Goal: Task Accomplishment & Management: Use online tool/utility

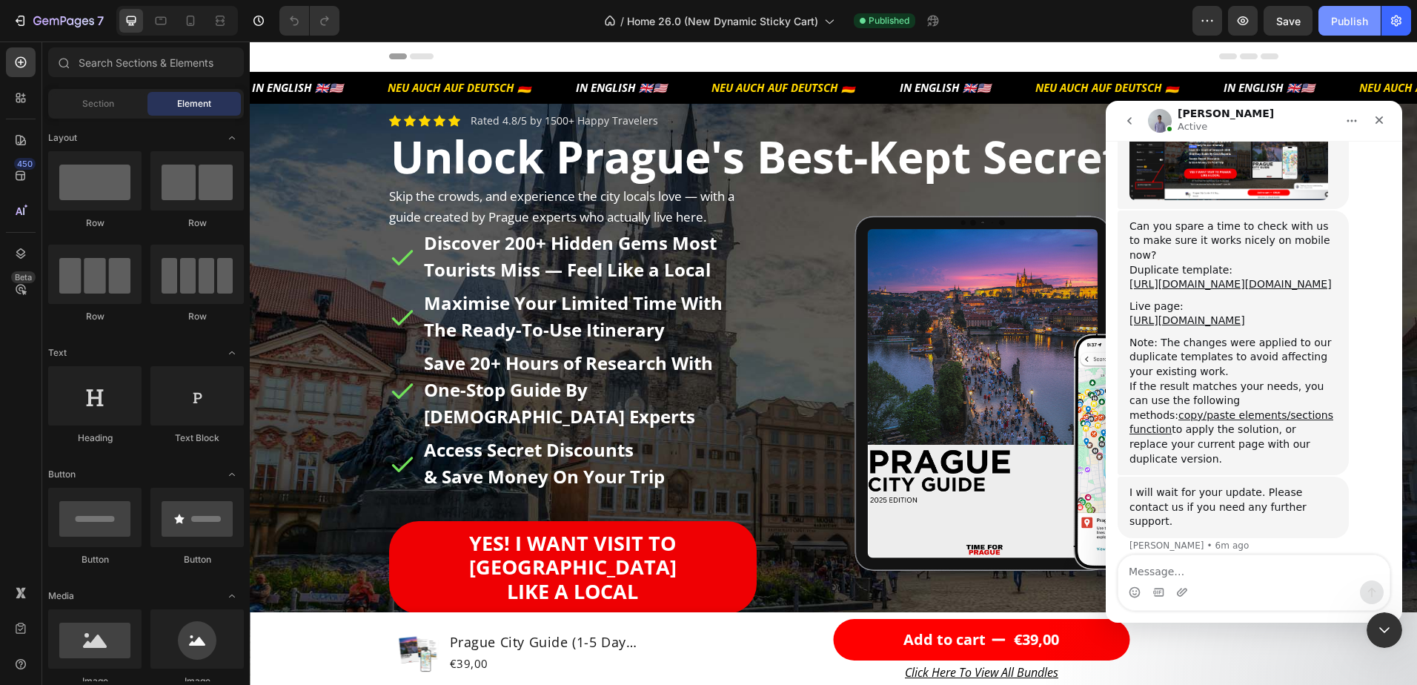
click at [1337, 30] on button "Publish" at bounding box center [1350, 21] width 62 height 30
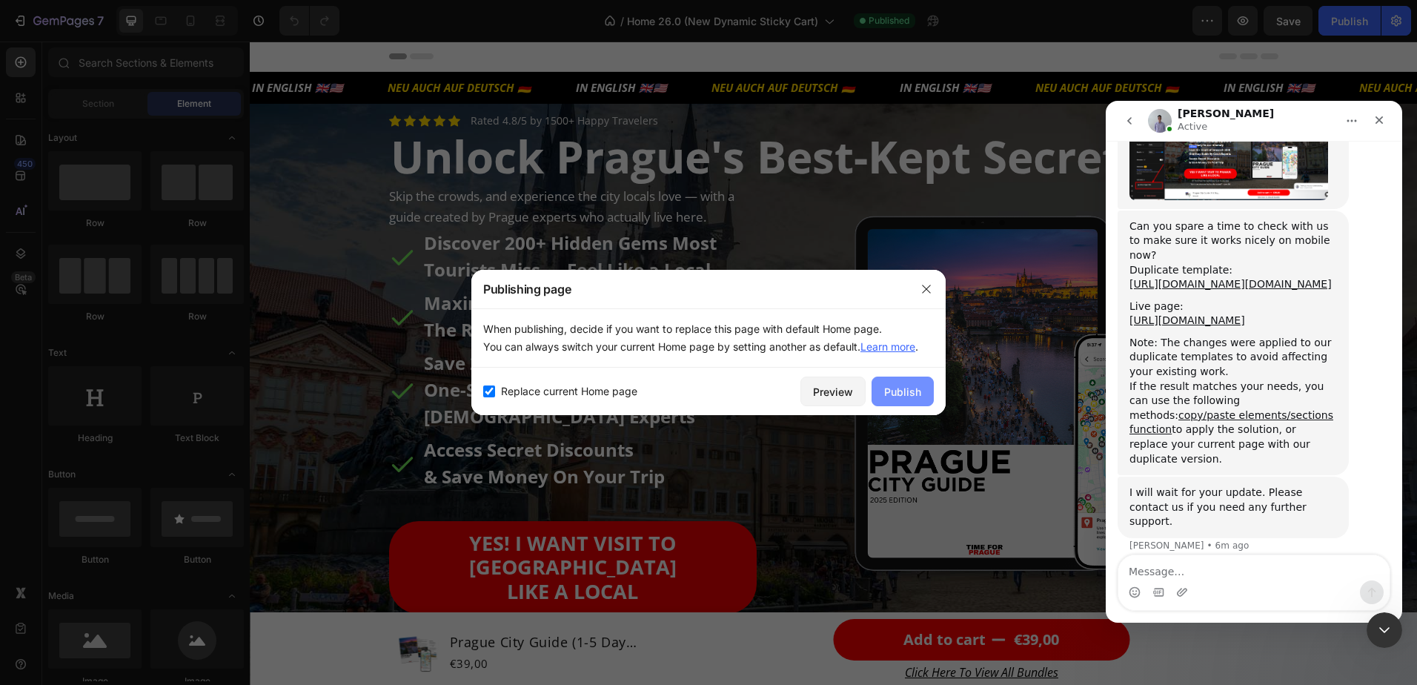
click at [907, 390] on div "Publish" at bounding box center [902, 392] width 37 height 16
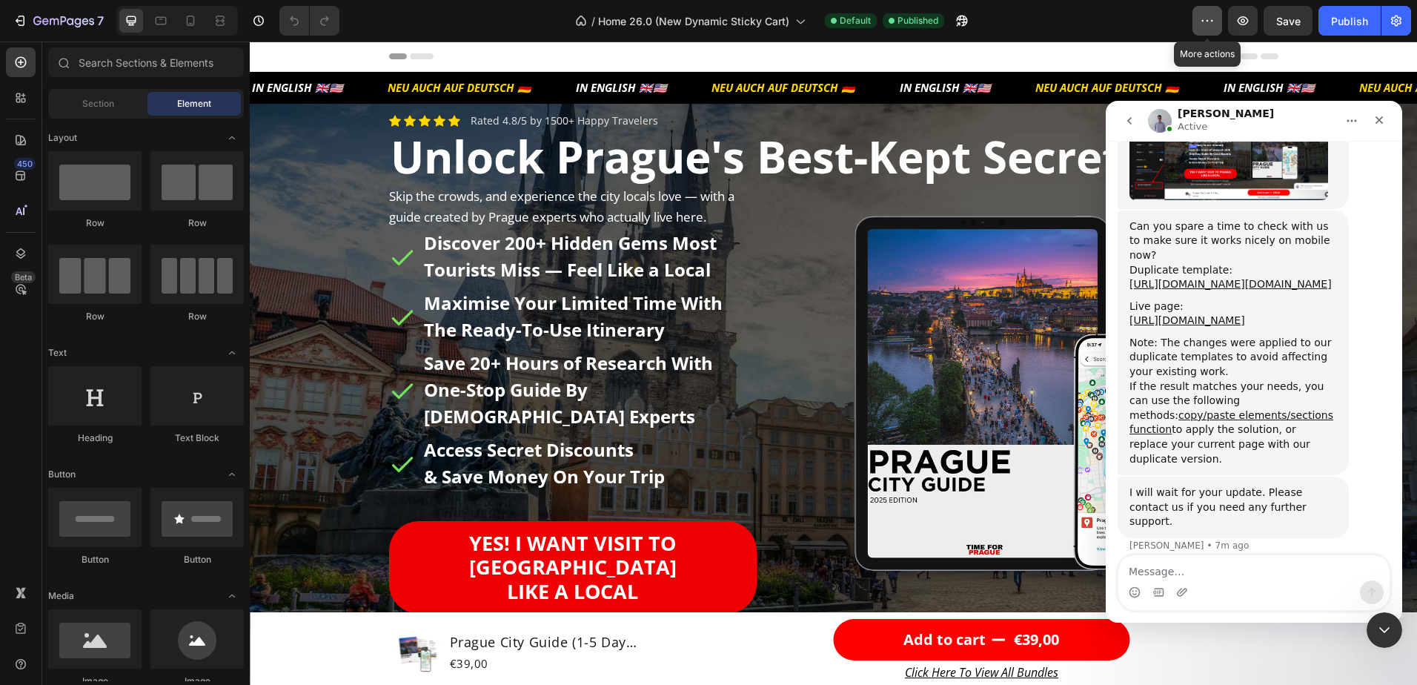
click at [1212, 21] on icon "button" at bounding box center [1207, 20] width 15 height 15
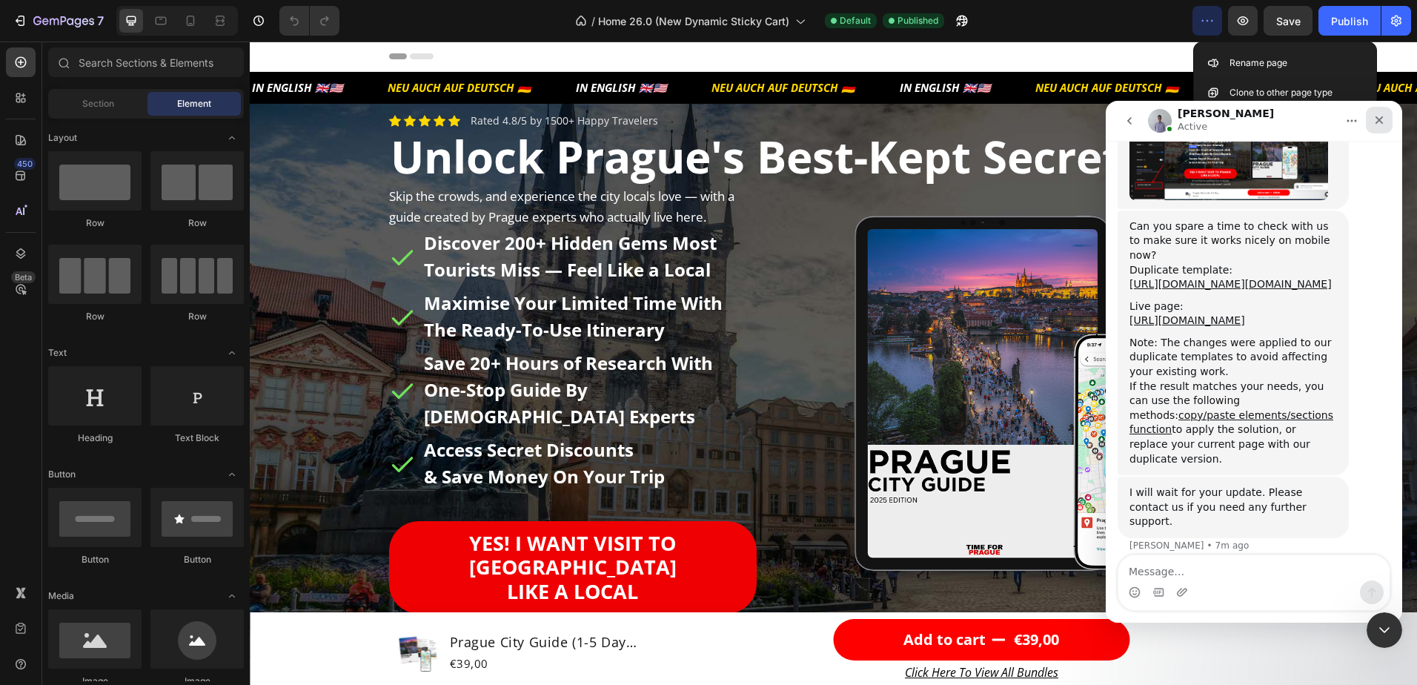
click at [1385, 125] on icon "Close" at bounding box center [1380, 120] width 12 height 12
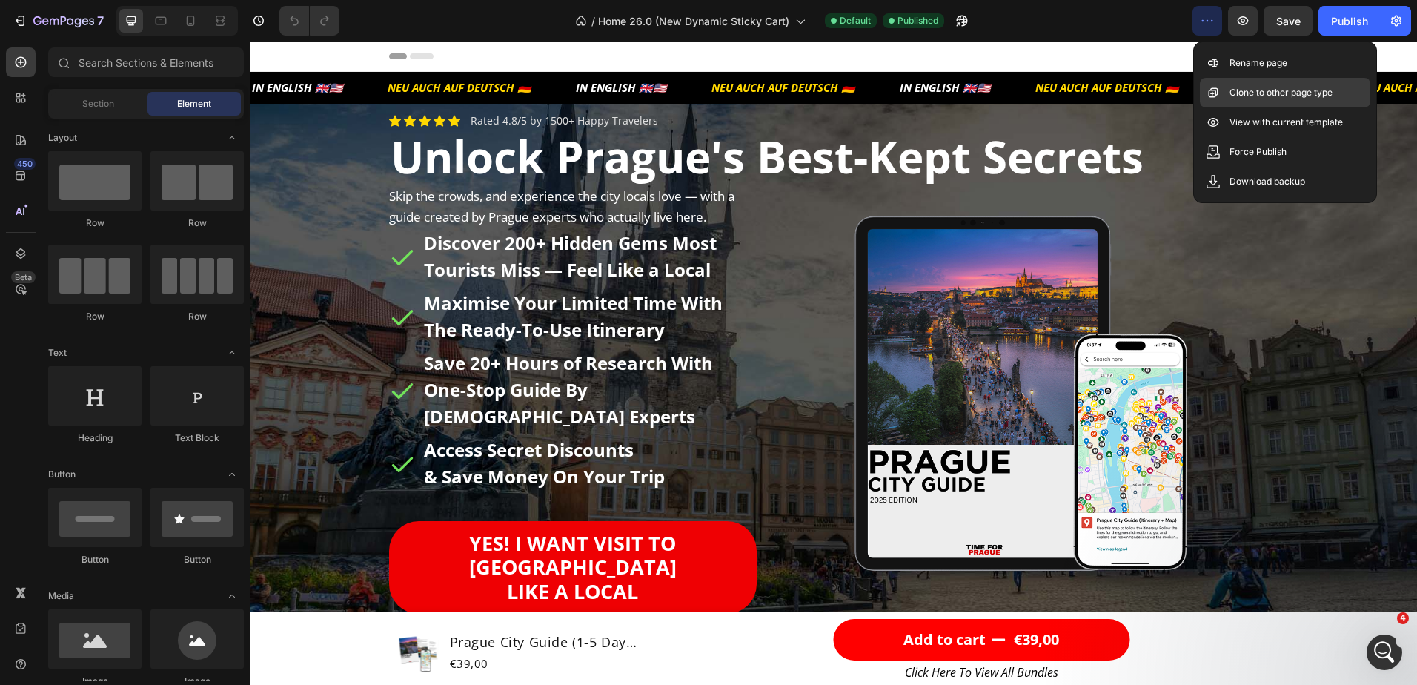
scroll to position [3406, 0]
click at [1323, 93] on p "Clone to other page type" at bounding box center [1281, 92] width 103 height 15
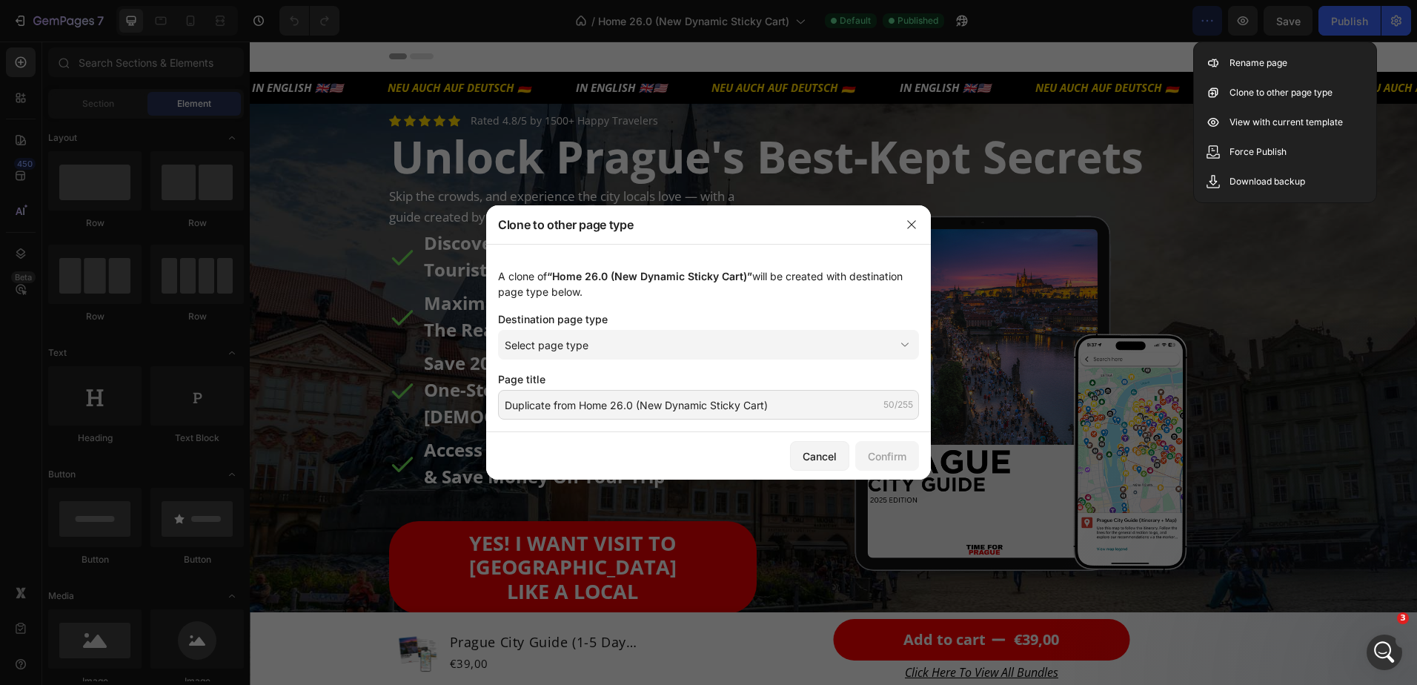
scroll to position [4814, 0]
click at [651, 348] on div "Select page type" at bounding box center [700, 345] width 390 height 16
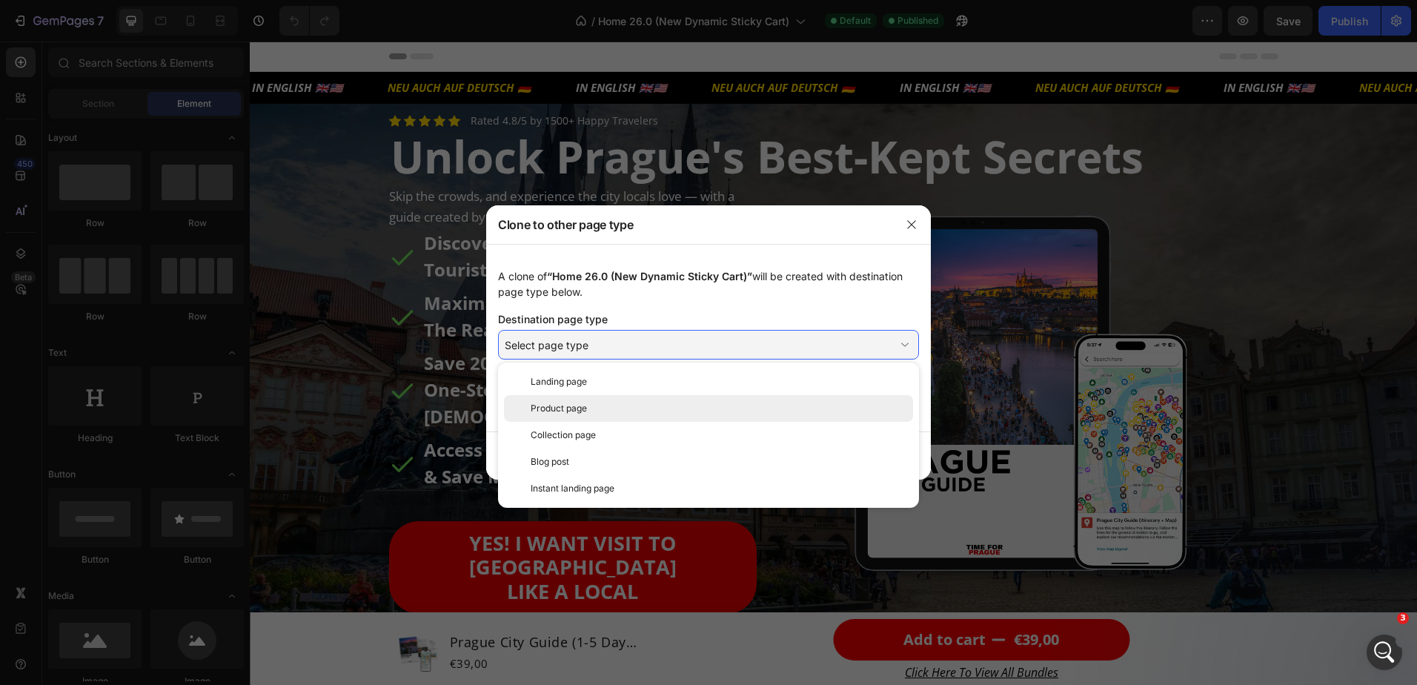
click at [620, 406] on div "Product page" at bounding box center [719, 408] width 377 height 13
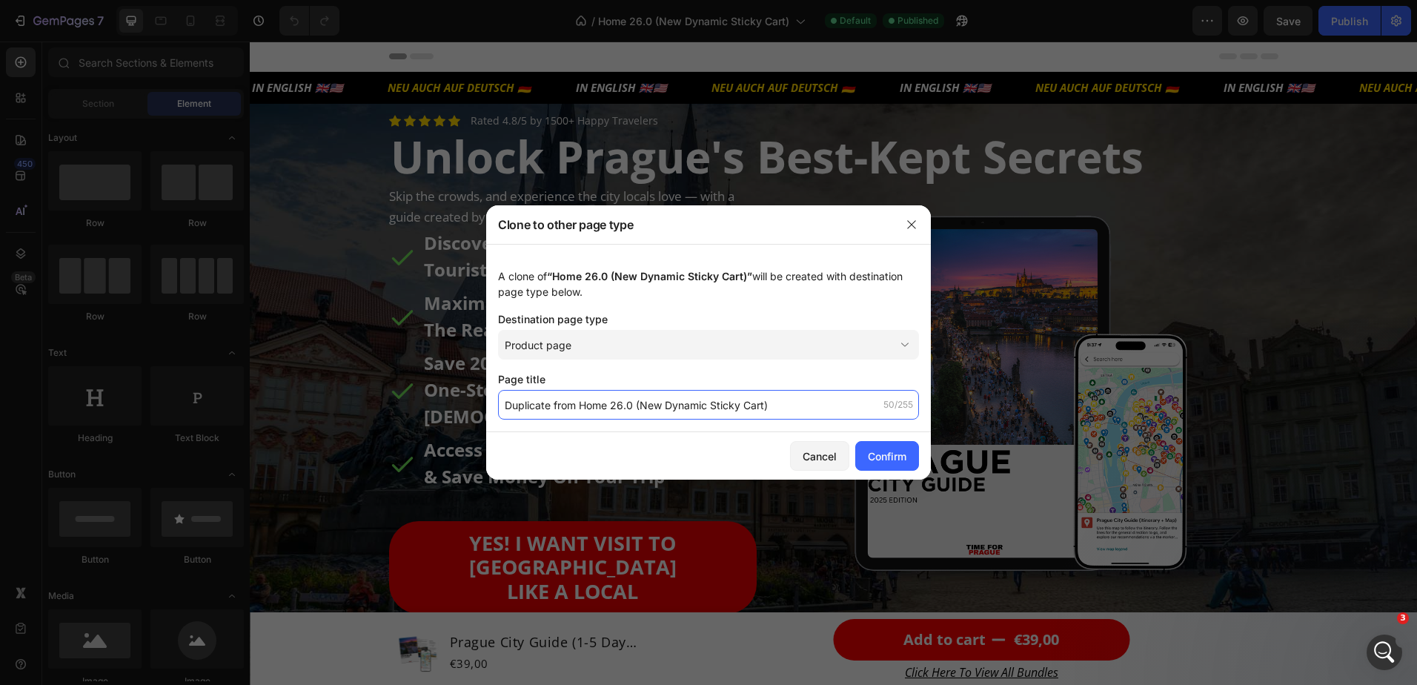
click at [583, 403] on input "Duplicate from Home 26.0 (New Dynamic Sticky Cart)" at bounding box center [708, 405] width 421 height 30
drag, startPoint x: 608, startPoint y: 403, endPoint x: 410, endPoint y: 403, distance: 197.9
click at [411, 404] on div "Clone to other page type A clone of “Home 26.0 (New Dynamic Sticky Cart)” will …" at bounding box center [708, 342] width 1417 height 685
type input "Prague City Guide 26.0 (New Dynamic Sticky Cart)"
click at [910, 466] on button "Confirm" at bounding box center [887, 456] width 64 height 30
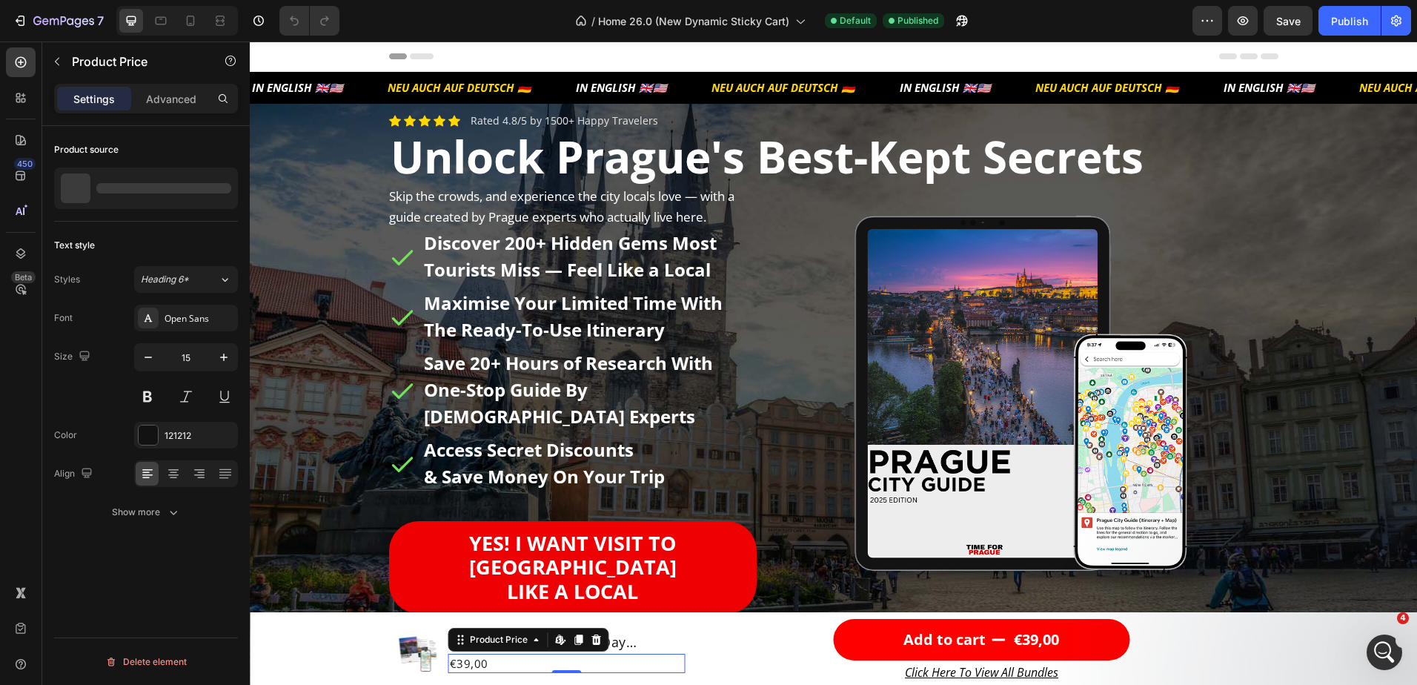
click at [574, 667] on div "€39,00" at bounding box center [566, 664] width 237 height 20
drag, startPoint x: 593, startPoint y: 636, endPoint x: 604, endPoint y: 636, distance: 11.1
click at [594, 636] on icon at bounding box center [597, 640] width 10 height 10
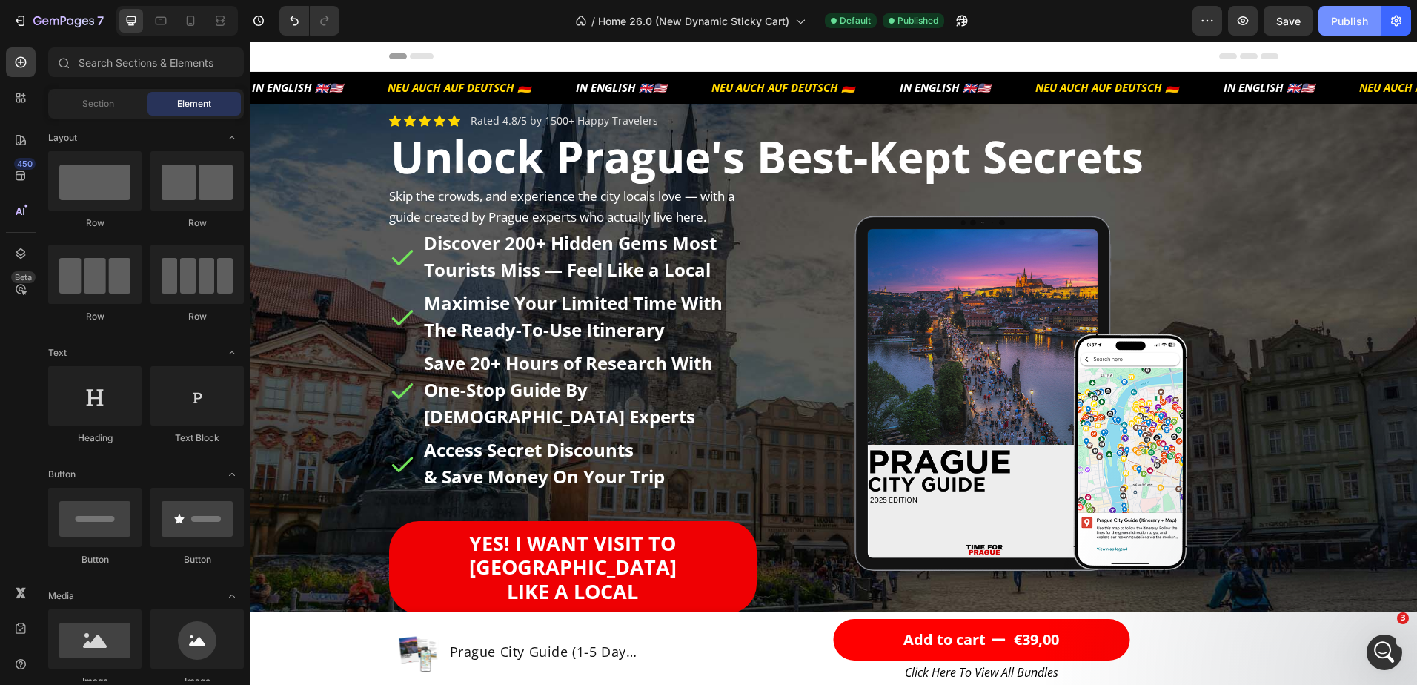
drag, startPoint x: 1353, startPoint y: 19, endPoint x: 1353, endPoint y: 31, distance: 11.9
click at [1353, 19] on div "Publish" at bounding box center [1349, 21] width 37 height 16
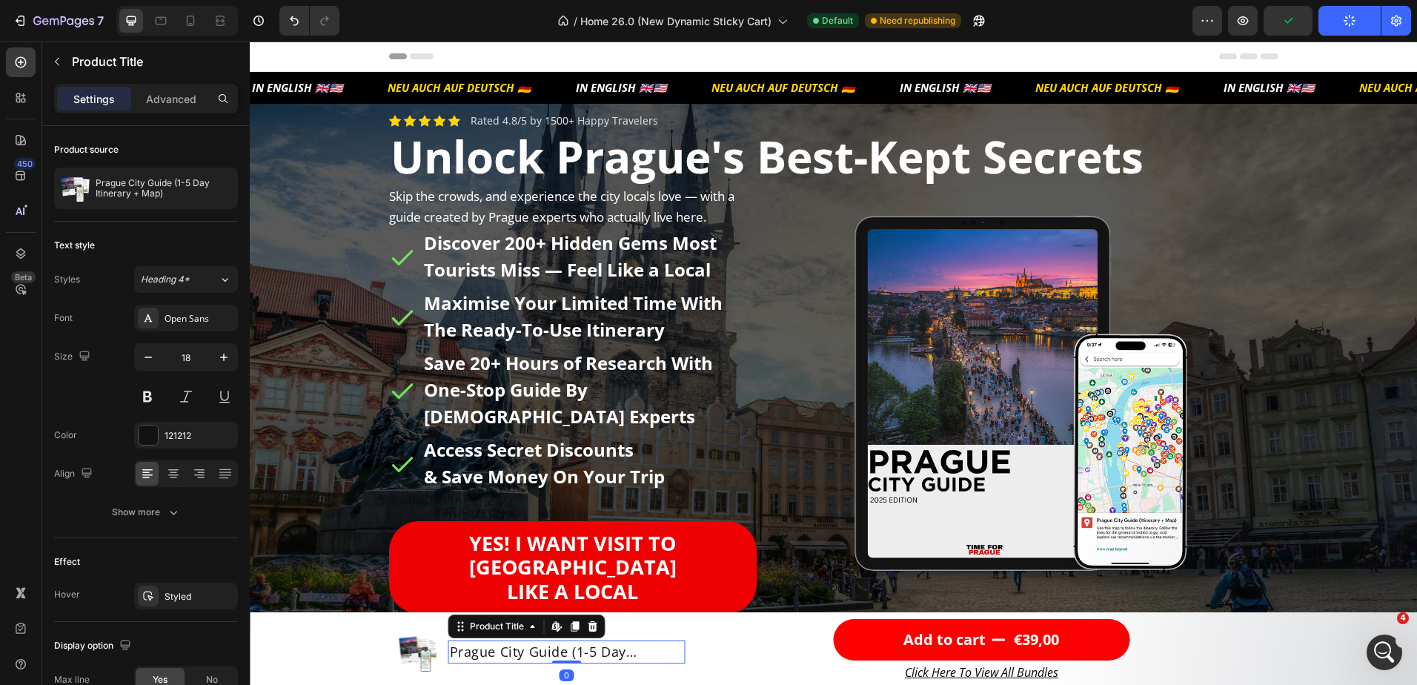
click at [619, 651] on h1 "Prague City Guide (1-5 Day Itinerary + Map)" at bounding box center [566, 651] width 237 height 23
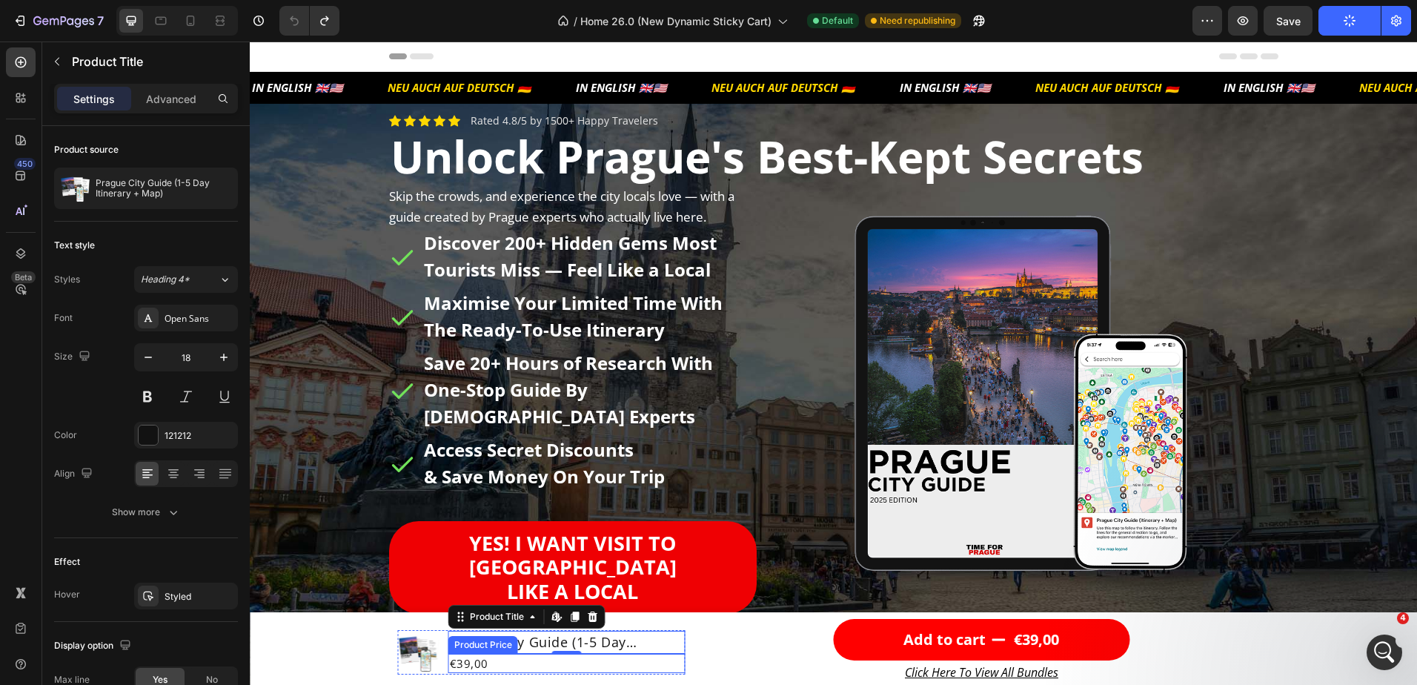
click at [621, 666] on div "€39,00" at bounding box center [566, 664] width 237 height 20
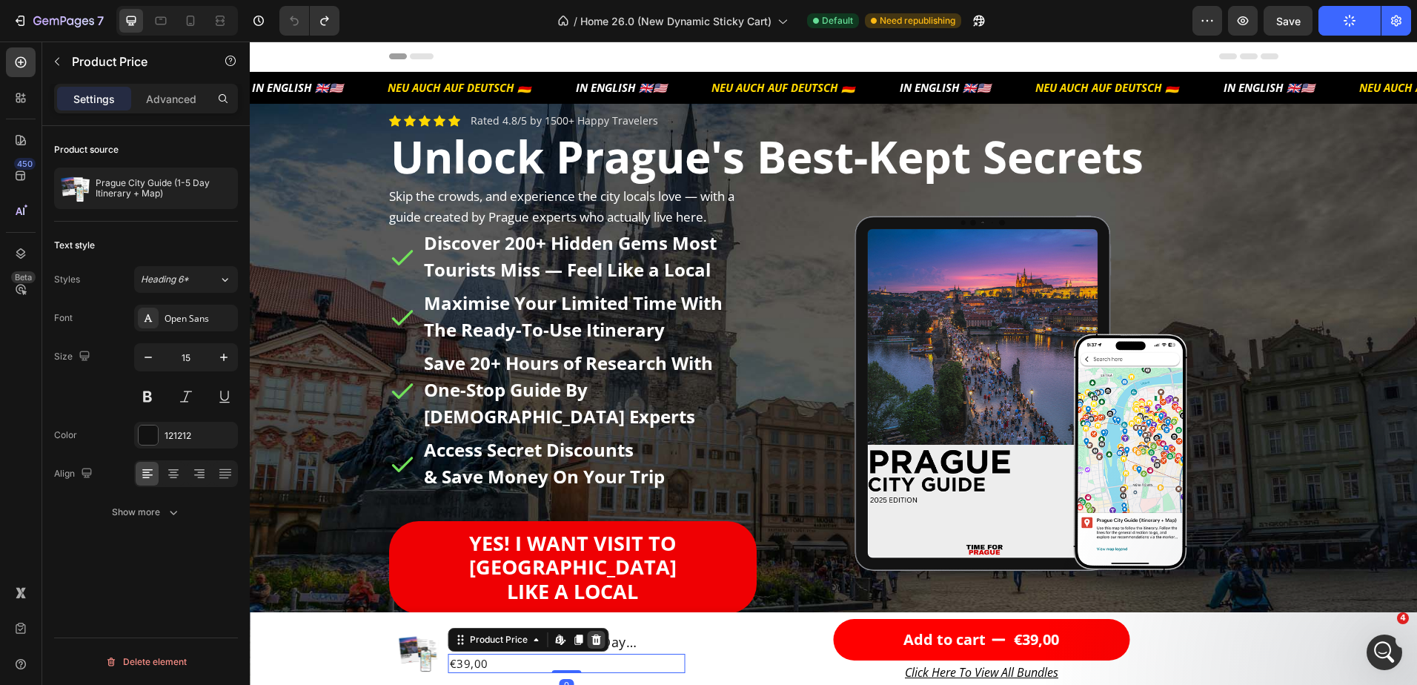
click at [592, 642] on icon at bounding box center [597, 640] width 12 height 12
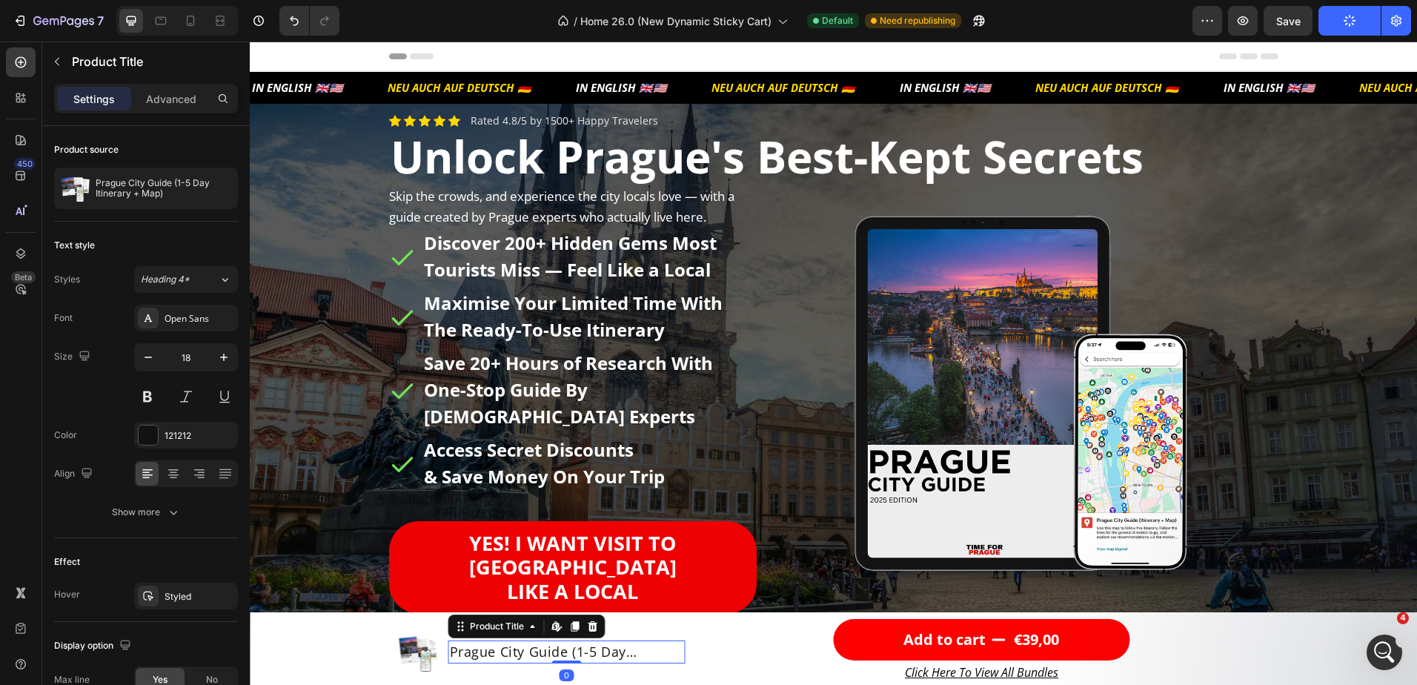
click at [561, 658] on h1 "Prague City Guide (1-5 Day Itinerary + Map)" at bounding box center [566, 651] width 237 height 23
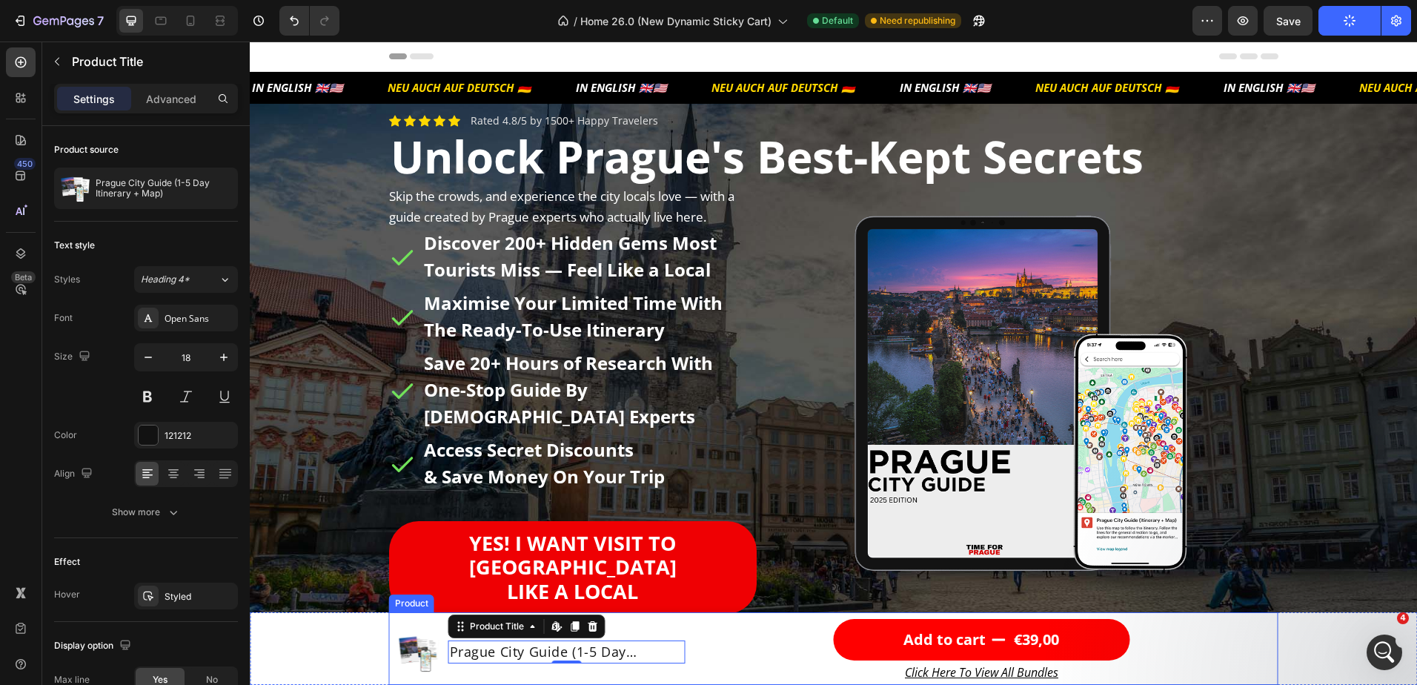
click at [389, 621] on div "Product Images Prague City Guide (1-5 Day Itinerary + Map) Product Title Edit c…" at bounding box center [834, 648] width 890 height 73
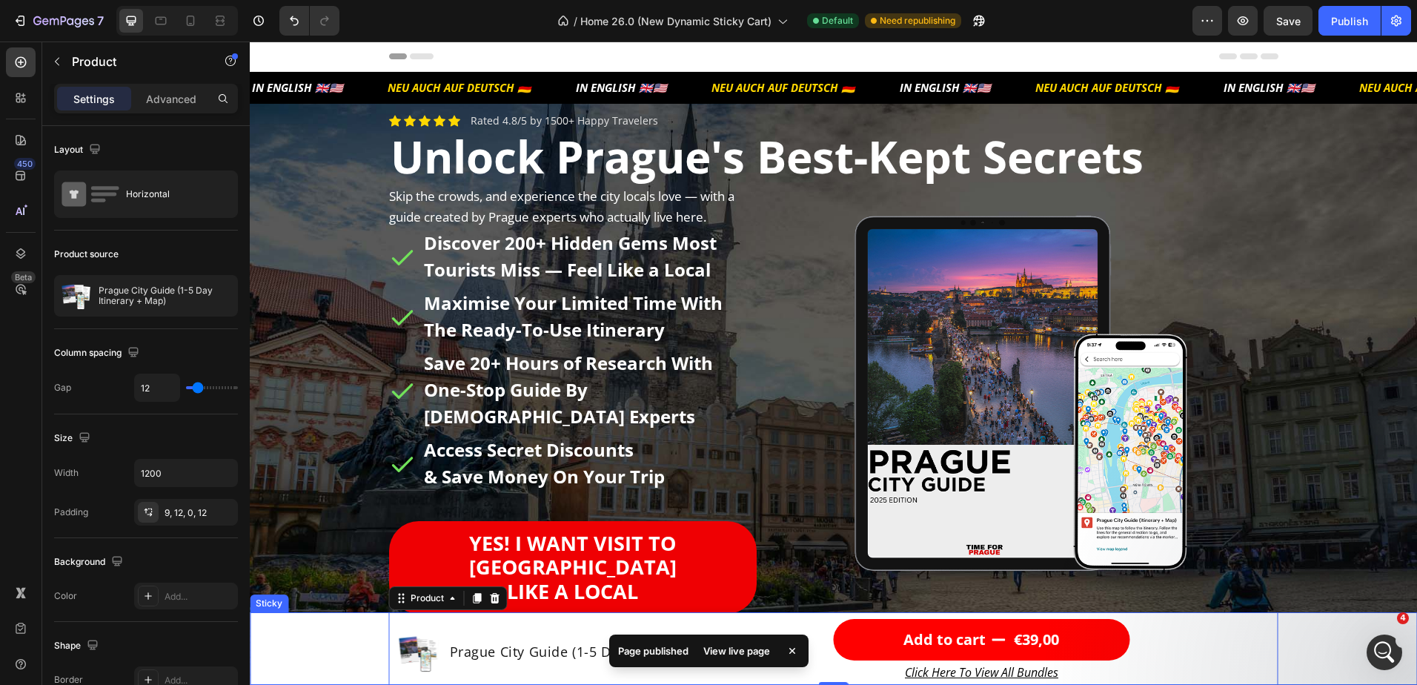
click at [328, 644] on div "Product Images Prague City Guide (1-5 Day Itinerary + Map) Product Title Row Ad…" at bounding box center [834, 648] width 1168 height 73
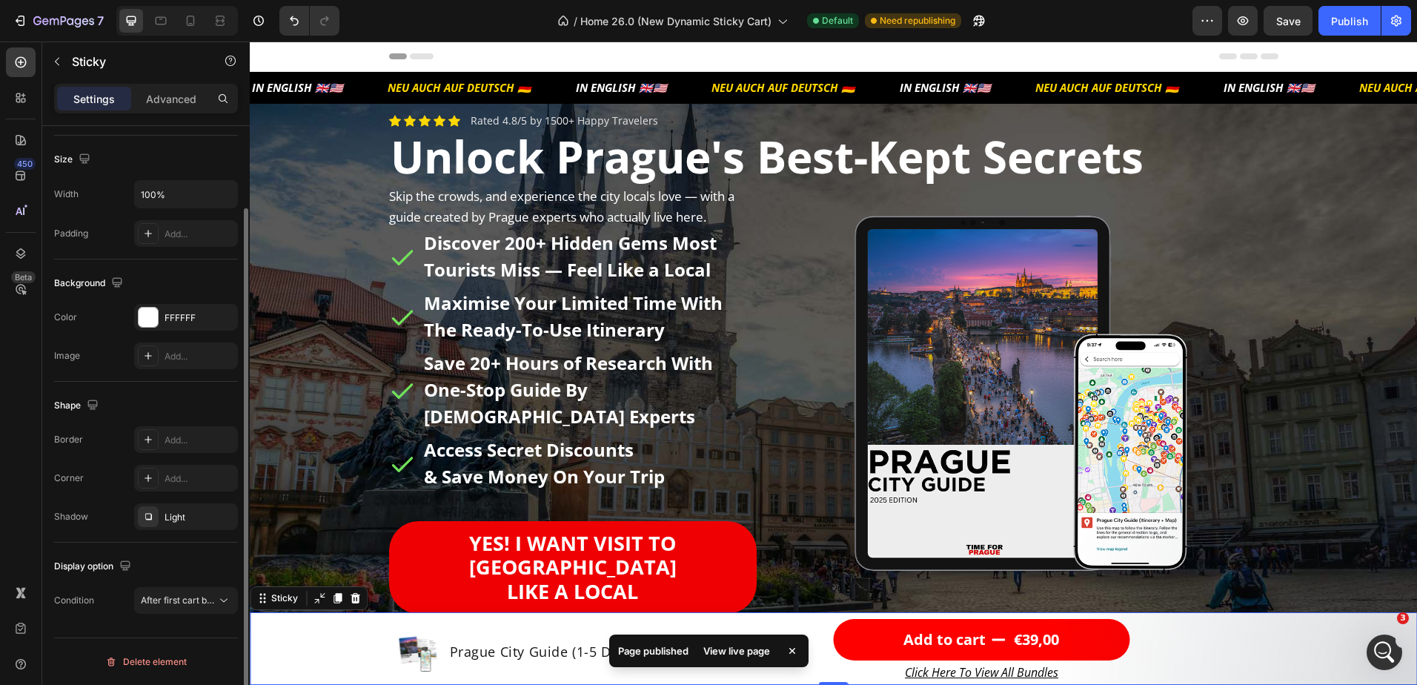
scroll to position [0, 0]
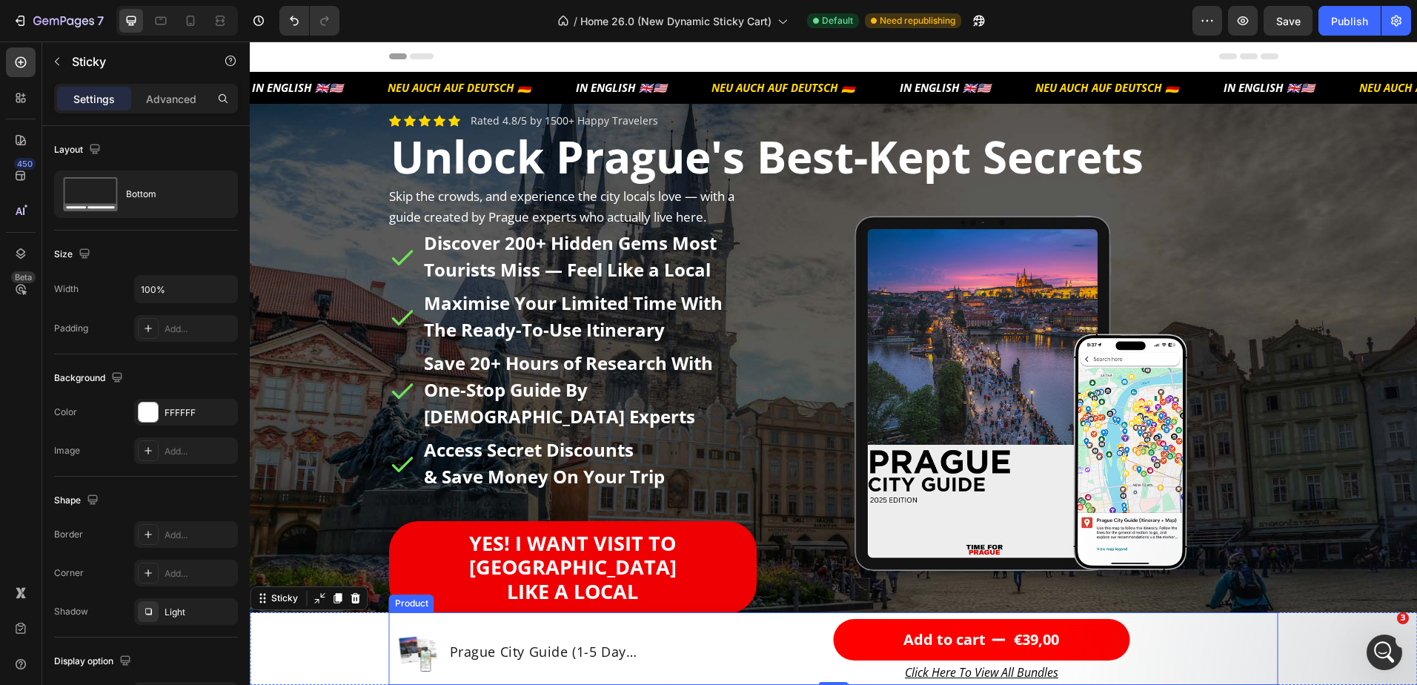
click at [666, 623] on div "Product Images Prague City Guide (1-5 Day Itinerary + Map) Product Title Row" at bounding box center [542, 652] width 288 height 66
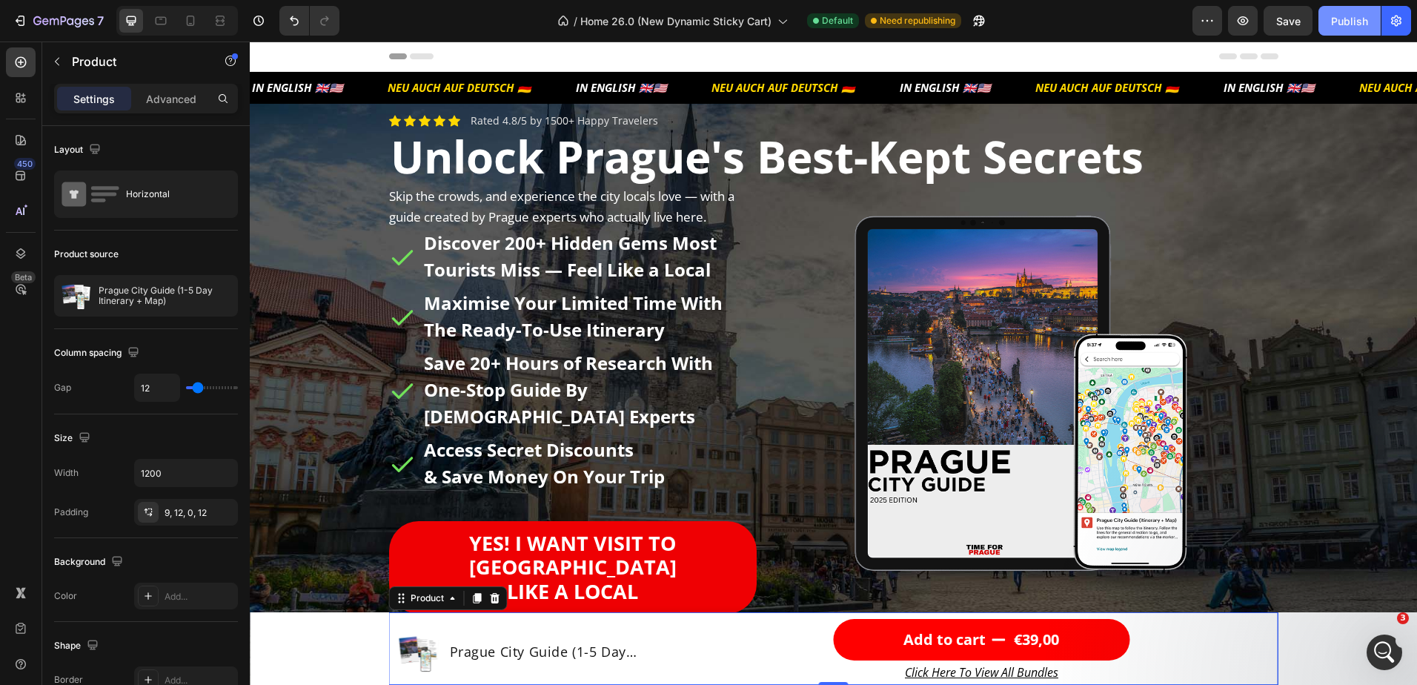
click at [1341, 22] on div "Publish" at bounding box center [1349, 21] width 37 height 16
click at [1372, 644] on div "Open Intercom Messenger" at bounding box center [1382, 650] width 49 height 49
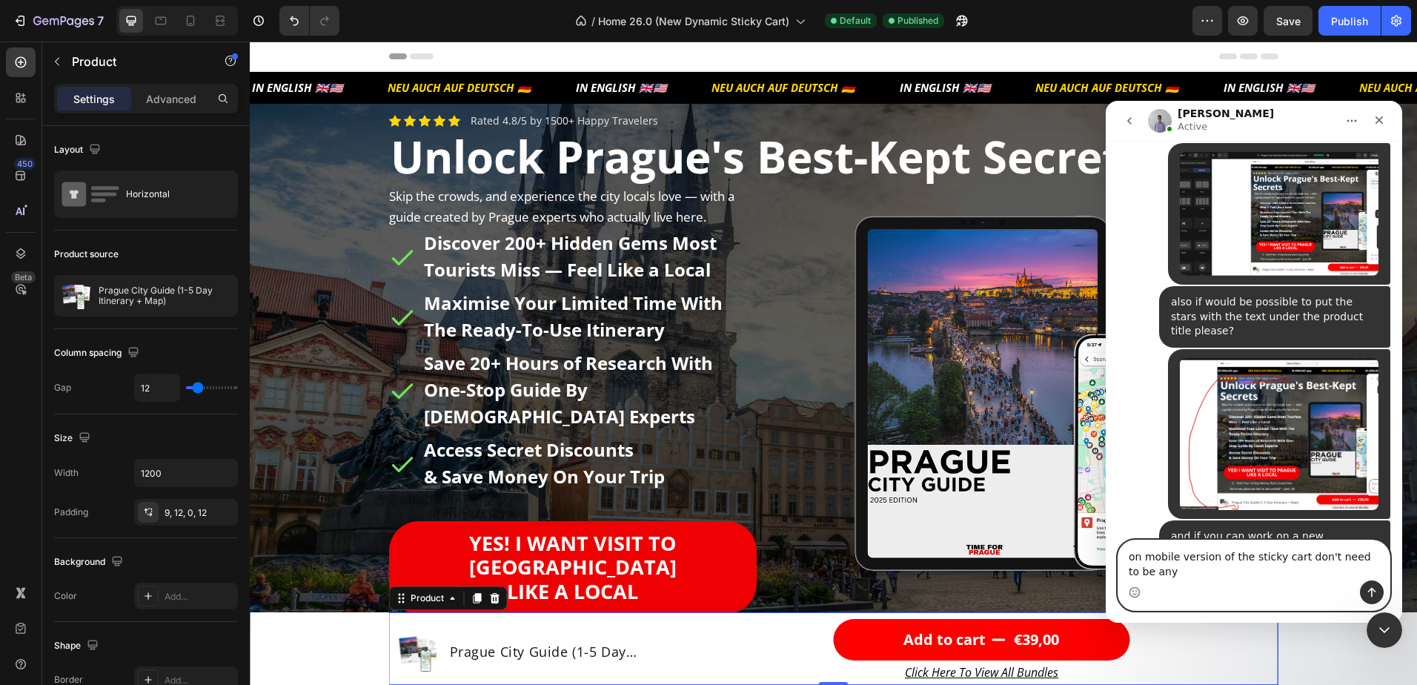
scroll to position [5604, 0]
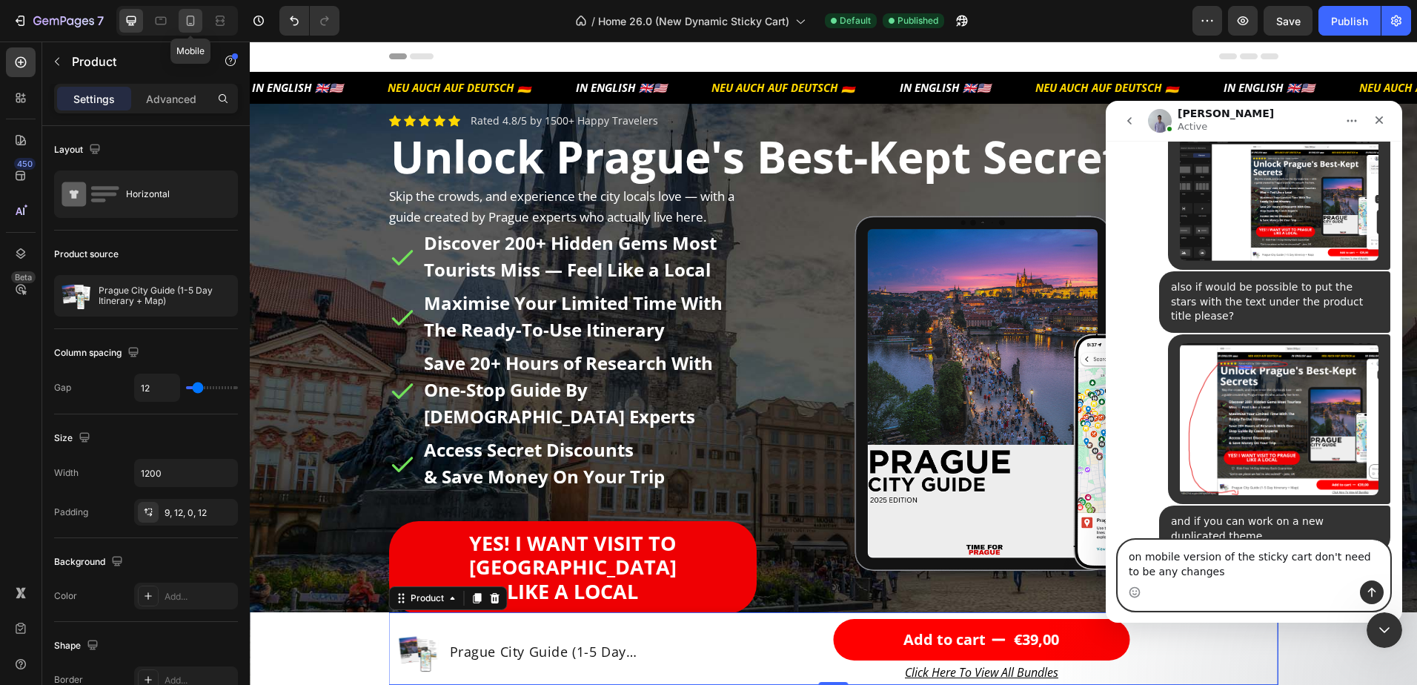
type textarea "on mobile version of the sticky cart don't need to be any changes"
click at [194, 21] on icon at bounding box center [190, 20] width 15 height 15
type input "0"
type input "100%"
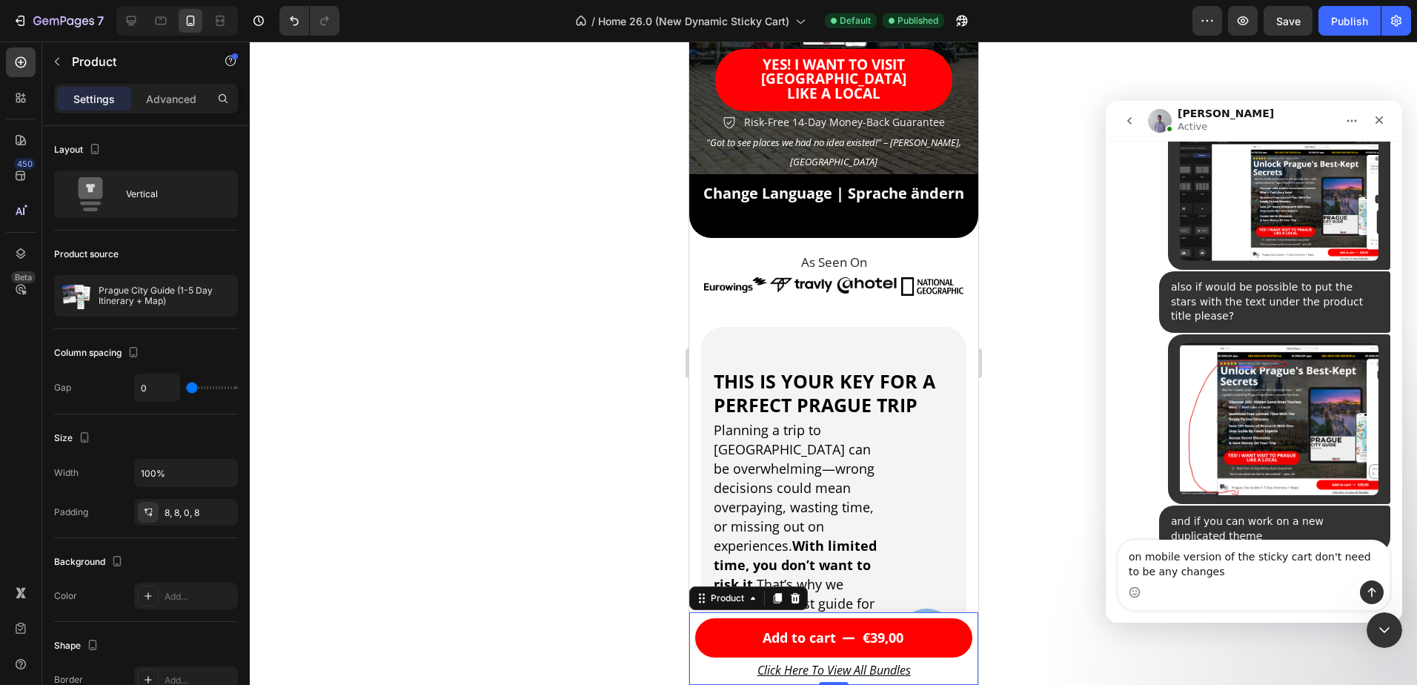
scroll to position [519, 0]
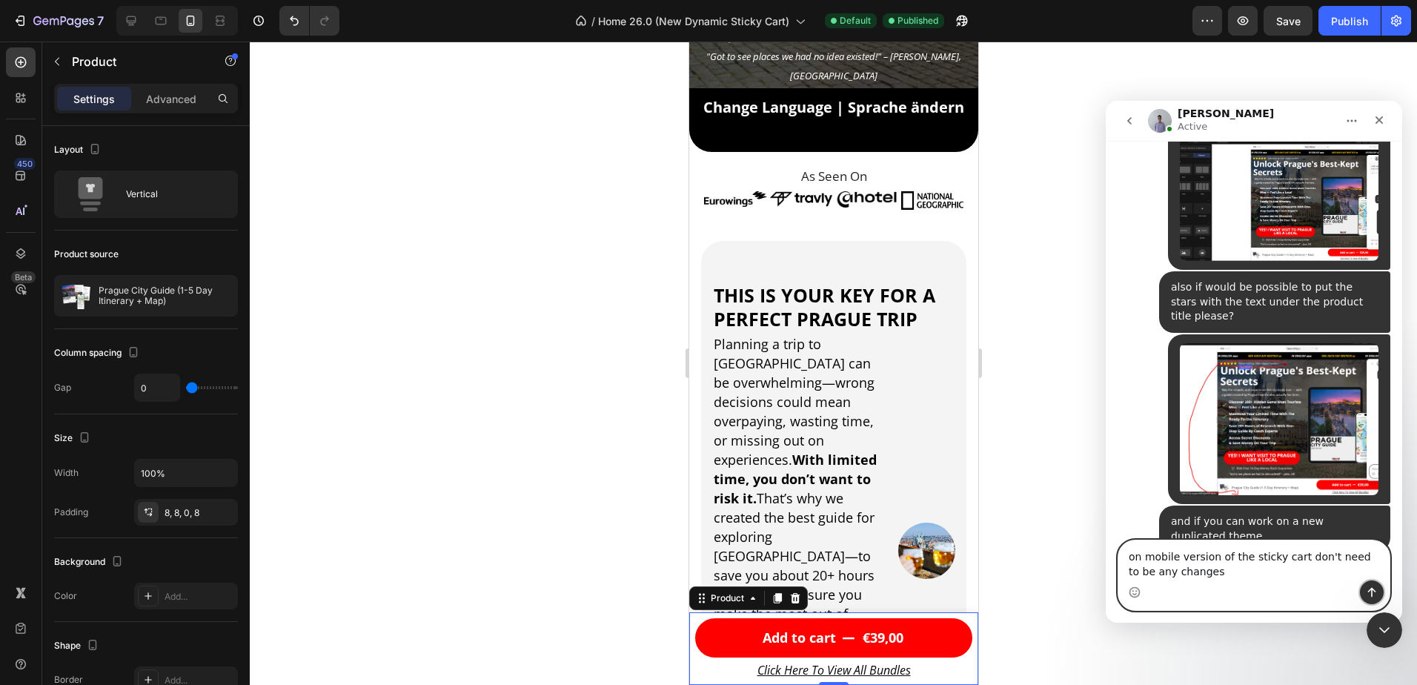
click at [1374, 593] on icon "Send a message…" at bounding box center [1372, 592] width 12 height 12
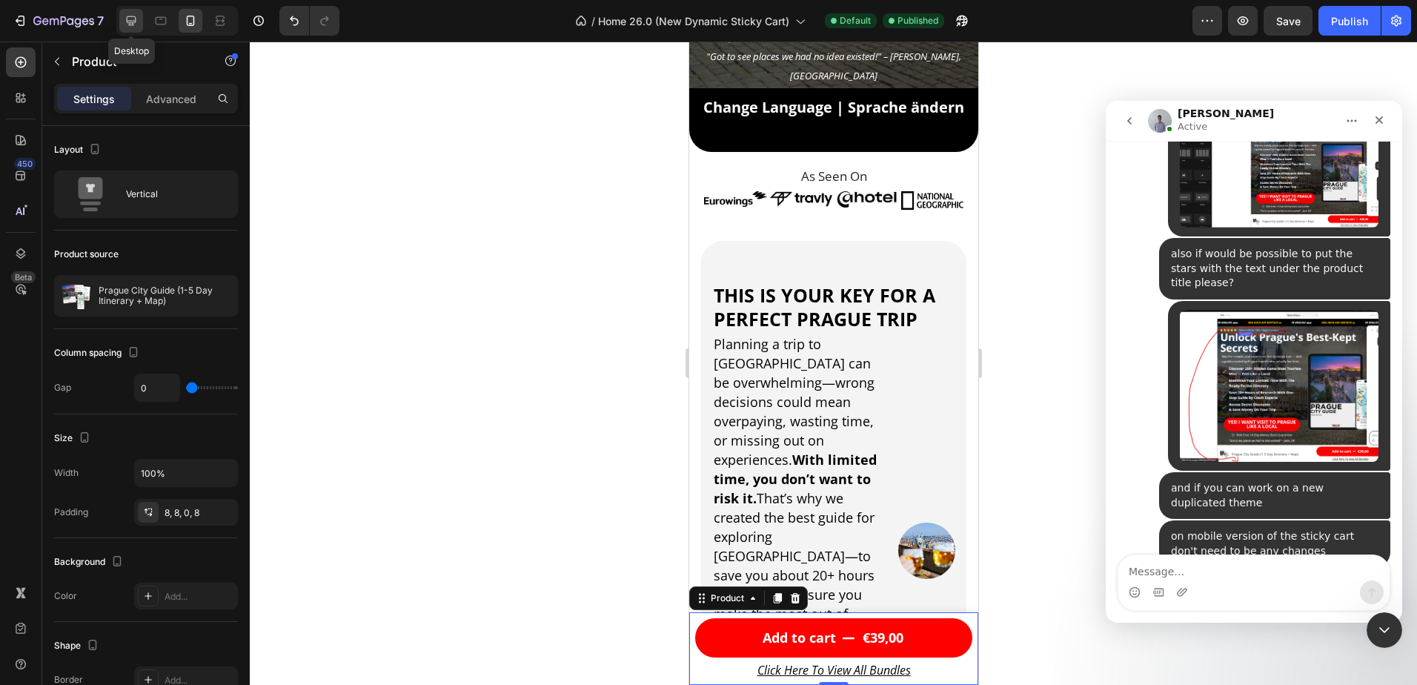
click at [126, 21] on icon at bounding box center [131, 20] width 15 height 15
type input "12"
type input "1200"
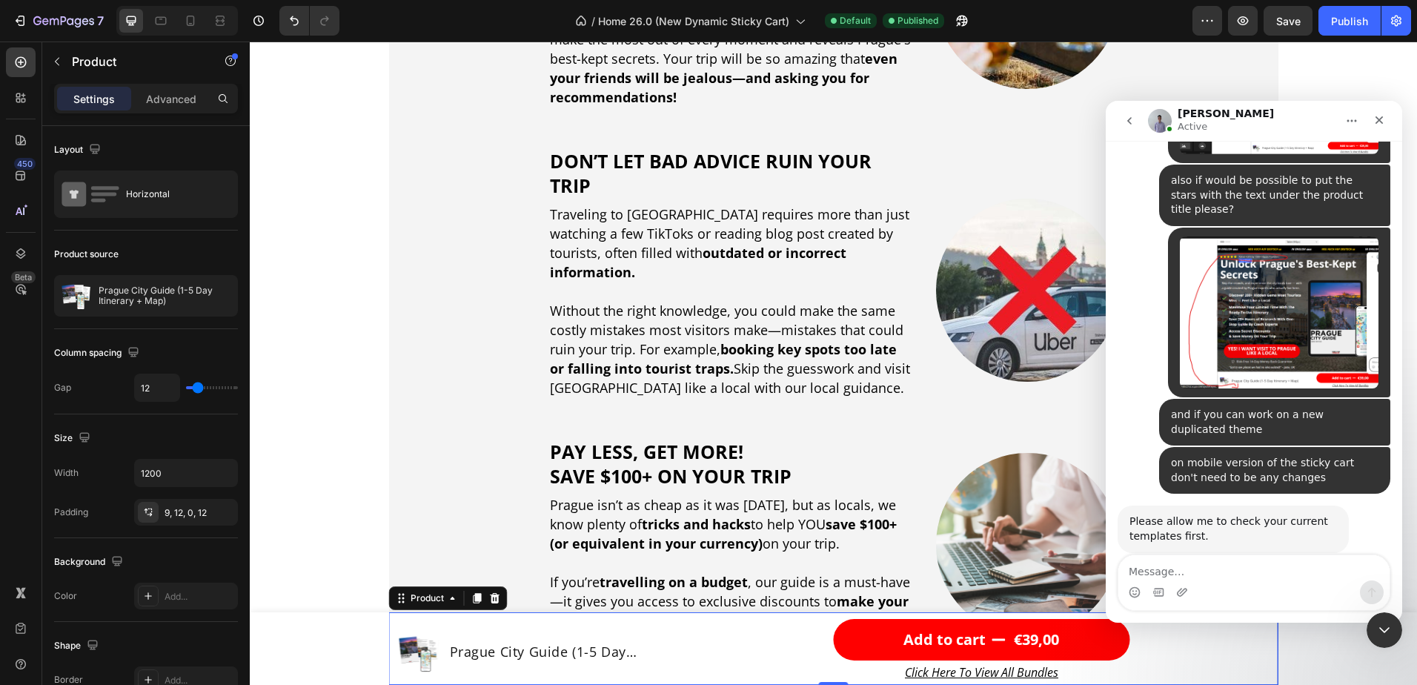
scroll to position [1038, 0]
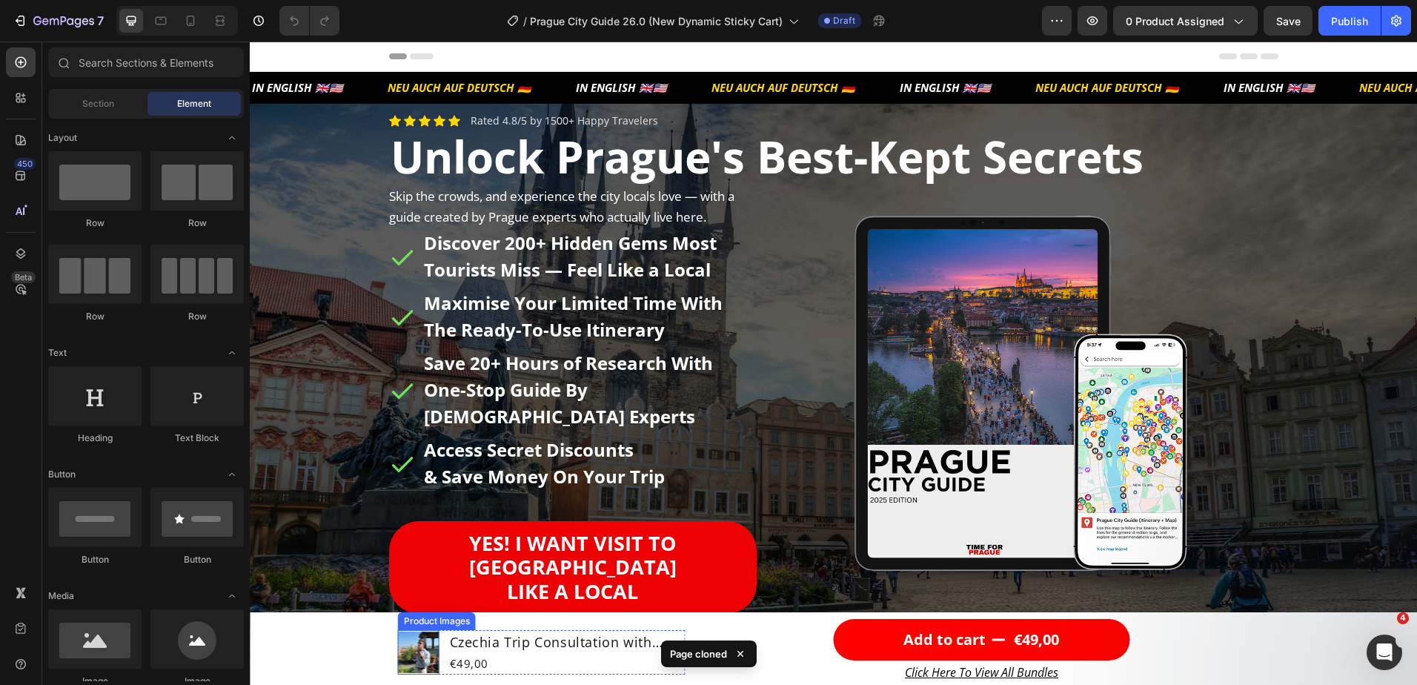
click at [420, 655] on img at bounding box center [419, 653] width 42 height 42
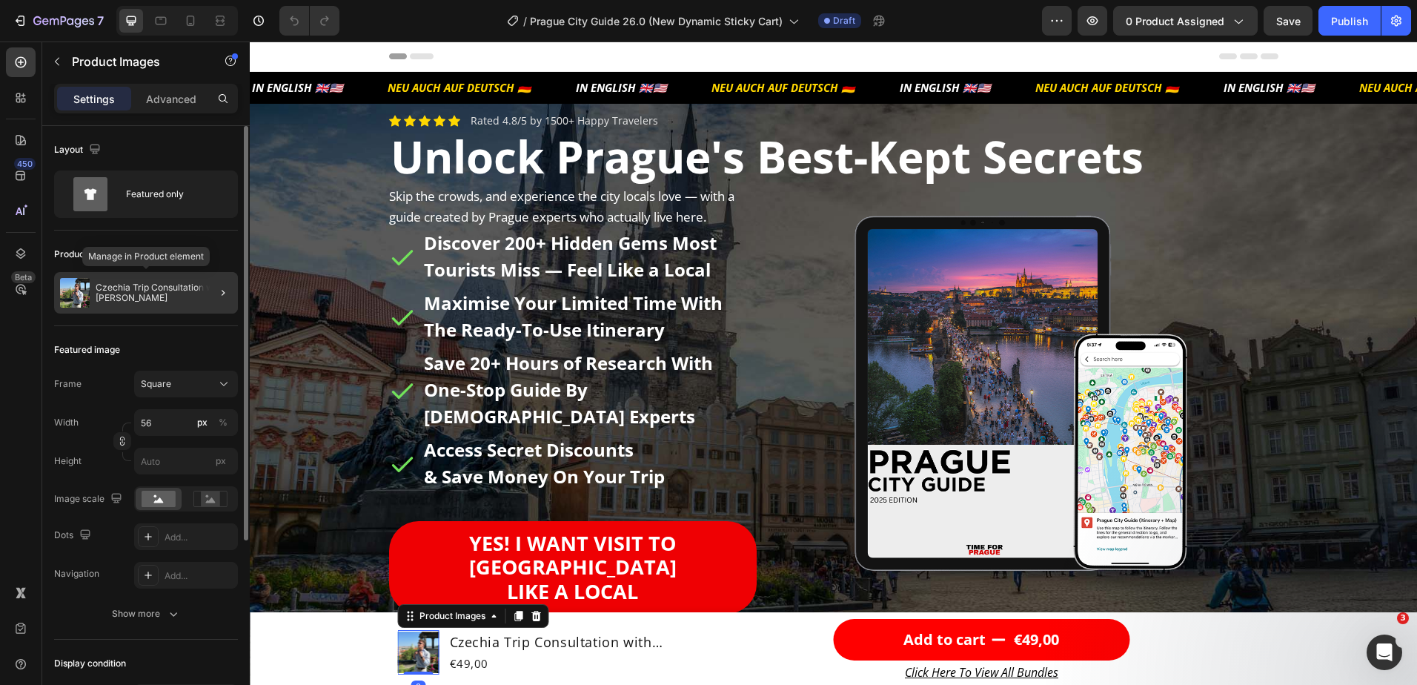
click at [152, 291] on p "Czechia Trip Consultation with David" at bounding box center [164, 292] width 136 height 21
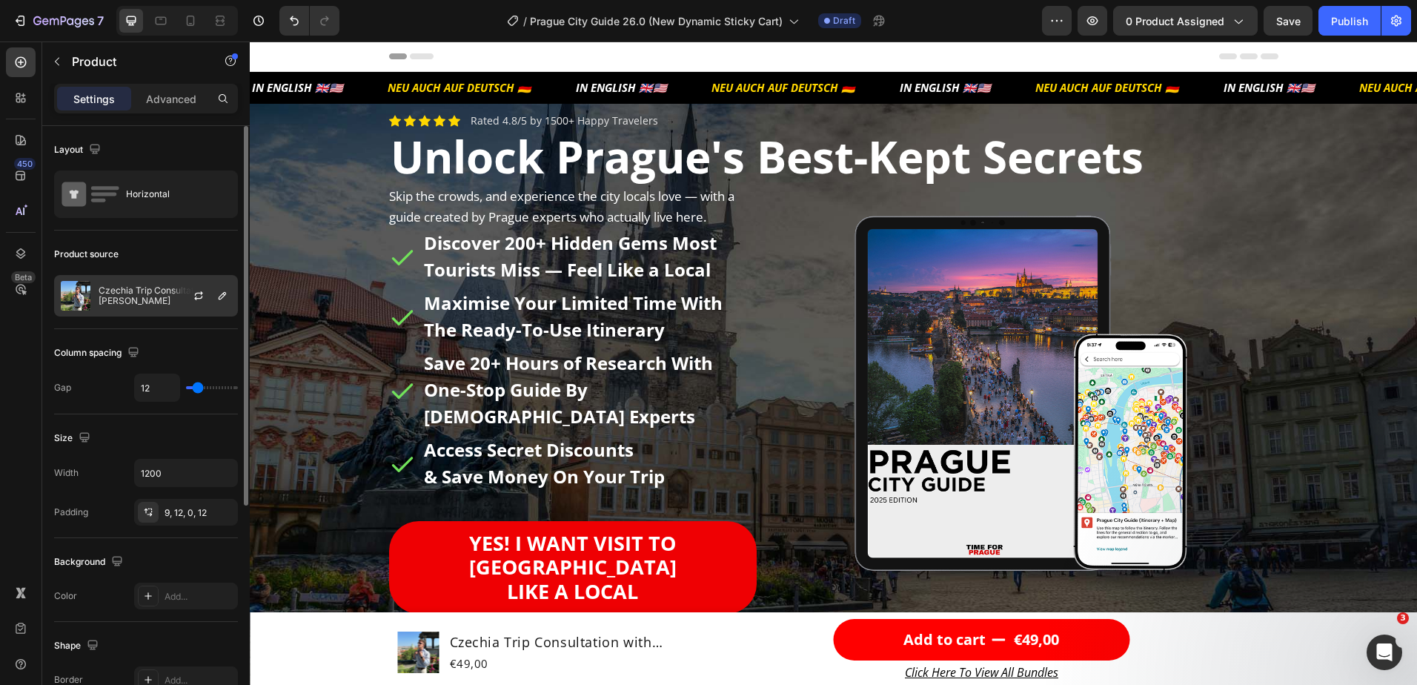
click at [157, 298] on p "Czechia Trip Consultation with David" at bounding box center [165, 295] width 133 height 21
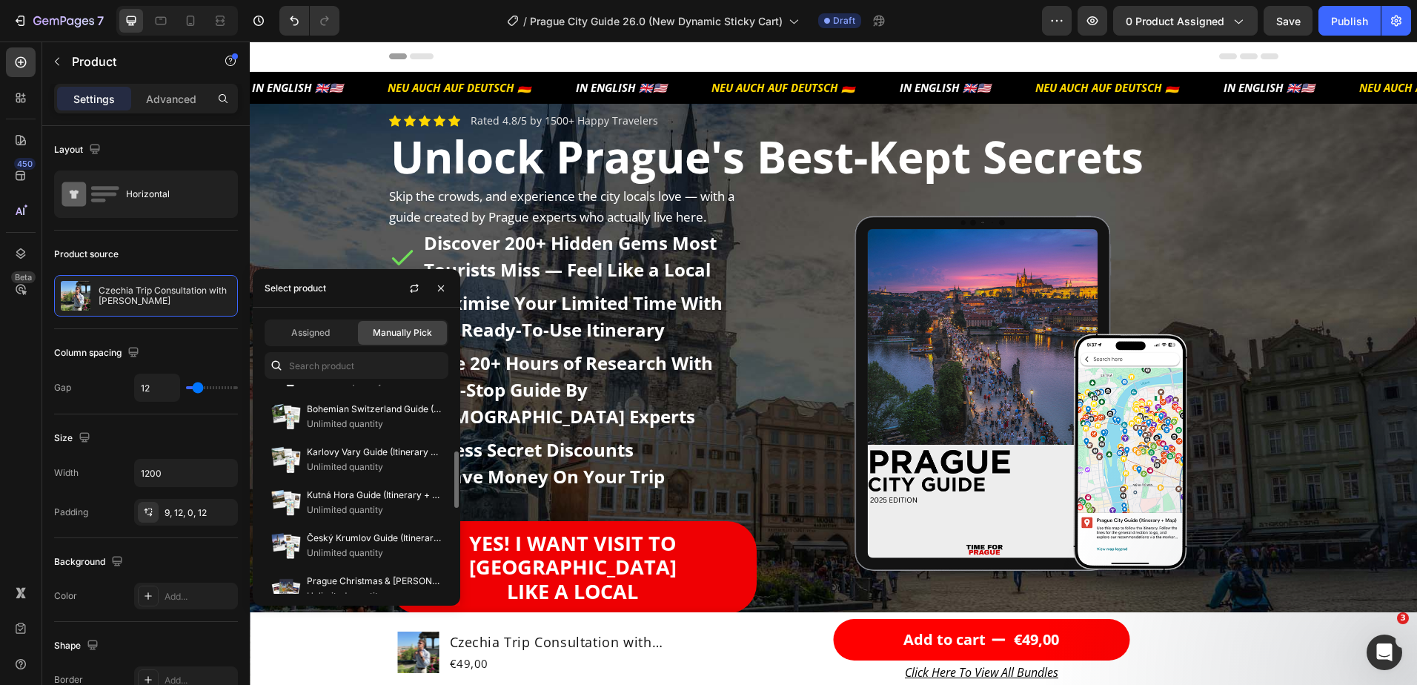
scroll to position [565, 0]
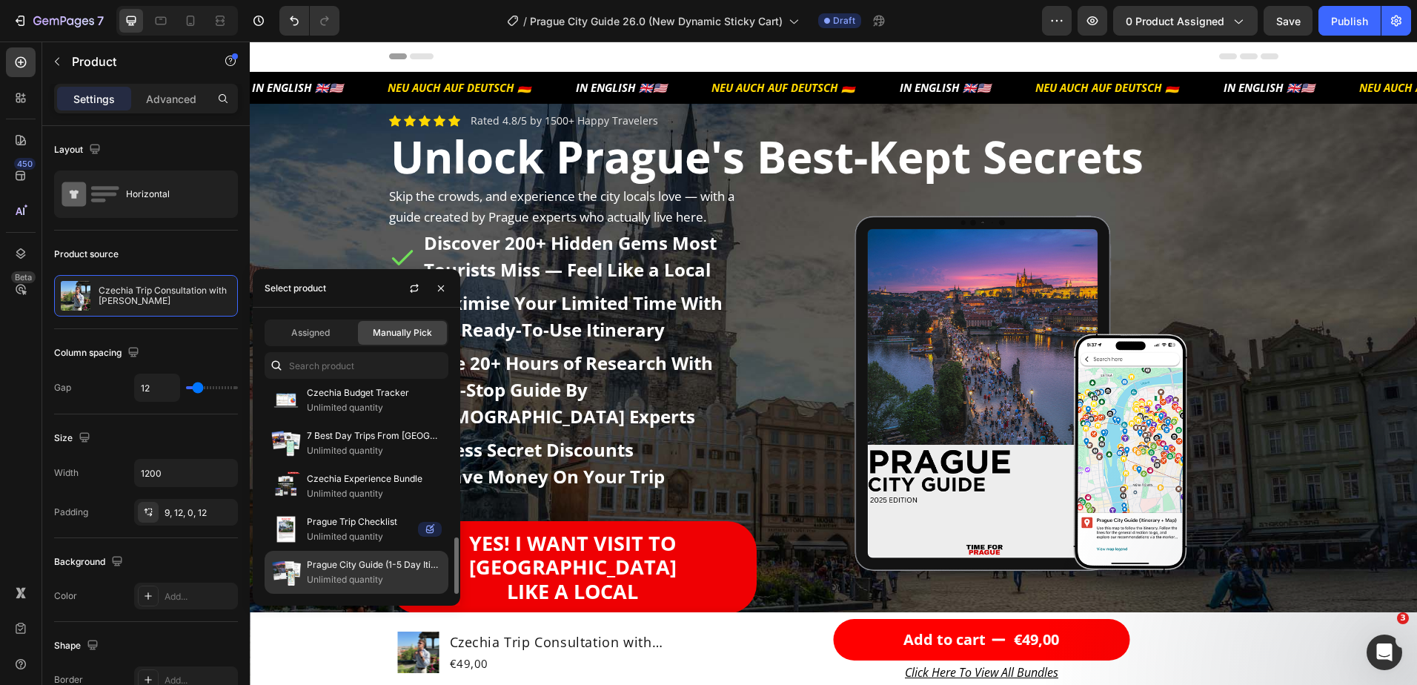
click at [340, 571] on p "Prague City Guide (1-5 Day Itinerary + Map)" at bounding box center [374, 564] width 135 height 15
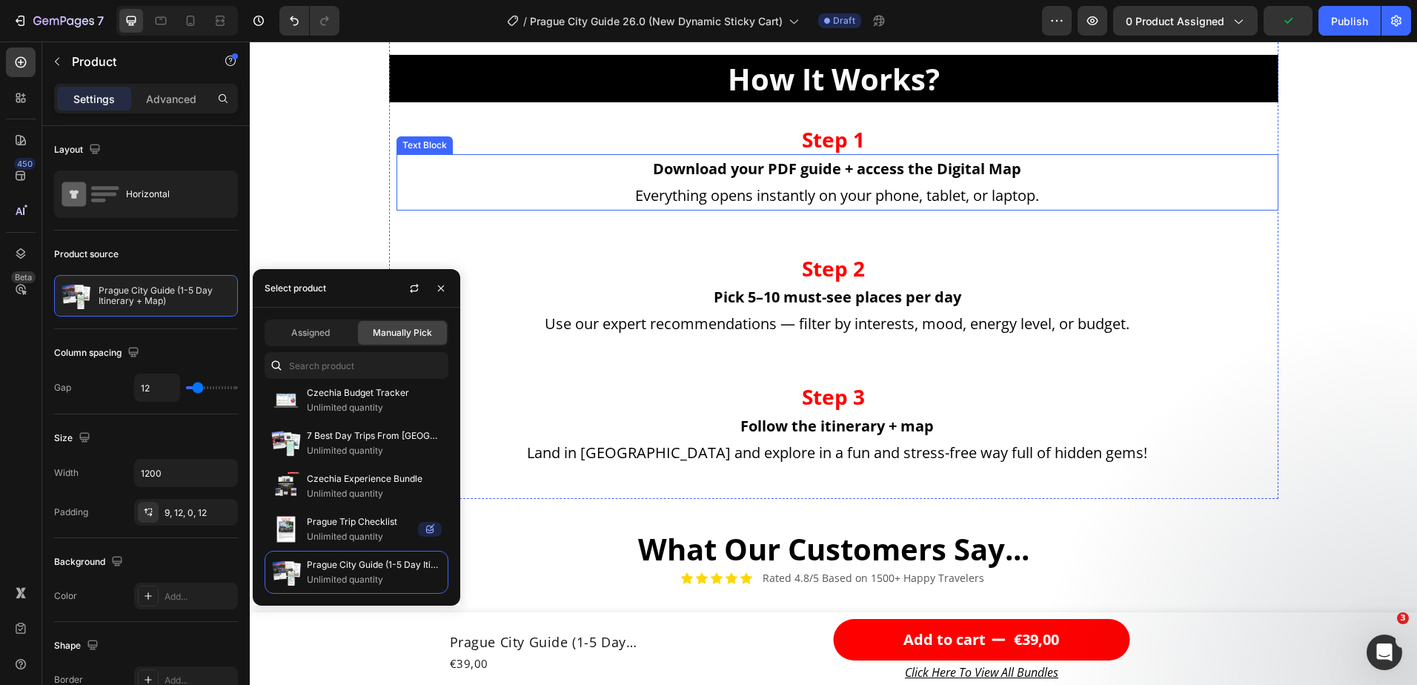
scroll to position [1779, 0]
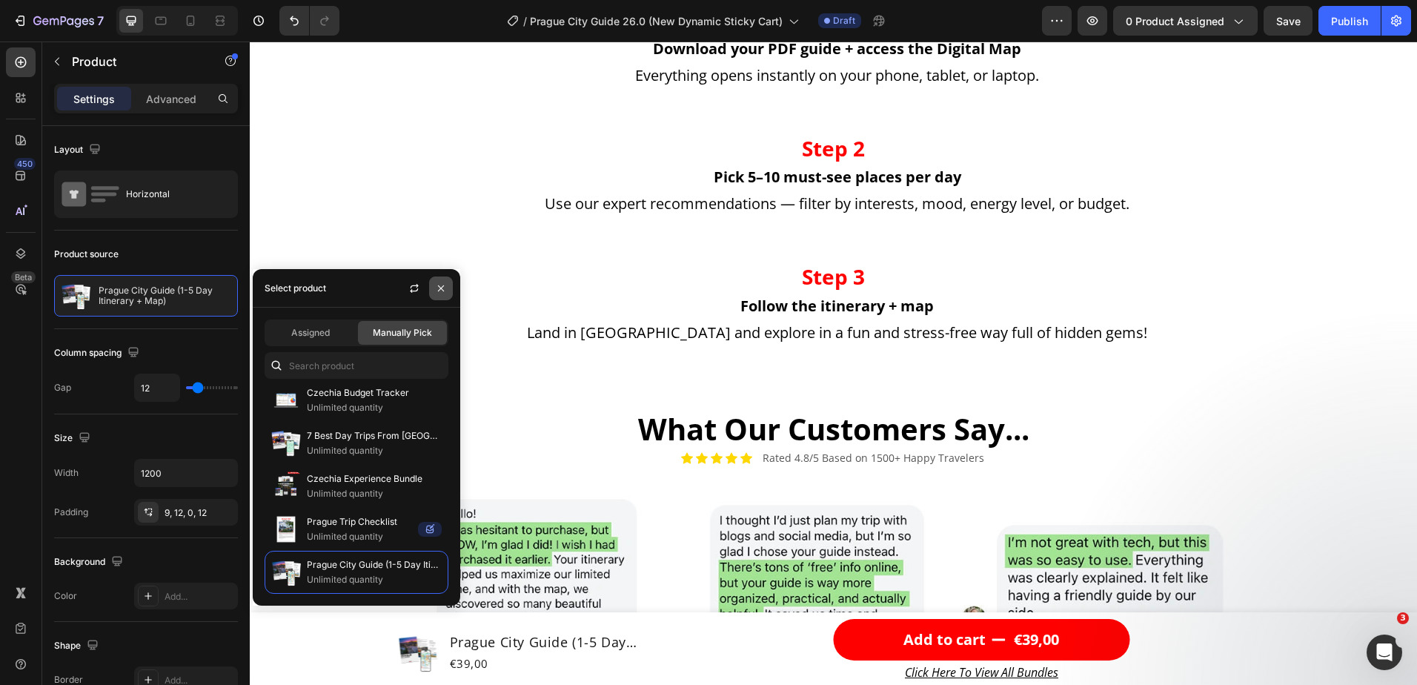
click at [440, 290] on icon "button" at bounding box center [441, 288] width 6 height 6
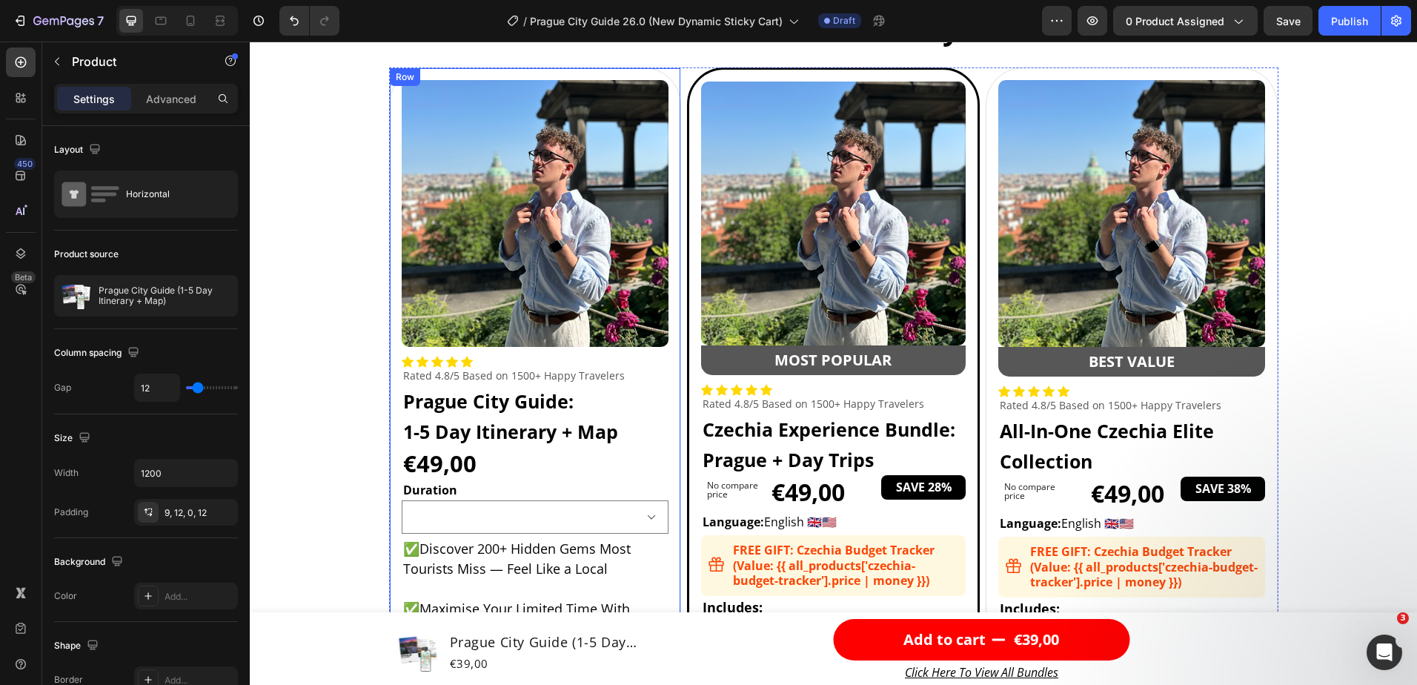
scroll to position [4670, 0]
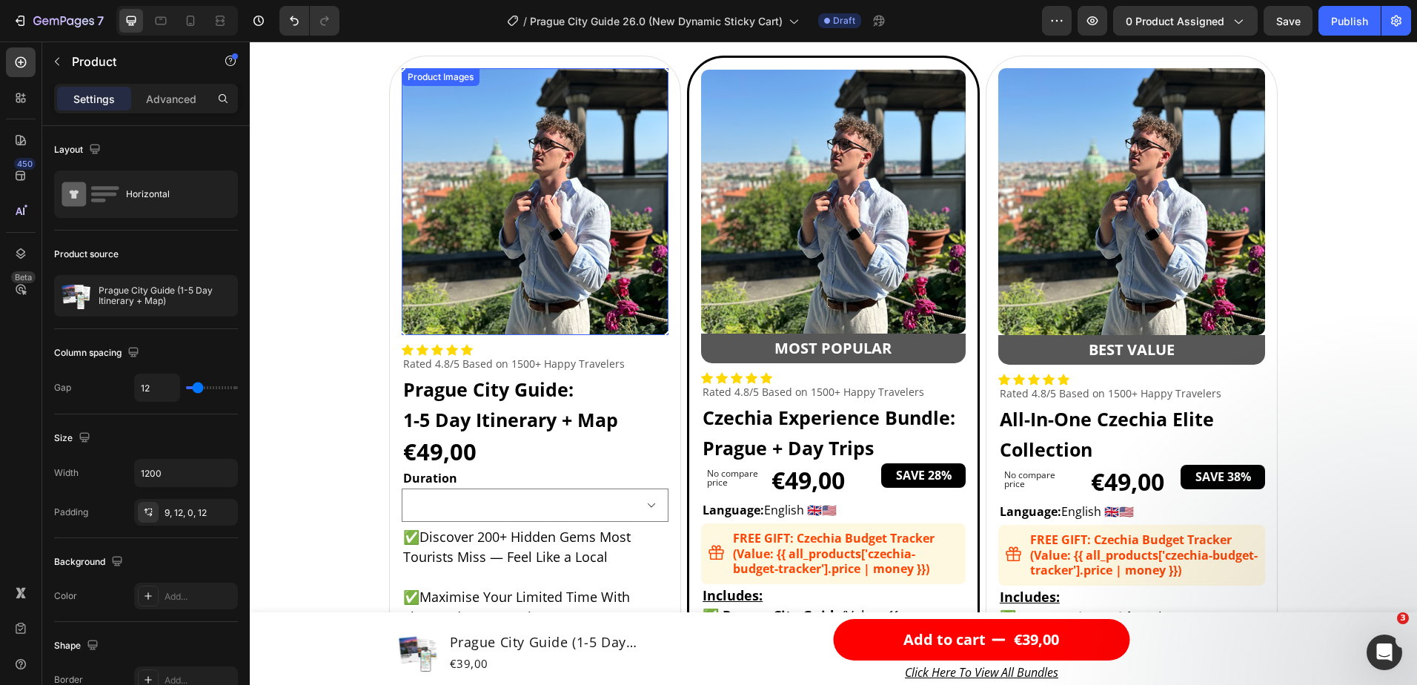
click at [537, 227] on img at bounding box center [536, 202] width 268 height 268
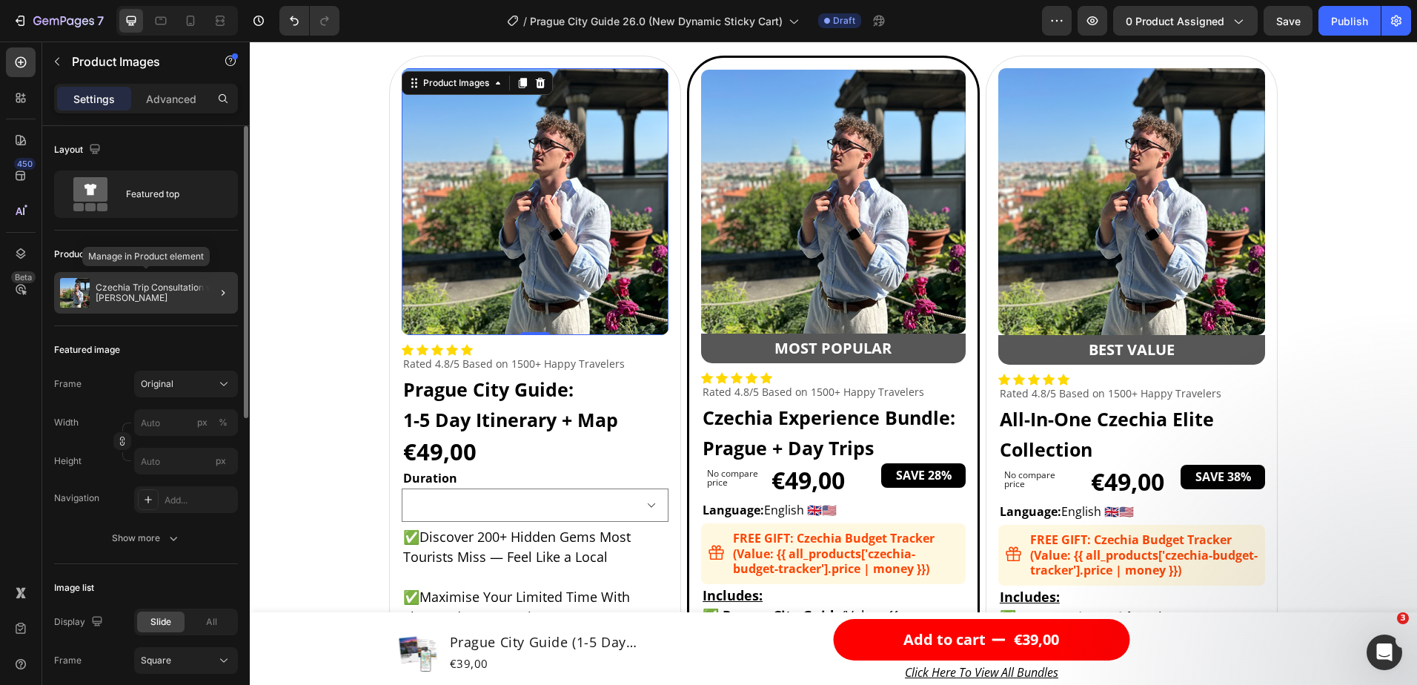
click at [148, 289] on p "Czechia Trip Consultation with David" at bounding box center [164, 292] width 136 height 21
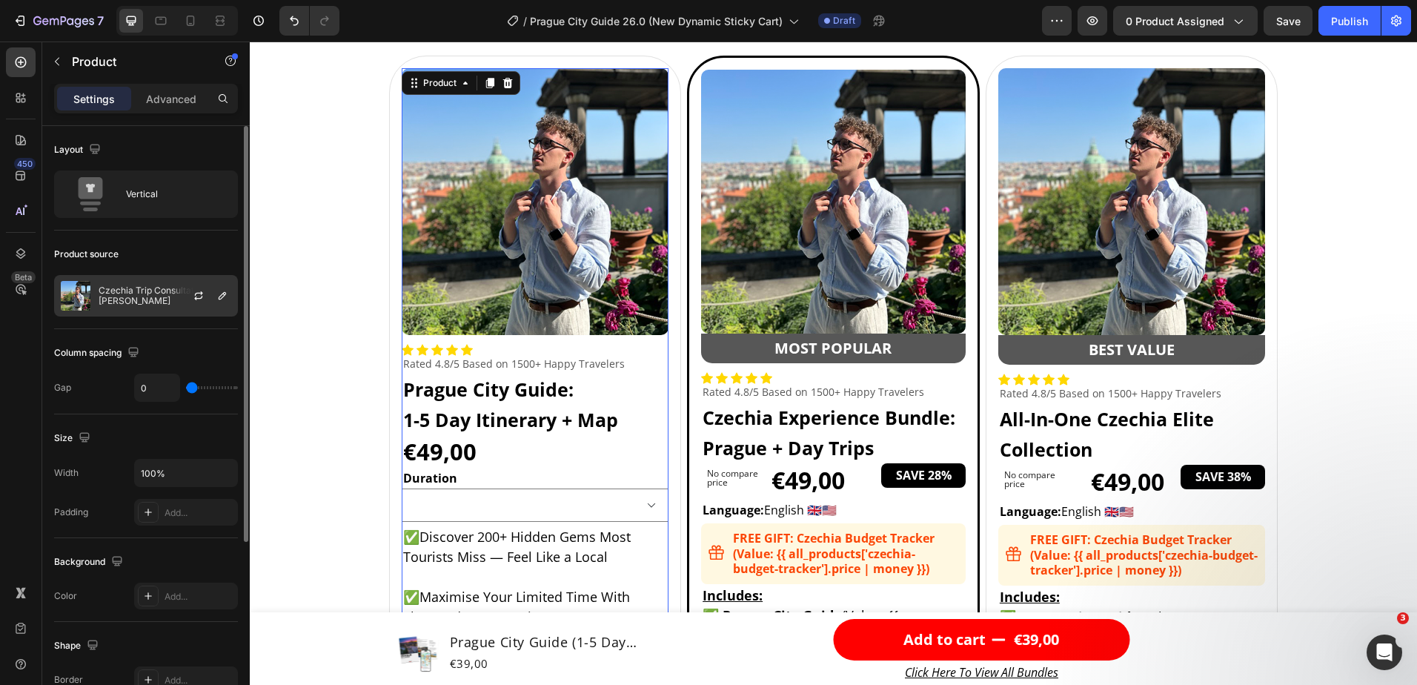
click at [150, 287] on p "Czechia Trip Consultation with [PERSON_NAME]" at bounding box center [165, 295] width 133 height 21
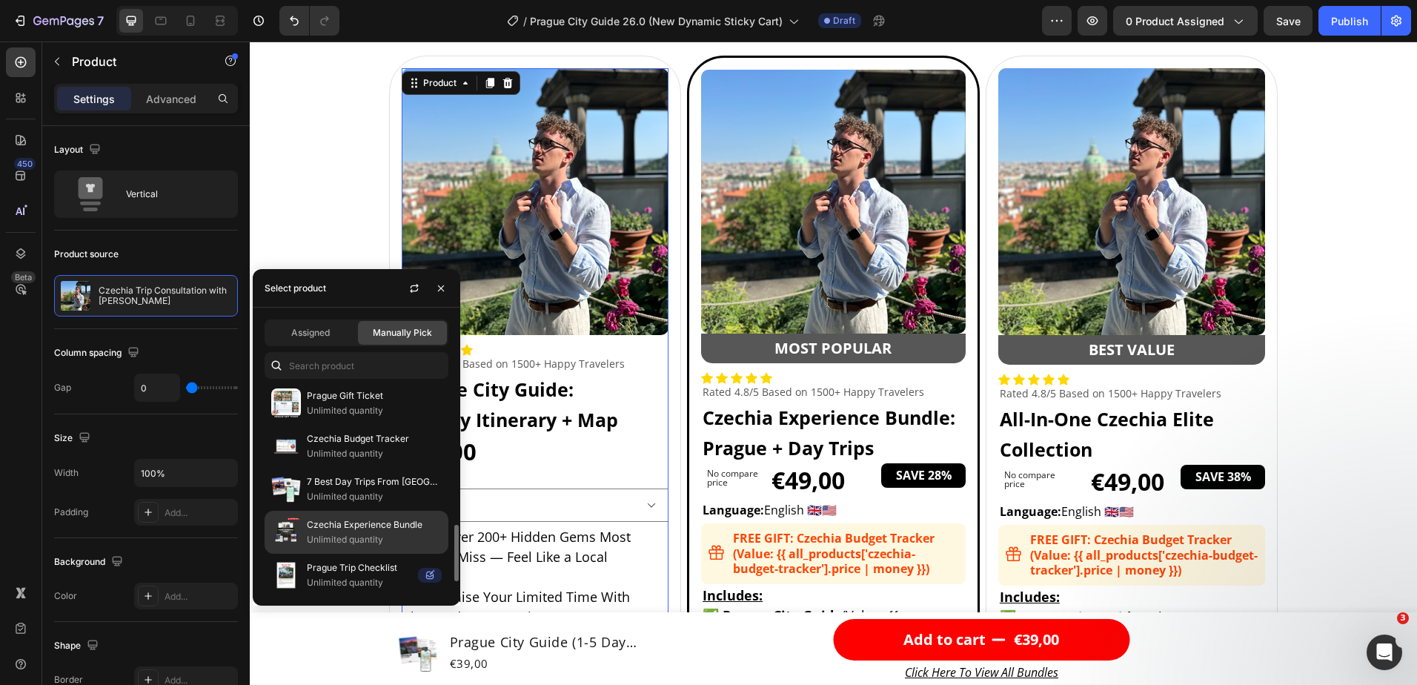
scroll to position [565, 0]
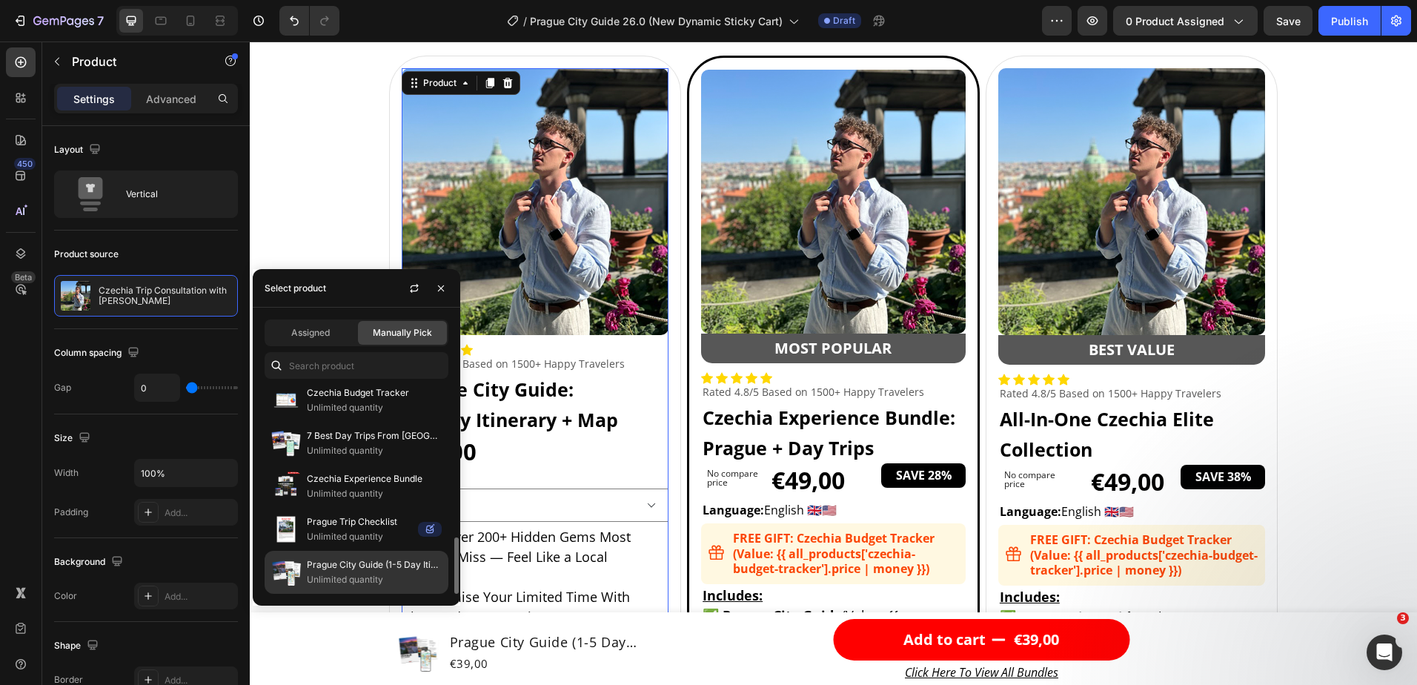
click at [351, 563] on p "Prague City Guide (1-5 Day Itinerary + Map)" at bounding box center [374, 564] width 135 height 15
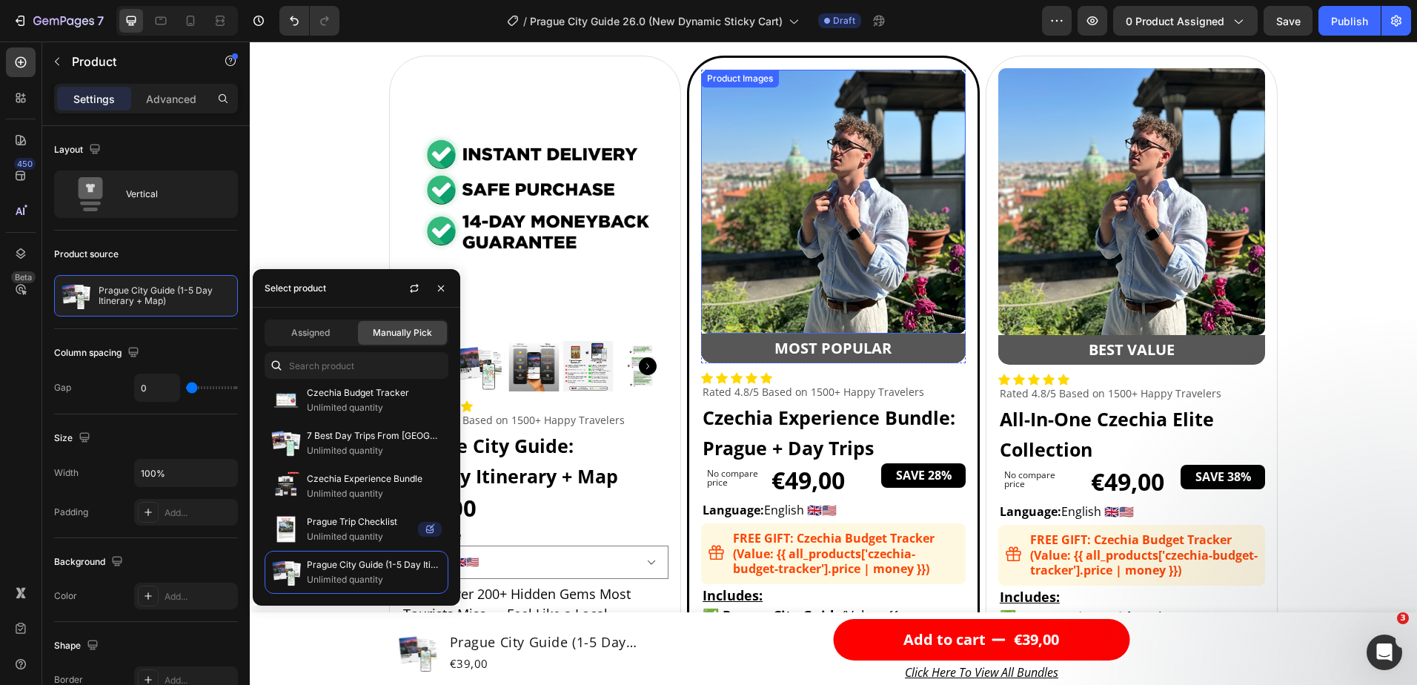
click at [812, 244] on img at bounding box center [833, 202] width 265 height 265
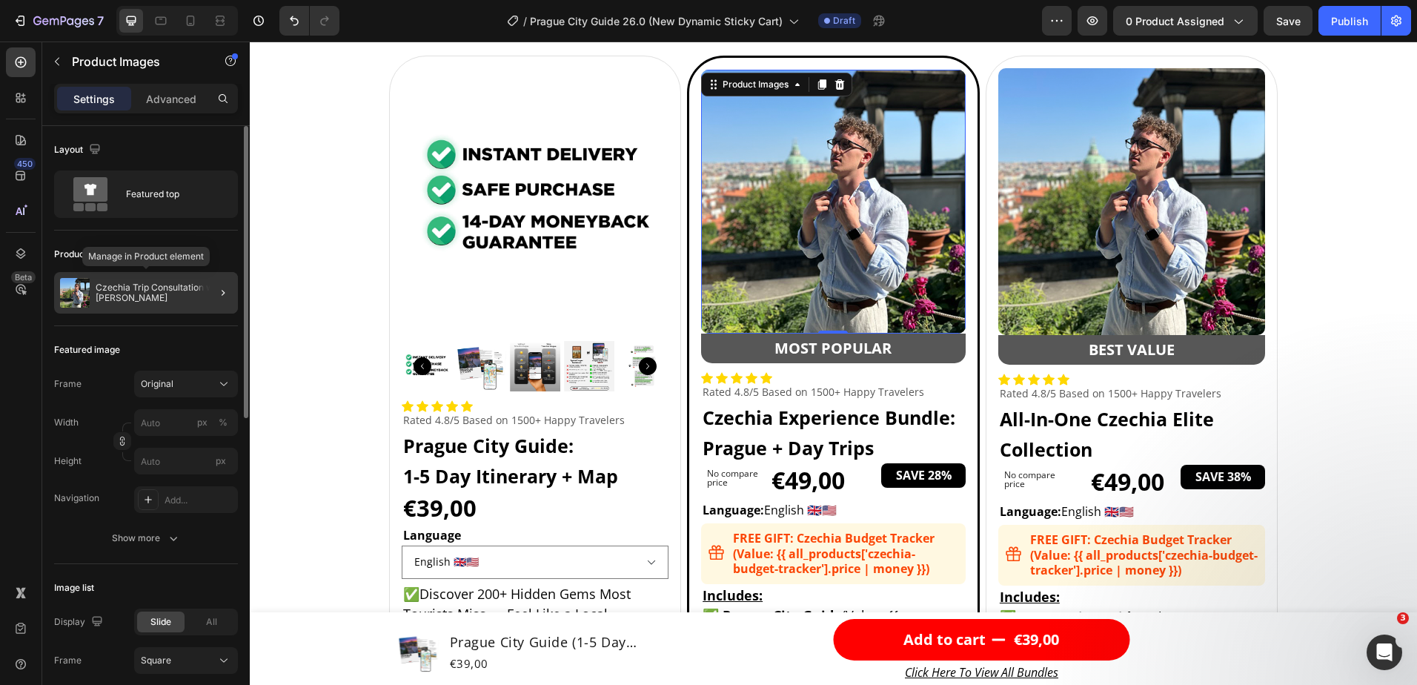
click at [136, 294] on p "Czechia Trip Consultation with [PERSON_NAME]" at bounding box center [164, 292] width 136 height 21
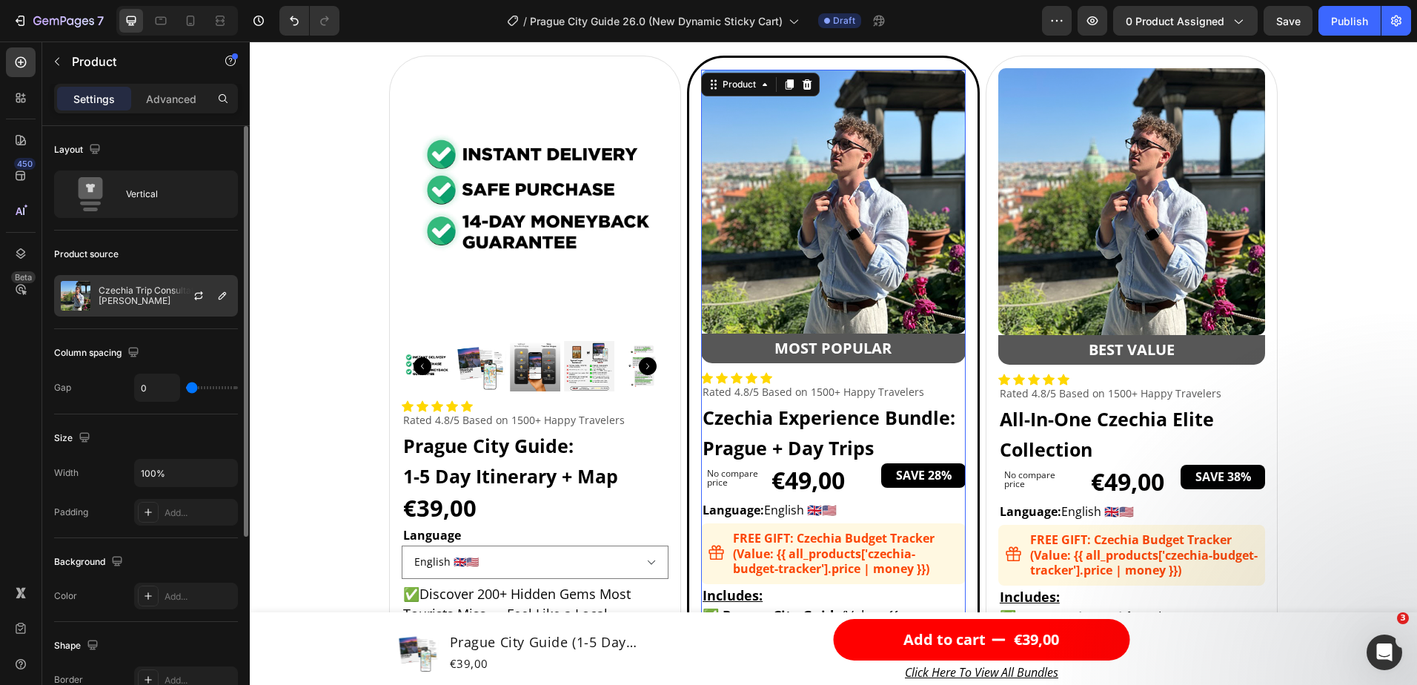
click at [130, 297] on p "Czechia Trip Consultation with [PERSON_NAME]" at bounding box center [165, 295] width 133 height 21
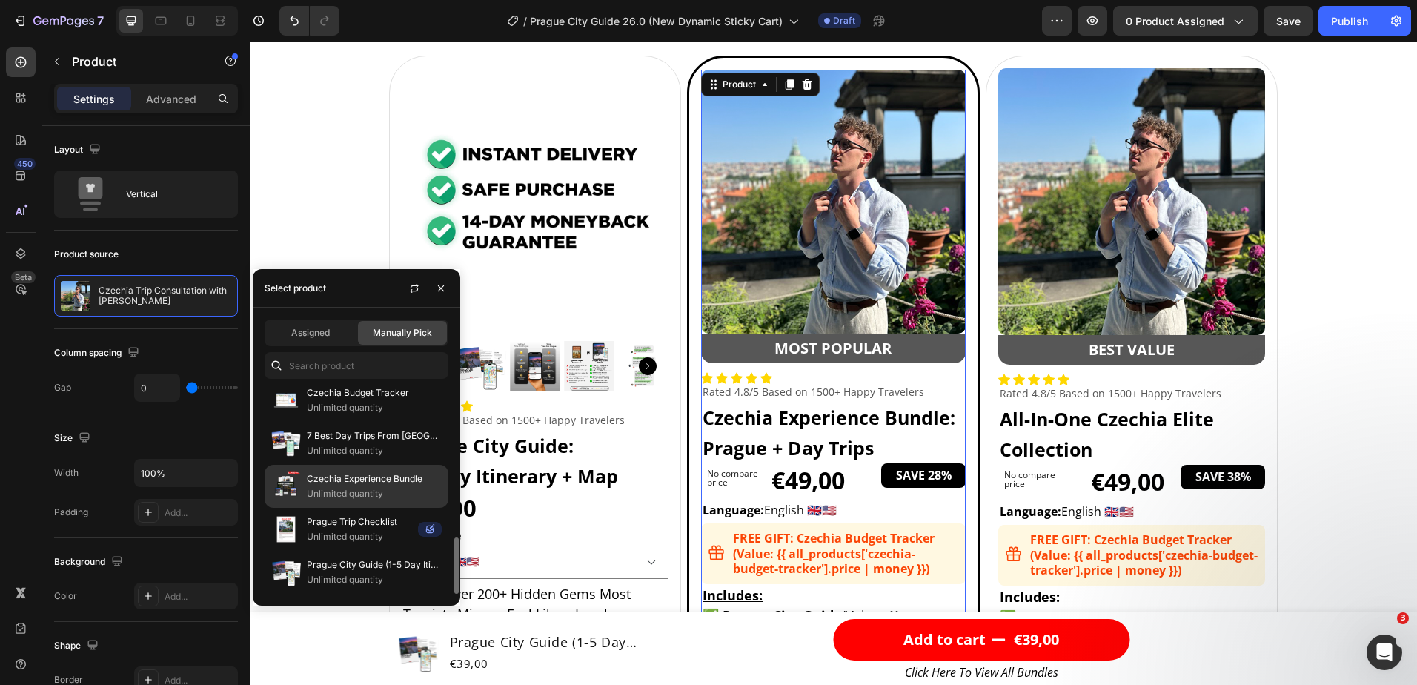
click at [360, 482] on p "Czechia Experience Bundle" at bounding box center [374, 478] width 135 height 15
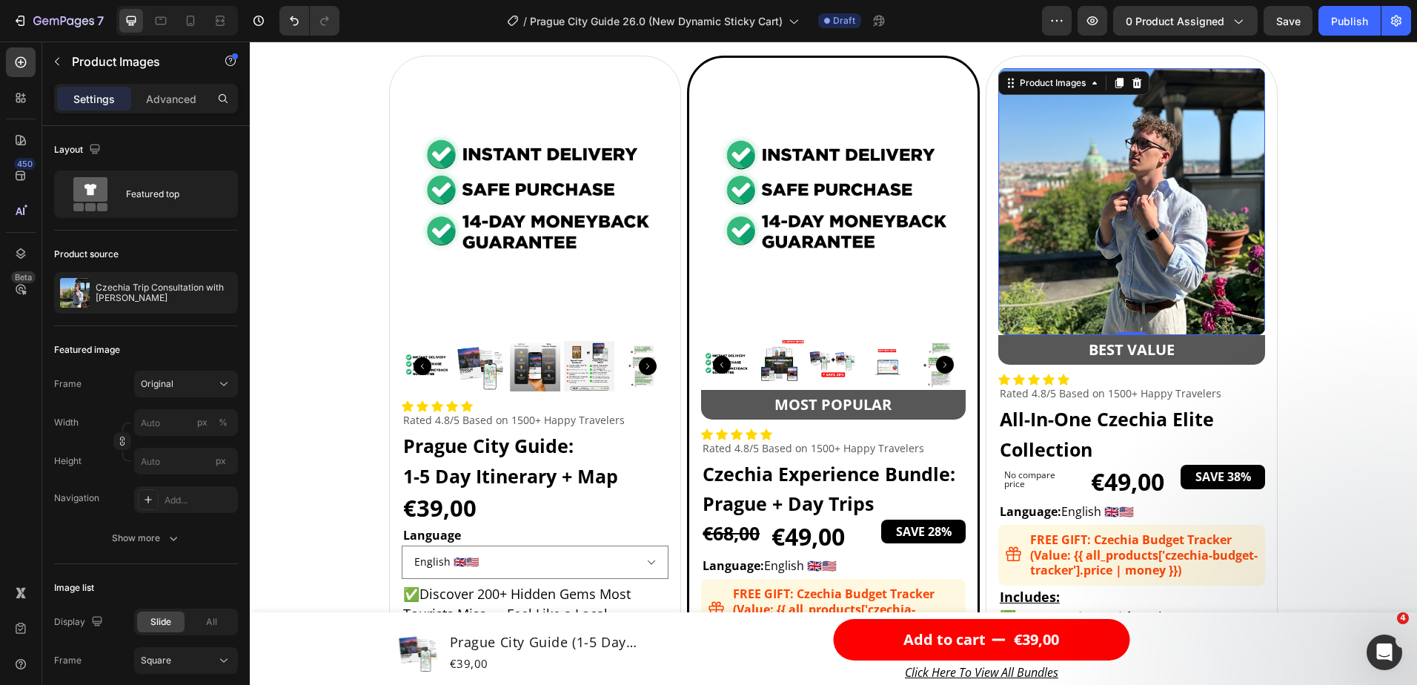
click at [1099, 225] on img at bounding box center [1133, 202] width 268 height 268
click at [109, 309] on div "Czechia Trip Consultation with [PERSON_NAME]" at bounding box center [146, 293] width 184 height 42
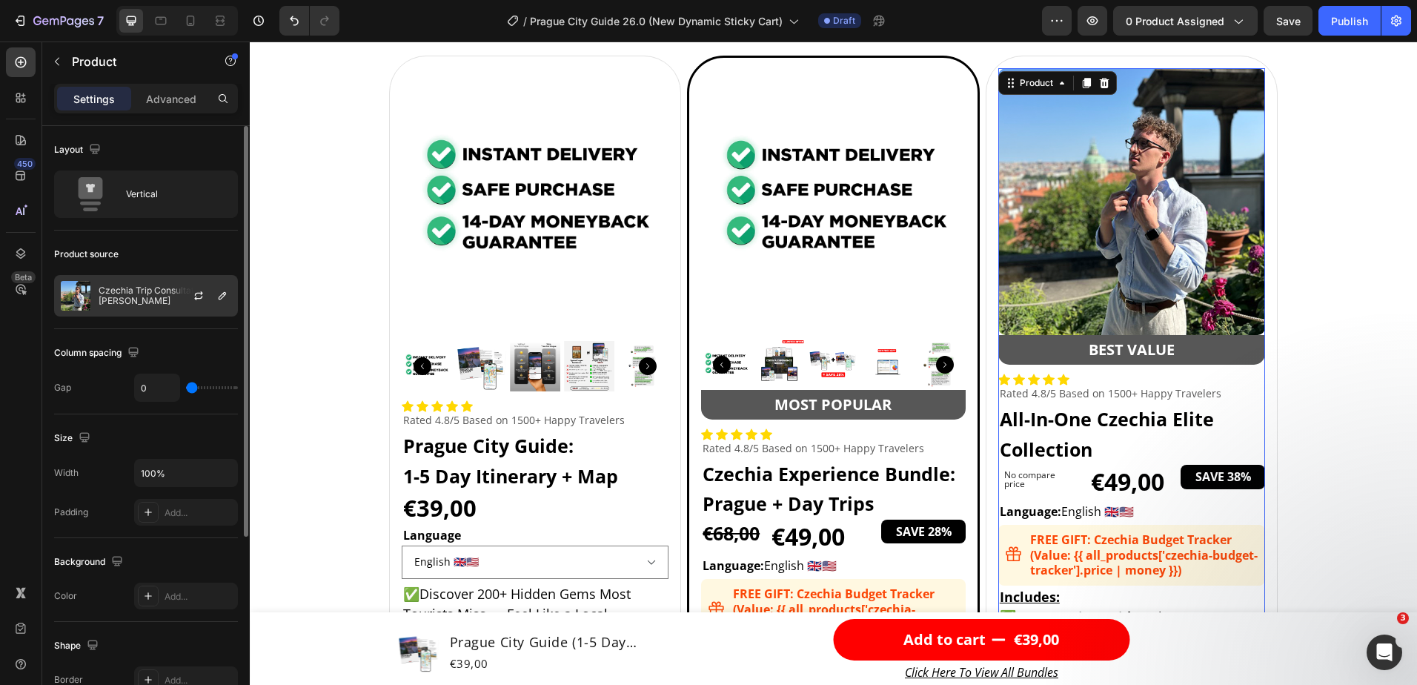
click at [126, 301] on p "Czechia Trip Consultation with [PERSON_NAME]" at bounding box center [165, 295] width 133 height 21
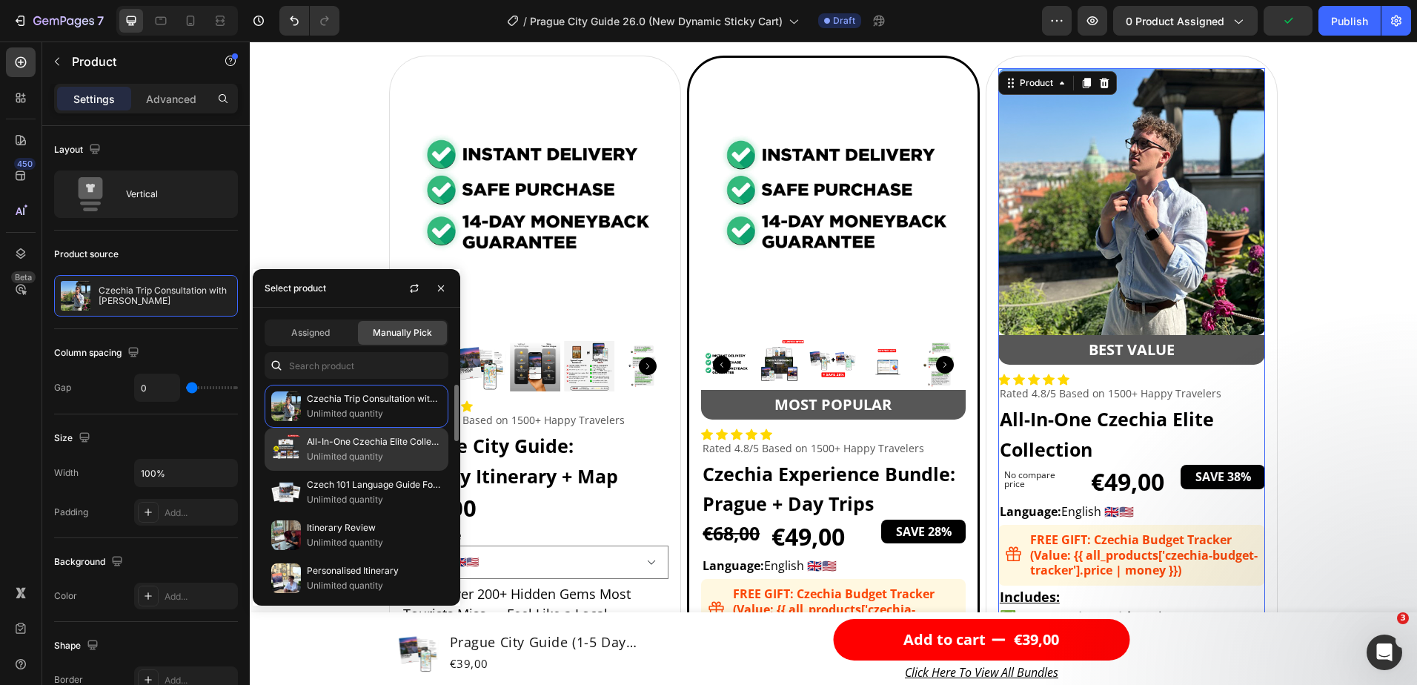
click at [343, 446] on p "All-In-One Czechia Elite Collection" at bounding box center [374, 441] width 135 height 15
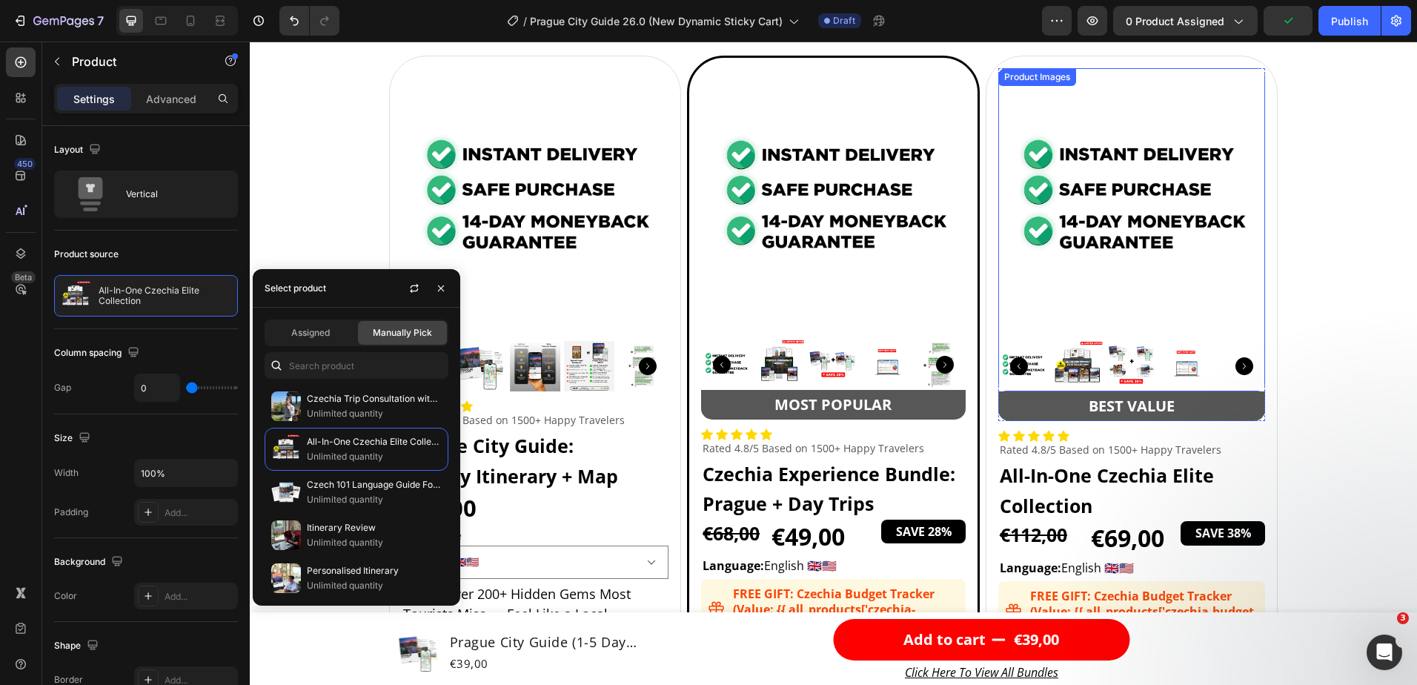
click at [1077, 361] on img at bounding box center [1078, 366] width 50 height 50
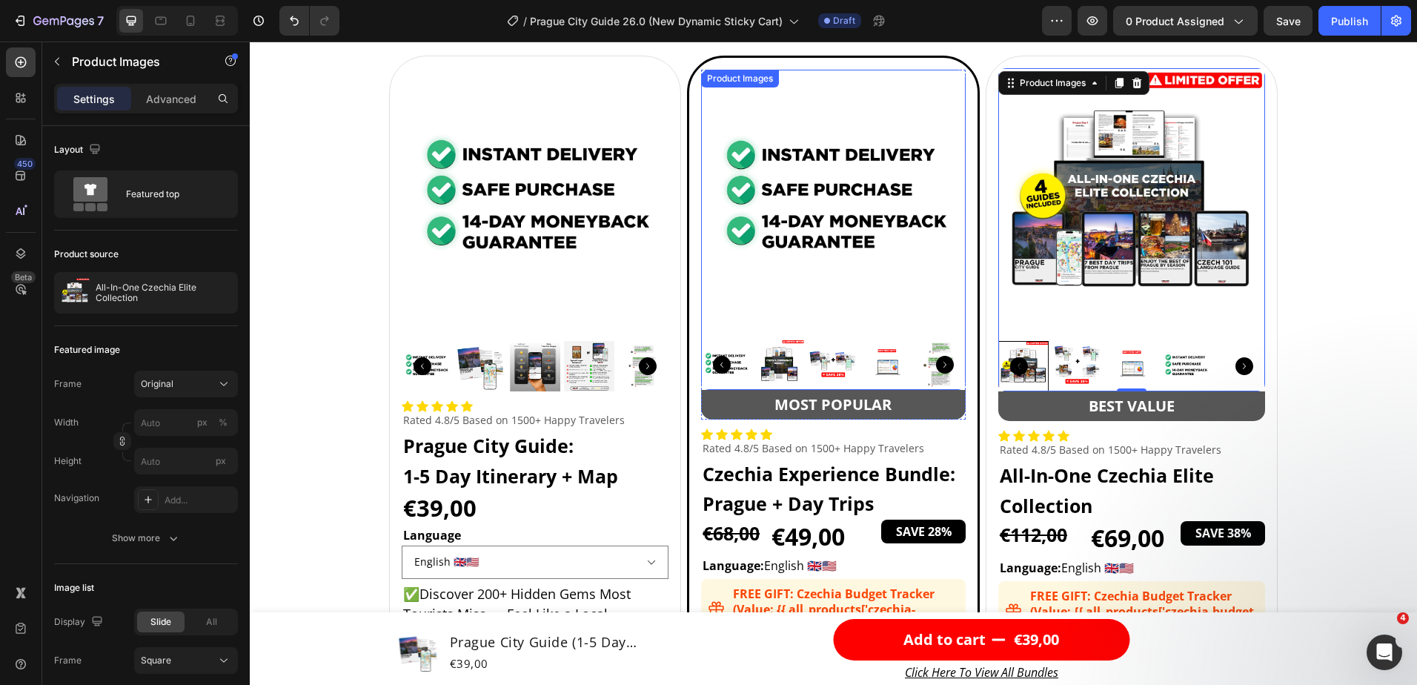
click at [781, 365] on img at bounding box center [780, 365] width 50 height 50
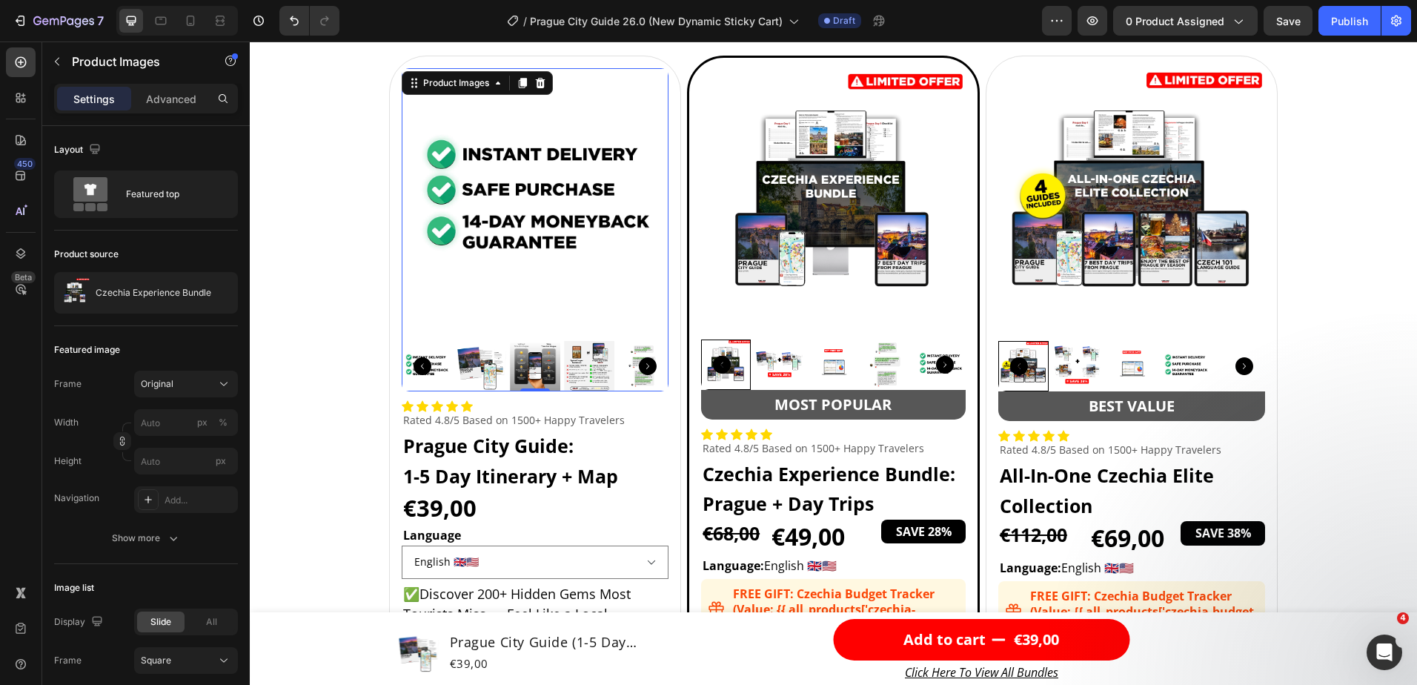
click at [464, 363] on img at bounding box center [481, 366] width 50 height 50
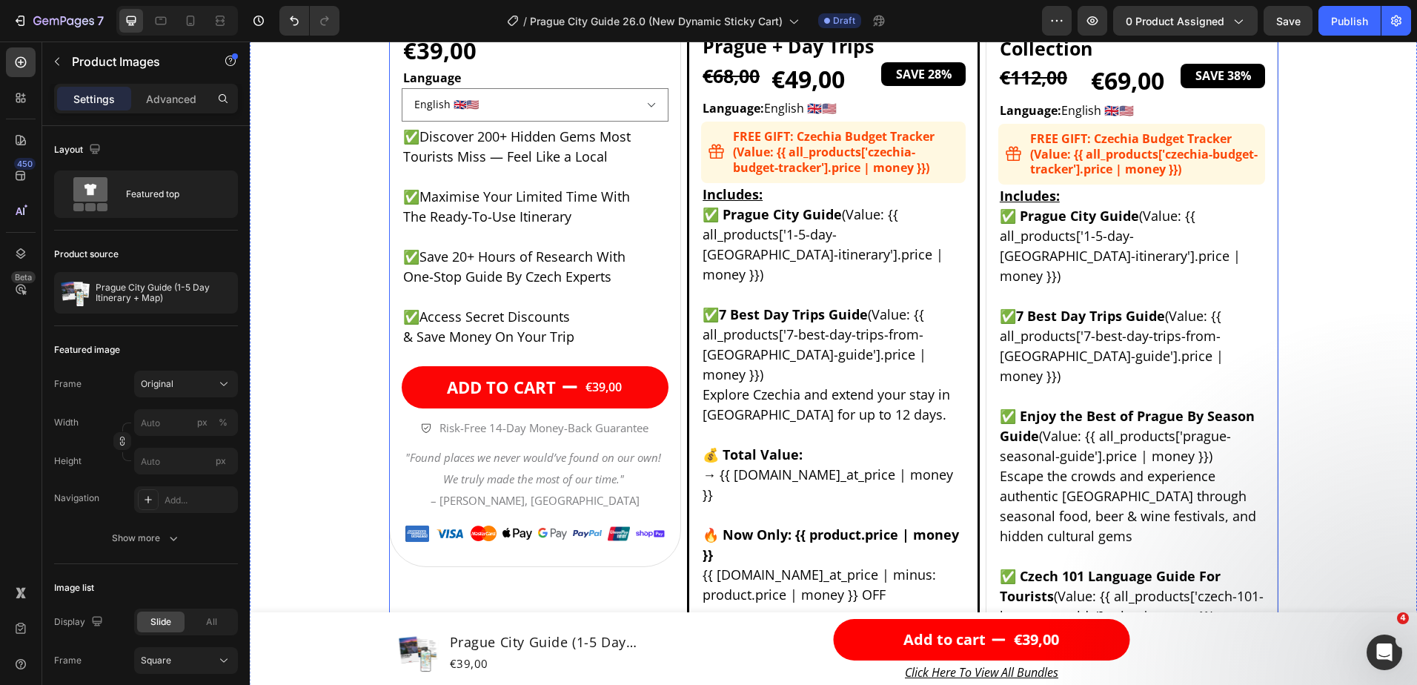
scroll to position [5337, 0]
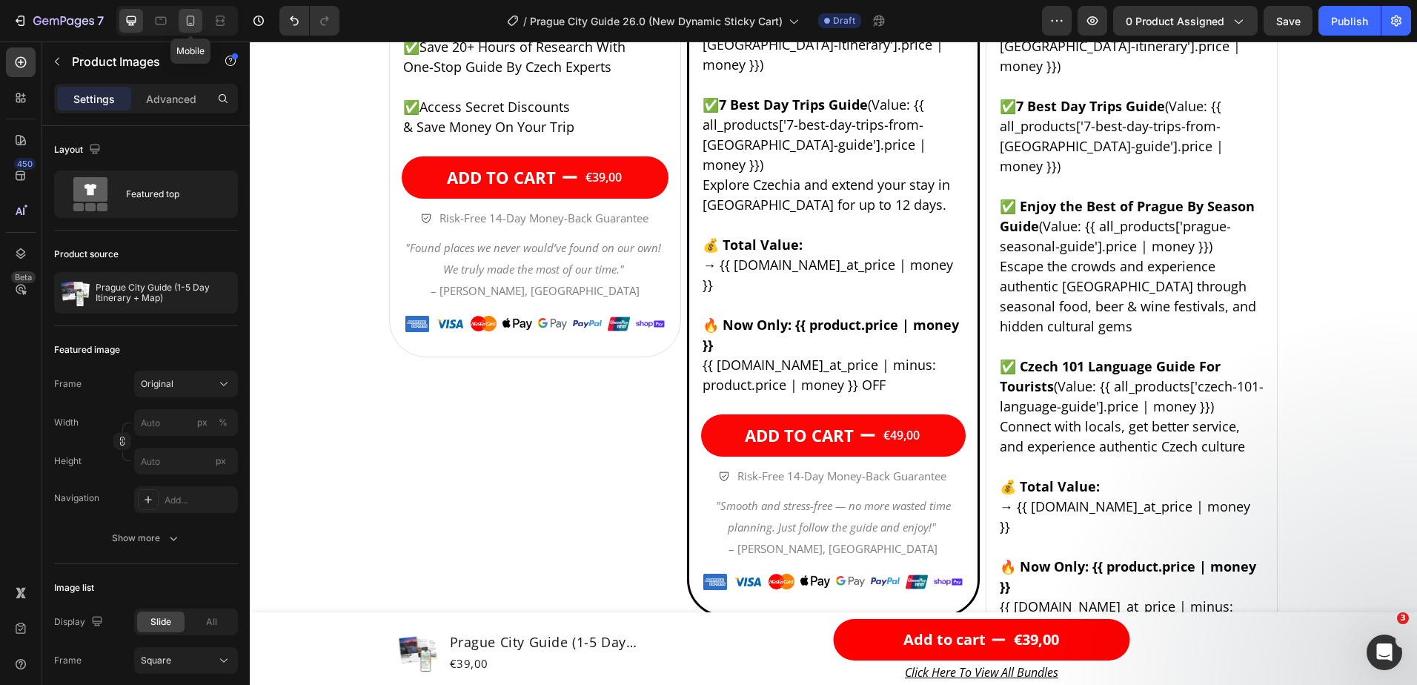
drag, startPoint x: 193, startPoint y: 18, endPoint x: 196, endPoint y: 27, distance: 9.9
click at [193, 19] on icon at bounding box center [191, 21] width 8 height 10
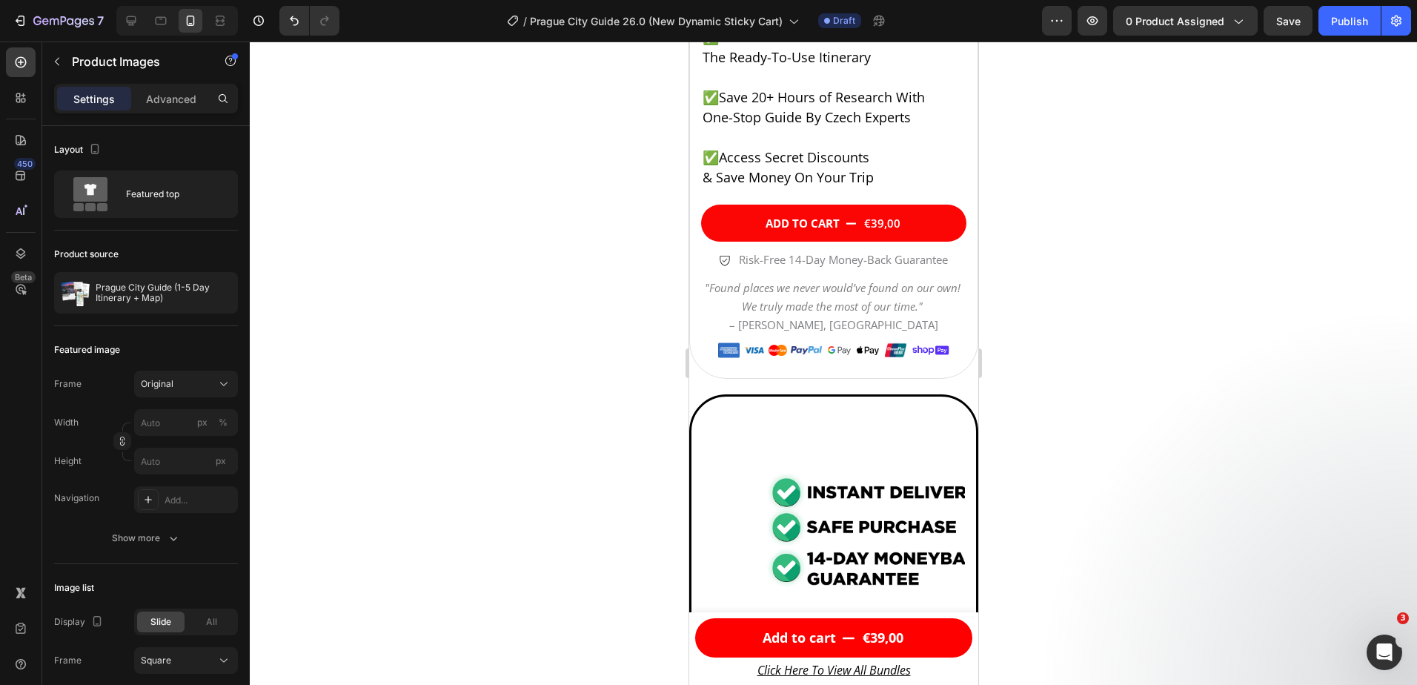
scroll to position [5260, 0]
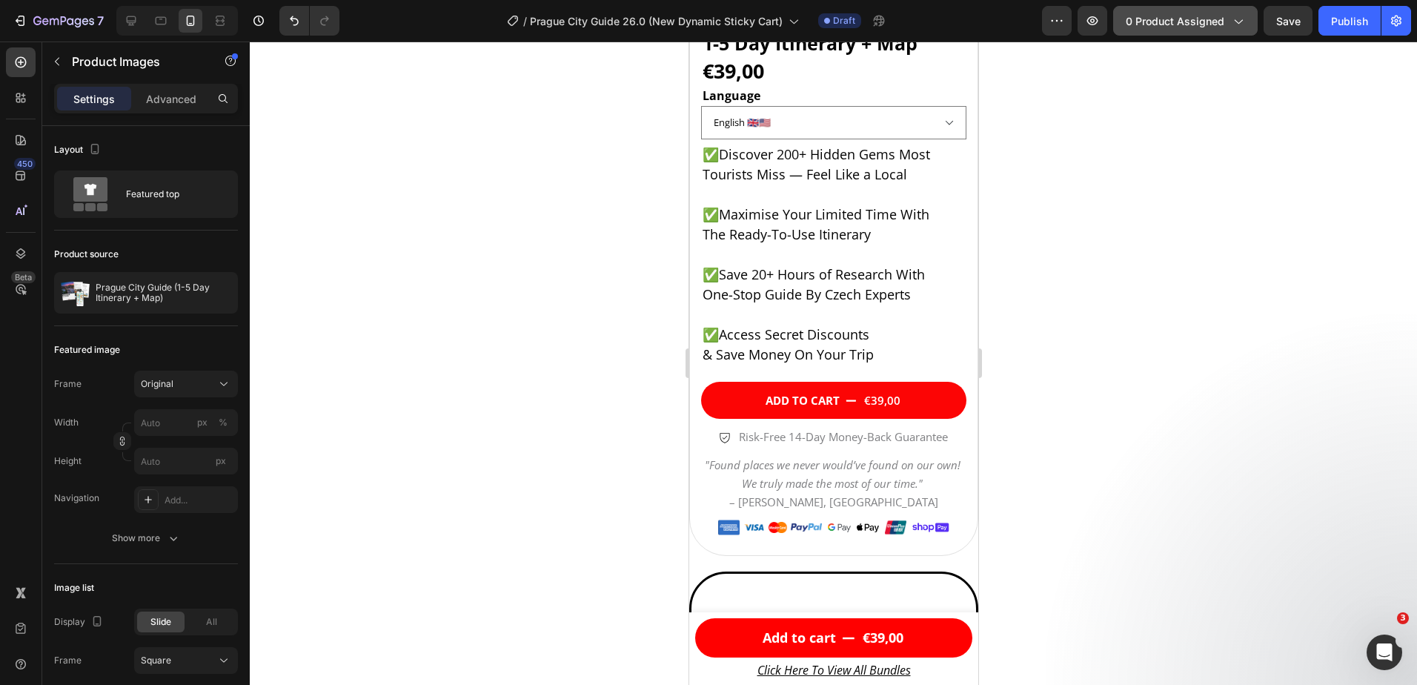
click at [1183, 20] on span "0 product assigned" at bounding box center [1175, 21] width 99 height 16
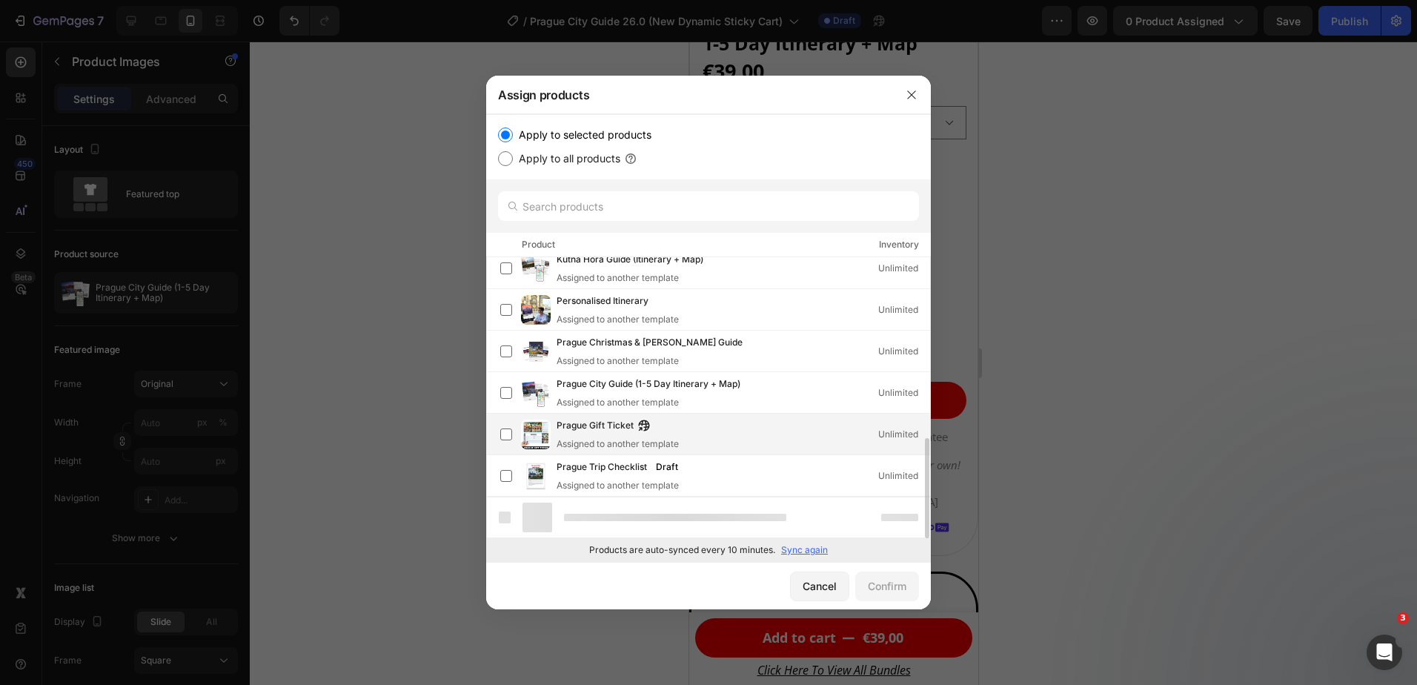
scroll to position [466, 0]
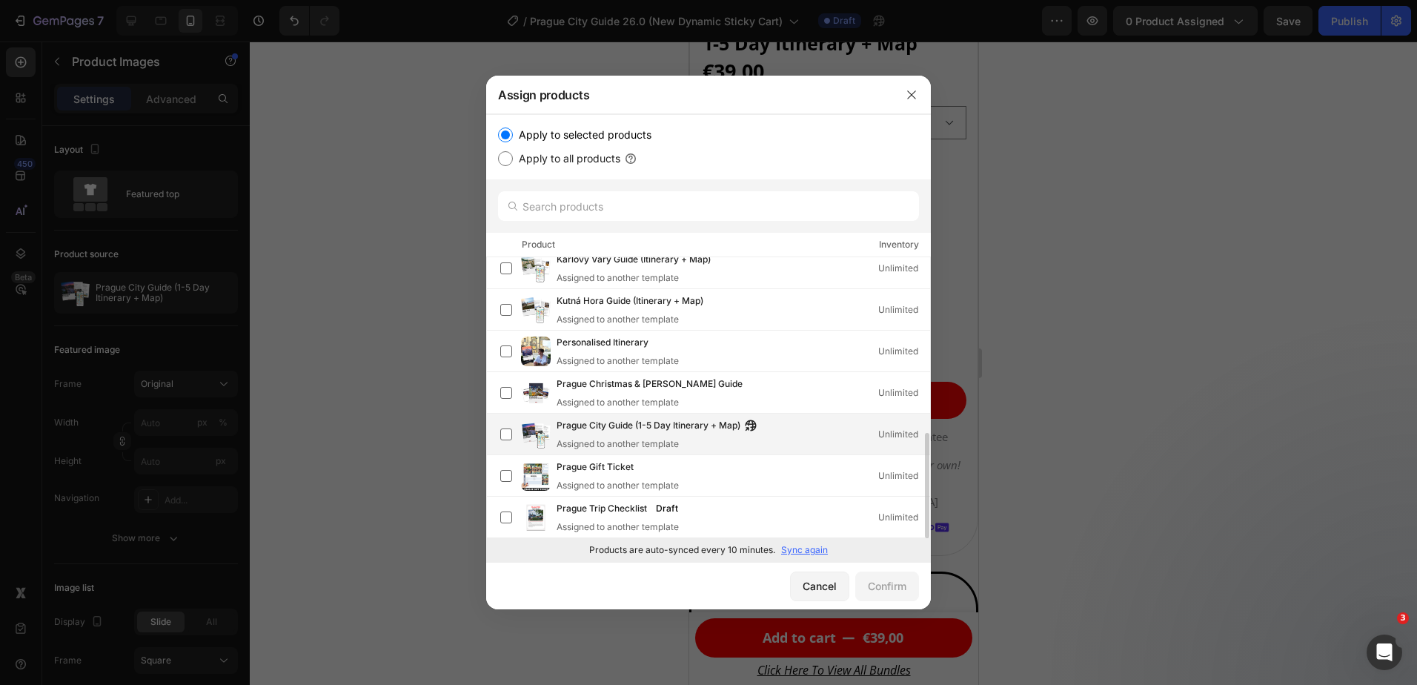
click at [595, 437] on div "Assigned to another template" at bounding box center [661, 443] width 208 height 13
click at [879, 583] on div "Confirm" at bounding box center [887, 586] width 39 height 16
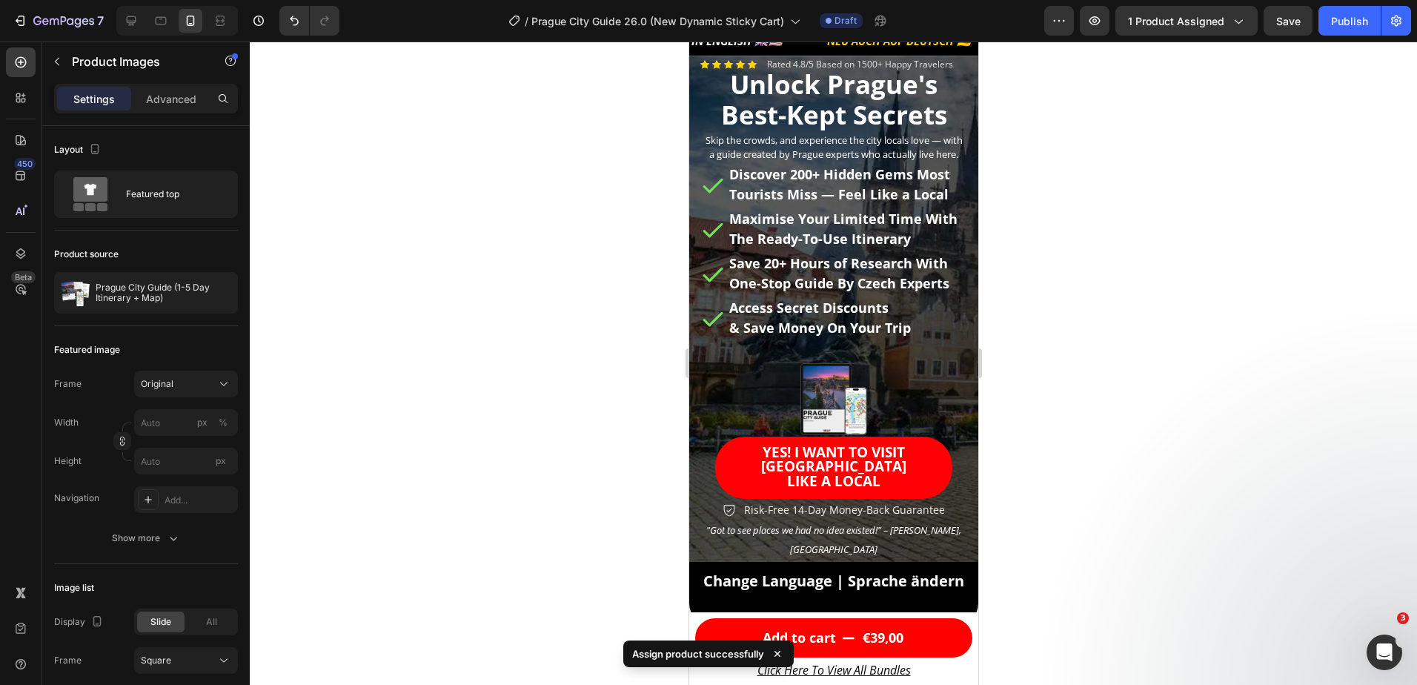
scroll to position [0, 0]
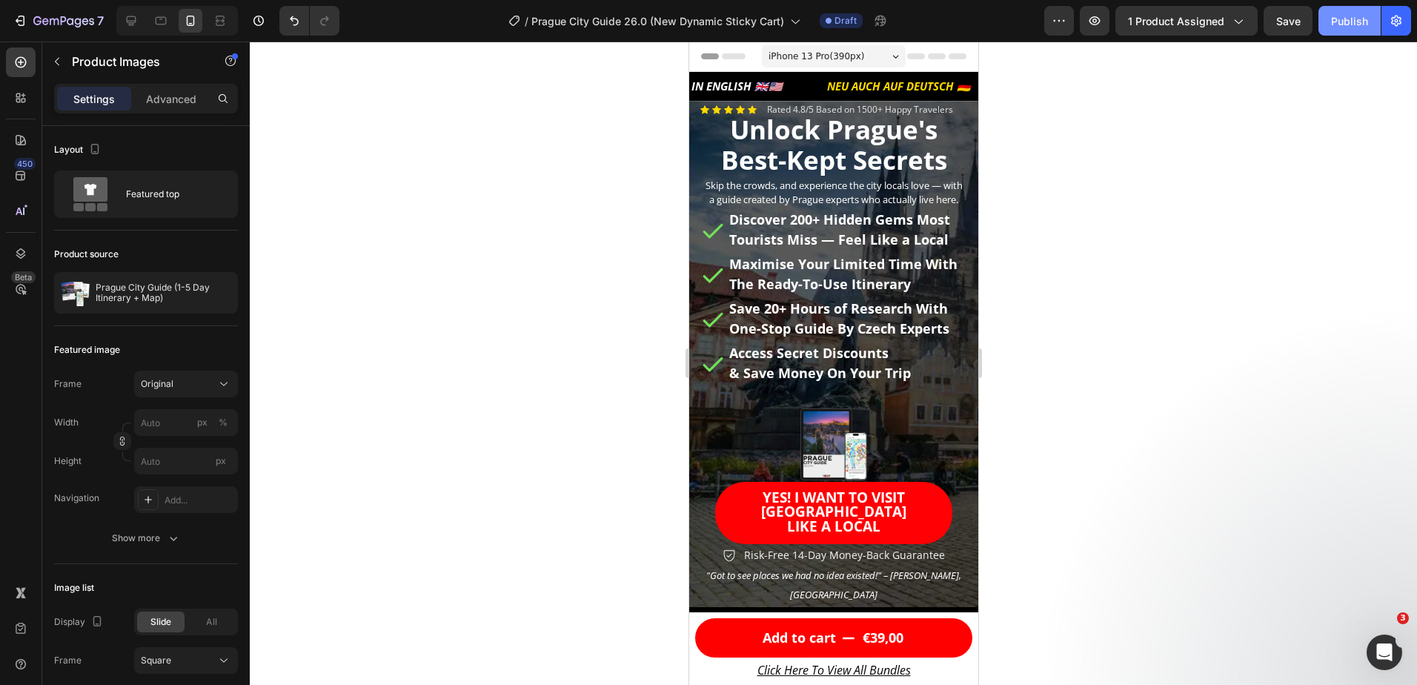
click at [1344, 32] on button "Publish" at bounding box center [1350, 21] width 62 height 30
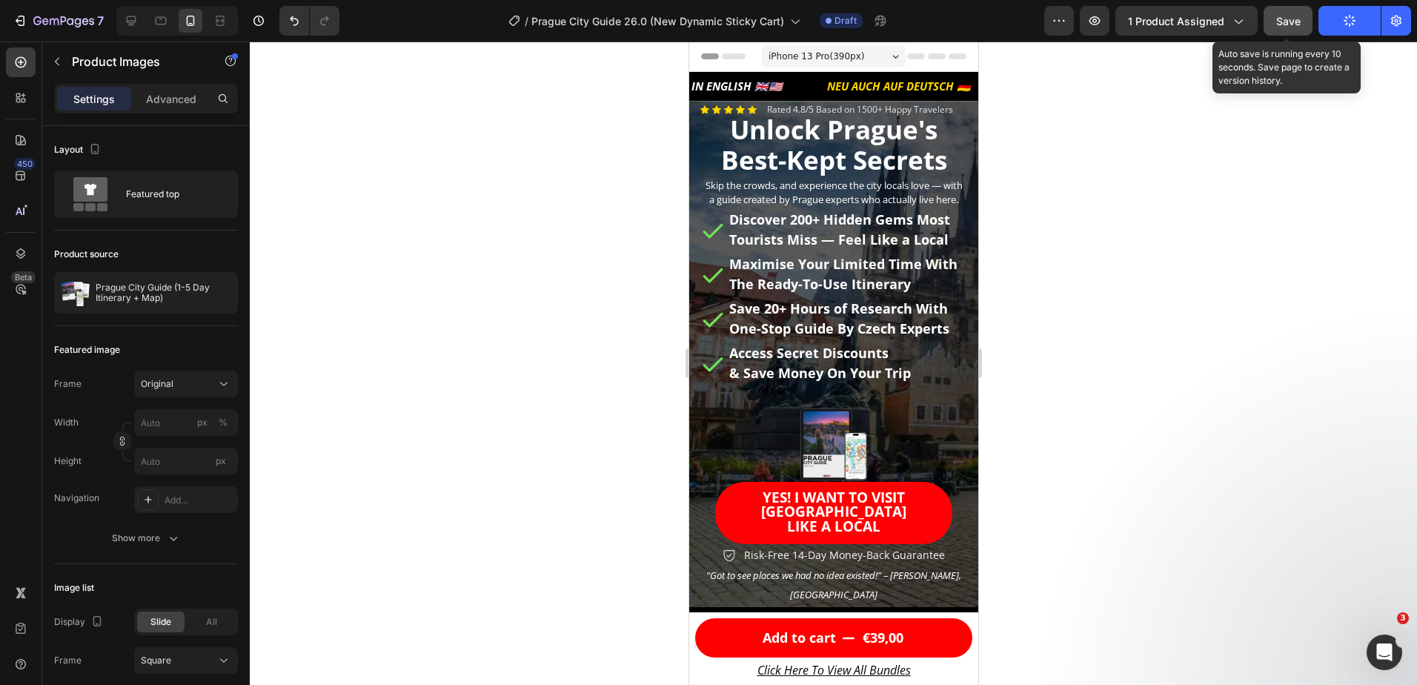
click at [1281, 30] on button "Save" at bounding box center [1288, 21] width 49 height 30
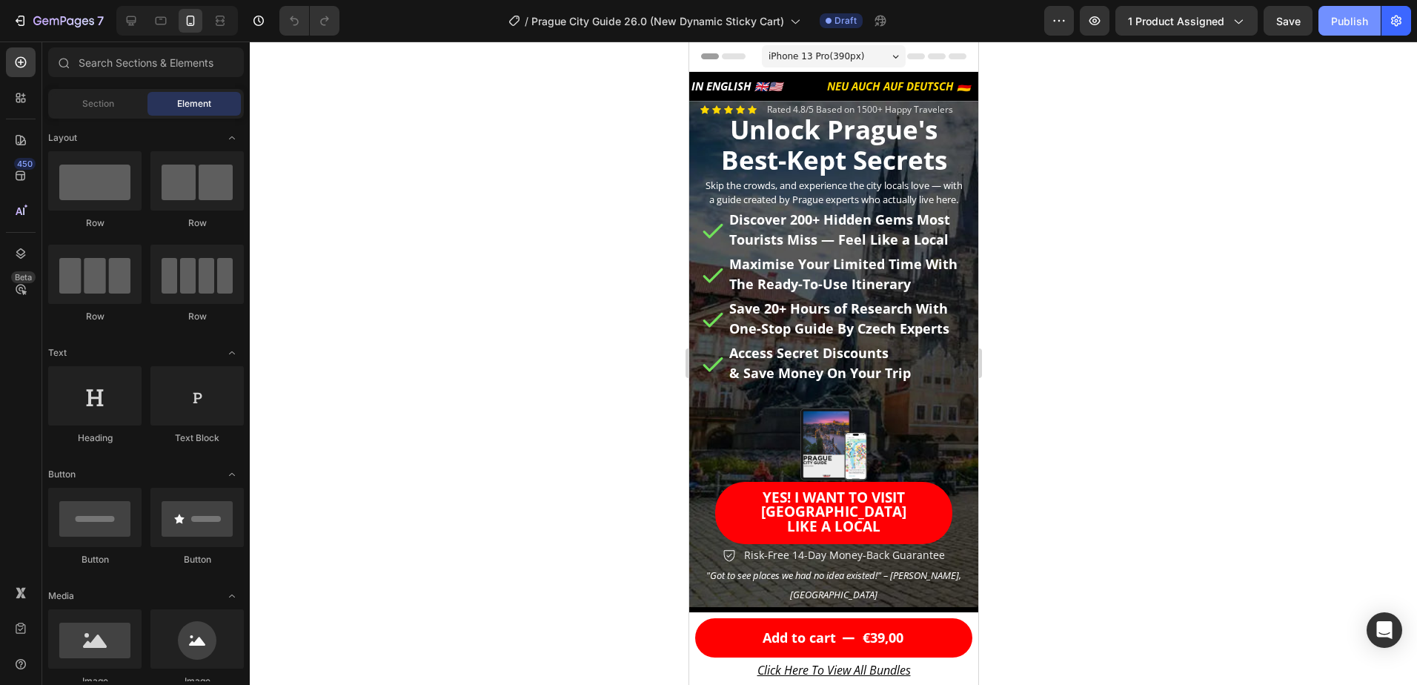
click at [1347, 15] on div "Publish" at bounding box center [1349, 21] width 37 height 16
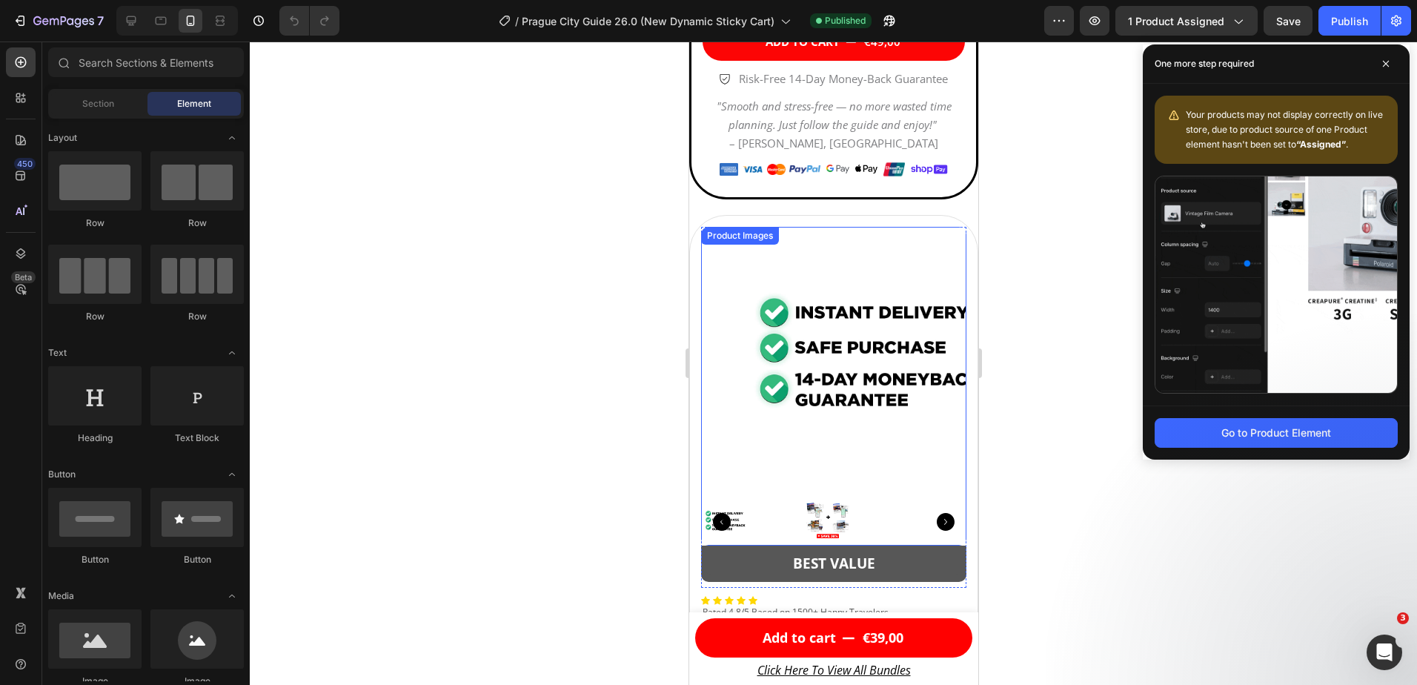
scroll to position [8377, 0]
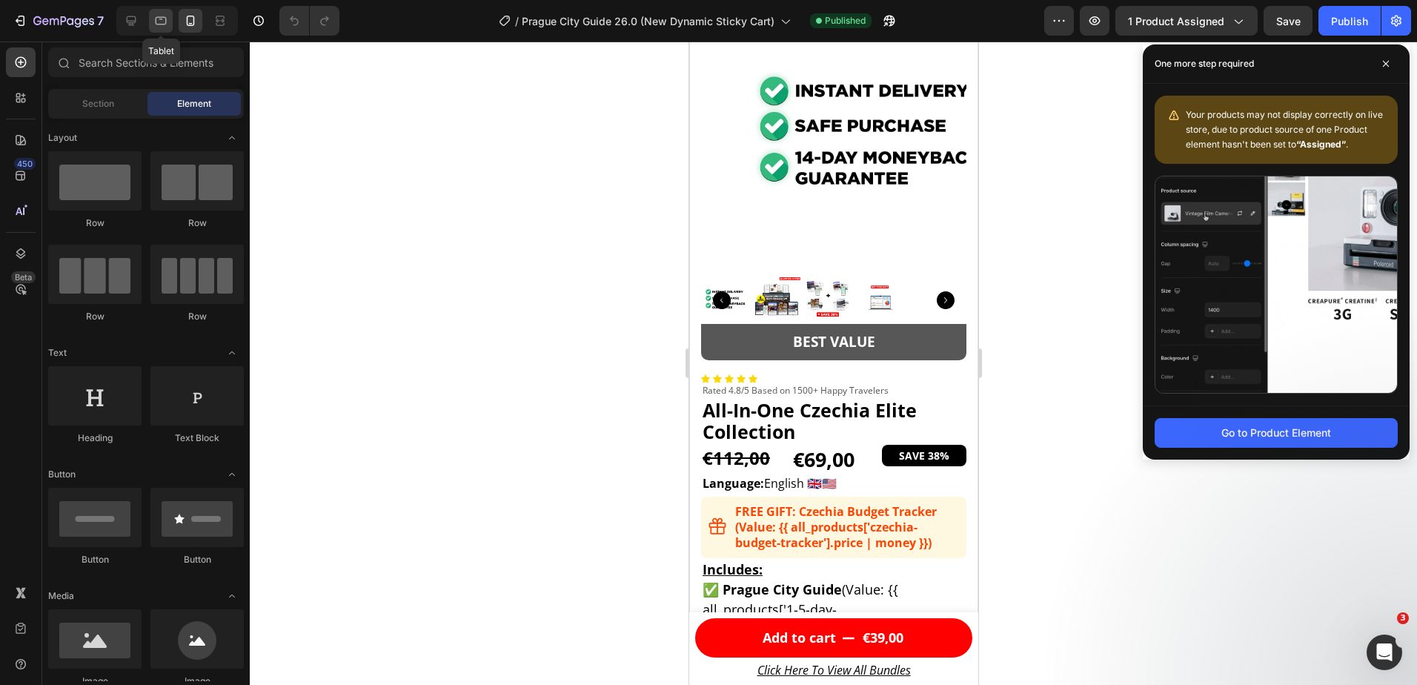
click at [164, 17] on icon at bounding box center [161, 21] width 11 height 8
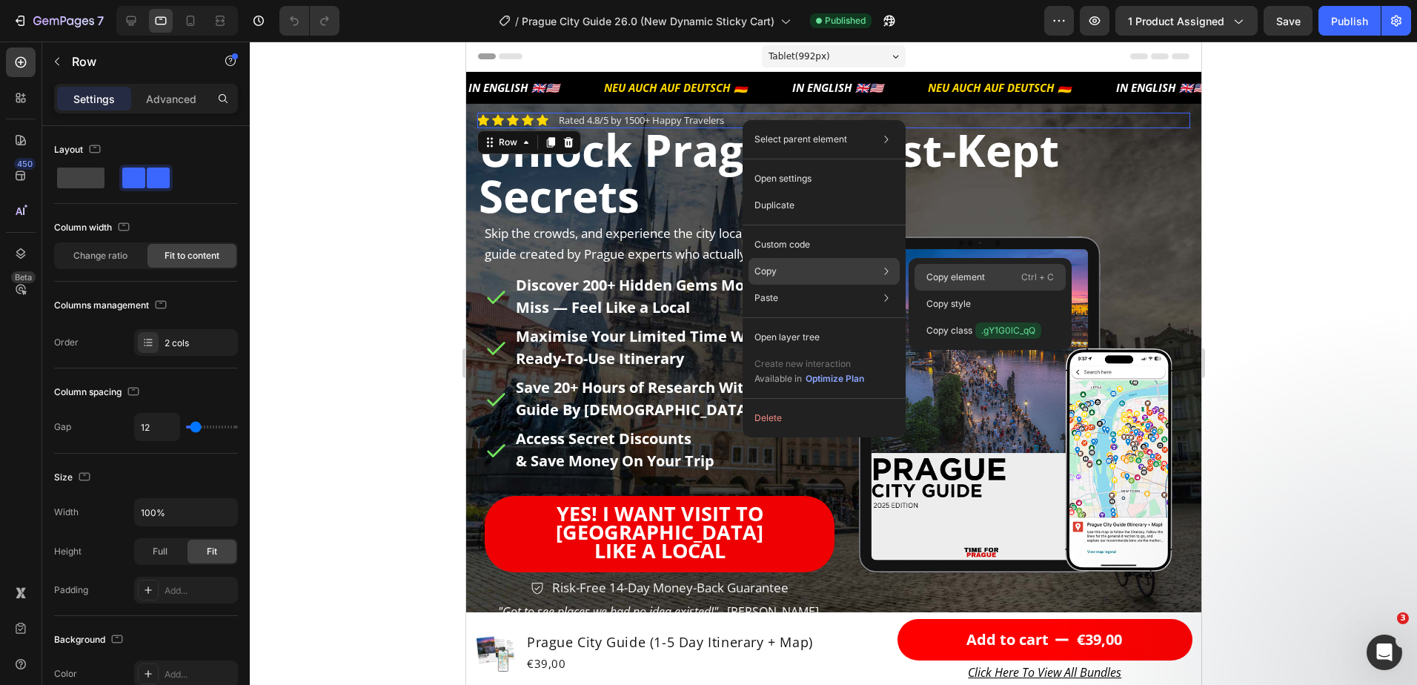
drag, startPoint x: 949, startPoint y: 277, endPoint x: 387, endPoint y: 604, distance: 650.5
click at [949, 277] on p "Copy element" at bounding box center [956, 277] width 59 height 13
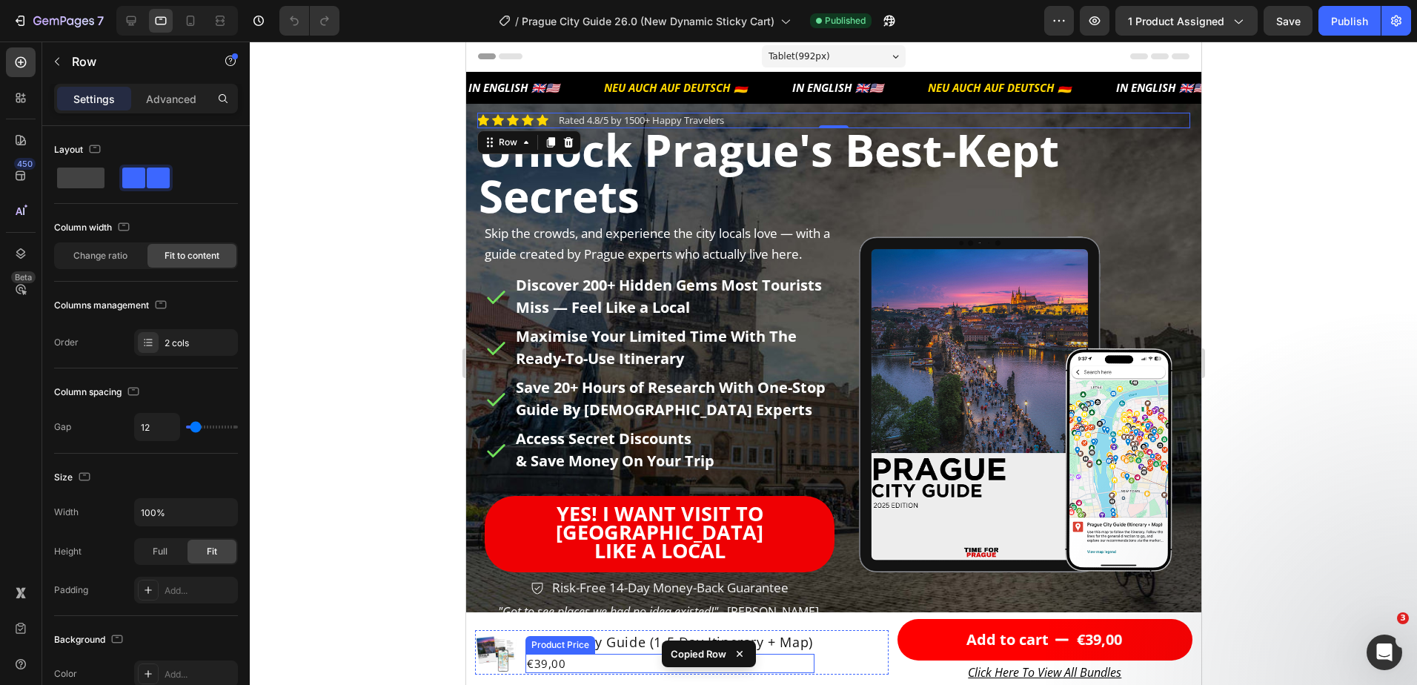
click at [571, 663] on div "€39,00" at bounding box center [669, 664] width 289 height 20
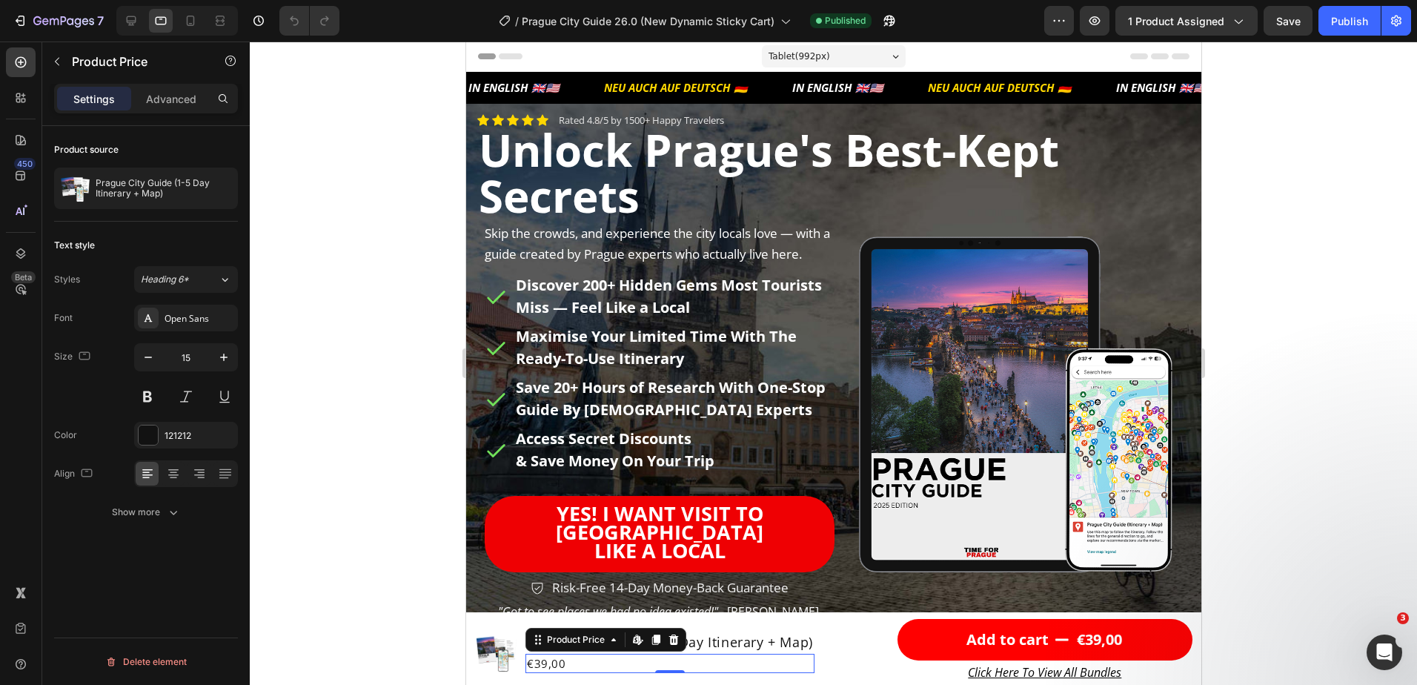
drag, startPoint x: 672, startPoint y: 634, endPoint x: 663, endPoint y: 643, distance: 12.6
click at [672, 635] on icon at bounding box center [673, 640] width 12 height 12
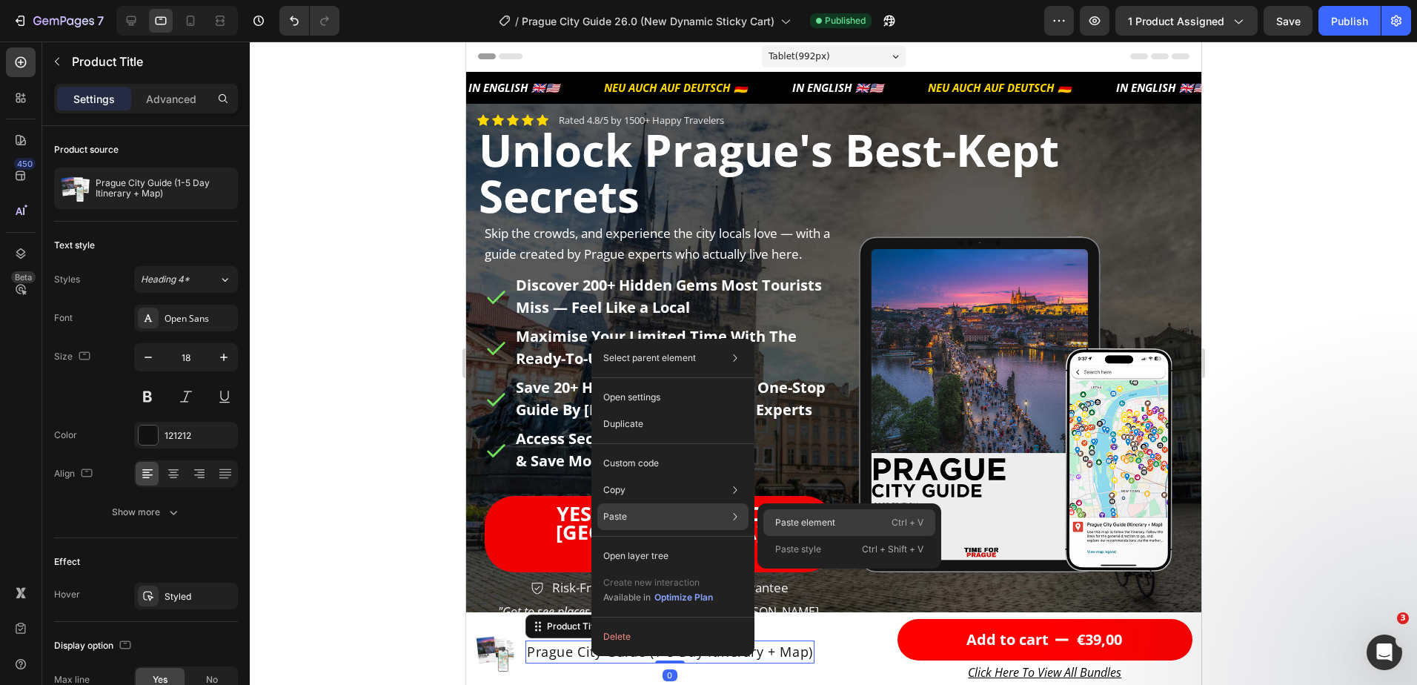
click at [801, 527] on p "Paste element" at bounding box center [805, 522] width 60 height 13
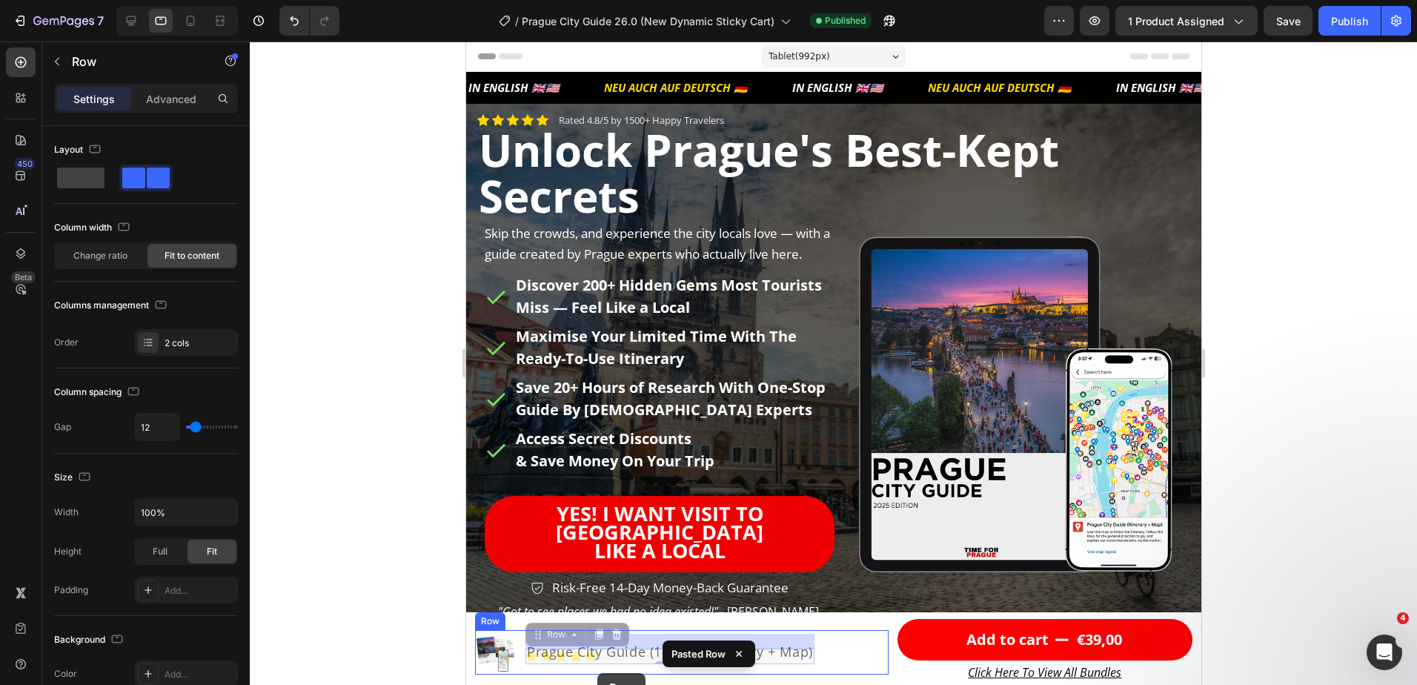
drag, startPoint x: 600, startPoint y: 660, endPoint x: 596, endPoint y: 671, distance: 11.7
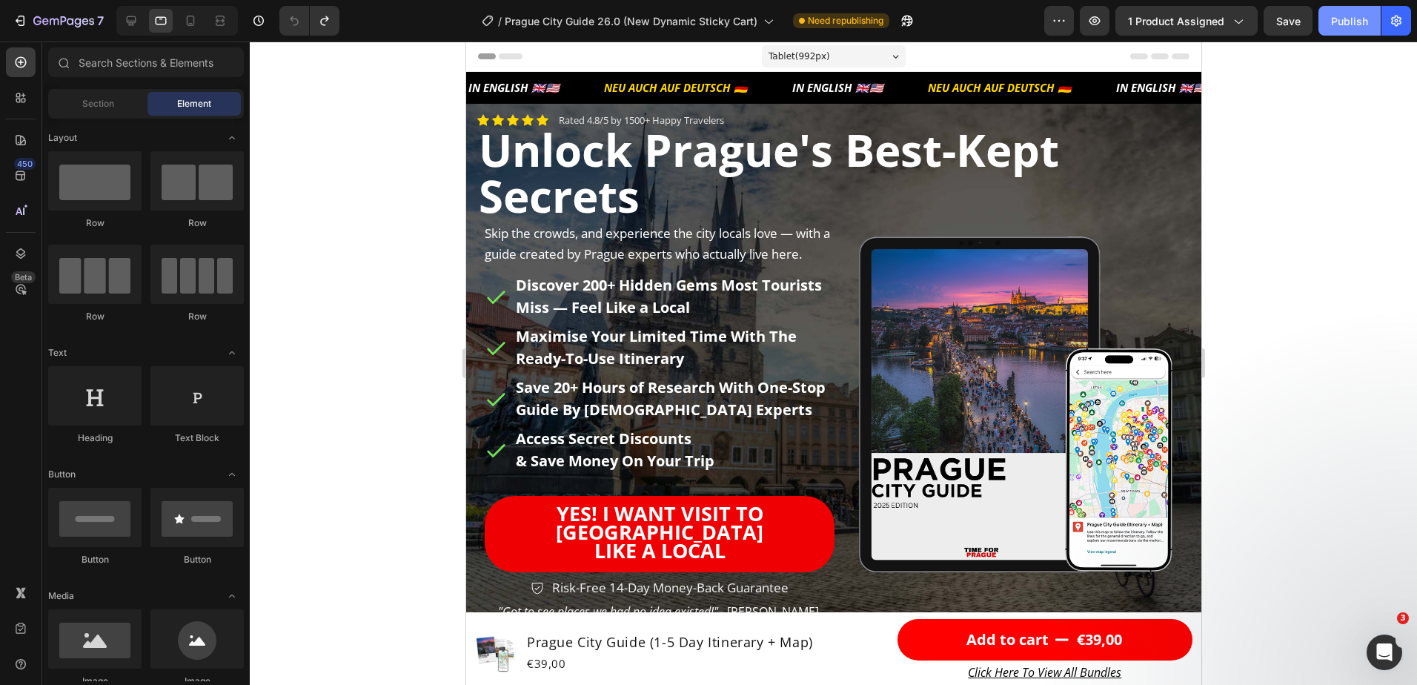
click at [1357, 20] on div "Publish" at bounding box center [1349, 21] width 37 height 16
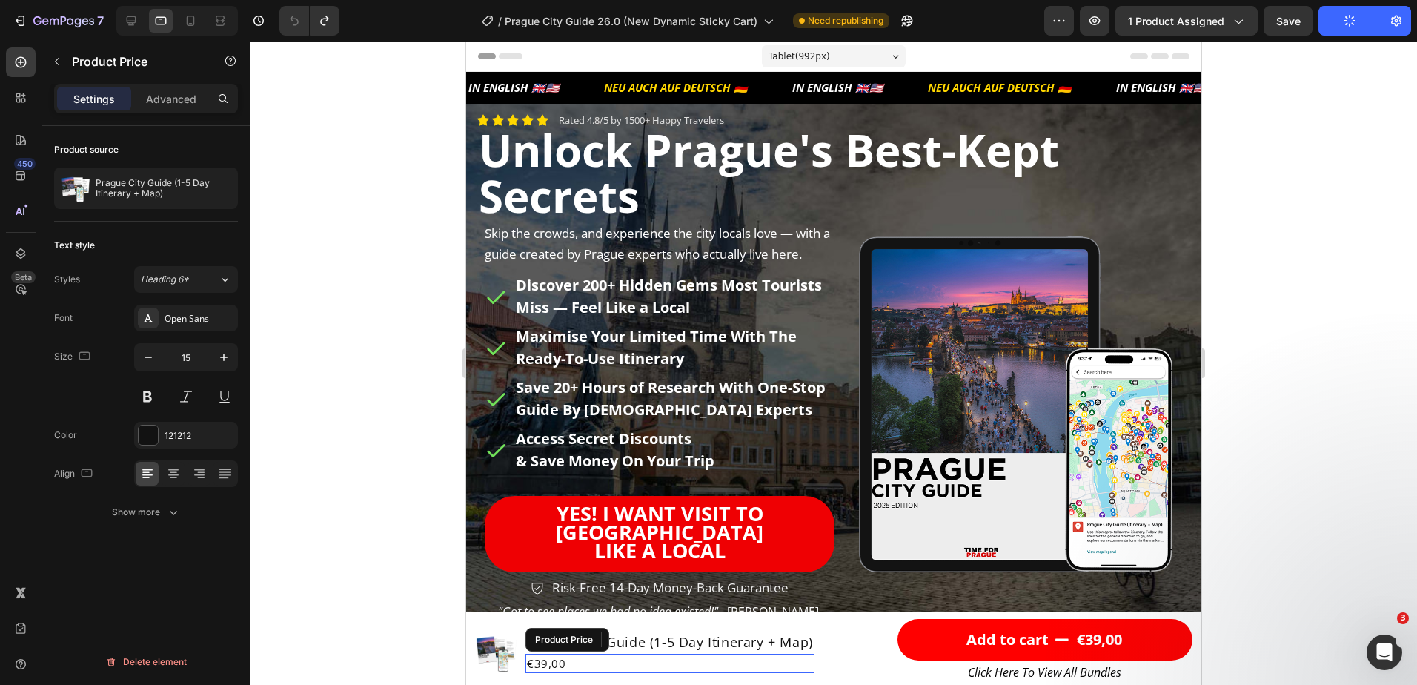
click at [606, 664] on div "€39,00" at bounding box center [669, 664] width 289 height 20
click at [677, 637] on icon at bounding box center [673, 640] width 12 height 12
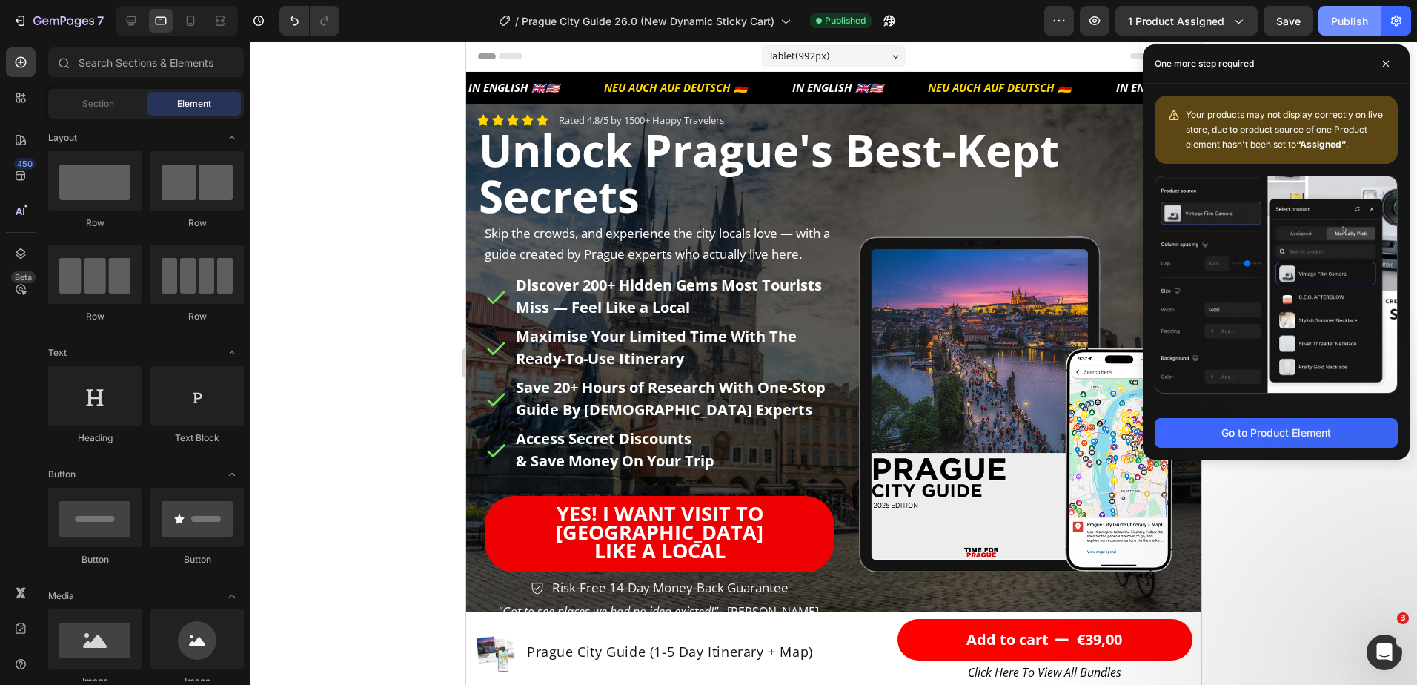
click at [1343, 21] on div "Publish" at bounding box center [1349, 21] width 37 height 16
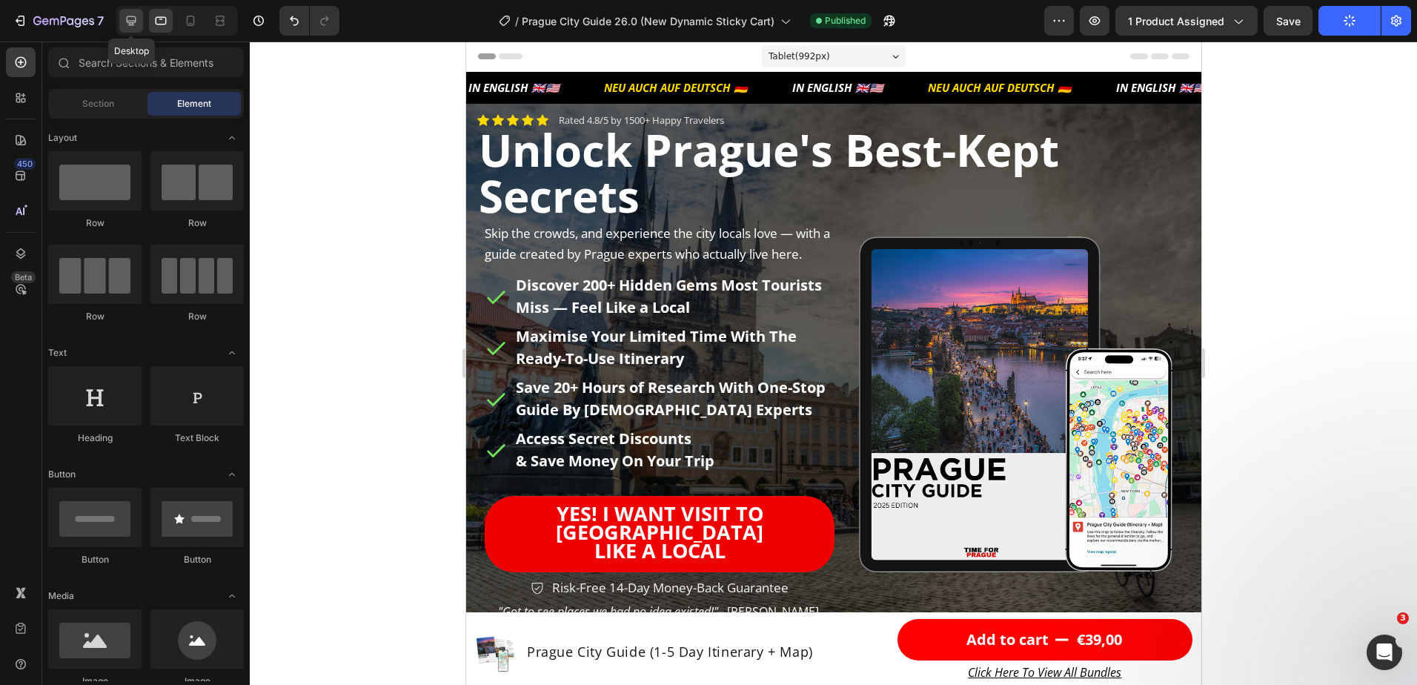
click at [129, 16] on icon at bounding box center [131, 20] width 15 height 15
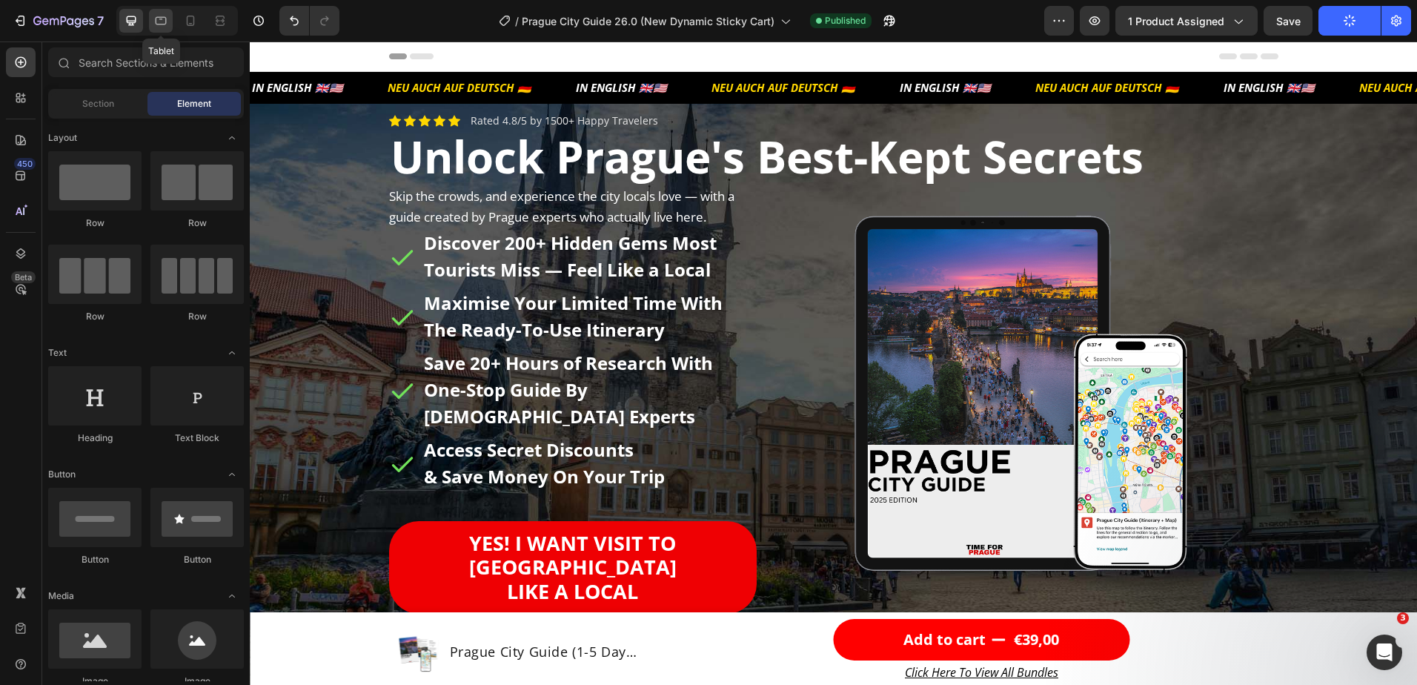
click at [150, 24] on div at bounding box center [161, 21] width 24 height 24
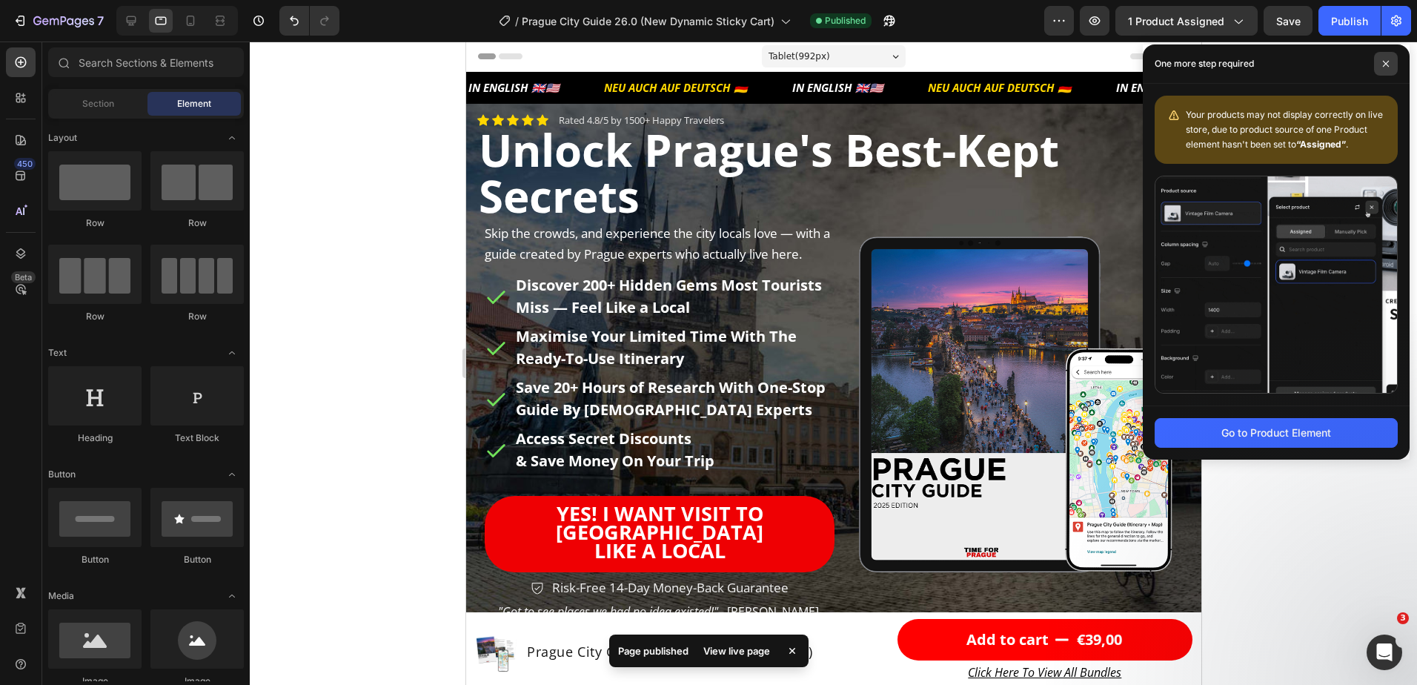
click at [1386, 63] on icon at bounding box center [1386, 64] width 6 height 6
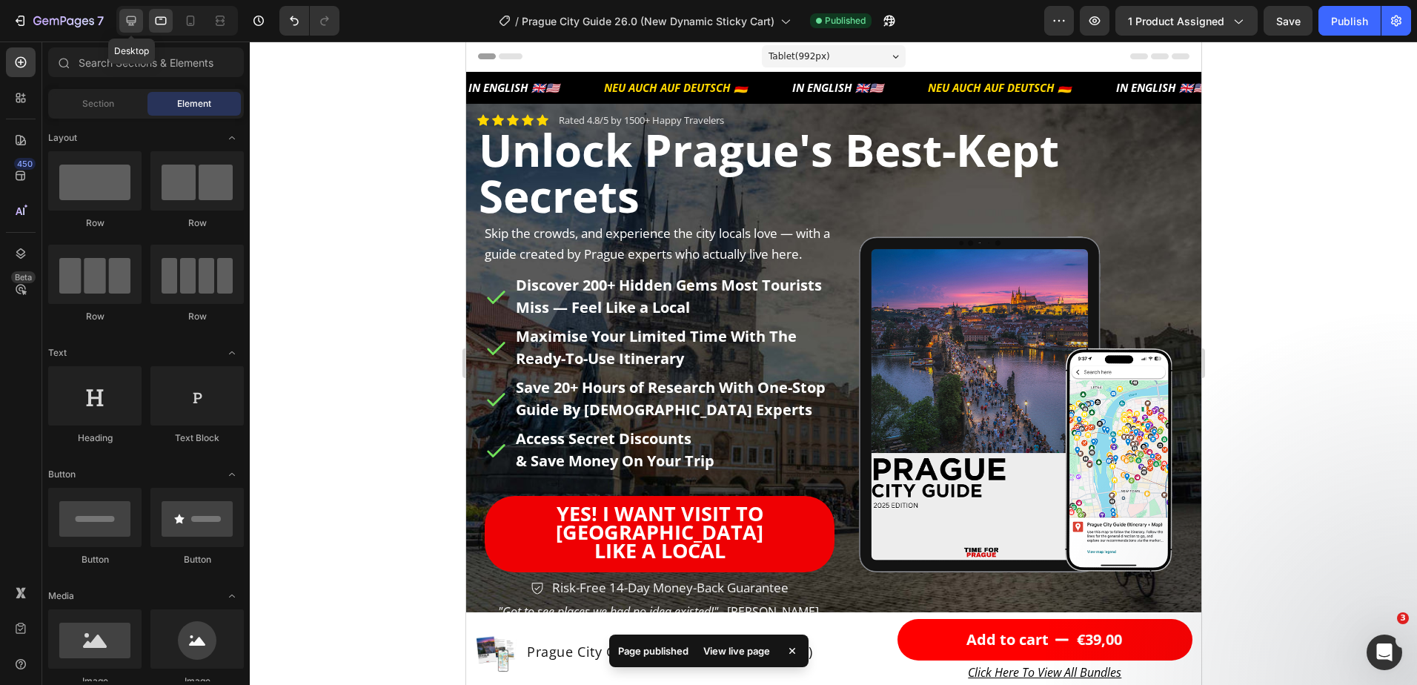
drag, startPoint x: 127, startPoint y: 18, endPoint x: 142, endPoint y: 26, distance: 17.6
click at [129, 18] on icon at bounding box center [131, 20] width 15 height 15
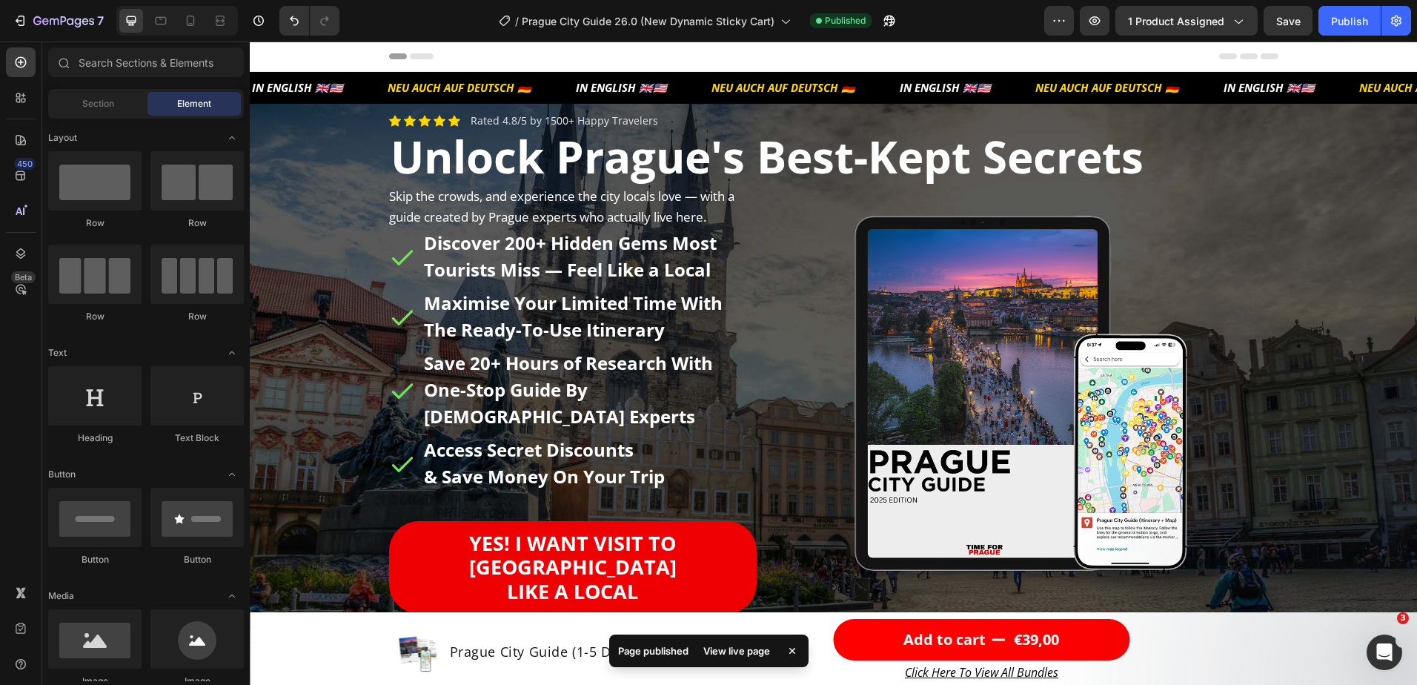
click at [792, 649] on icon at bounding box center [792, 651] width 6 height 6
drag, startPoint x: 1388, startPoint y: 648, endPoint x: 2506, endPoint y: 1240, distance: 1265.1
click at [1388, 647] on icon "Open Intercom Messenger" at bounding box center [1383, 650] width 24 height 24
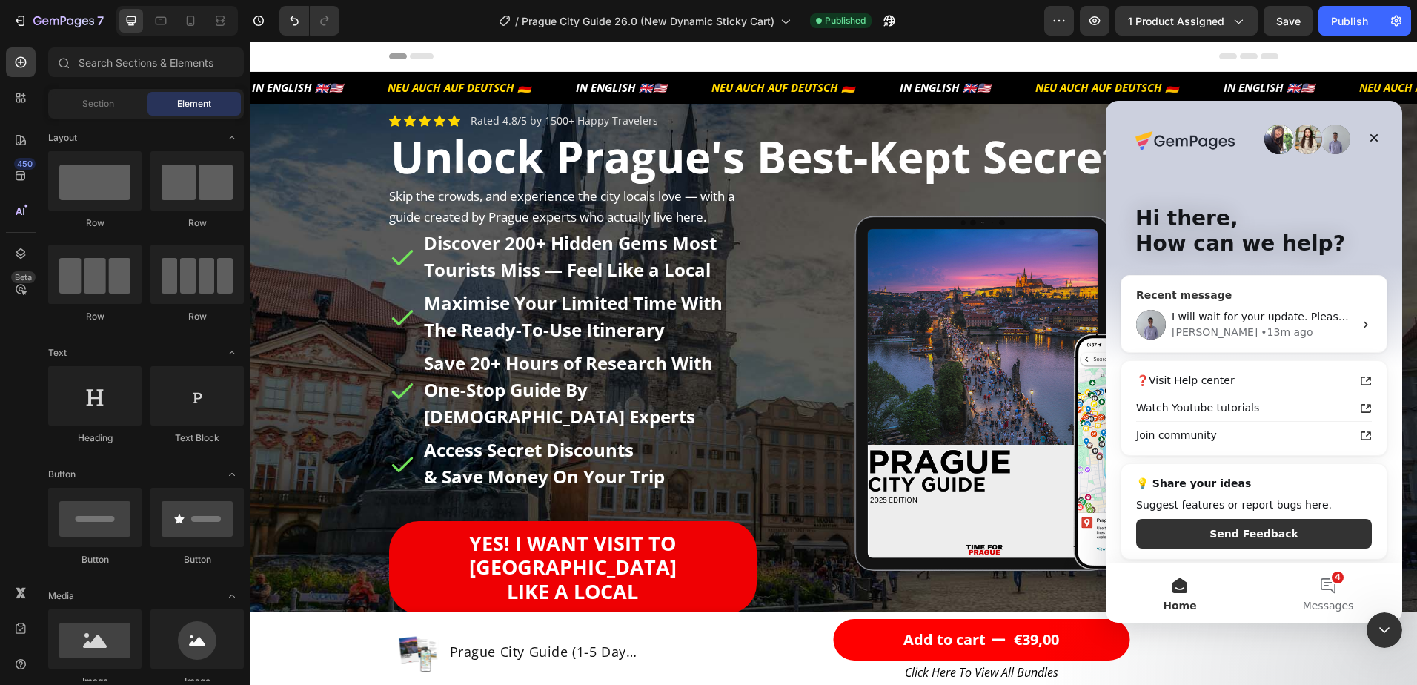
click at [1231, 321] on span "I will wait for your update. Please contact us if you need any further support." at bounding box center [1372, 317] width 400 height 12
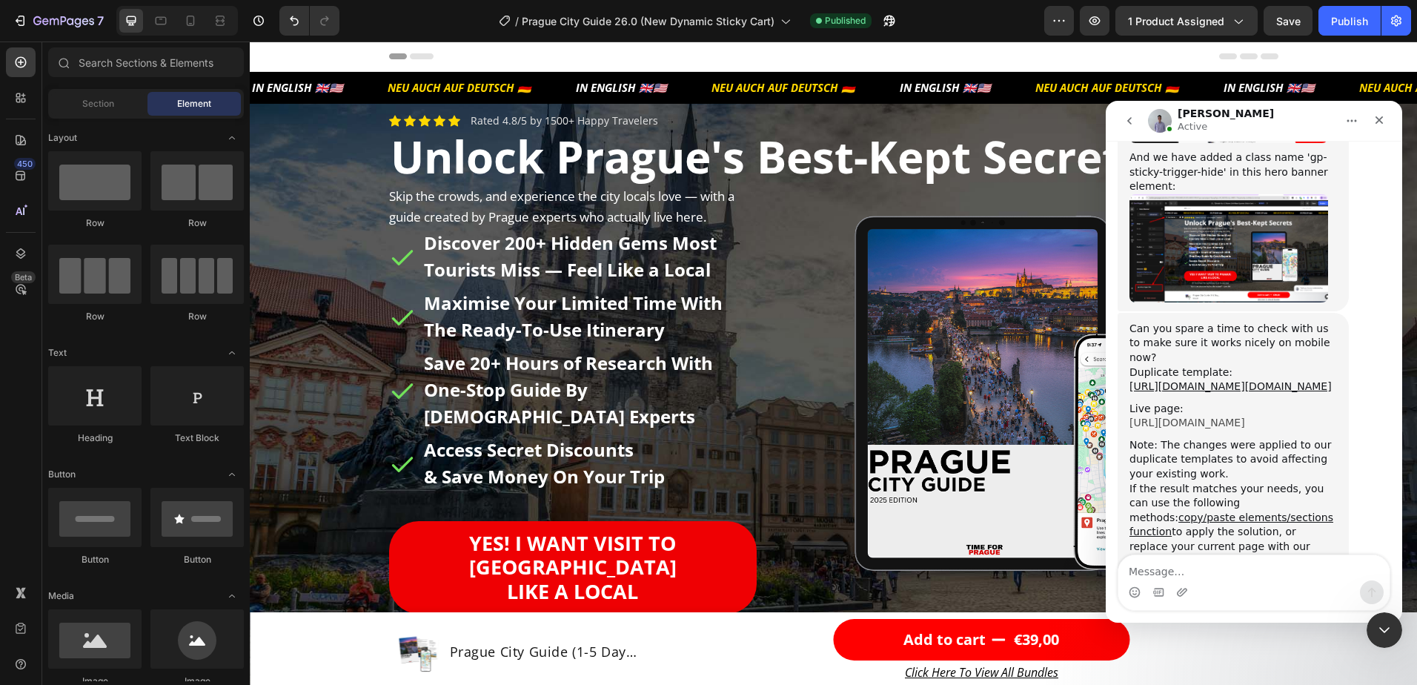
scroll to position [4814, 0]
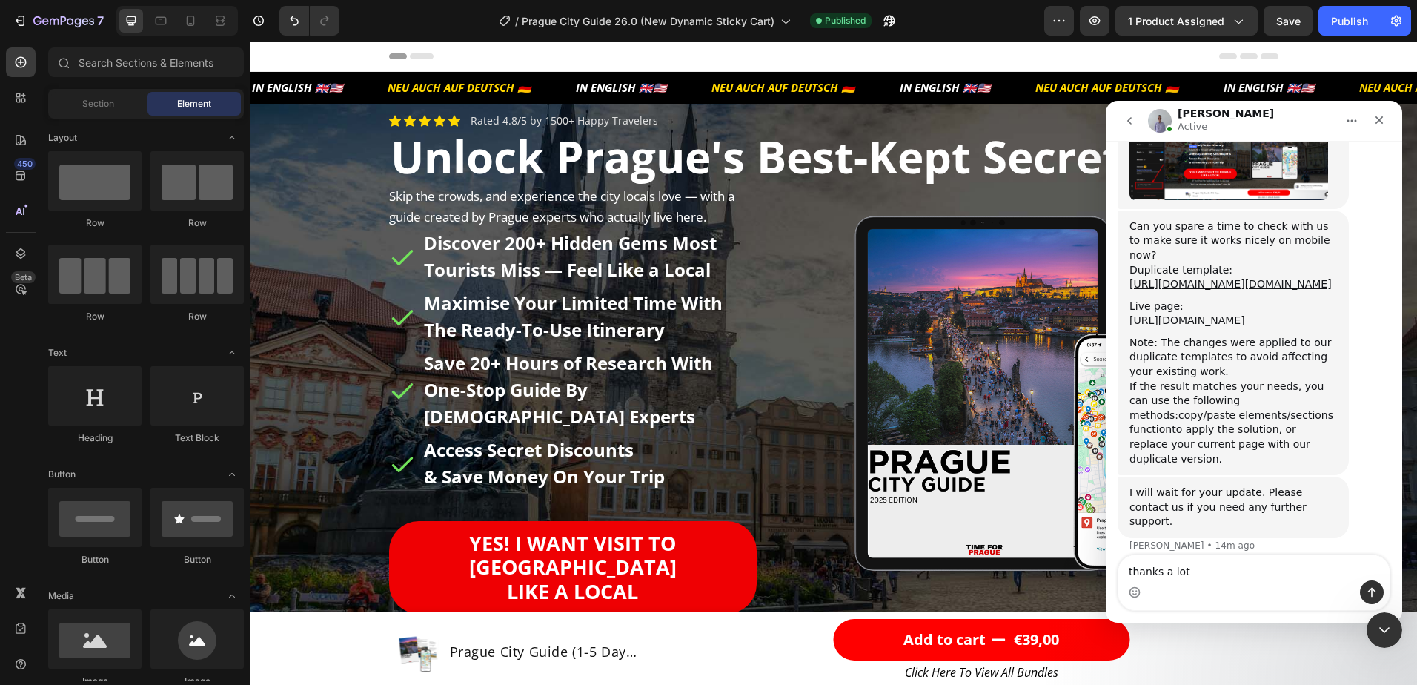
type textarea "thanks a lot"
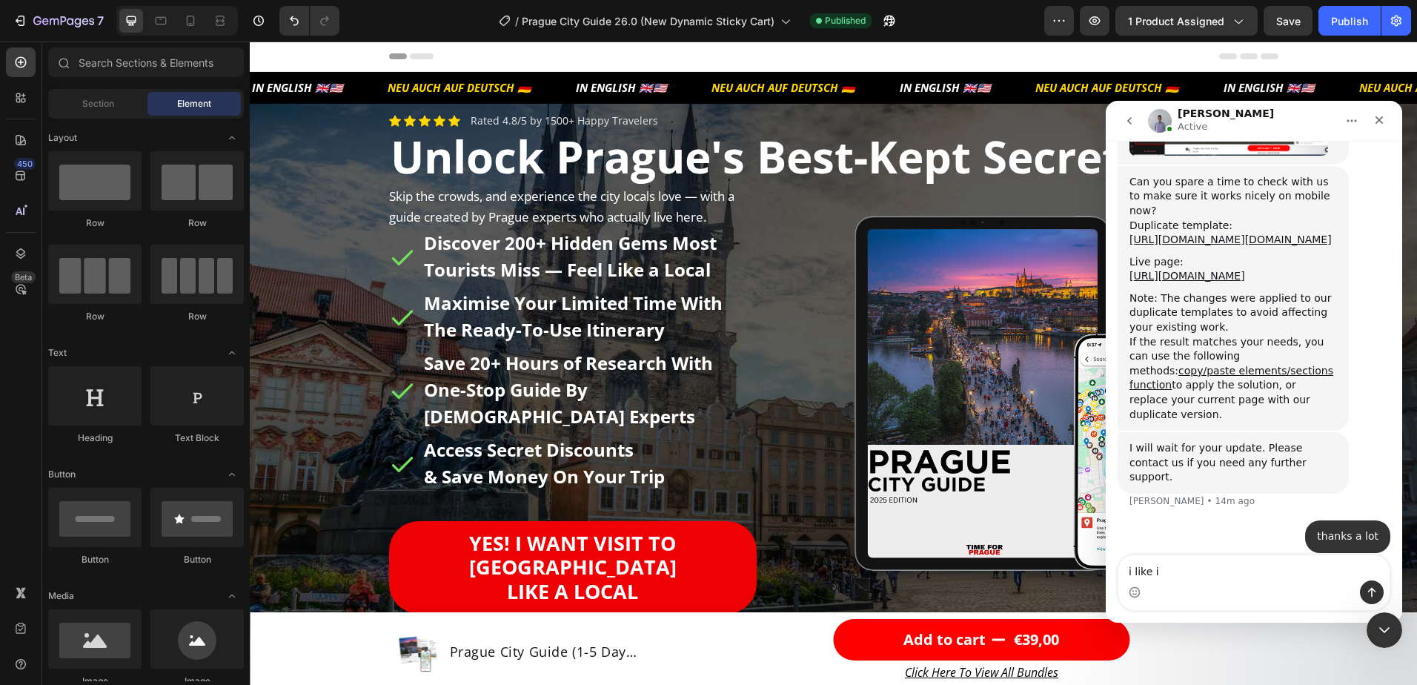
type textarea "i like it"
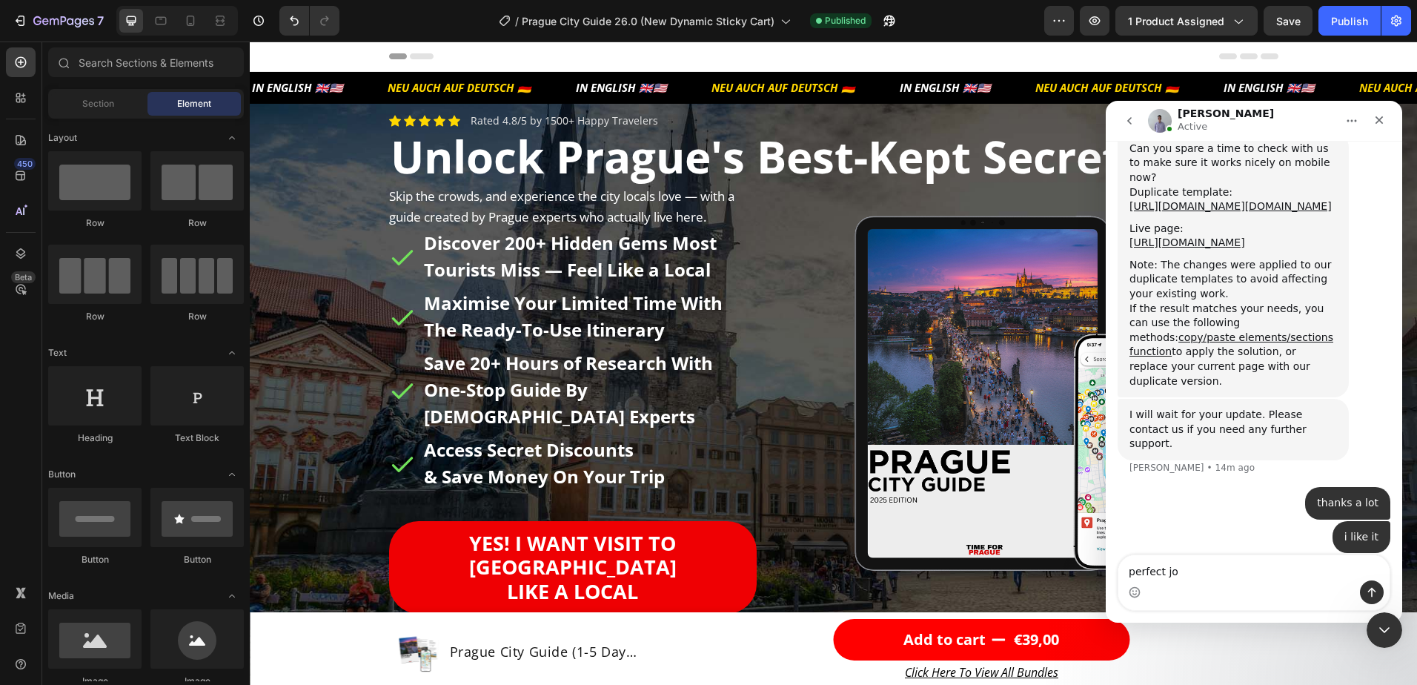
type textarea "perfect job"
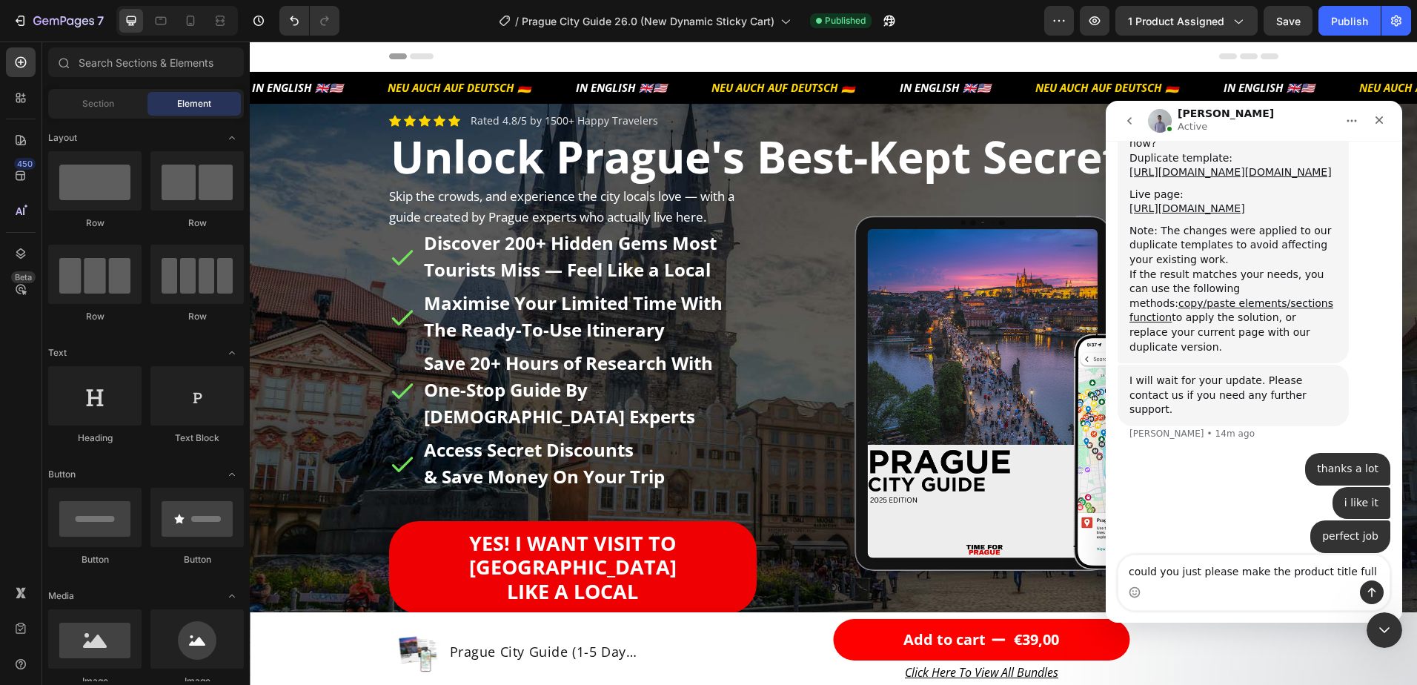
type textarea "could you just please make the product title full?"
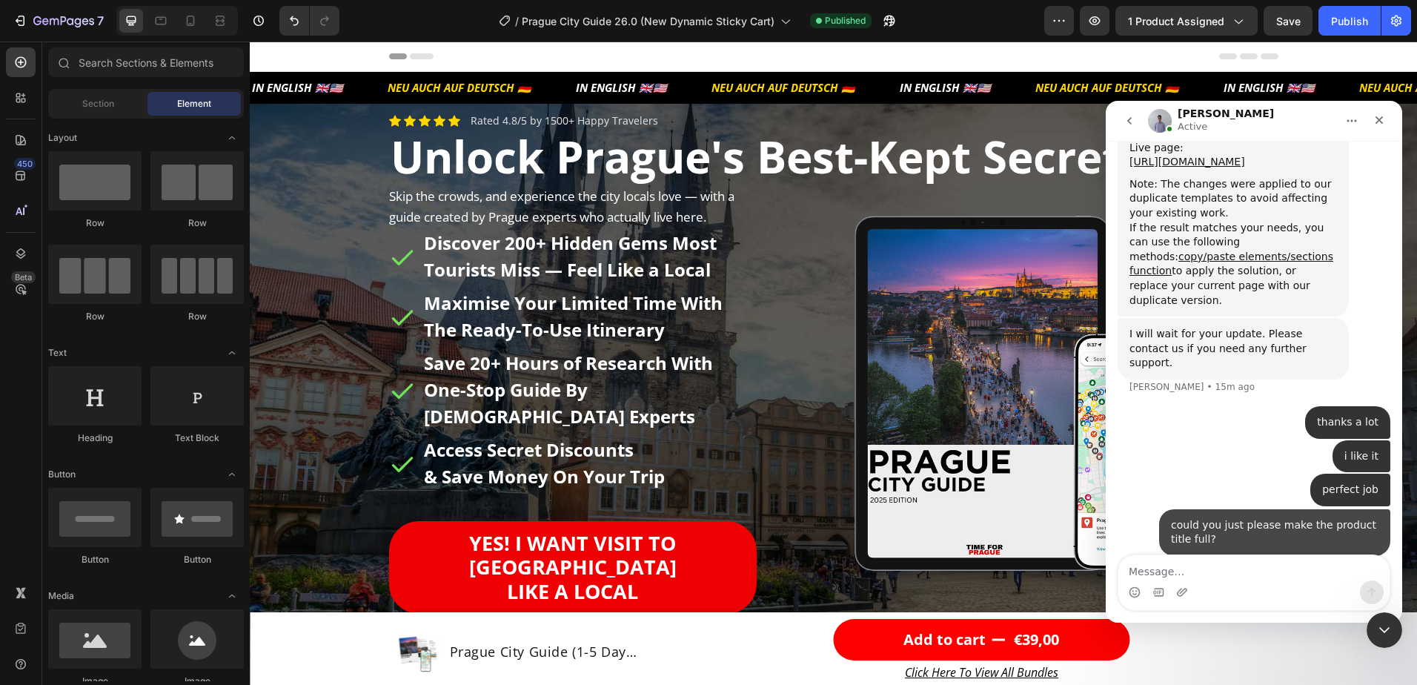
scroll to position [4974, 0]
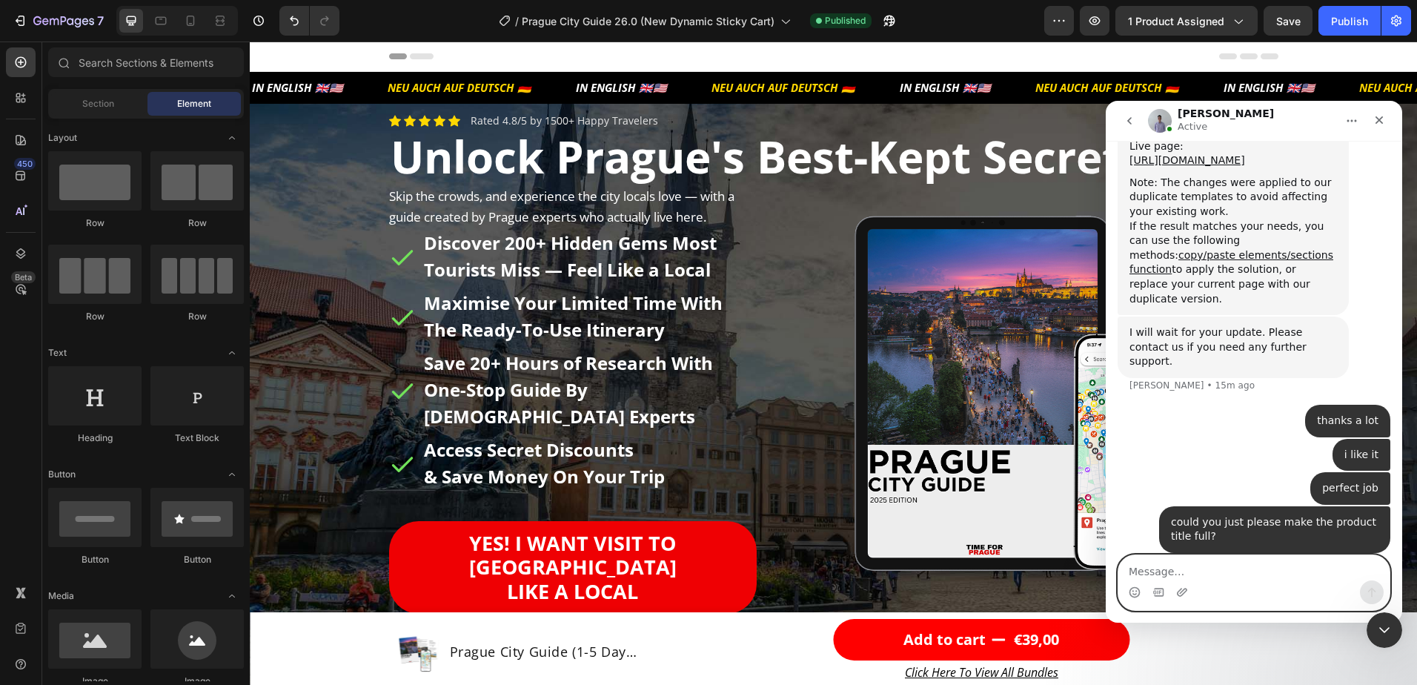
click at [1224, 564] on textarea "Message…" at bounding box center [1254, 567] width 271 height 25
type textarea "right now on PC its a bit cut off"
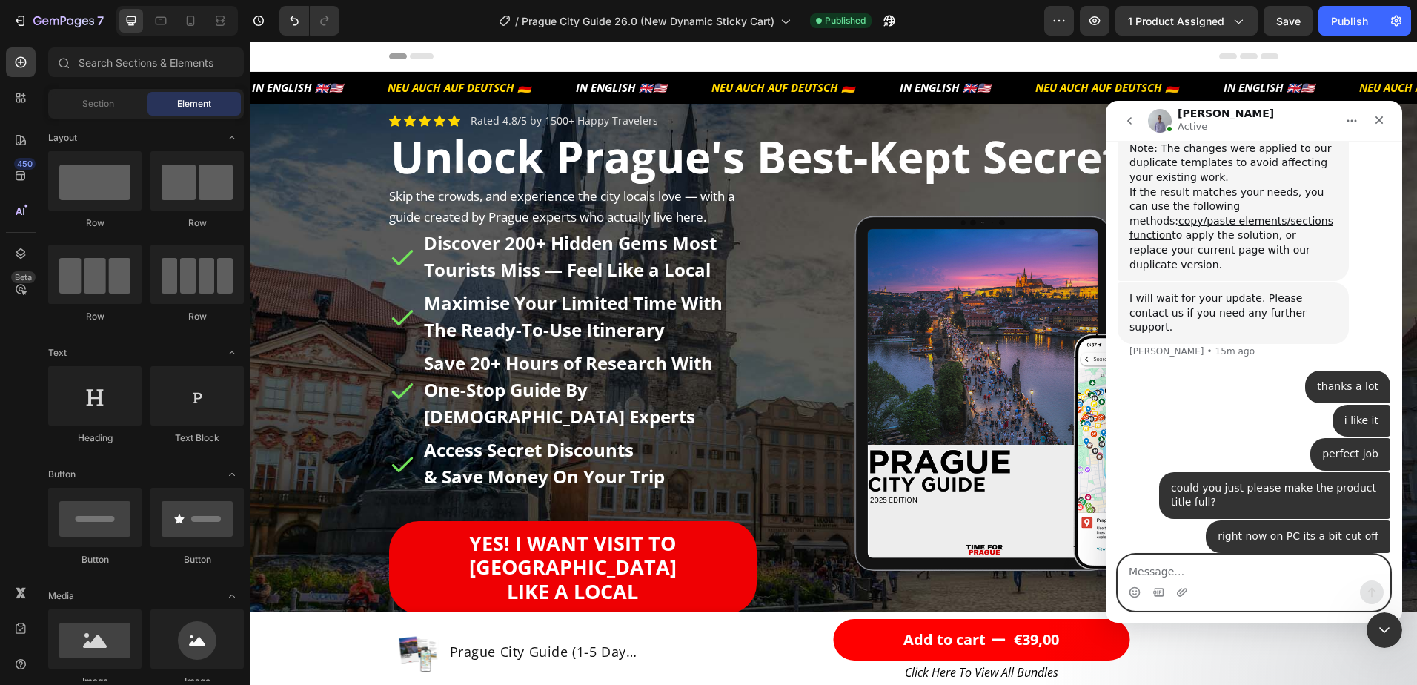
scroll to position [5145, 0]
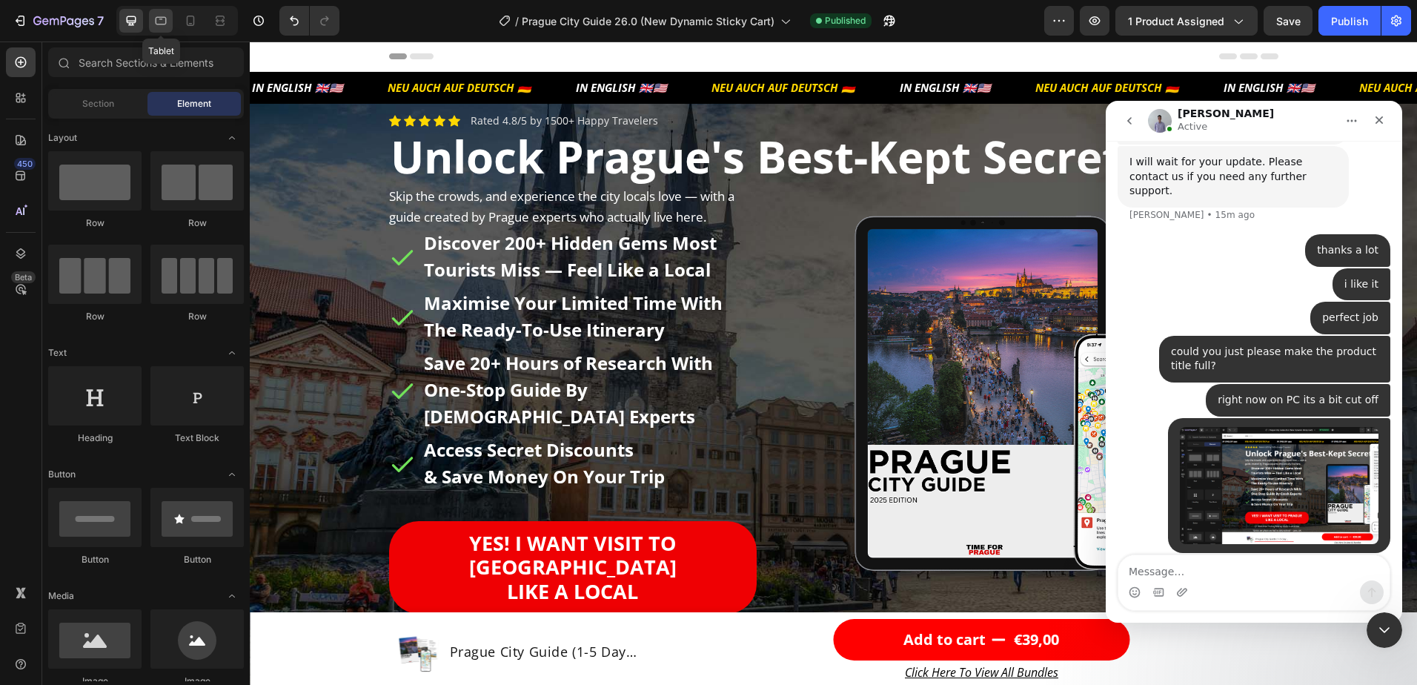
click at [158, 20] on icon at bounding box center [160, 20] width 15 height 15
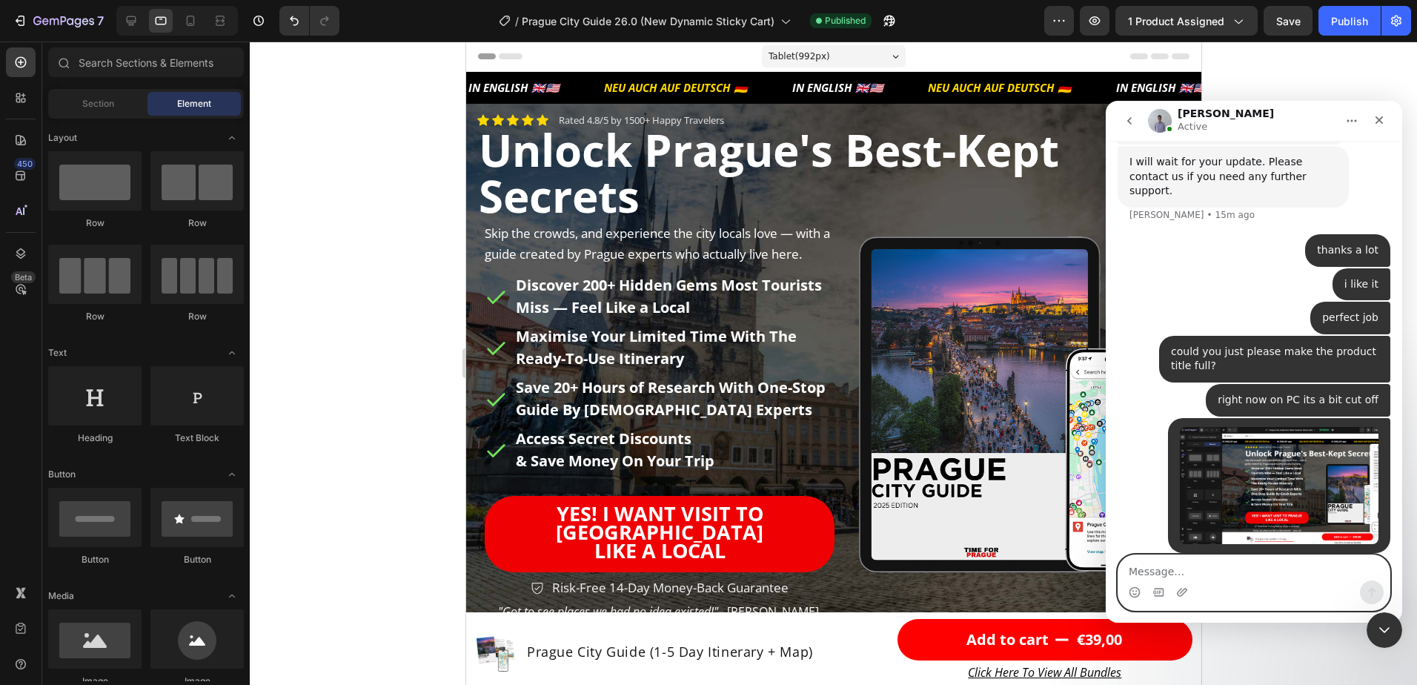
click at [1183, 577] on textarea "Message…" at bounding box center [1254, 567] width 271 height 25
type textarea "but on tablet it works fine"
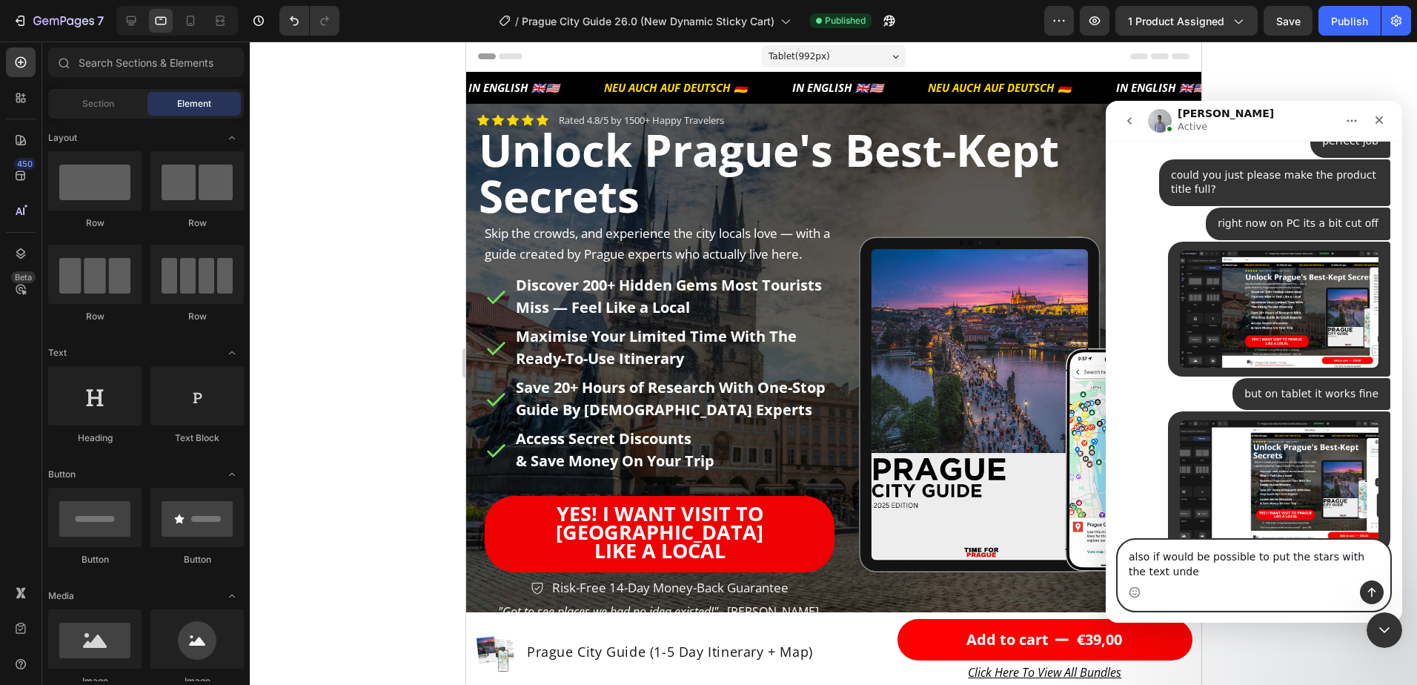
scroll to position [5336, 0]
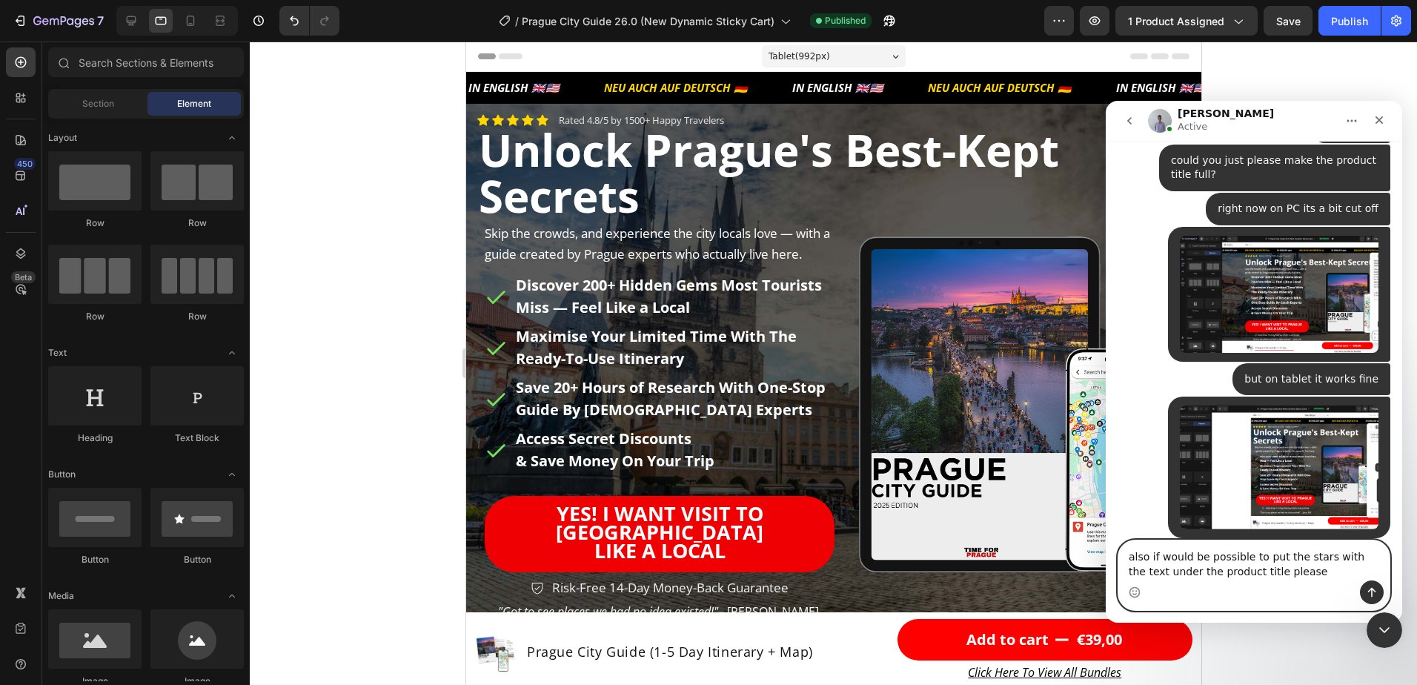
type textarea "also if would be possible to put the stars with the text under the product titl…"
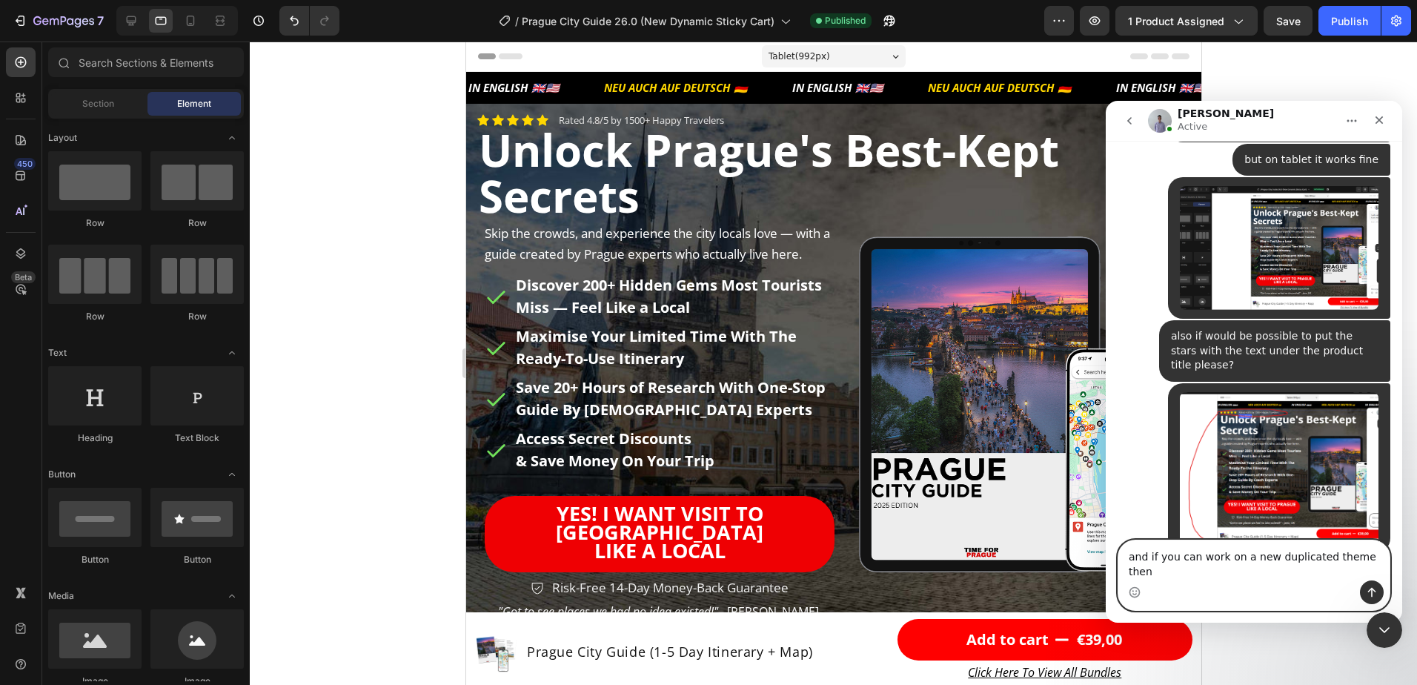
scroll to position [5541, 0]
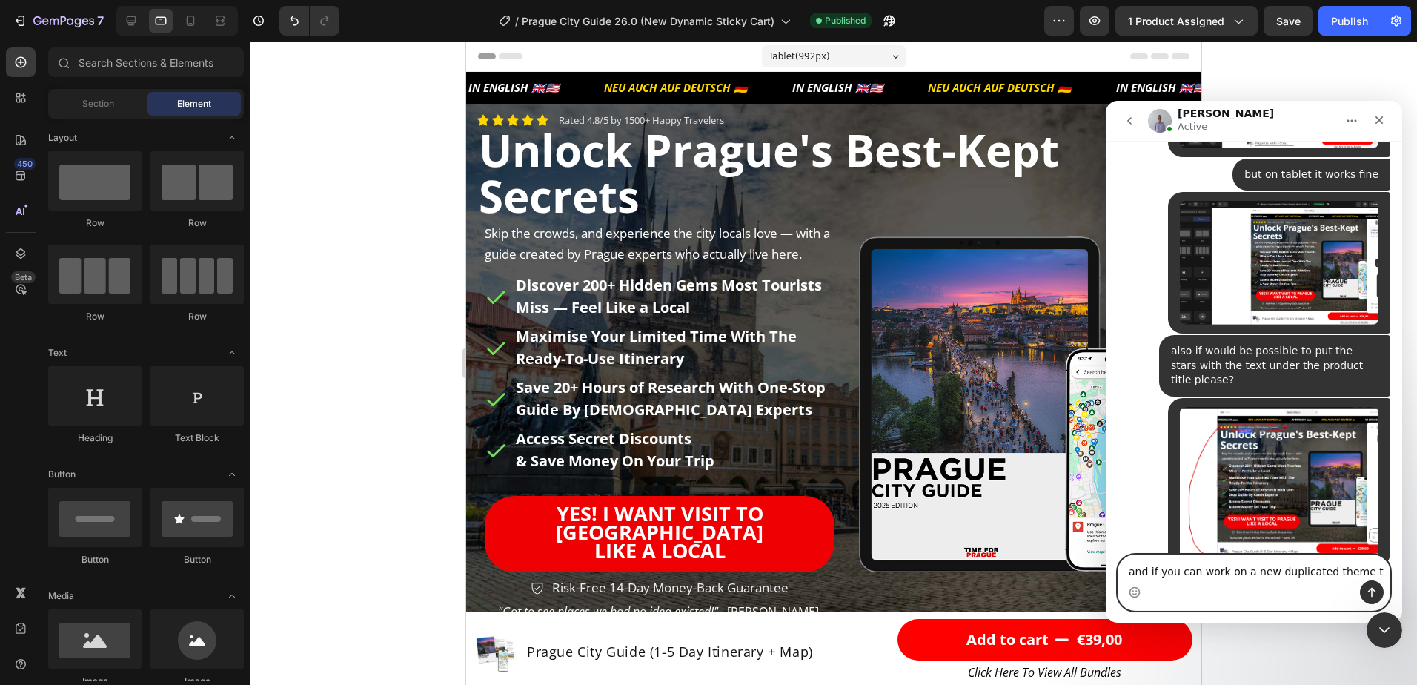
type textarea "and if you can work on a new duplicated theme"
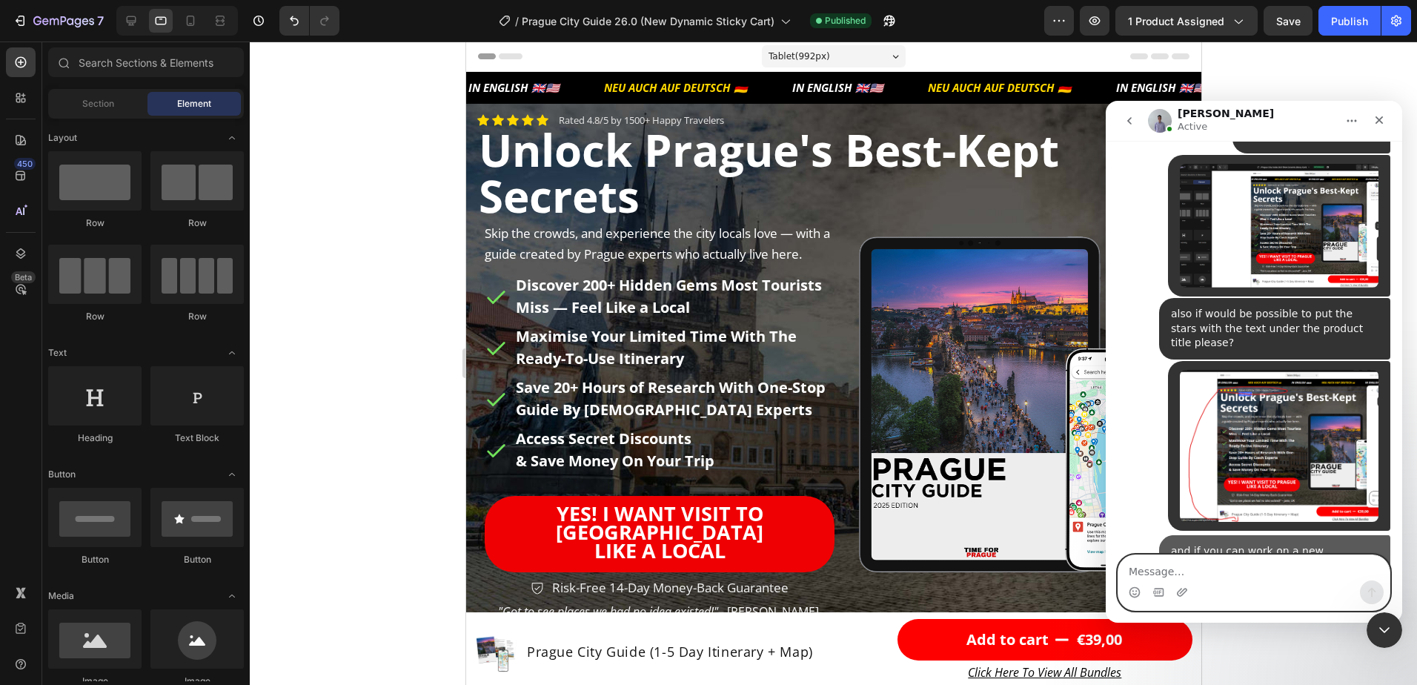
scroll to position [5589, 0]
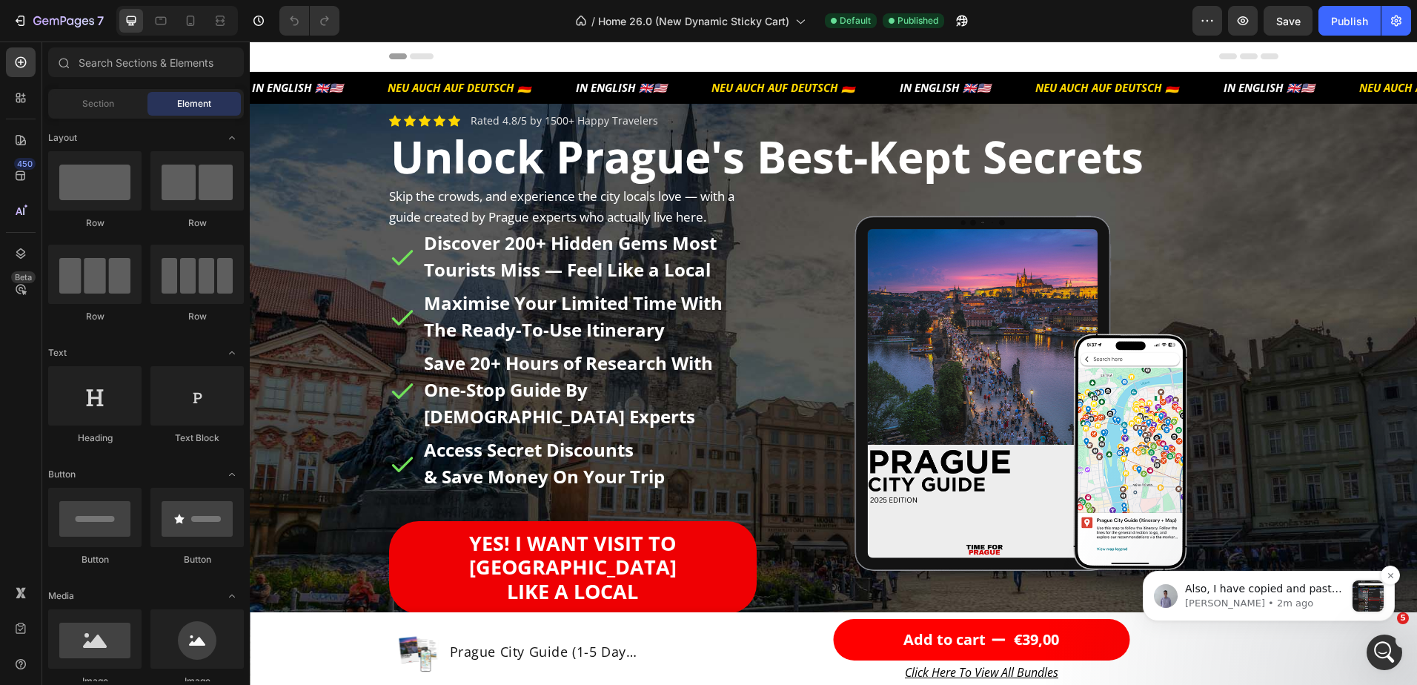
click at [1309, 595] on p "Also, I have copied and pasted the star and text to the area you need." at bounding box center [1265, 589] width 160 height 15
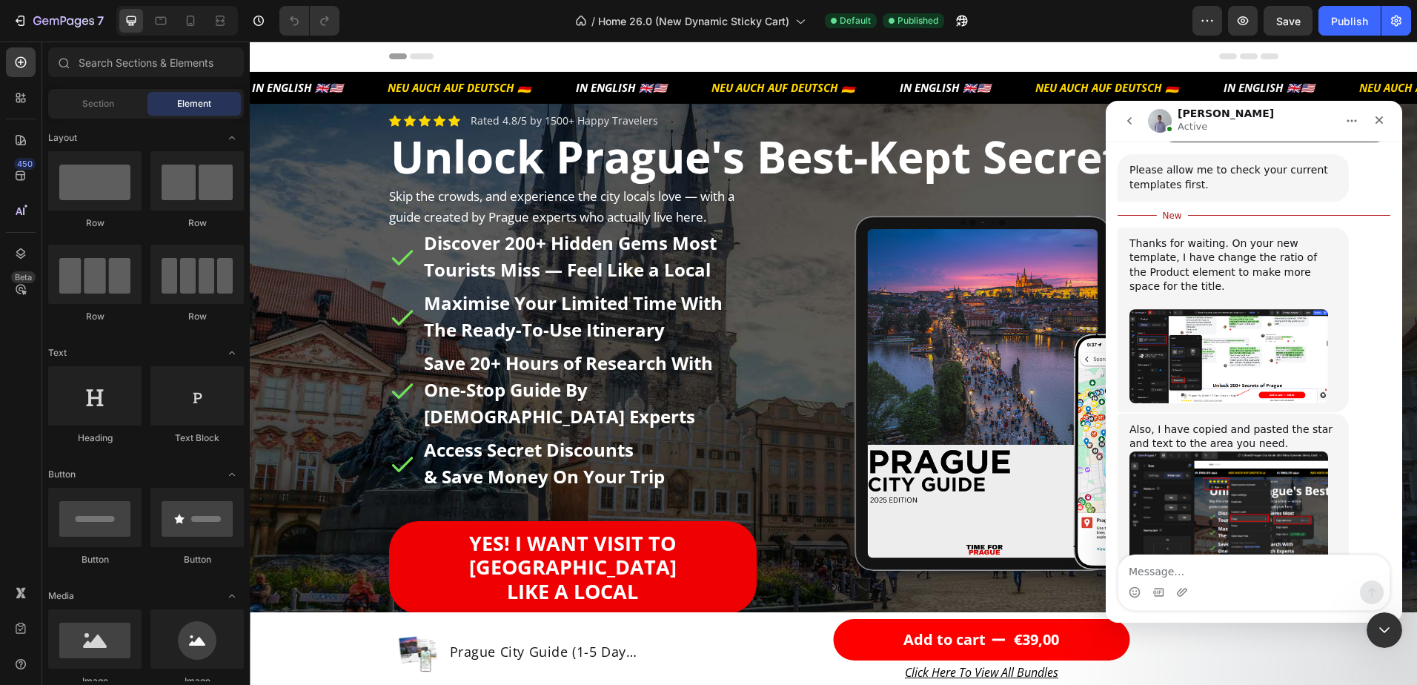
scroll to position [6052, 0]
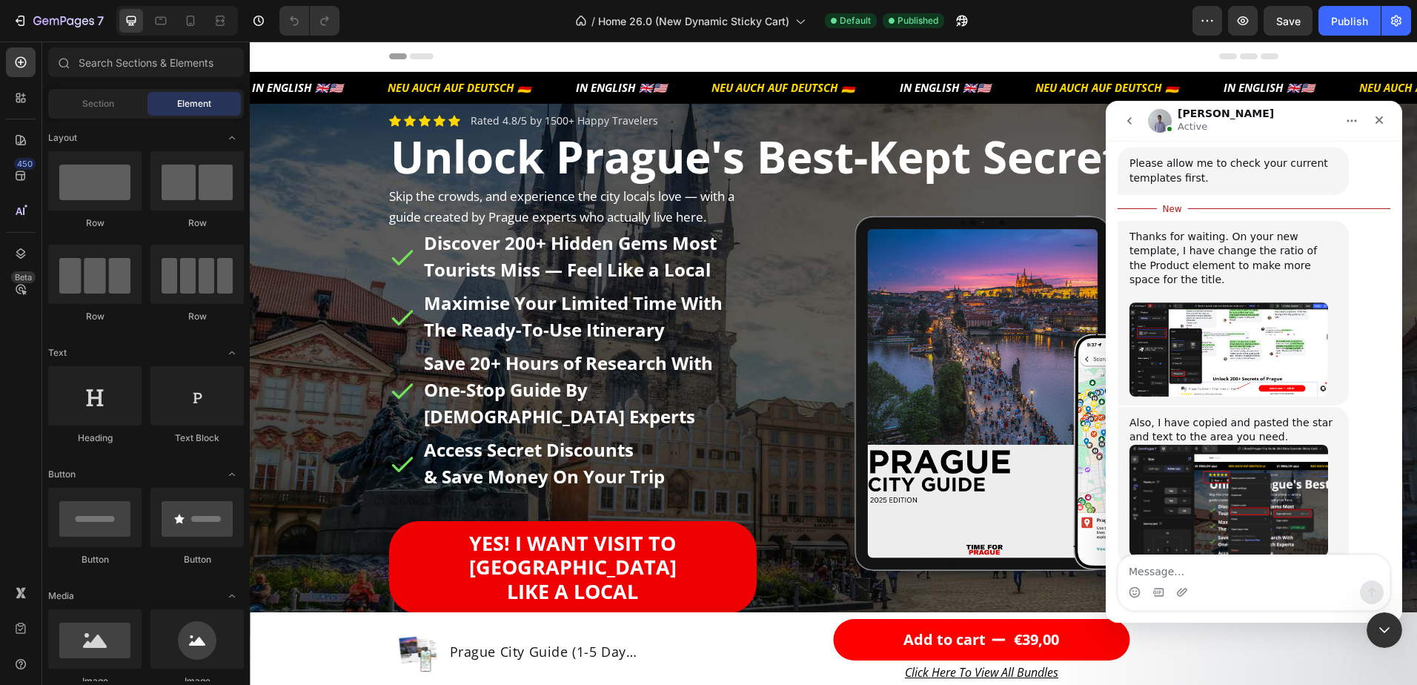
click at [1268, 446] on img "Brad says…" at bounding box center [1229, 501] width 199 height 112
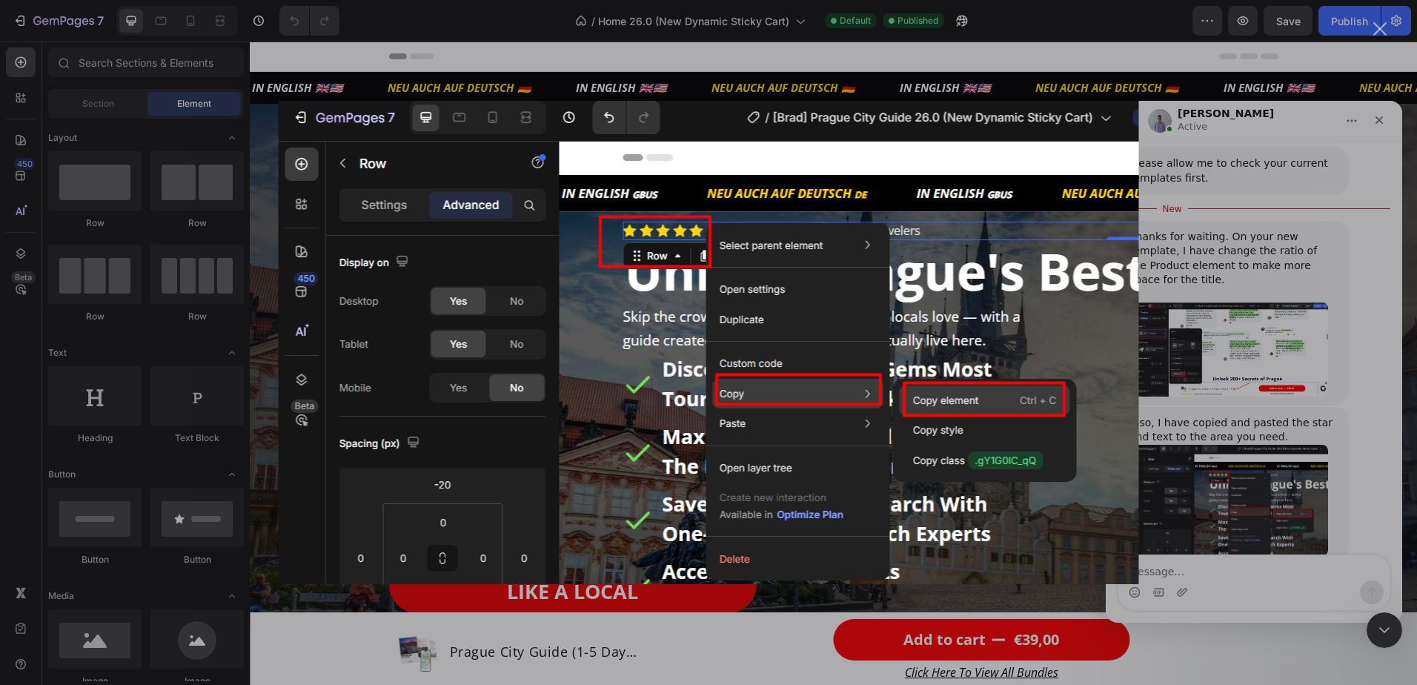
click at [1328, 460] on div "Intercom messenger" at bounding box center [708, 342] width 1417 height 685
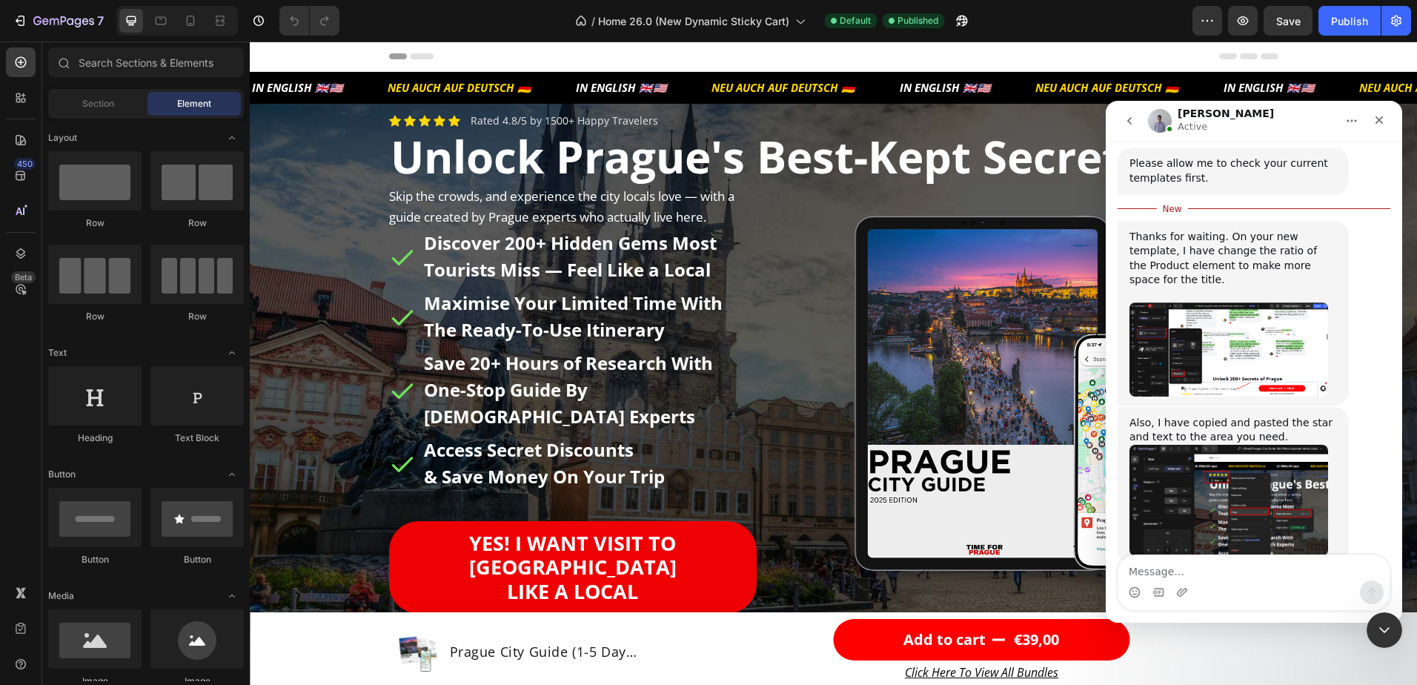
click at [1243, 302] on img "Brad says…" at bounding box center [1229, 349] width 199 height 94
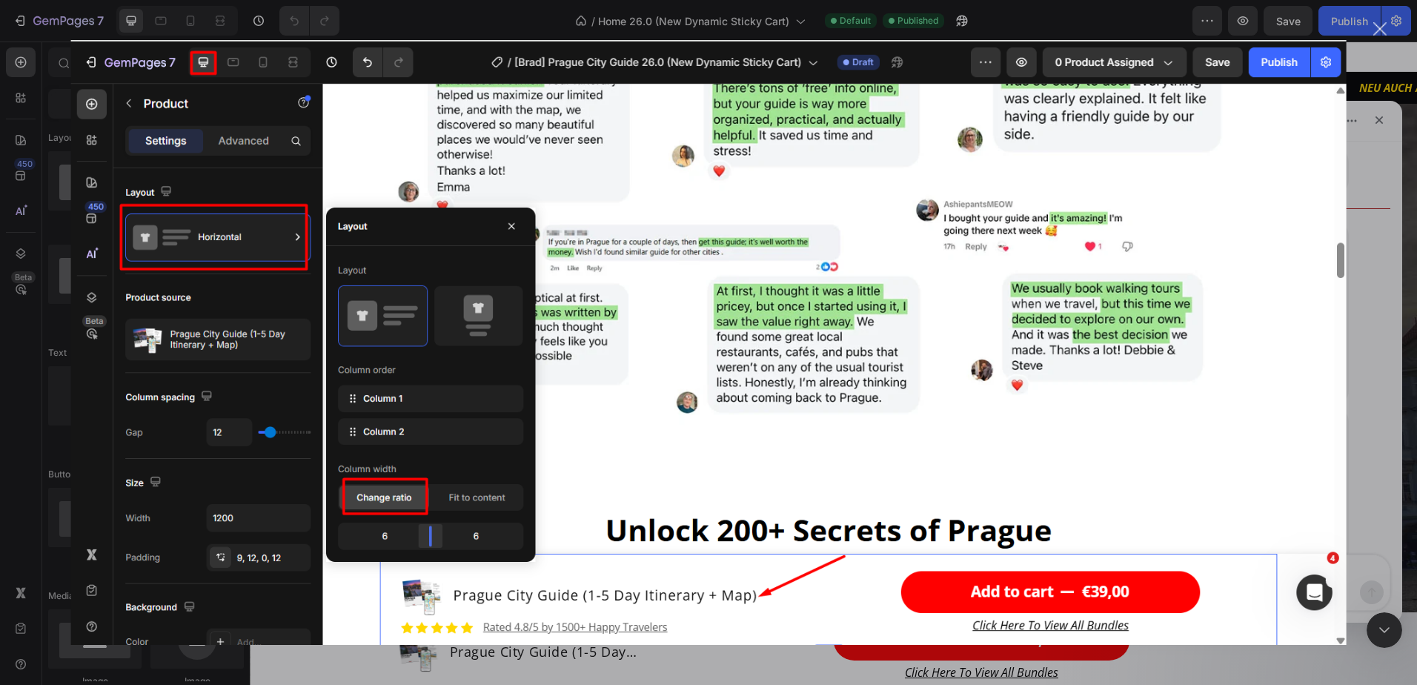
click at [1370, 361] on div "Intercom messenger" at bounding box center [708, 342] width 1417 height 685
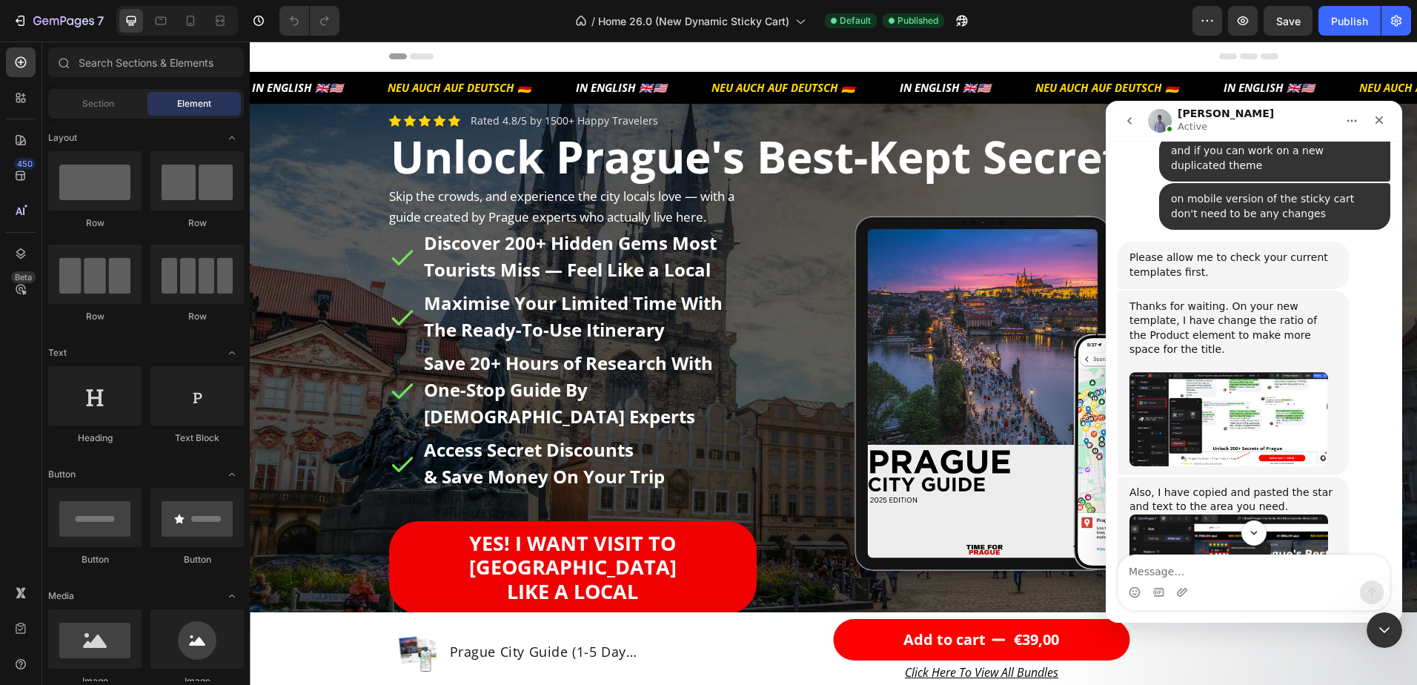
scroll to position [6028, 0]
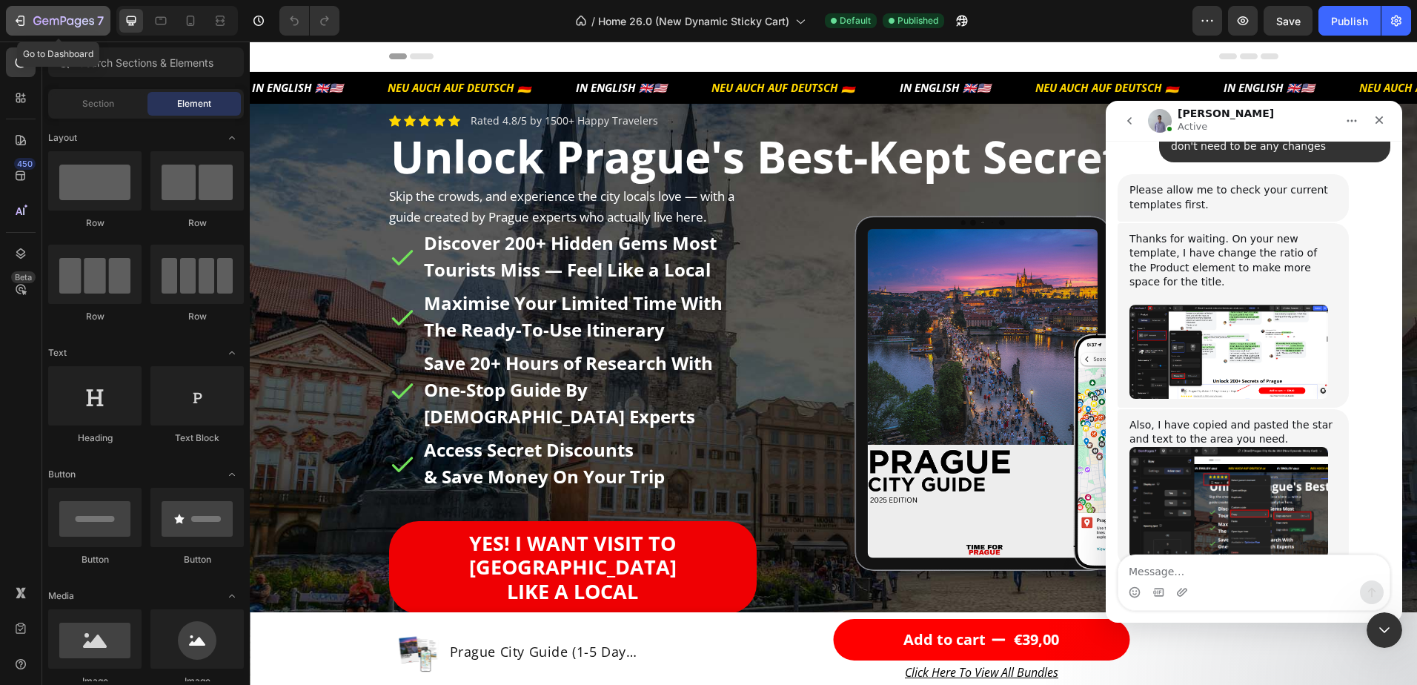
click at [70, 15] on div "7" at bounding box center [68, 21] width 70 height 18
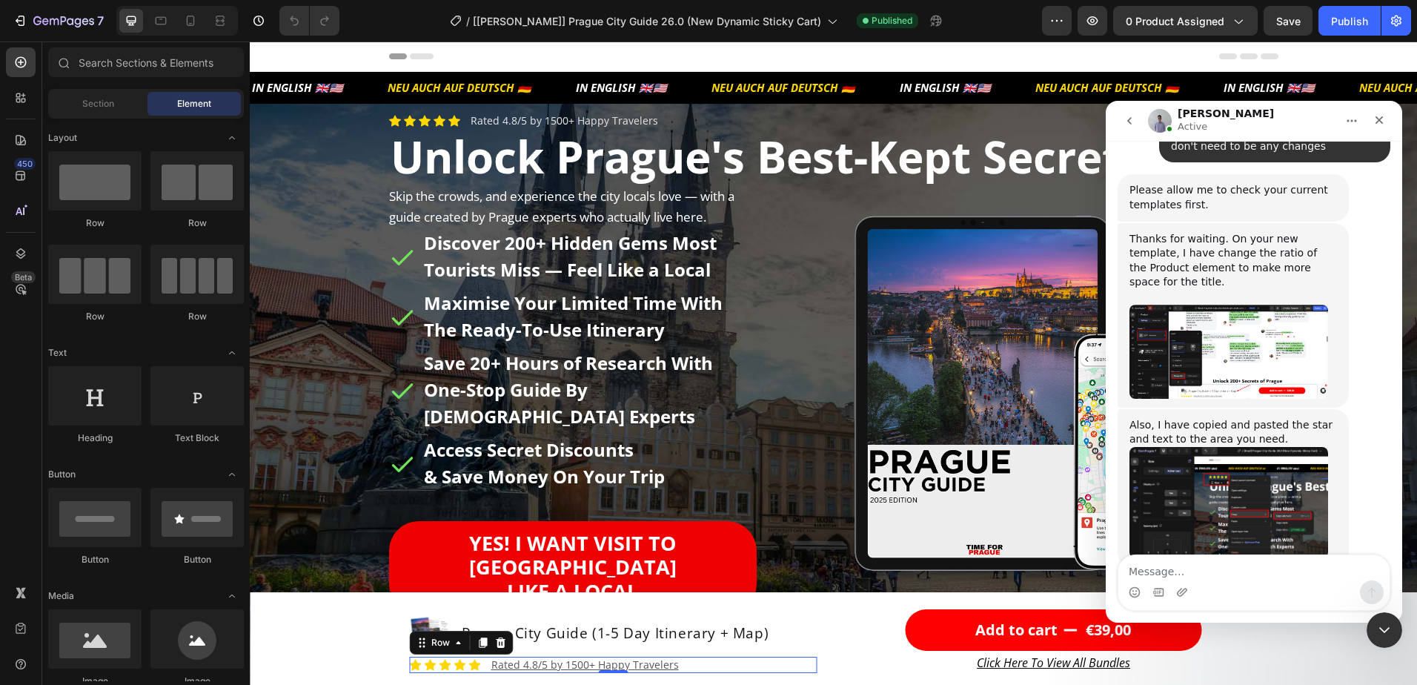
click at [761, 663] on div "Icon Icon Icon Icon Icon Icon List Rated 4.8/5 by 1500+ Happy Travelers Text Bl…" at bounding box center [614, 665] width 408 height 16
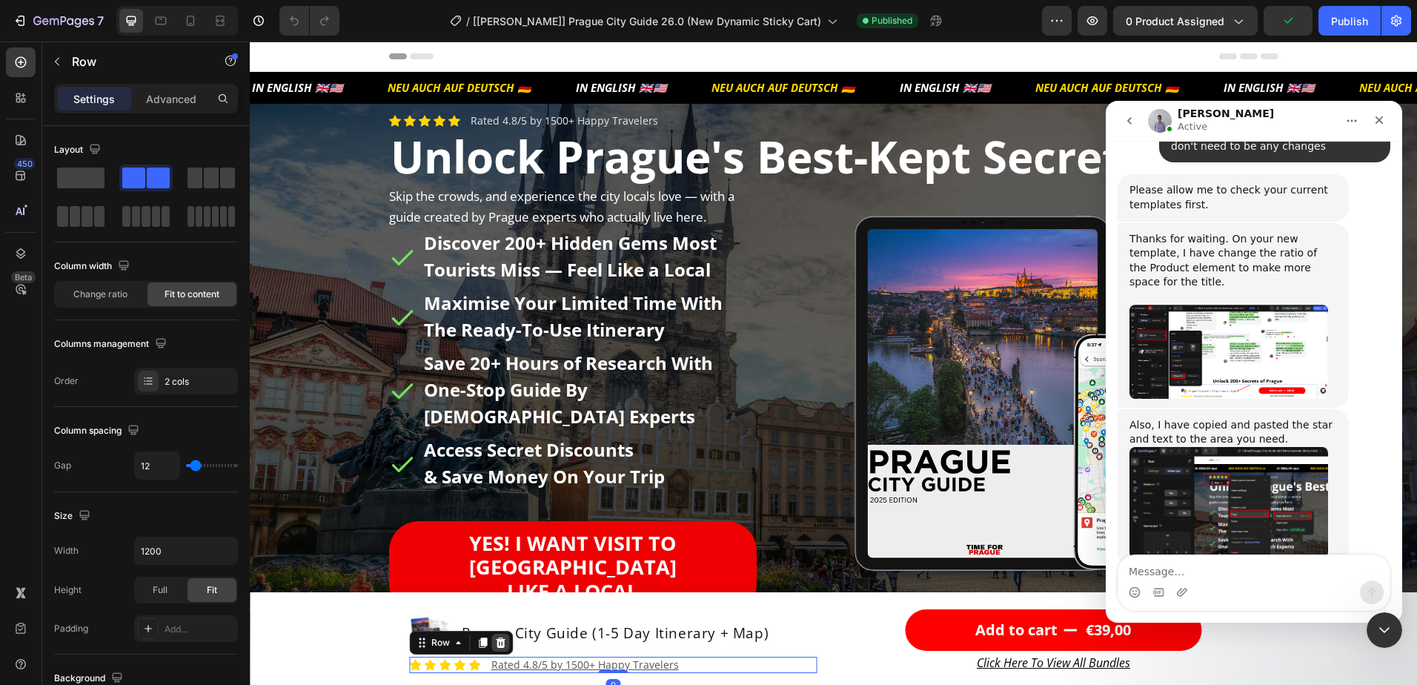
click at [496, 646] on icon at bounding box center [501, 643] width 10 height 10
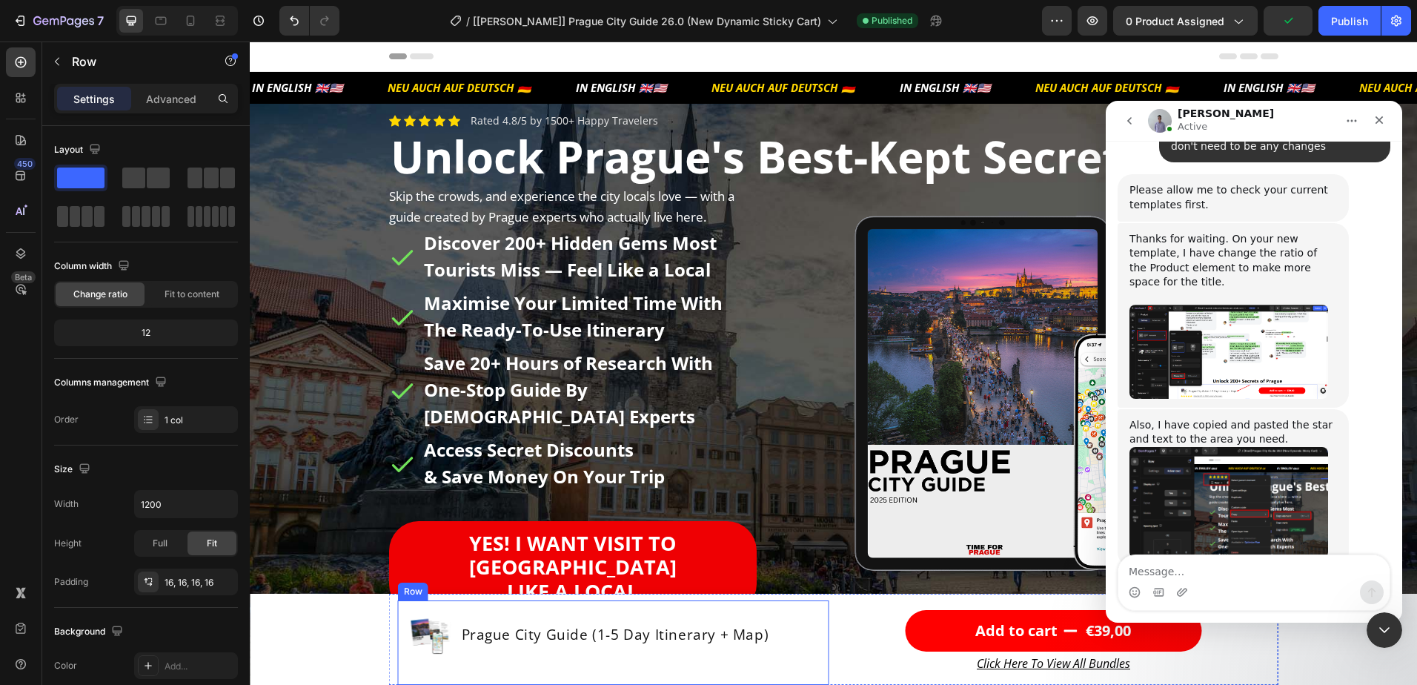
click at [544, 667] on div "Product Images Prague City Guide (1-5 Day Itinerary + Map) Product Title Row" at bounding box center [614, 642] width 408 height 61
click at [784, 608] on div "Product Images Prague City Guide (1-5 Day Itinerary + Map) Product Title Row Ro…" at bounding box center [613, 642] width 431 height 85
click at [178, 96] on p "Advanced" at bounding box center [171, 99] width 50 height 16
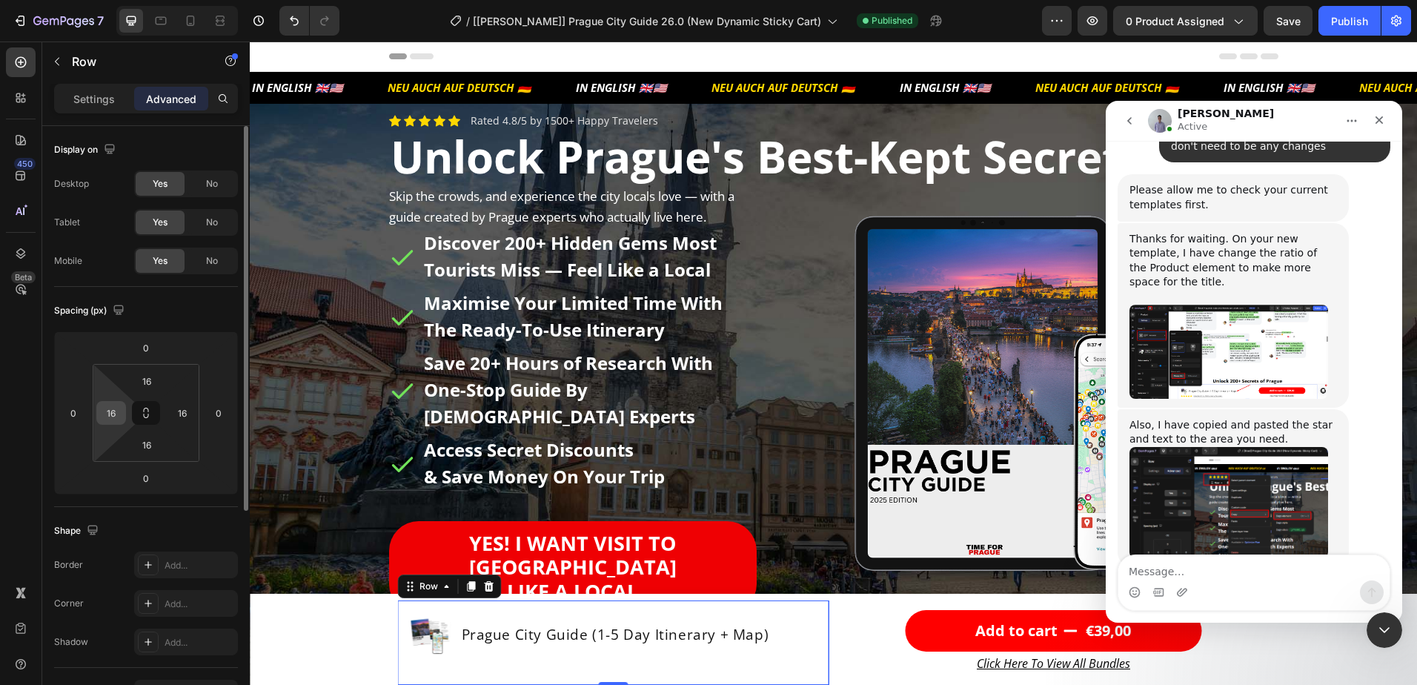
click at [116, 412] on input "16" at bounding box center [111, 413] width 22 height 22
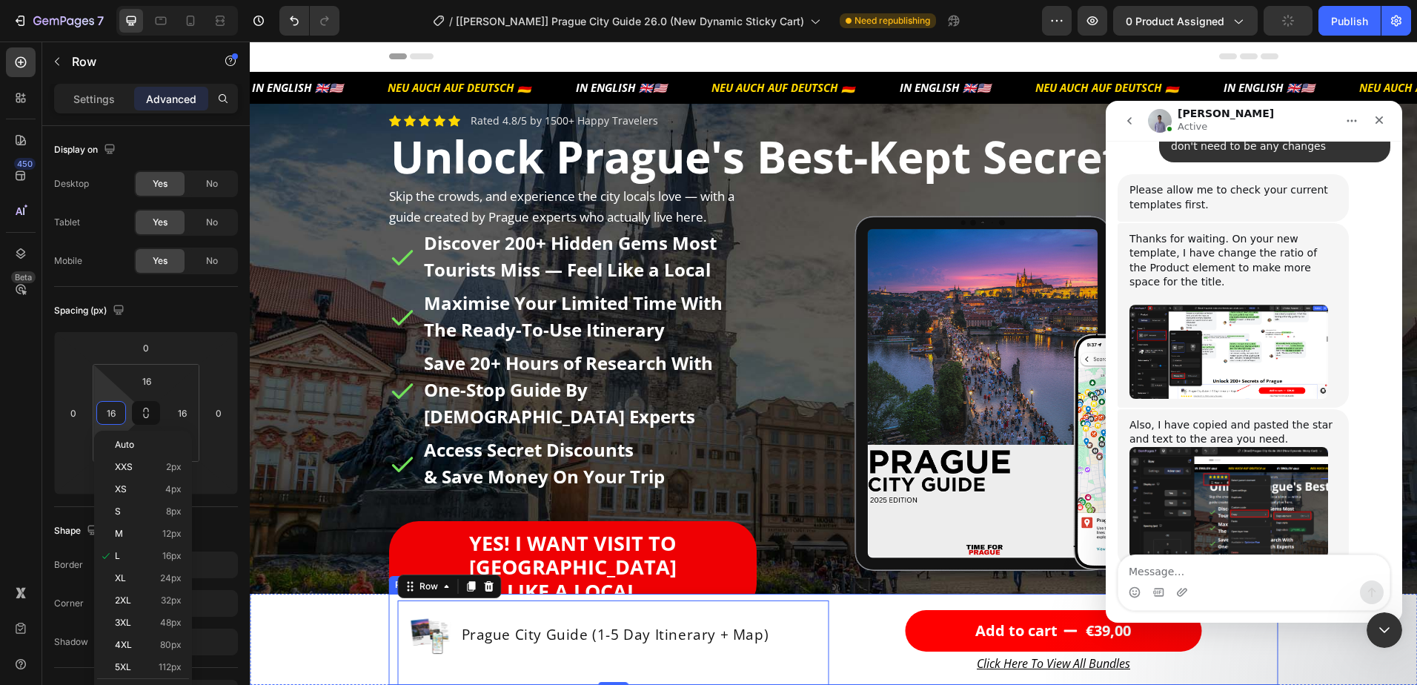
click at [841, 619] on div "Add to cart €39,00 Product Cart Button" at bounding box center [1053, 631] width 431 height 42
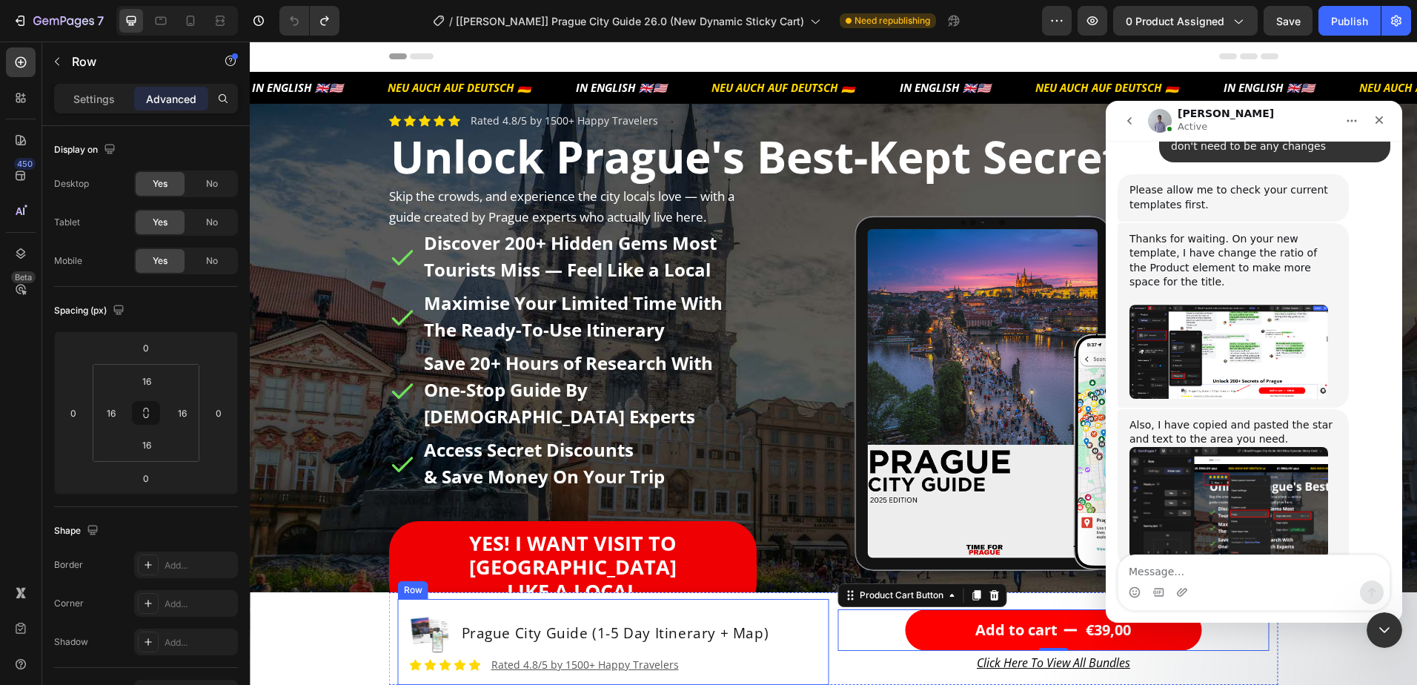
click at [800, 608] on div "Product Images Prague City Guide (1-5 Day Itinerary + Map) Product Title Row Ic…" at bounding box center [613, 642] width 431 height 86
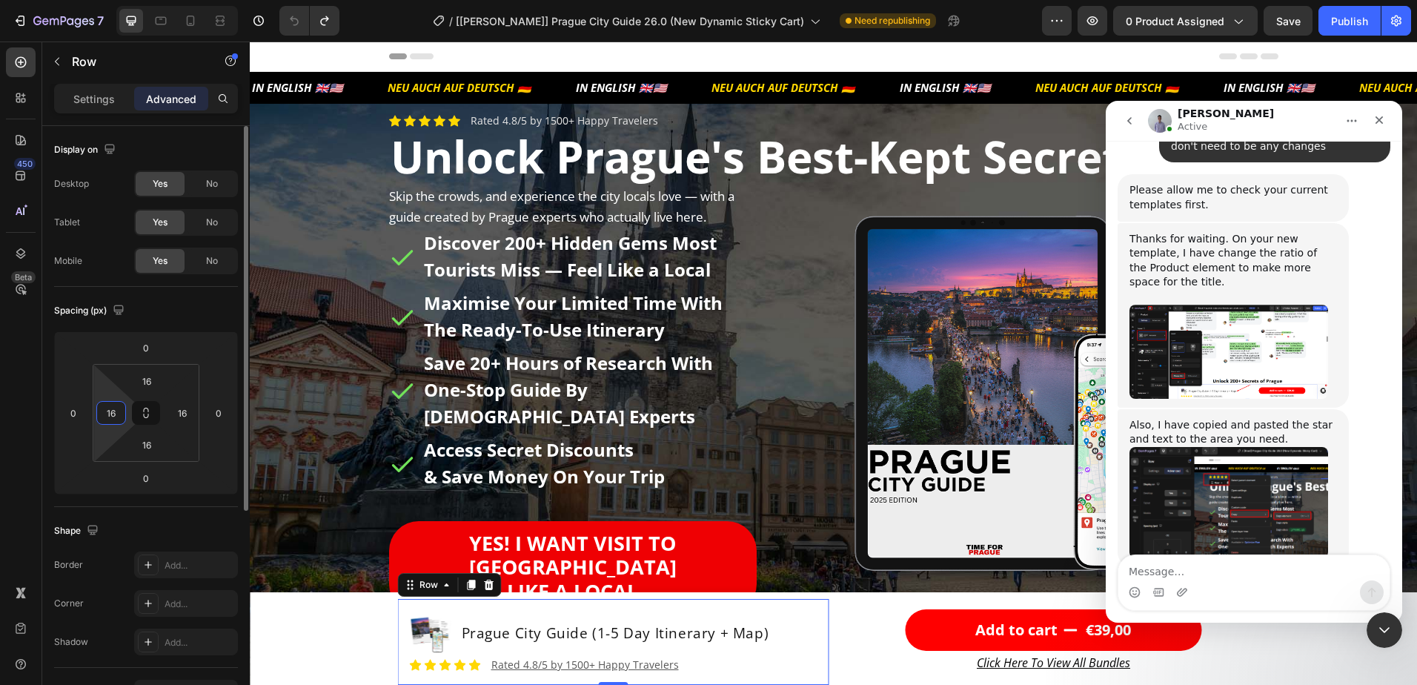
click at [108, 409] on input "16" at bounding box center [111, 413] width 22 height 22
type input "0"
click at [155, 383] on input "16" at bounding box center [147, 381] width 30 height 22
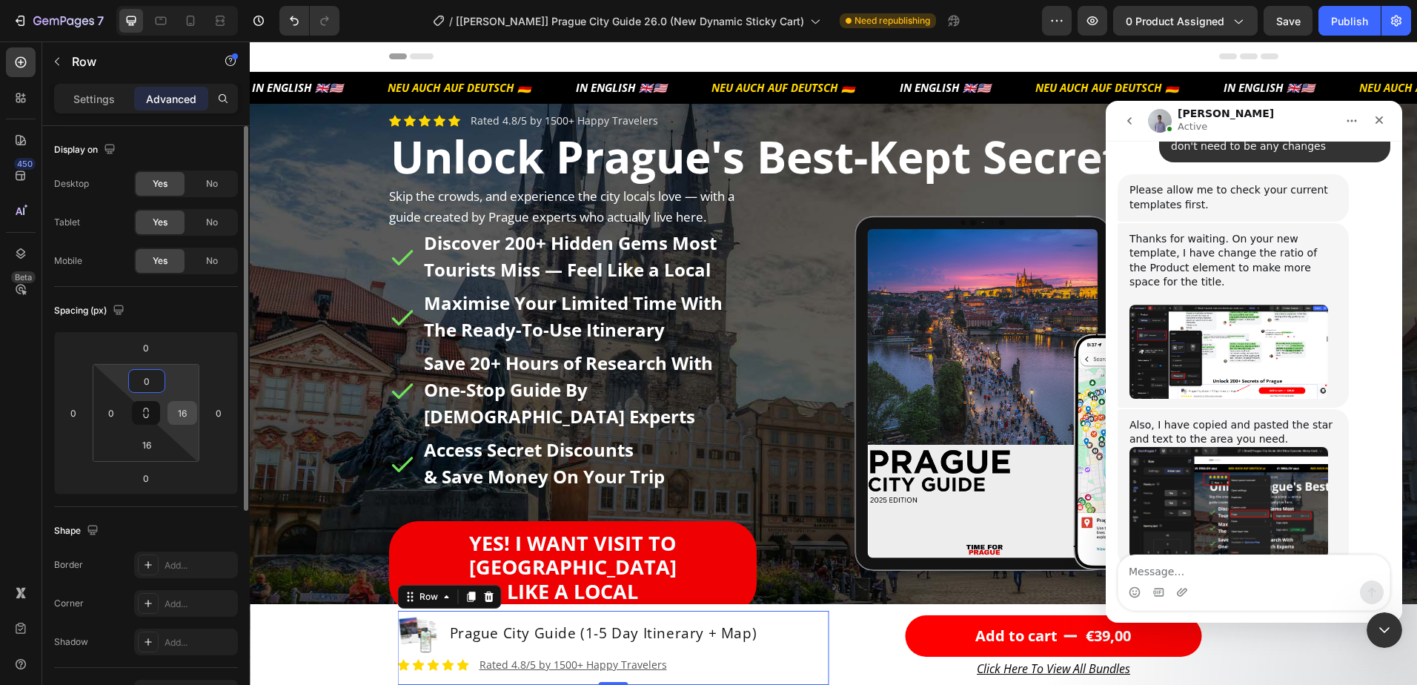
type input "0"
click at [186, 416] on input "16" at bounding box center [182, 413] width 22 height 22
type input "0"
click at [149, 443] on input "16" at bounding box center [147, 445] width 30 height 22
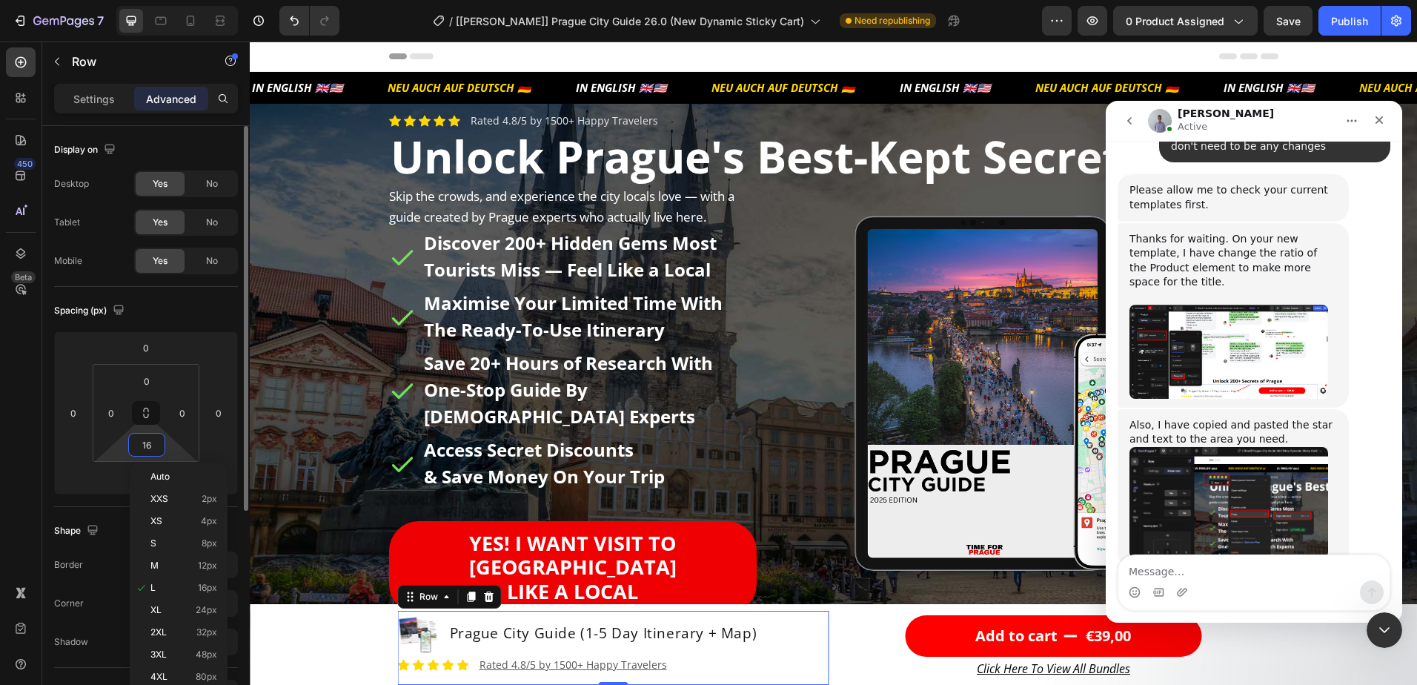
type input "0"
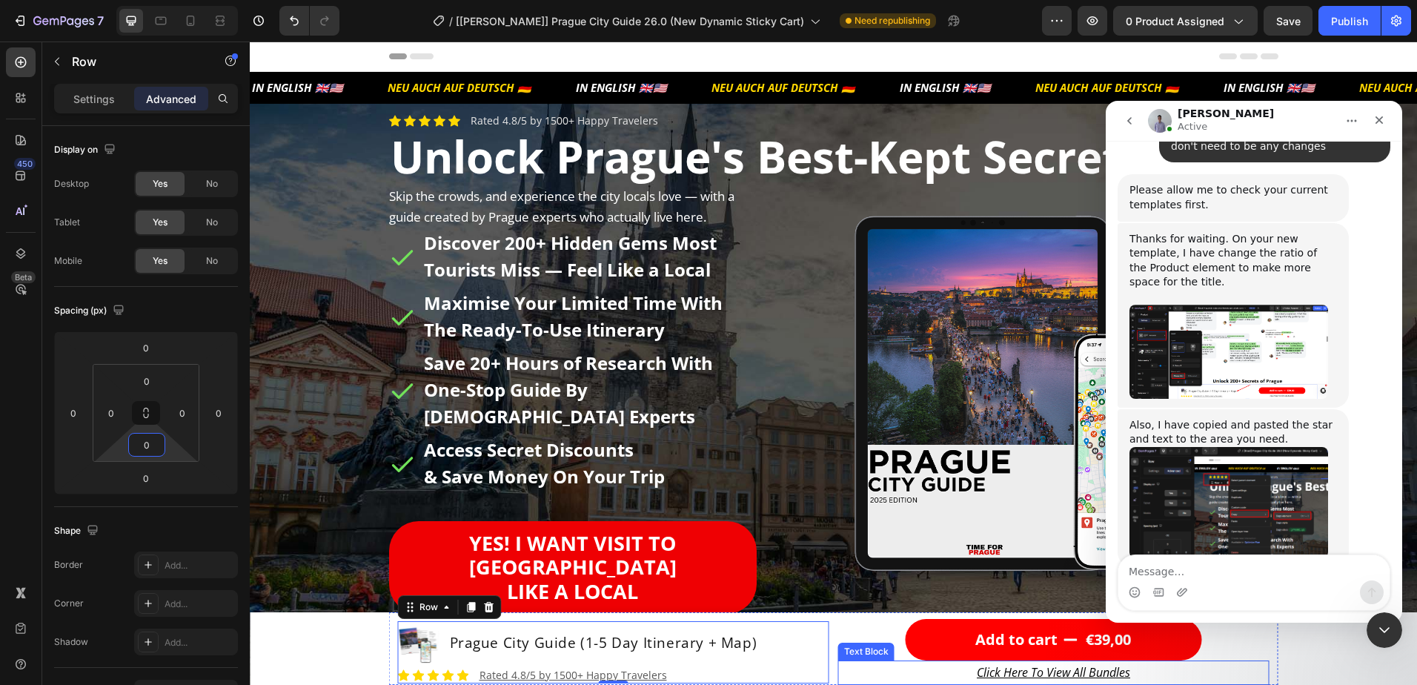
click at [922, 663] on p "Click Here To View All Bundles" at bounding box center [1054, 672] width 428 height 21
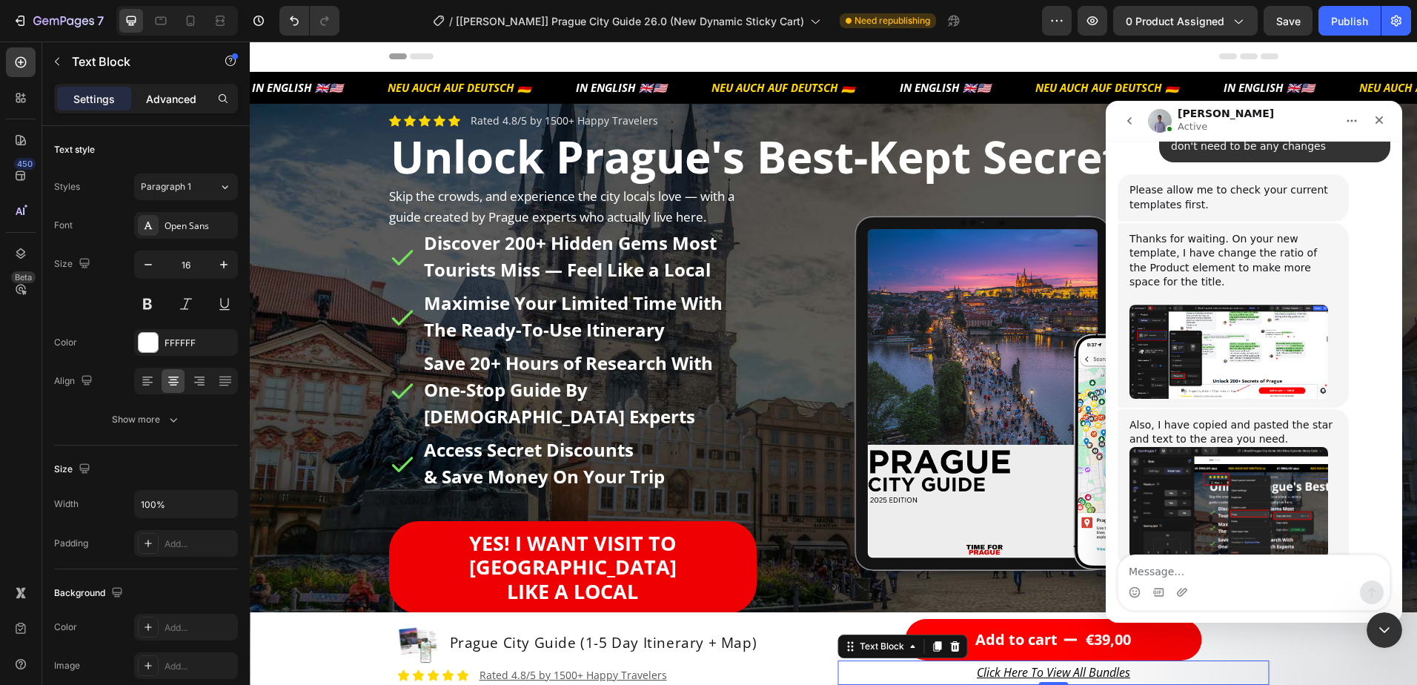
click at [173, 103] on p "Advanced" at bounding box center [171, 99] width 50 height 16
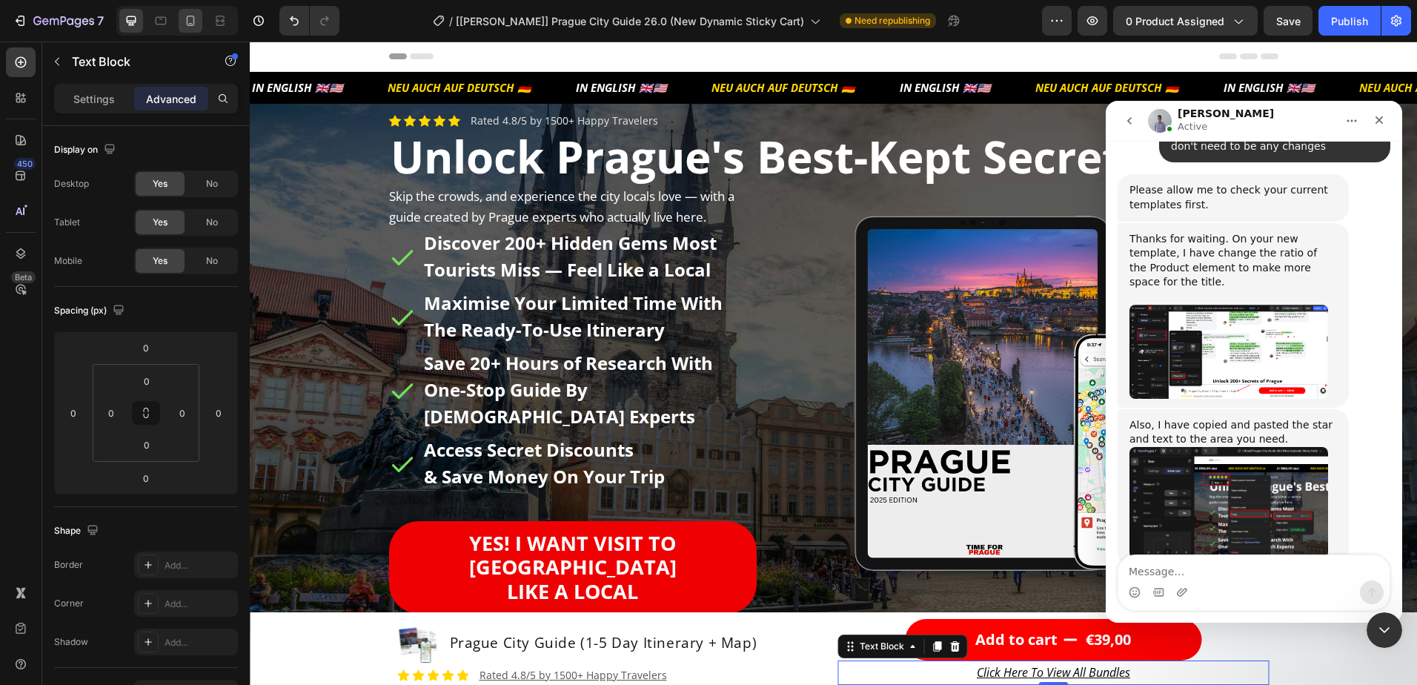
drag, startPoint x: 188, startPoint y: 21, endPoint x: 158, endPoint y: 21, distance: 29.7
click at [188, 21] on icon at bounding box center [191, 21] width 8 height 10
type input "3"
type input "5"
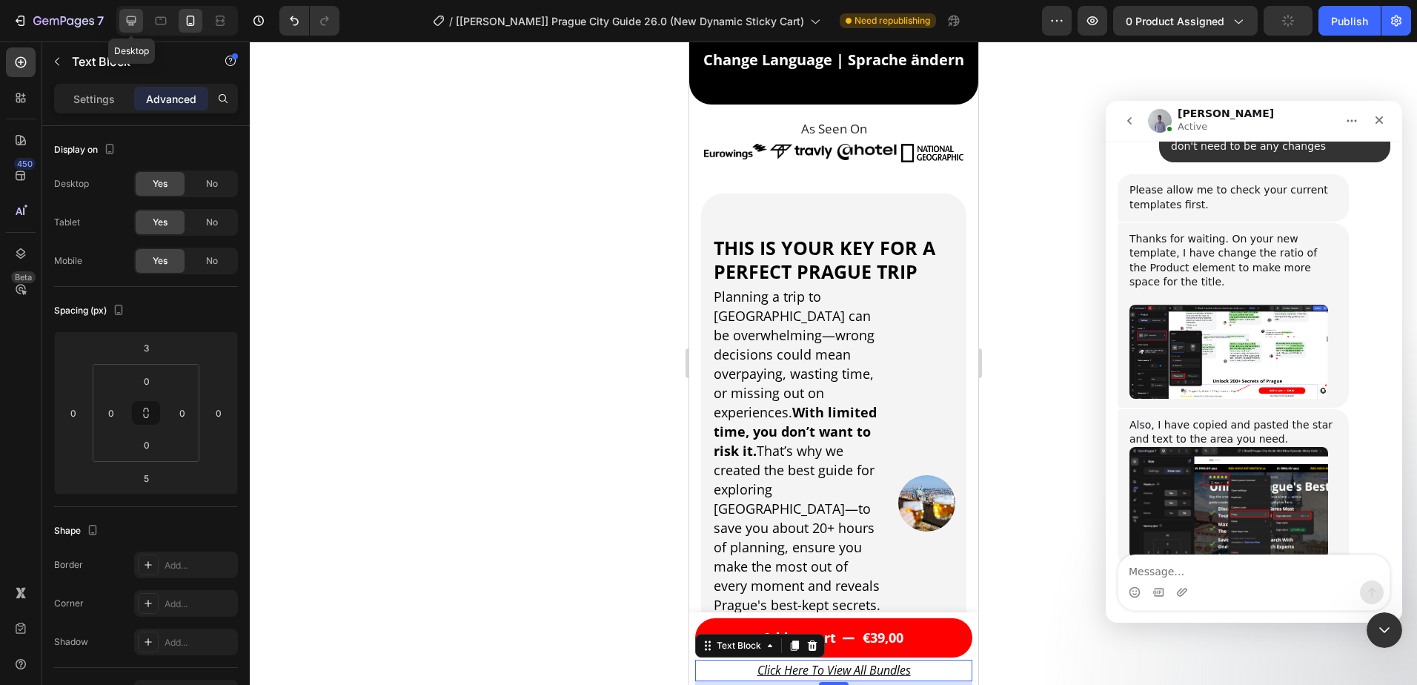
click at [132, 20] on icon at bounding box center [131, 20] width 15 height 15
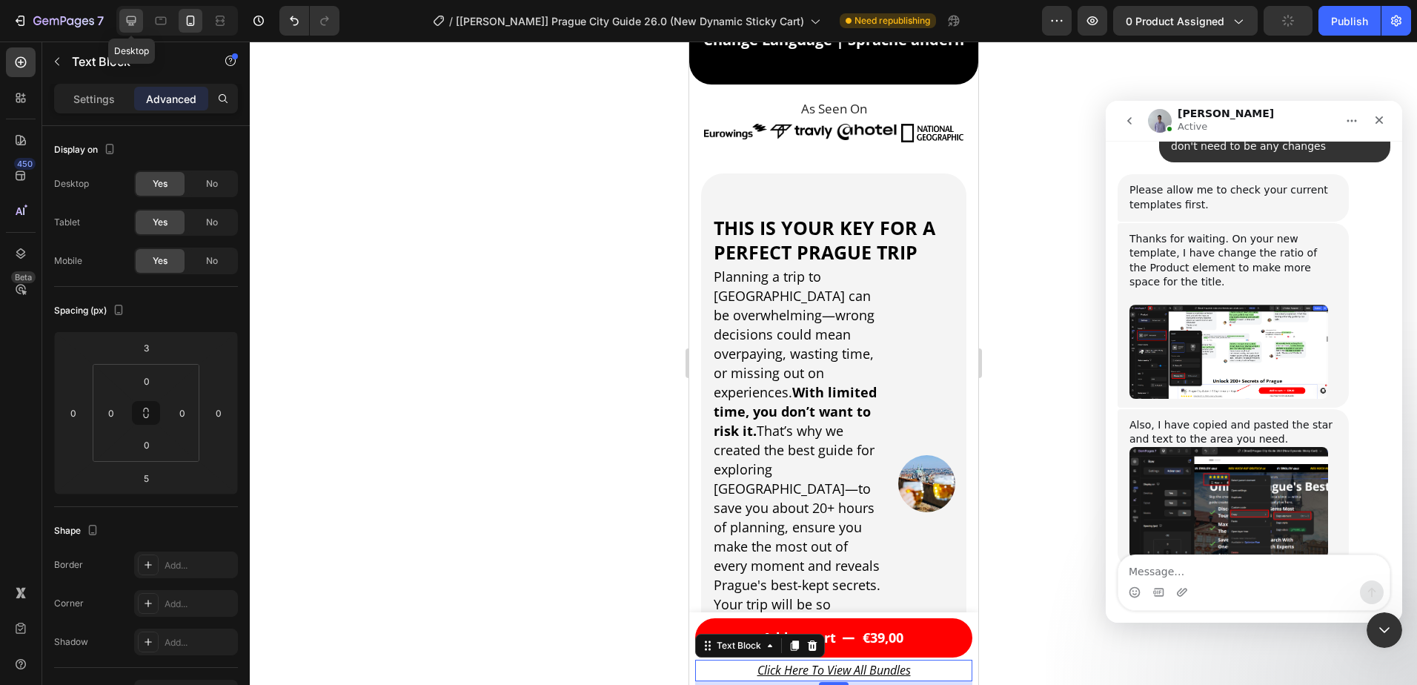
type input "0"
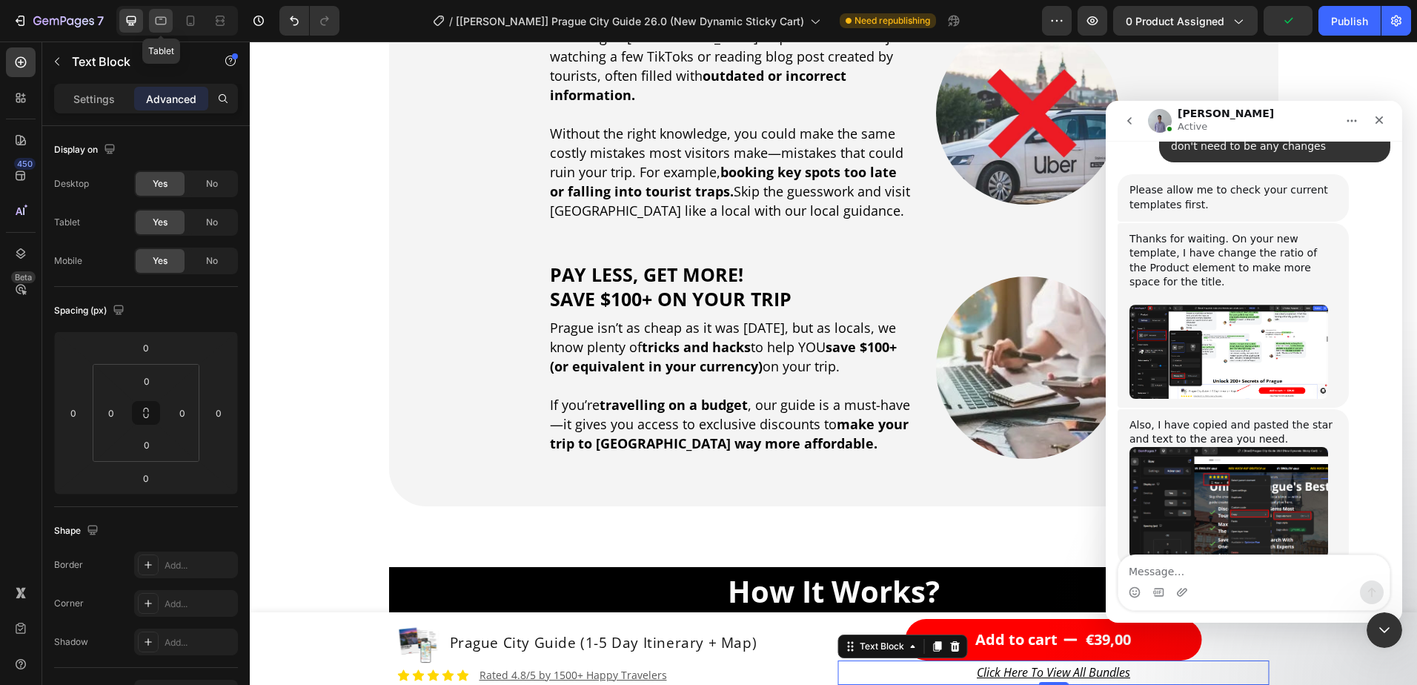
drag, startPoint x: 170, startPoint y: 25, endPoint x: 130, endPoint y: 24, distance: 40.1
click at [169, 25] on div at bounding box center [161, 21] width 24 height 24
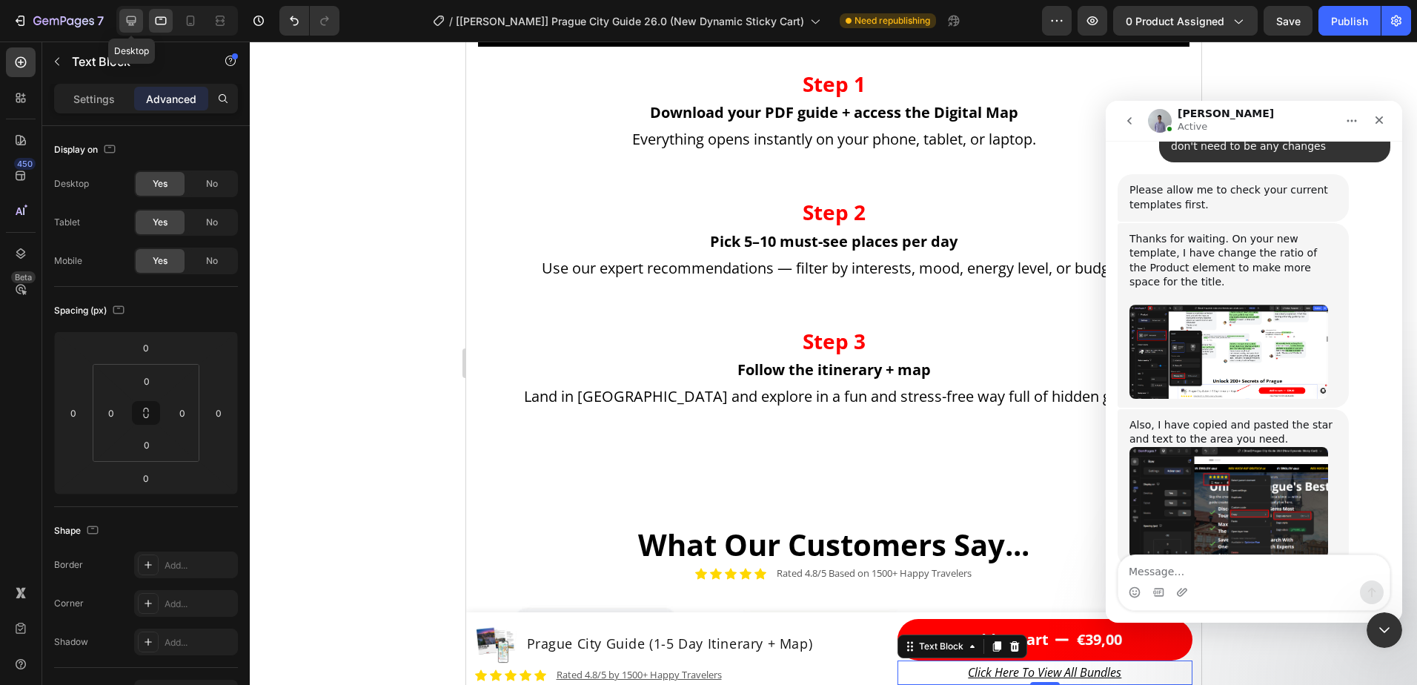
scroll to position [1701, 0]
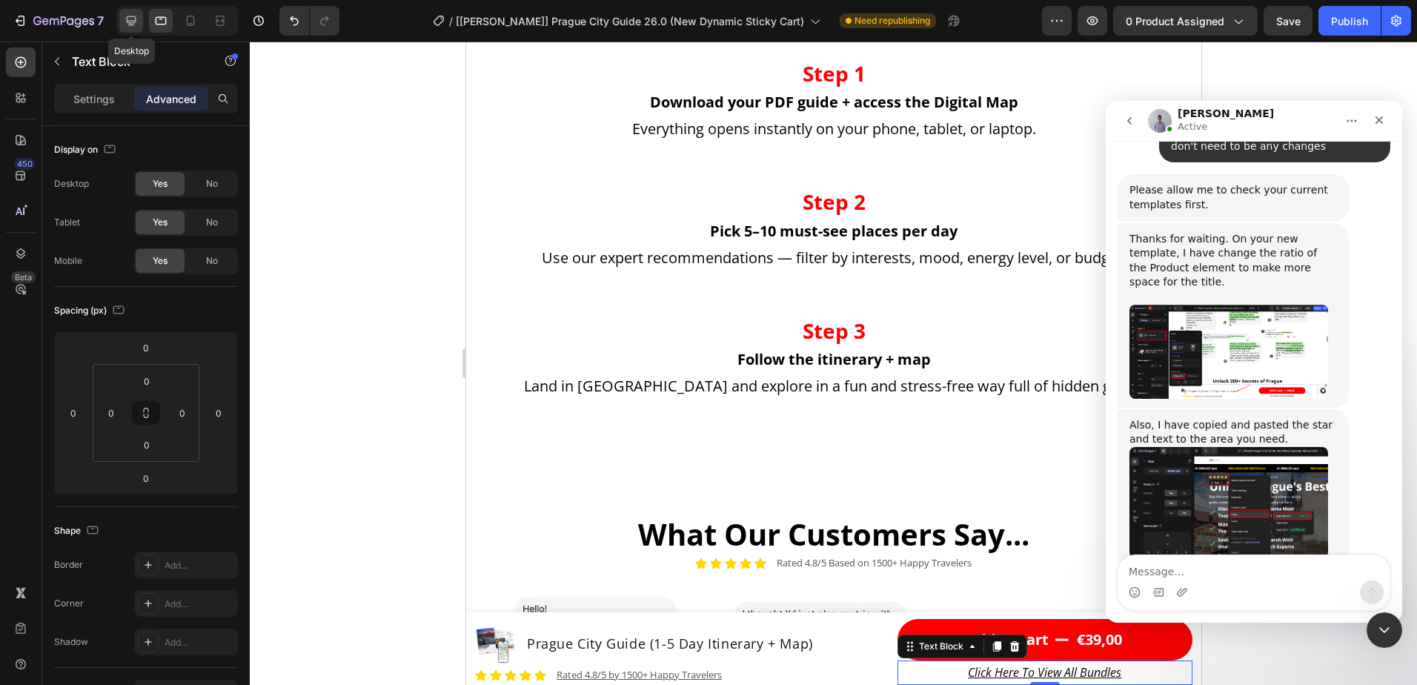
click at [126, 21] on icon at bounding box center [131, 20] width 15 height 15
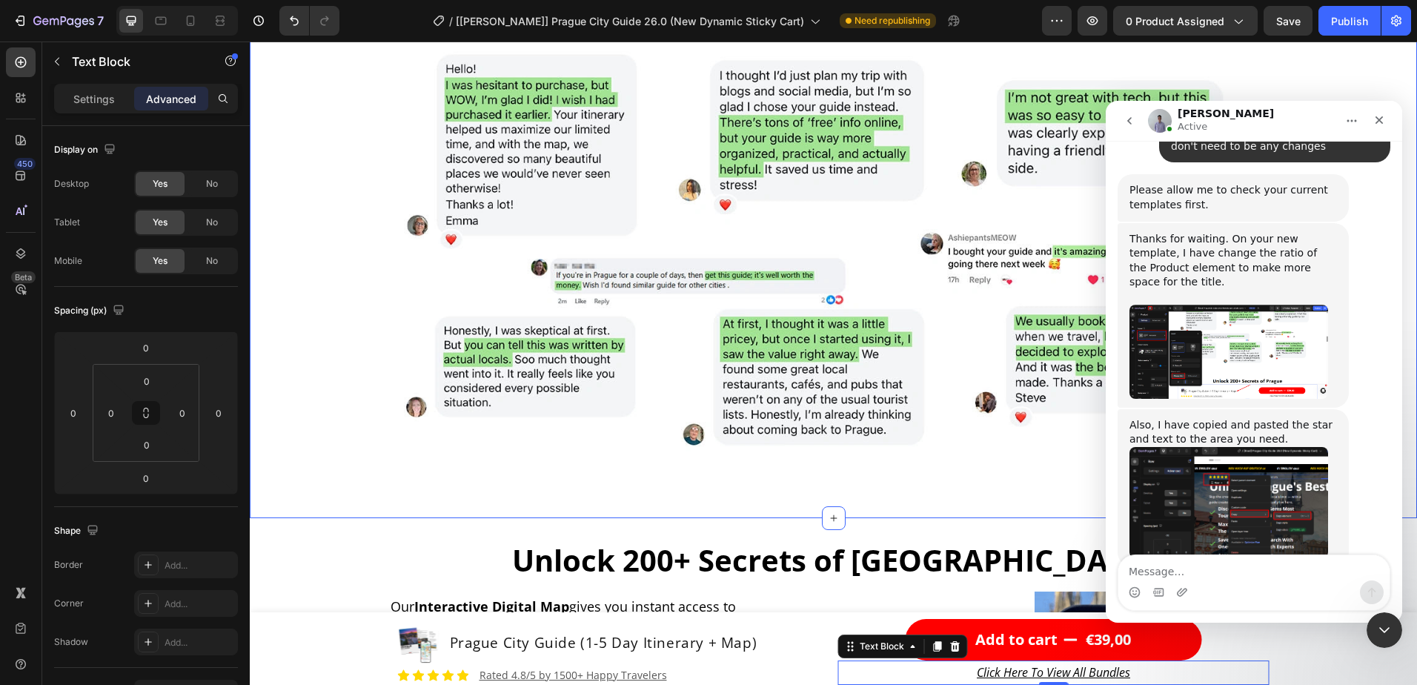
scroll to position [2268, 0]
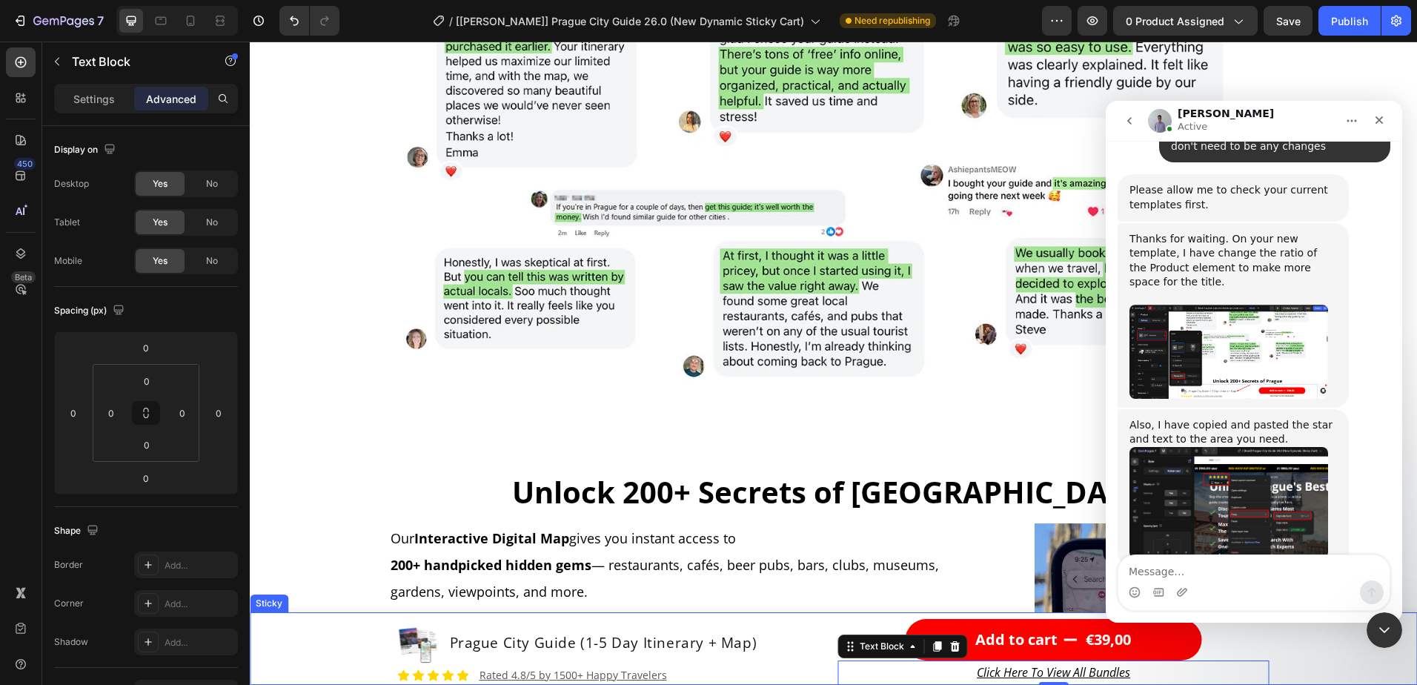
click at [345, 635] on div "Product Images Prague City Guide (1-5 Day Itinerary + Map) Product Title Row Ic…" at bounding box center [834, 648] width 1168 height 73
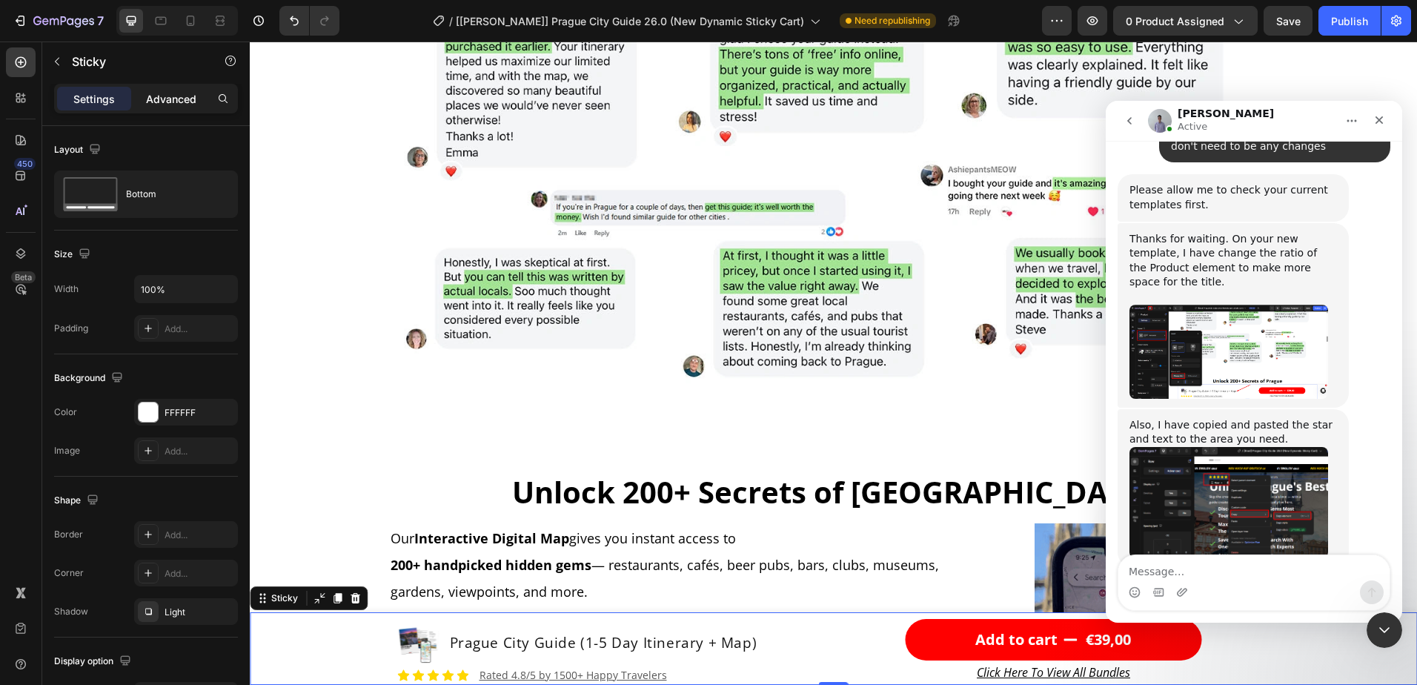
click at [159, 91] on p "Advanced" at bounding box center [171, 99] width 50 height 16
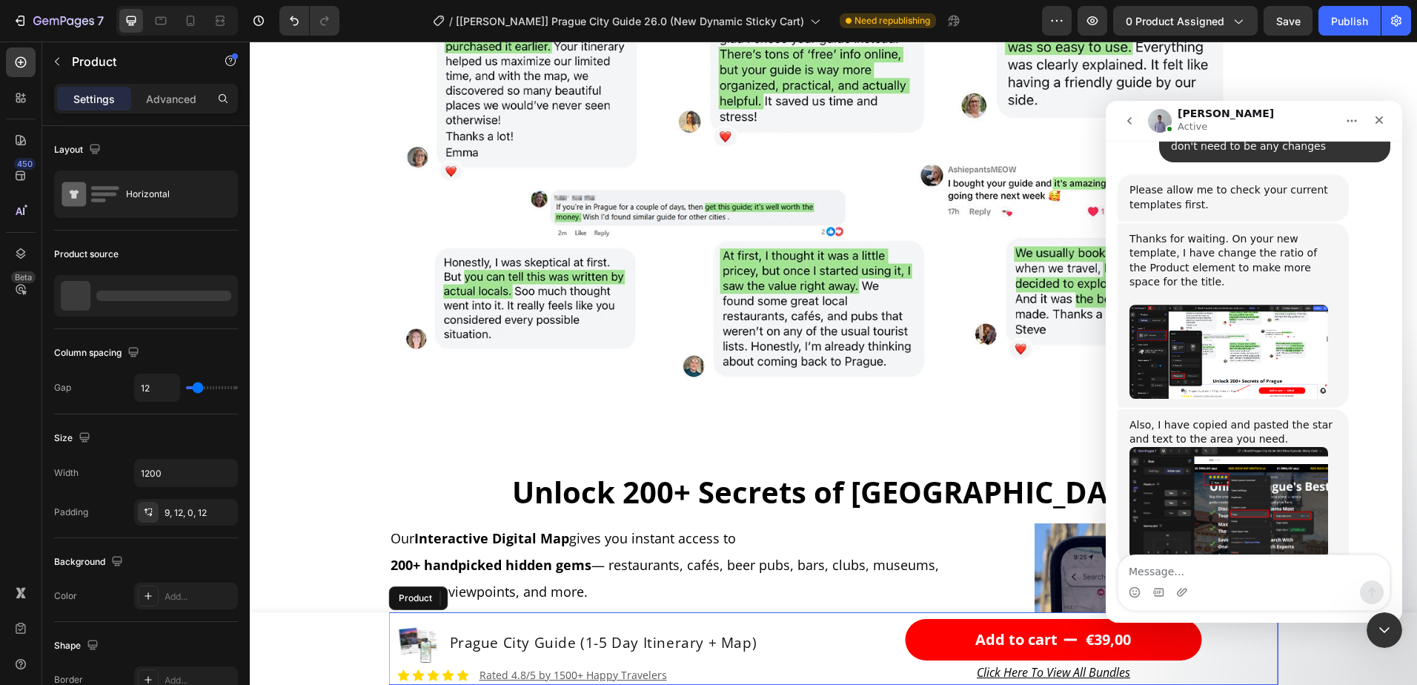
click at [825, 667] on div "Product Images Prague City Guide (1-5 Day Itinerary + Map) Product Title Row Ic…" at bounding box center [834, 648] width 890 height 73
click at [160, 107] on div "Advanced" at bounding box center [171, 99] width 74 height 24
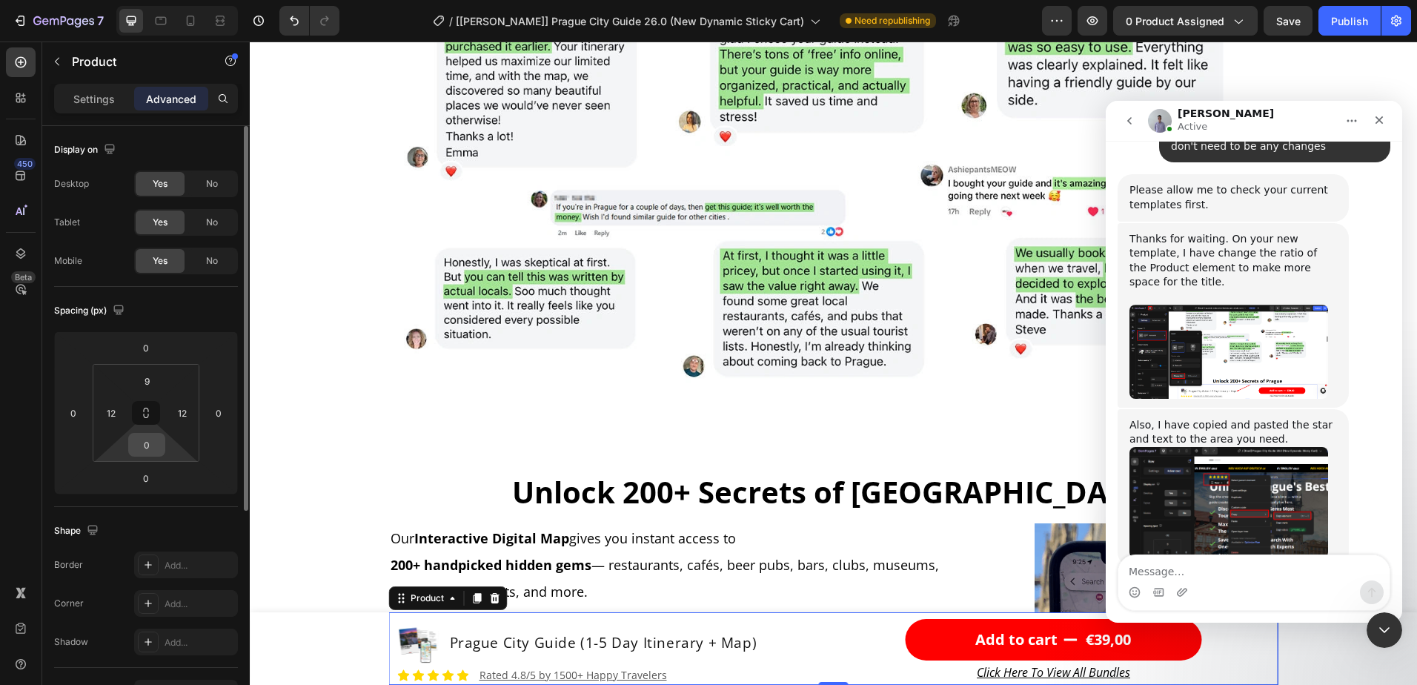
click at [150, 439] on input "0" at bounding box center [147, 445] width 30 height 22
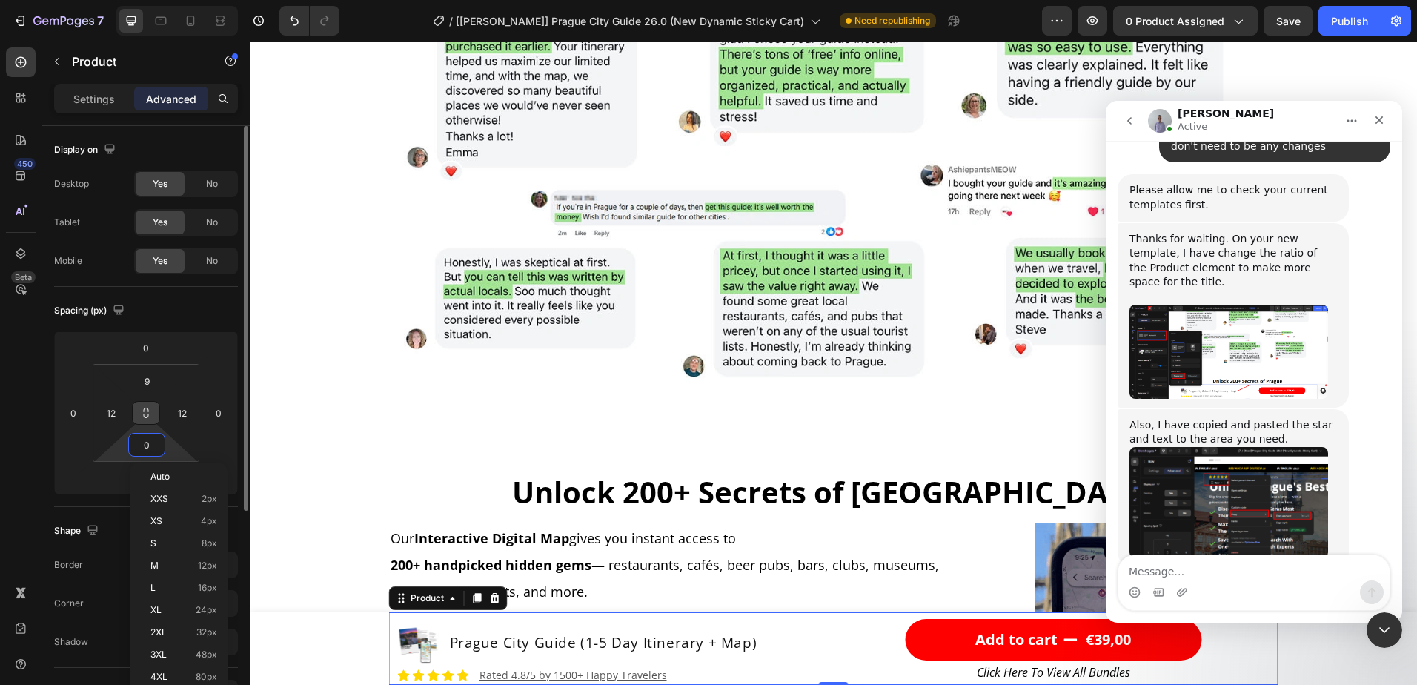
type input "9"
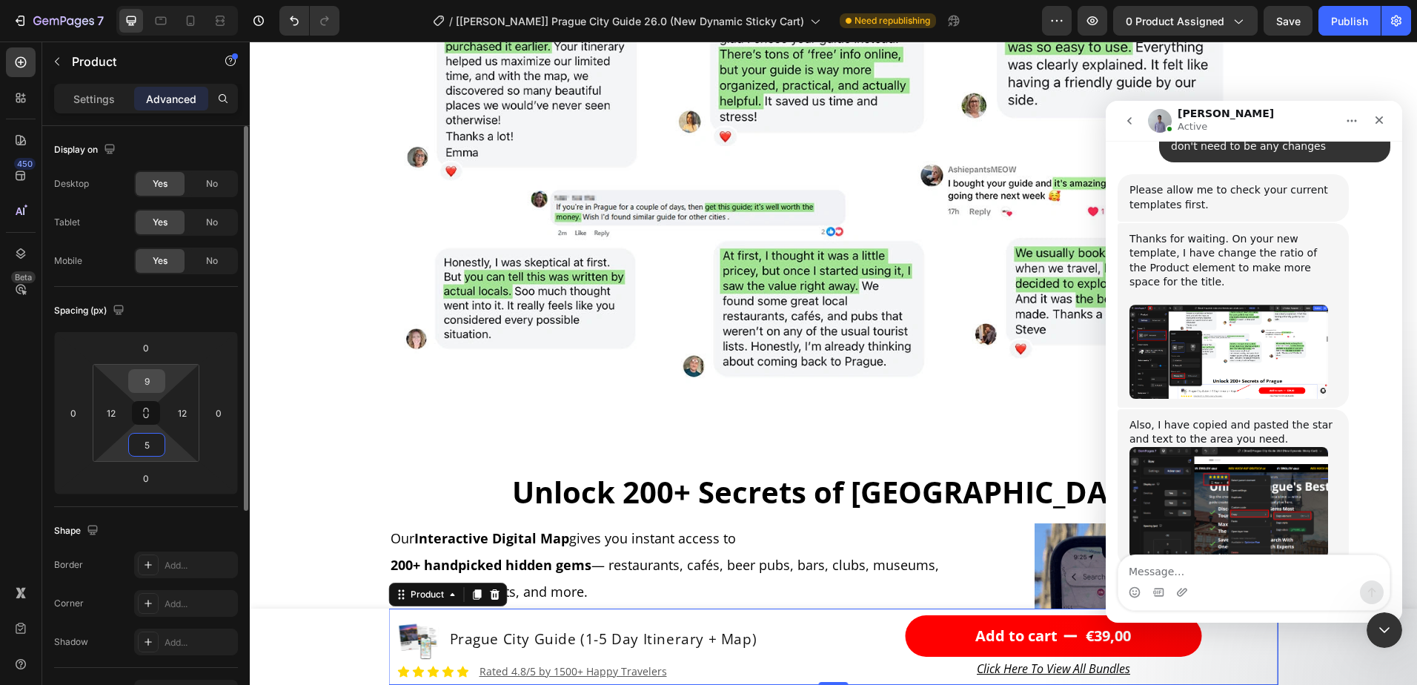
type input "5"
click at [140, 371] on input "9" at bounding box center [147, 381] width 30 height 22
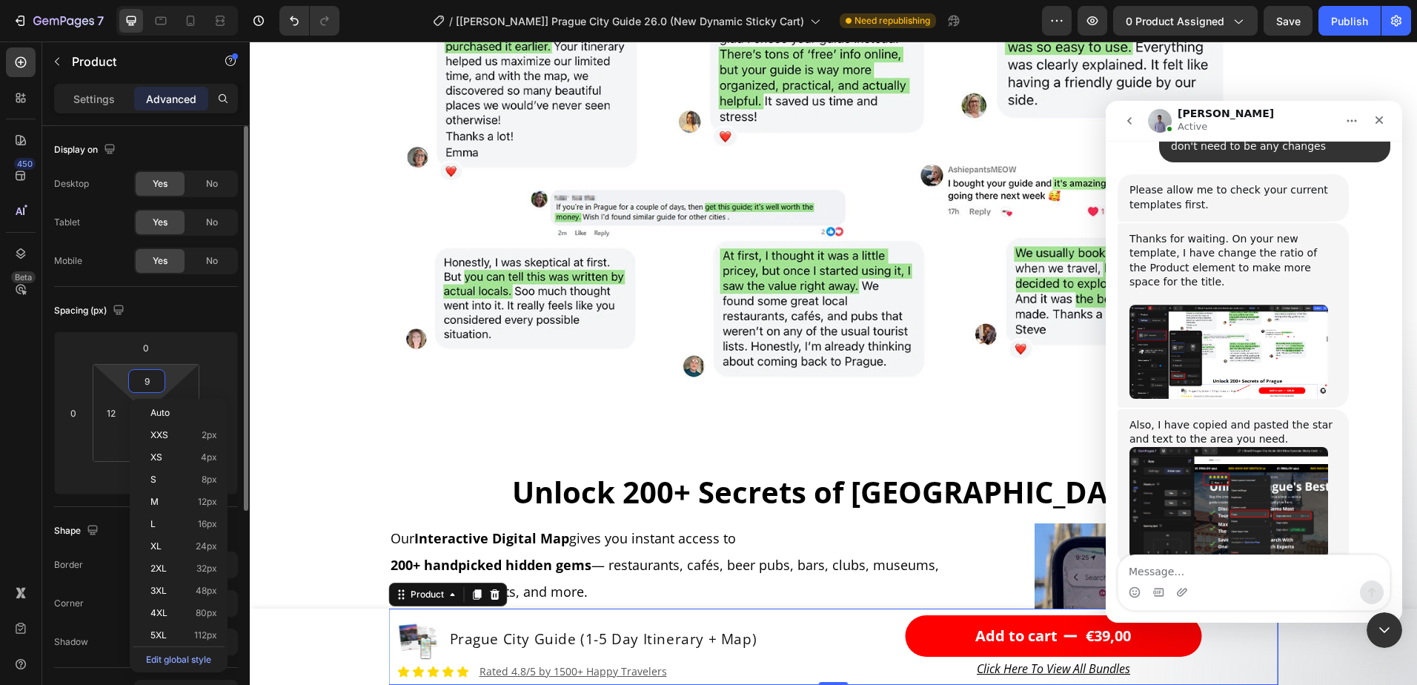
type input "0"
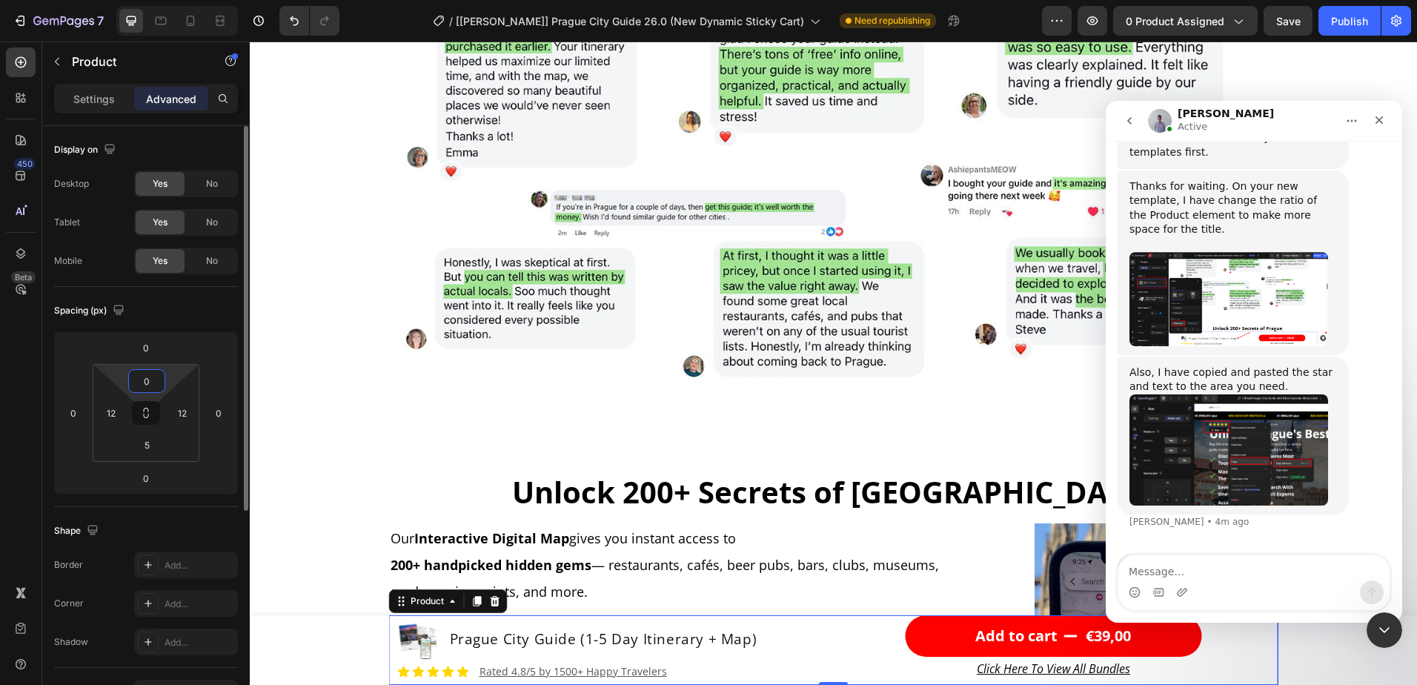
scroll to position [6085, 0]
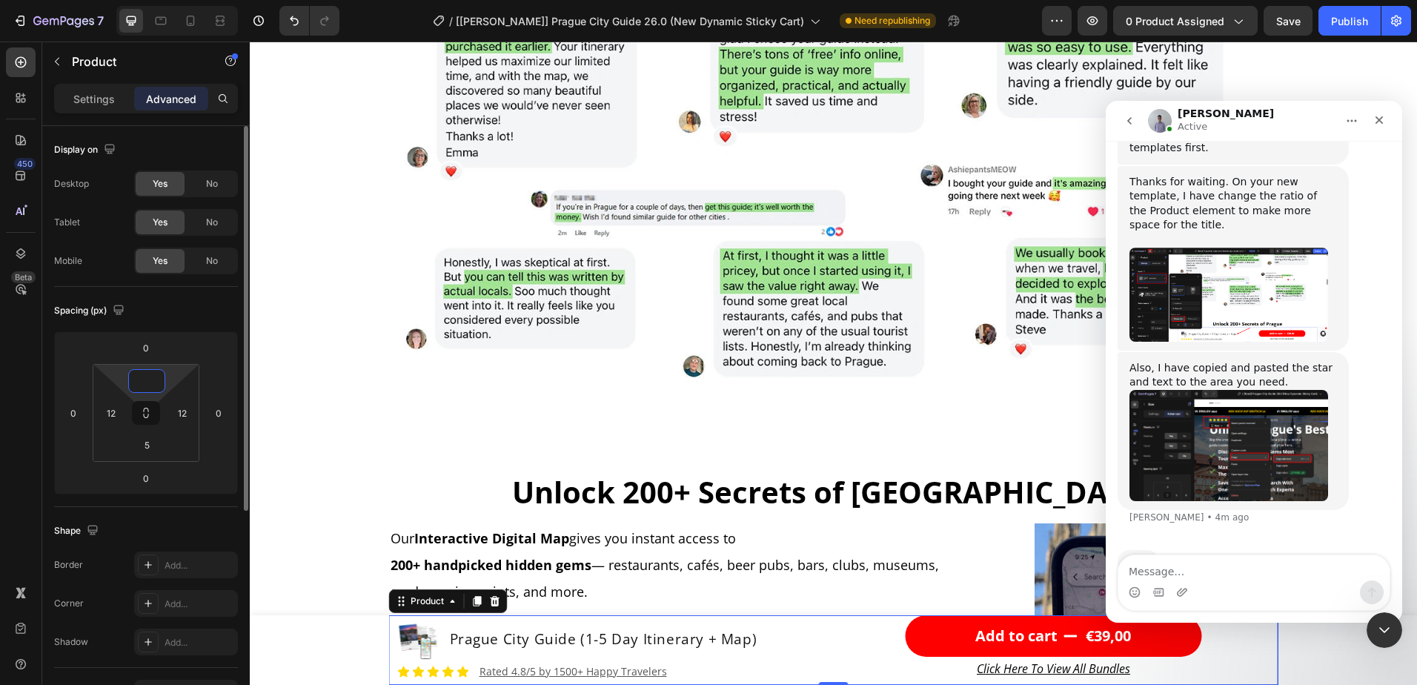
type input "5"
type input "9"
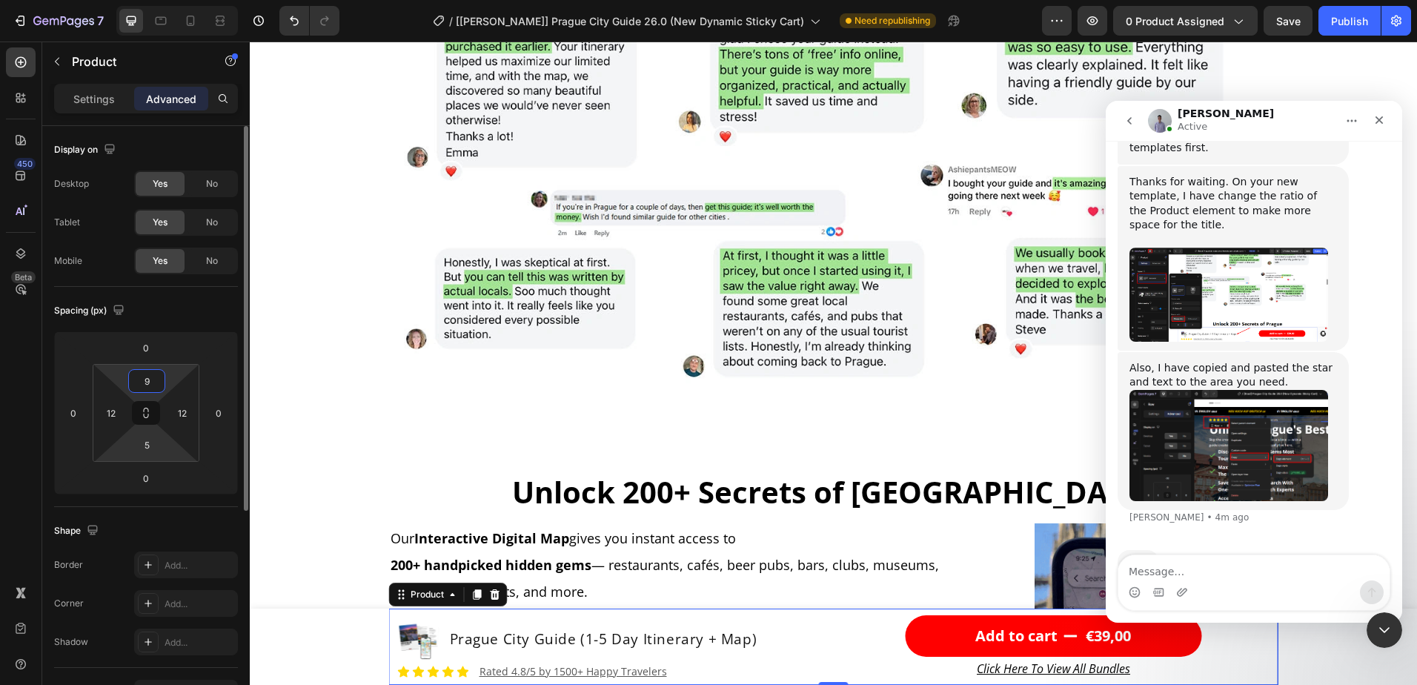
drag, startPoint x: 143, startPoint y: 437, endPoint x: 167, endPoint y: 447, distance: 25.6
click at [143, 437] on input "5" at bounding box center [147, 445] width 30 height 22
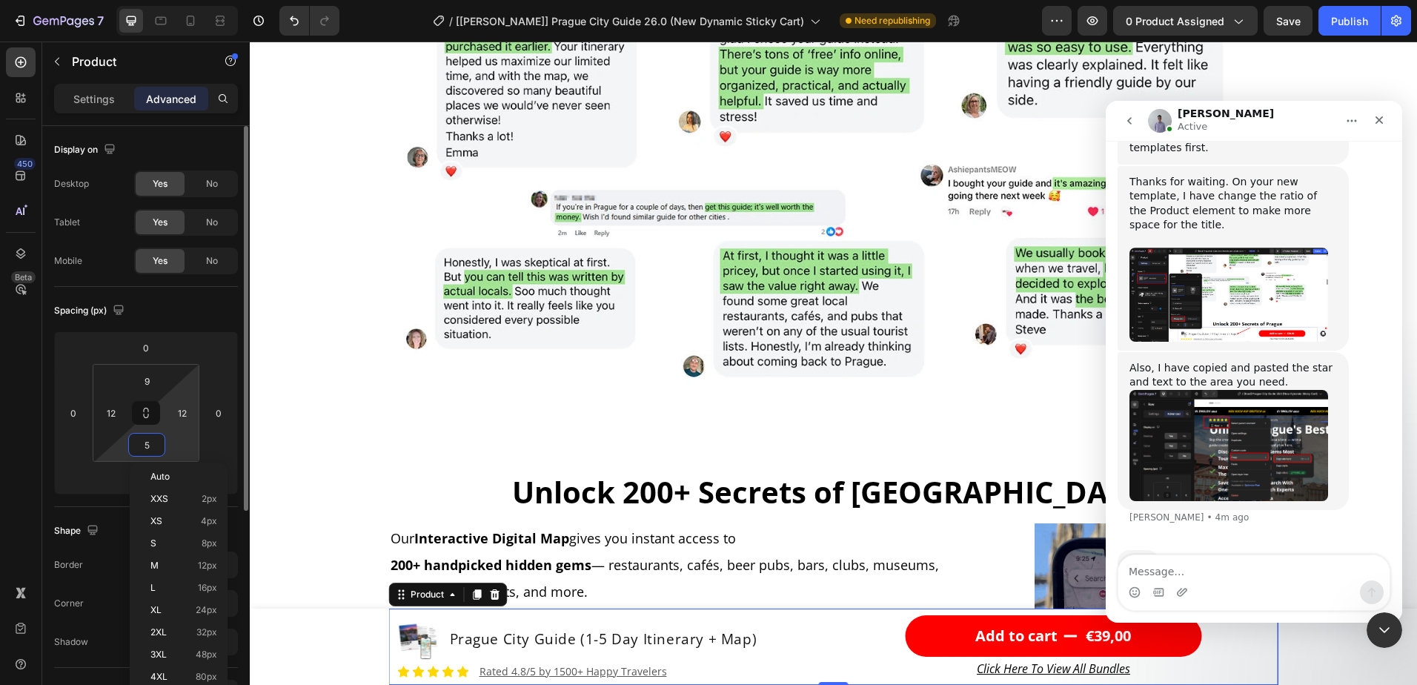
type input "3"
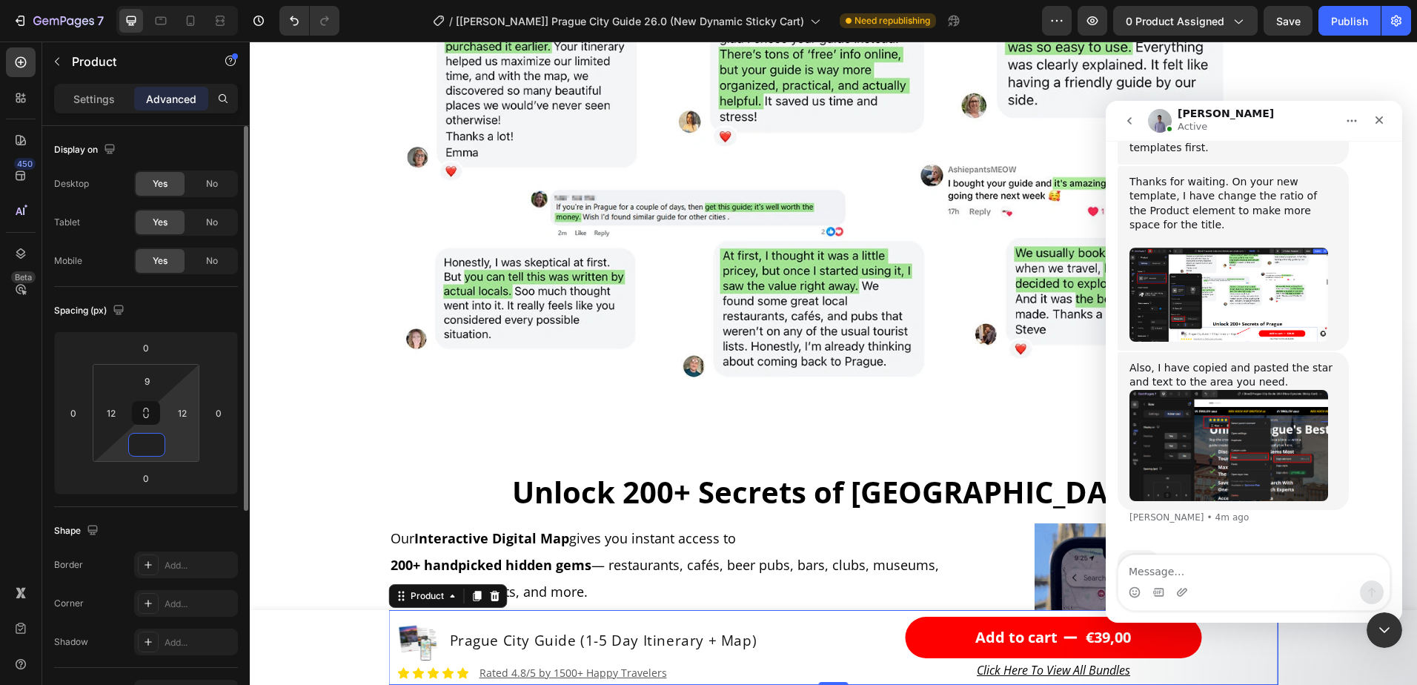
type input "5"
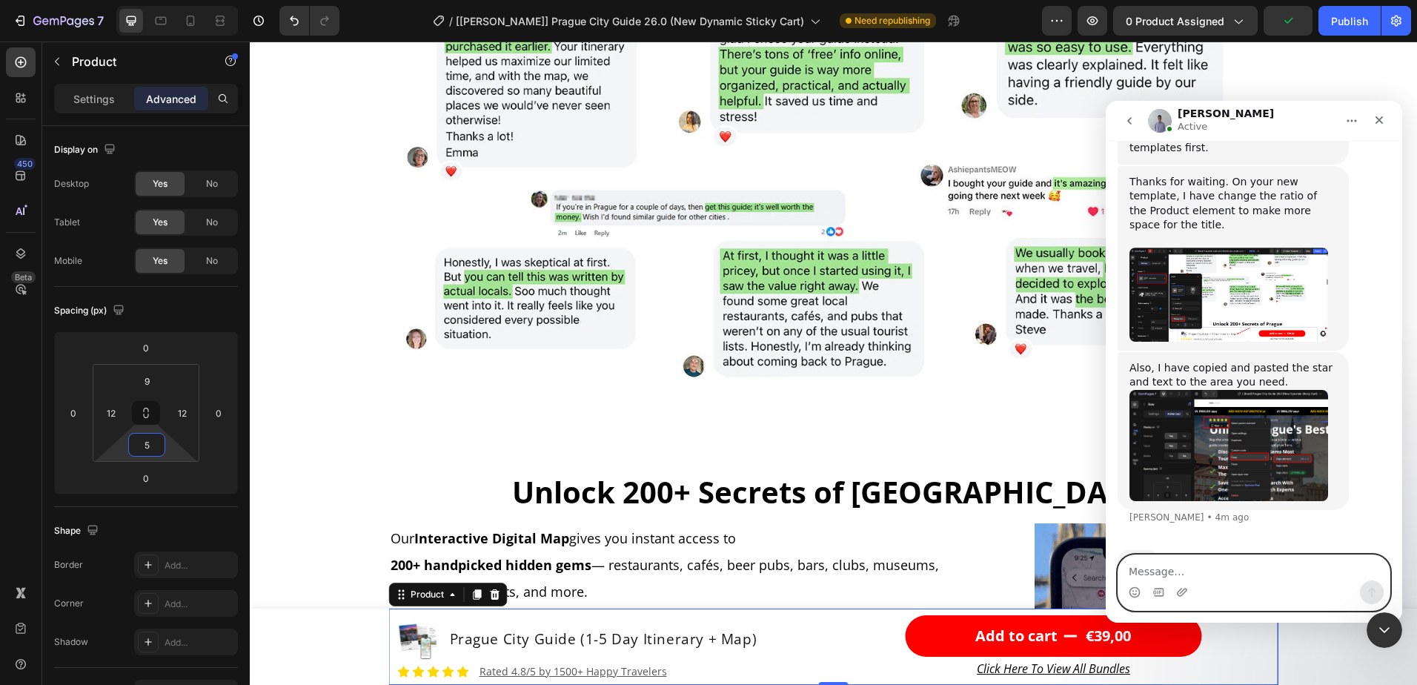
click at [1193, 566] on textarea "Message…" at bounding box center [1254, 567] width 271 height 25
type textarea "Thanks a lot"
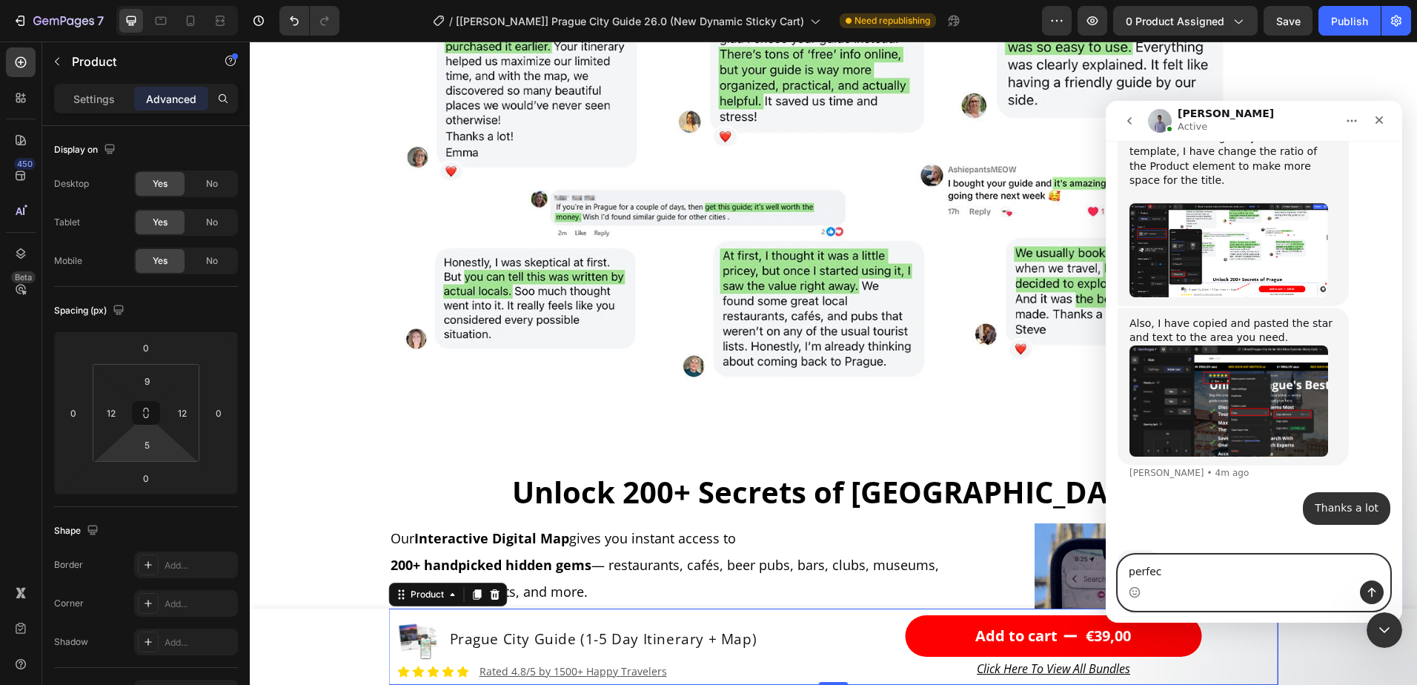
type textarea "perfect"
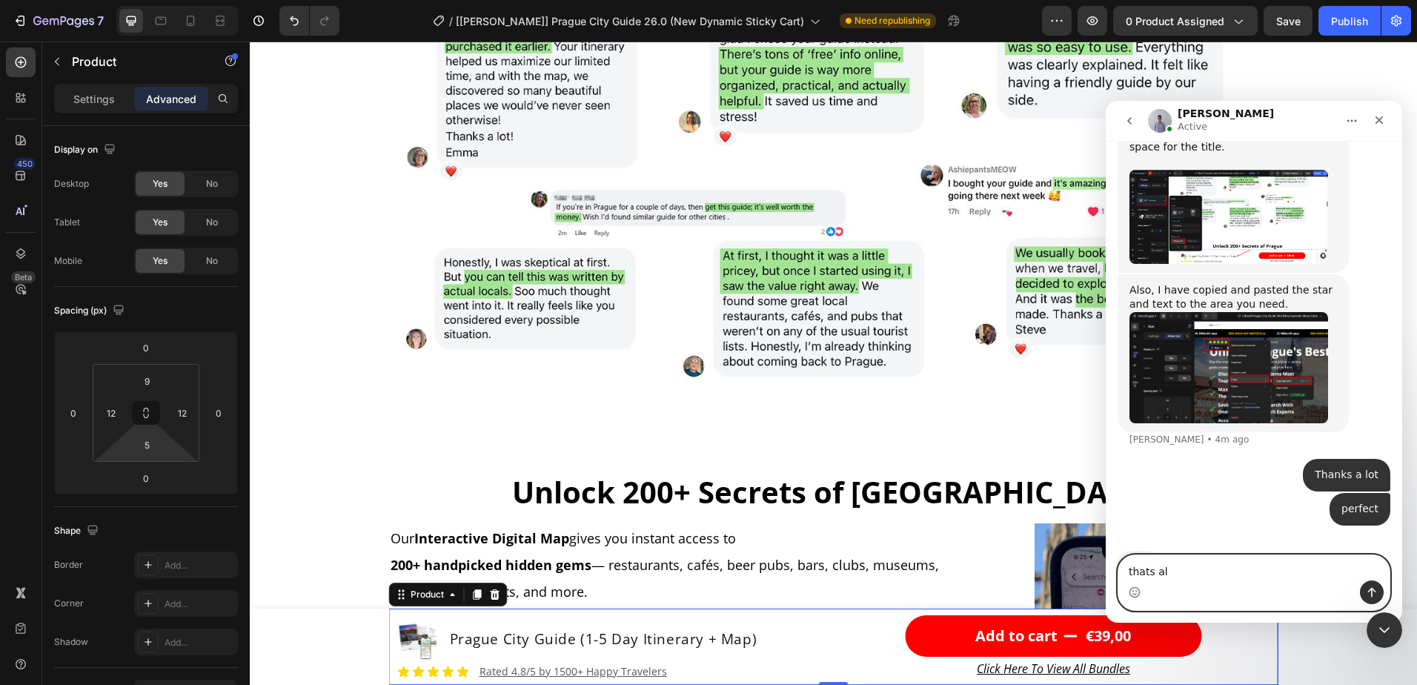
type textarea "thats all"
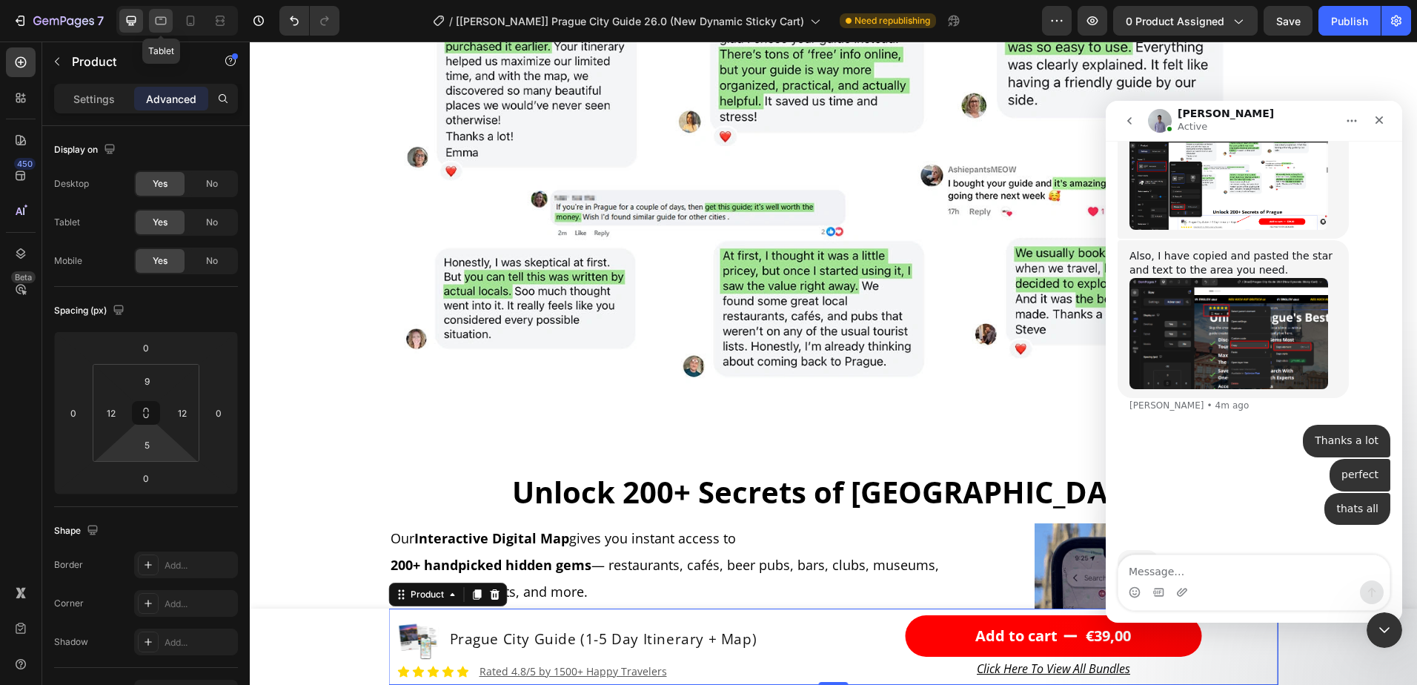
click at [162, 19] on icon at bounding box center [161, 21] width 11 height 8
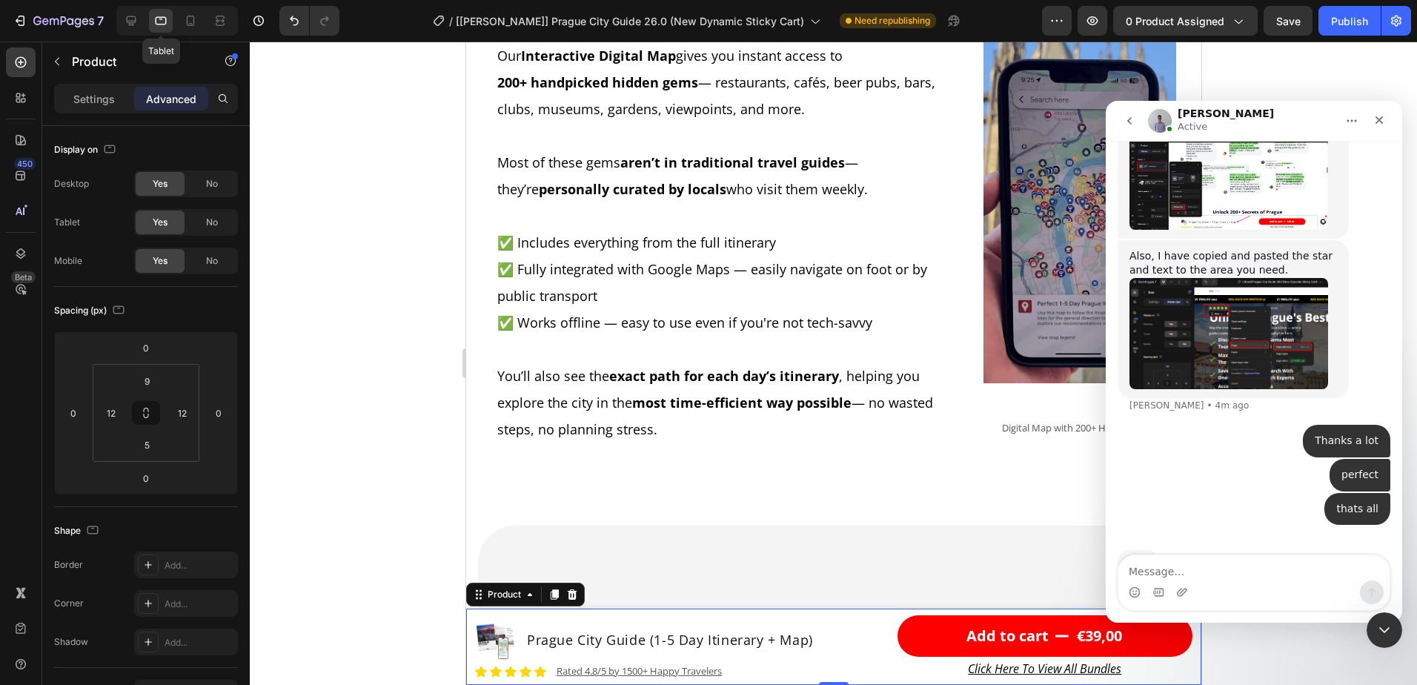
scroll to position [2783, 0]
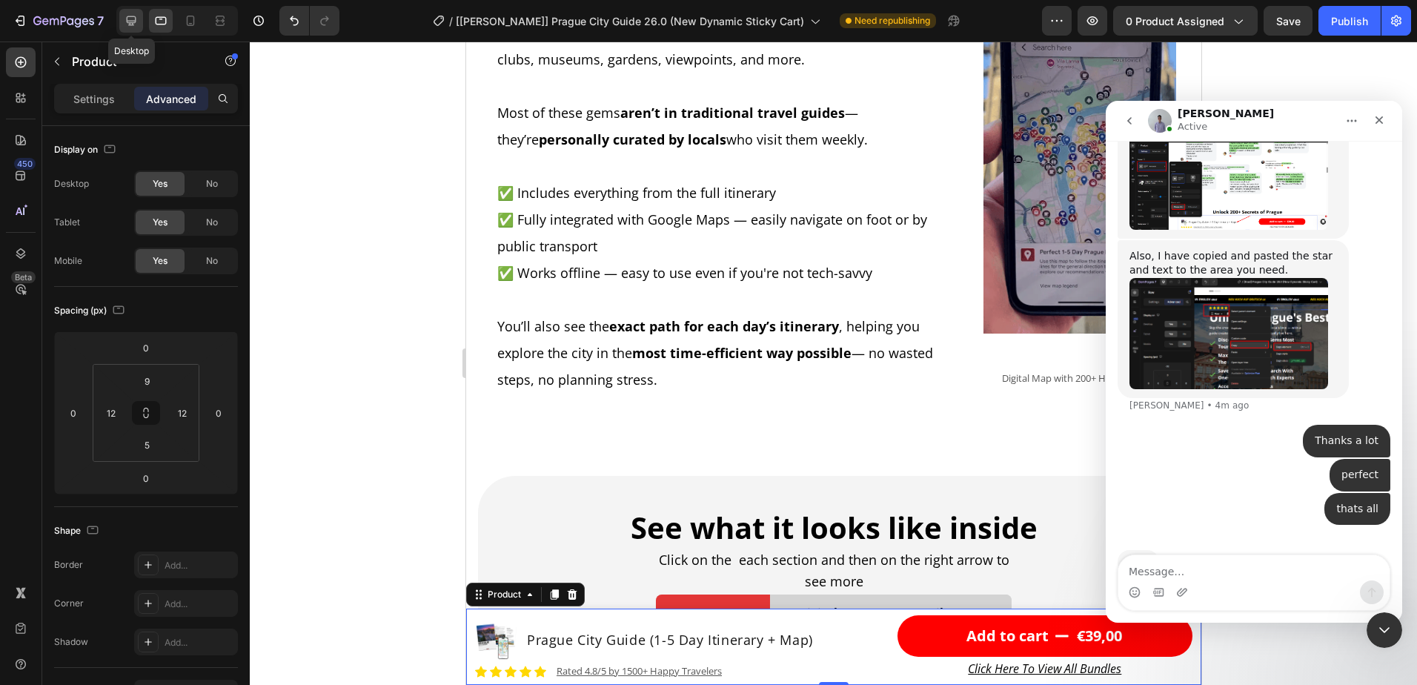
click at [130, 26] on icon at bounding box center [131, 20] width 15 height 15
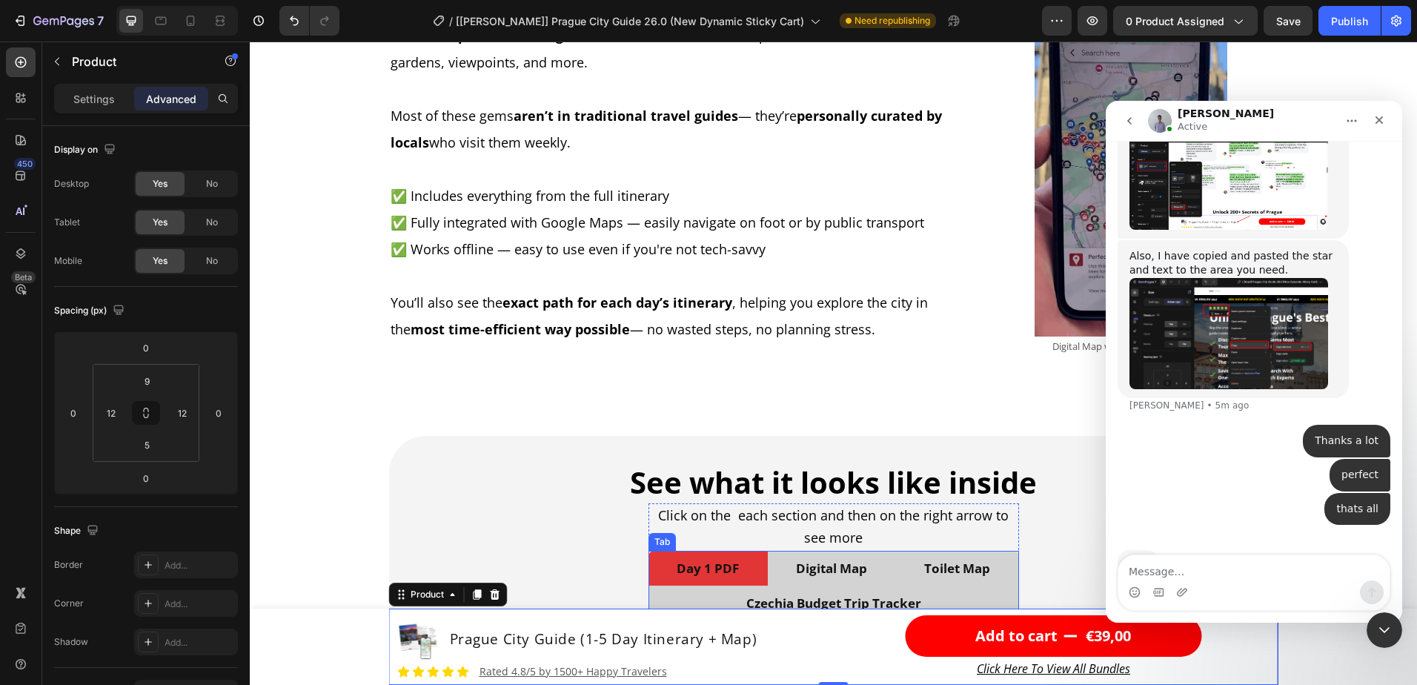
scroll to position [2334, 0]
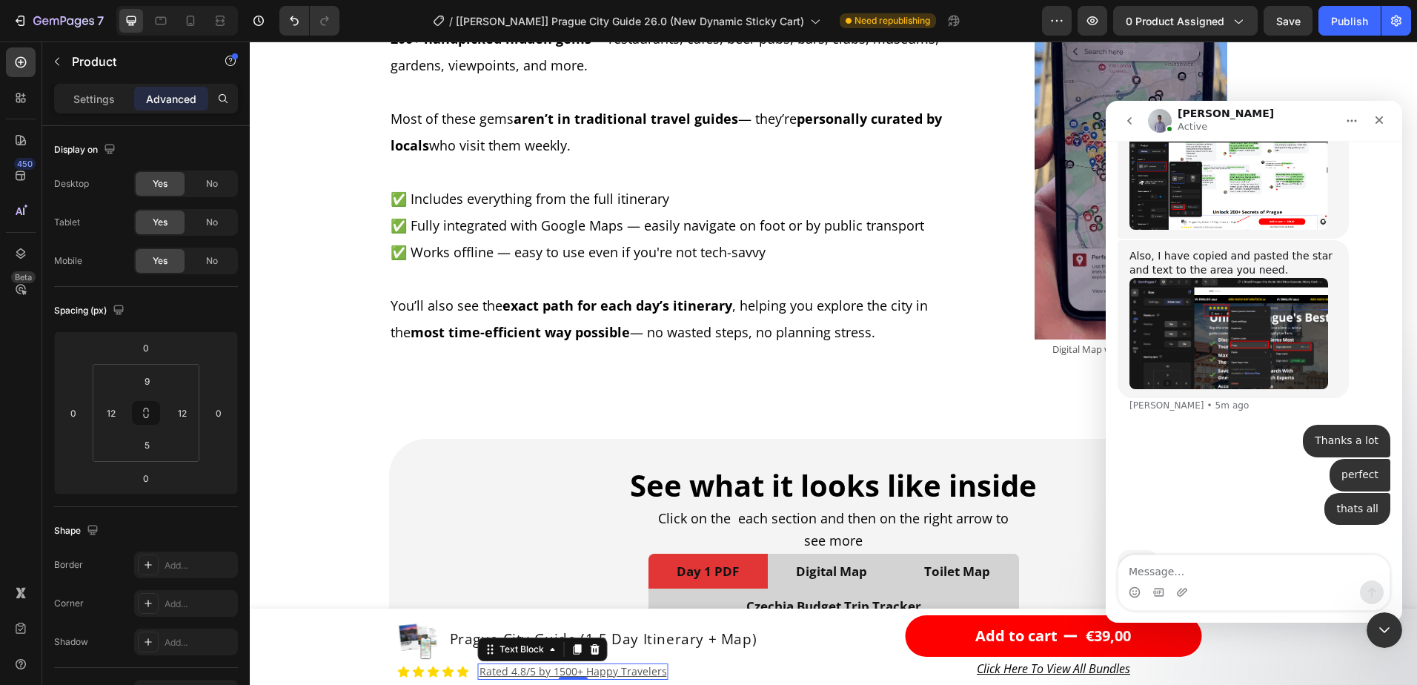
click at [618, 669] on u "Rated 4.8/5 by 1500+ Happy Travelers" at bounding box center [574, 671] width 188 height 14
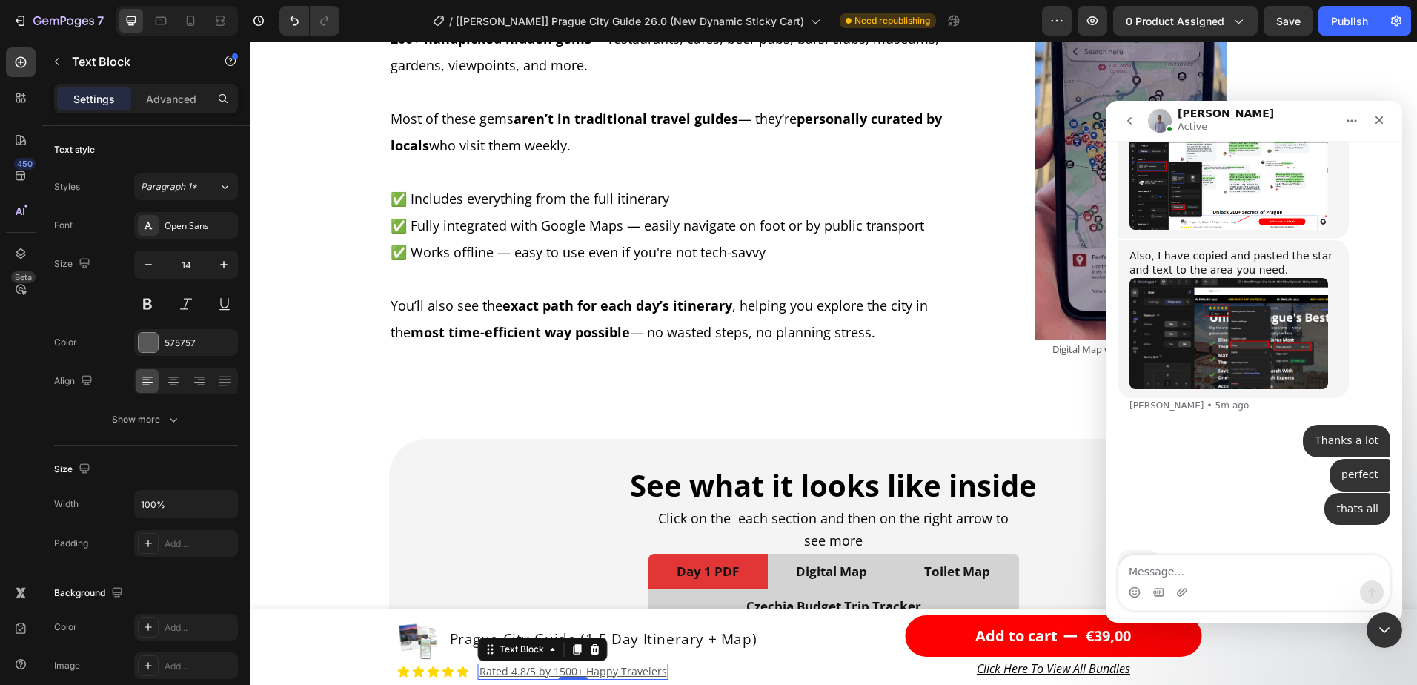
click at [618, 669] on u "Rated 4.8/5 by 1500+ Happy Travelers" at bounding box center [574, 671] width 188 height 14
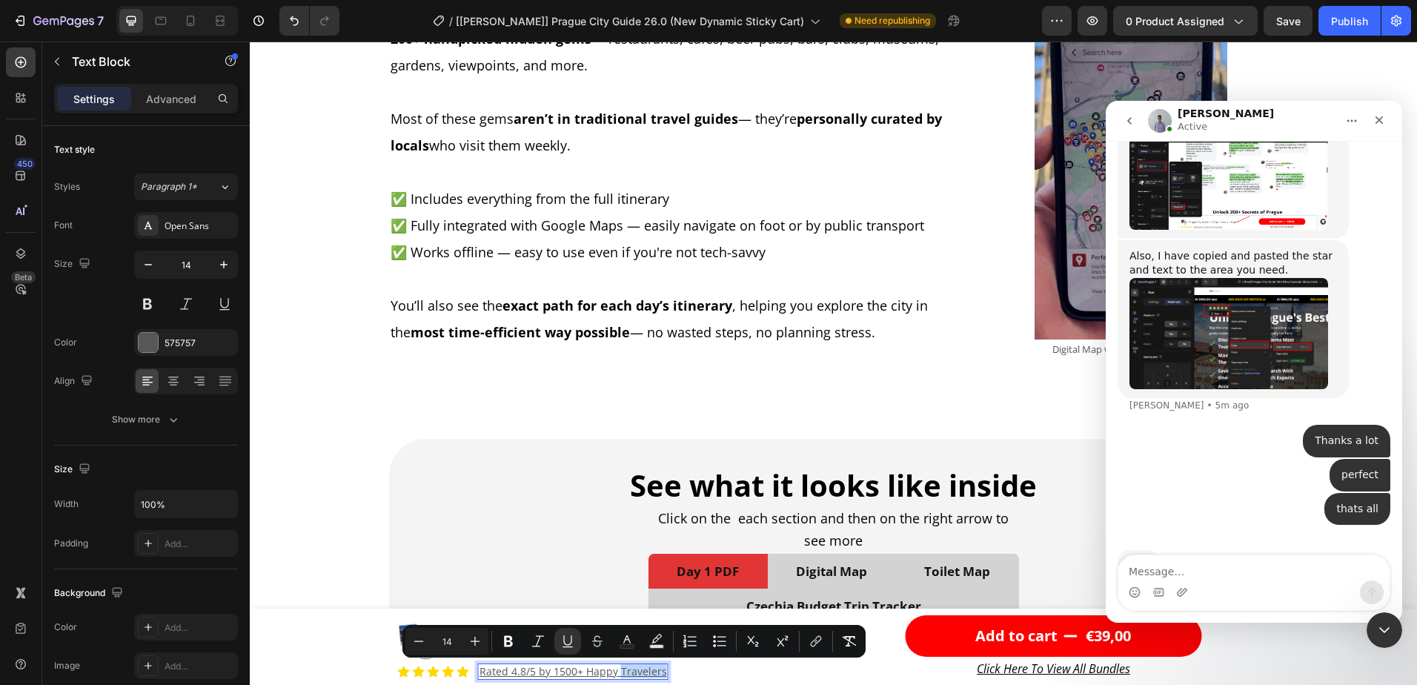
click at [616, 669] on u "Rated 4.8/5 by 1500+ Happy Travelers" at bounding box center [574, 671] width 188 height 14
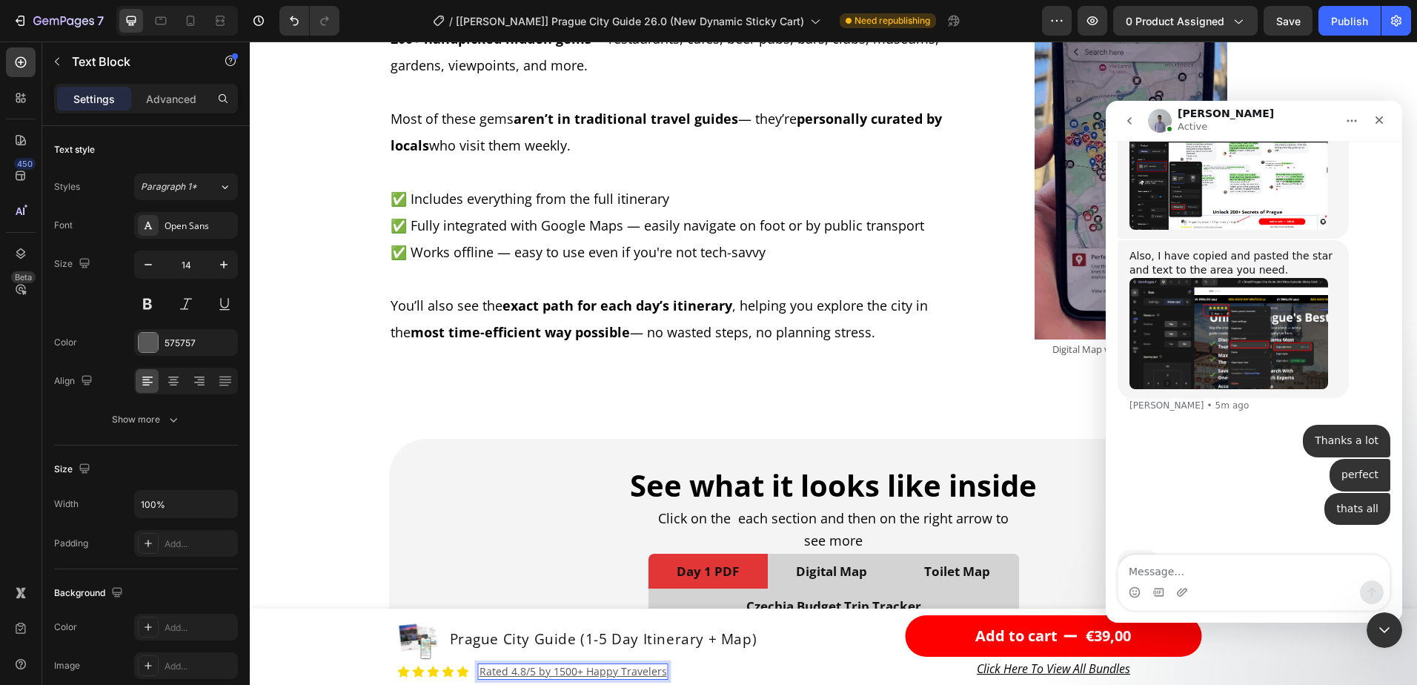
click at [616, 669] on u "Rated 4.8/5 by 1500+ Happy Travelers" at bounding box center [574, 671] width 188 height 14
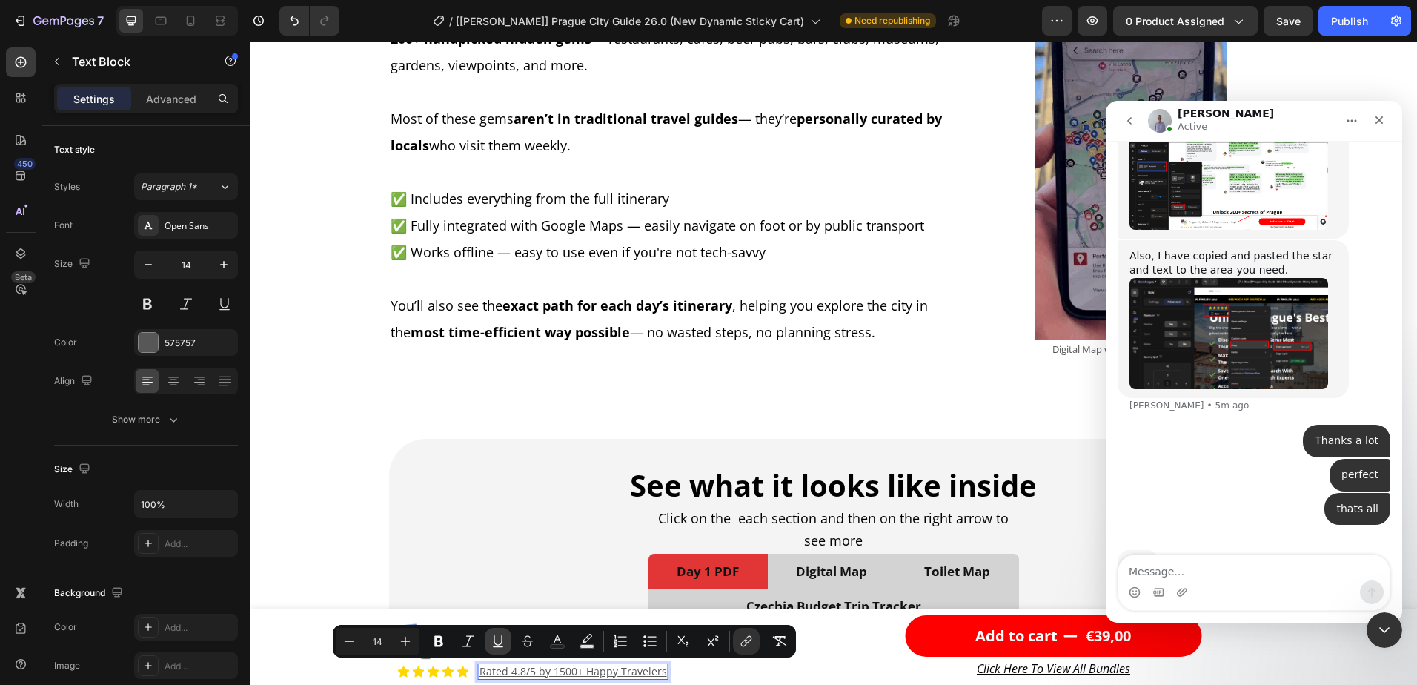
click at [493, 641] on icon "Editor contextual toolbar" at bounding box center [498, 641] width 15 height 15
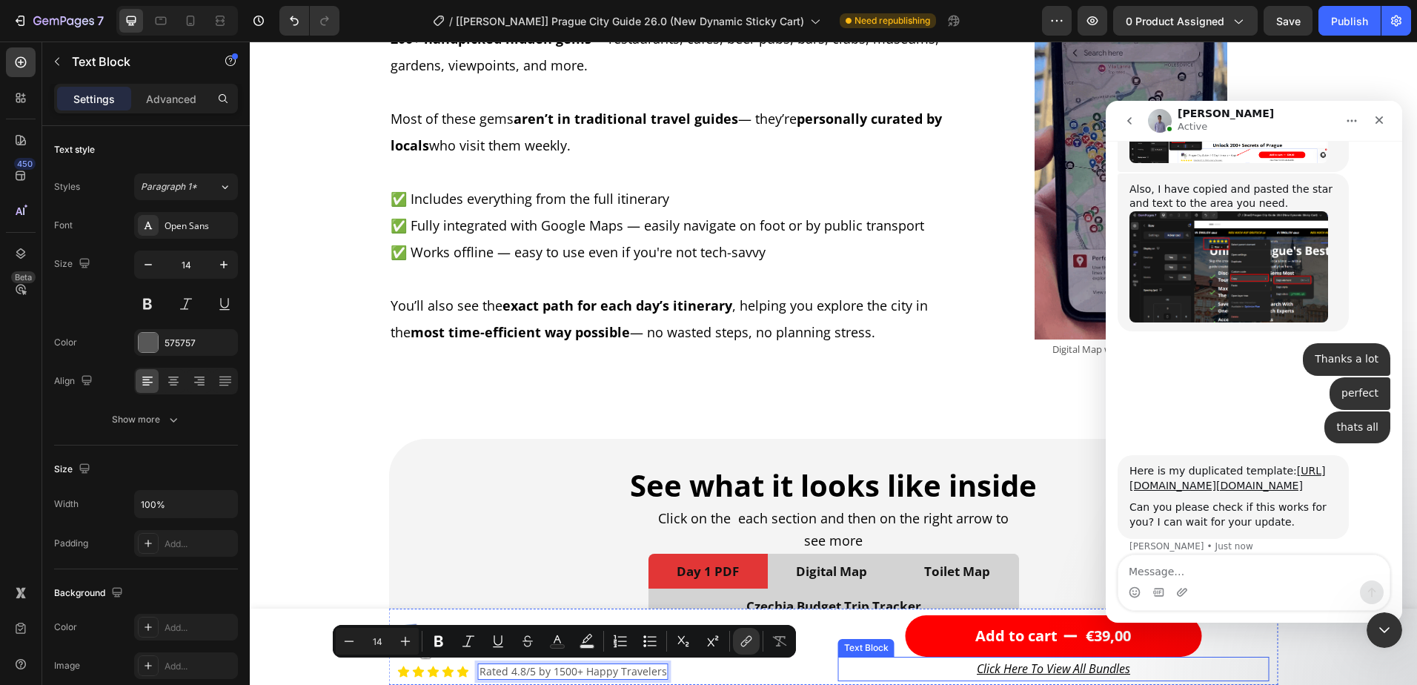
scroll to position [6293, 0]
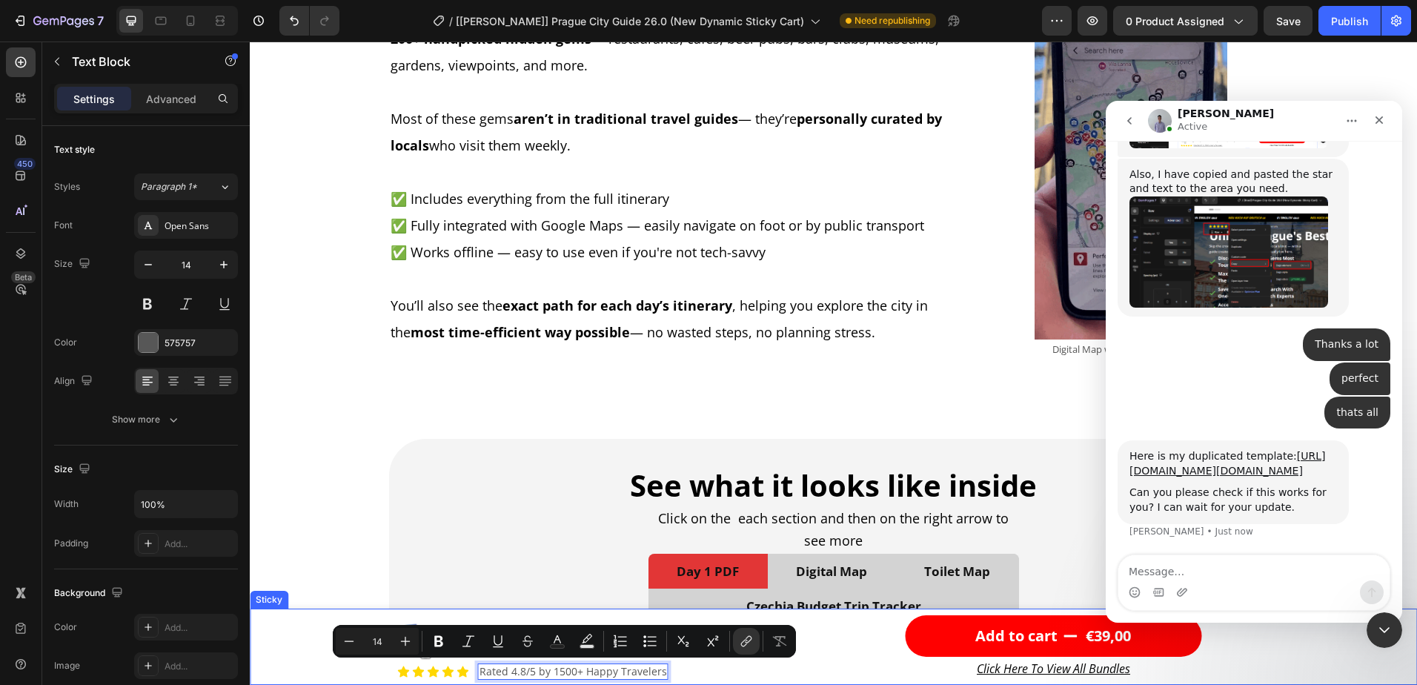
click at [1312, 652] on div "Product Images Prague City Guide (1-5 Day Itinerary + Map) Product Title Row Ic…" at bounding box center [834, 647] width 1168 height 76
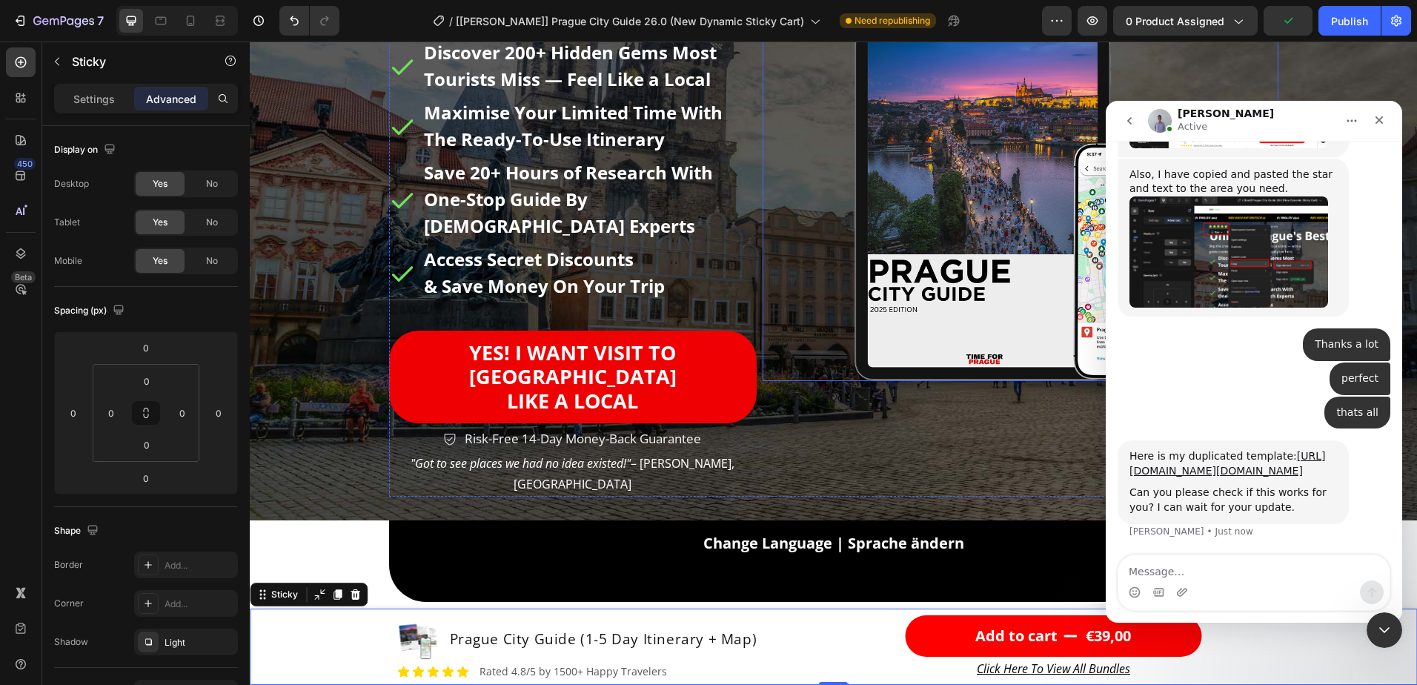
scroll to position [297, 0]
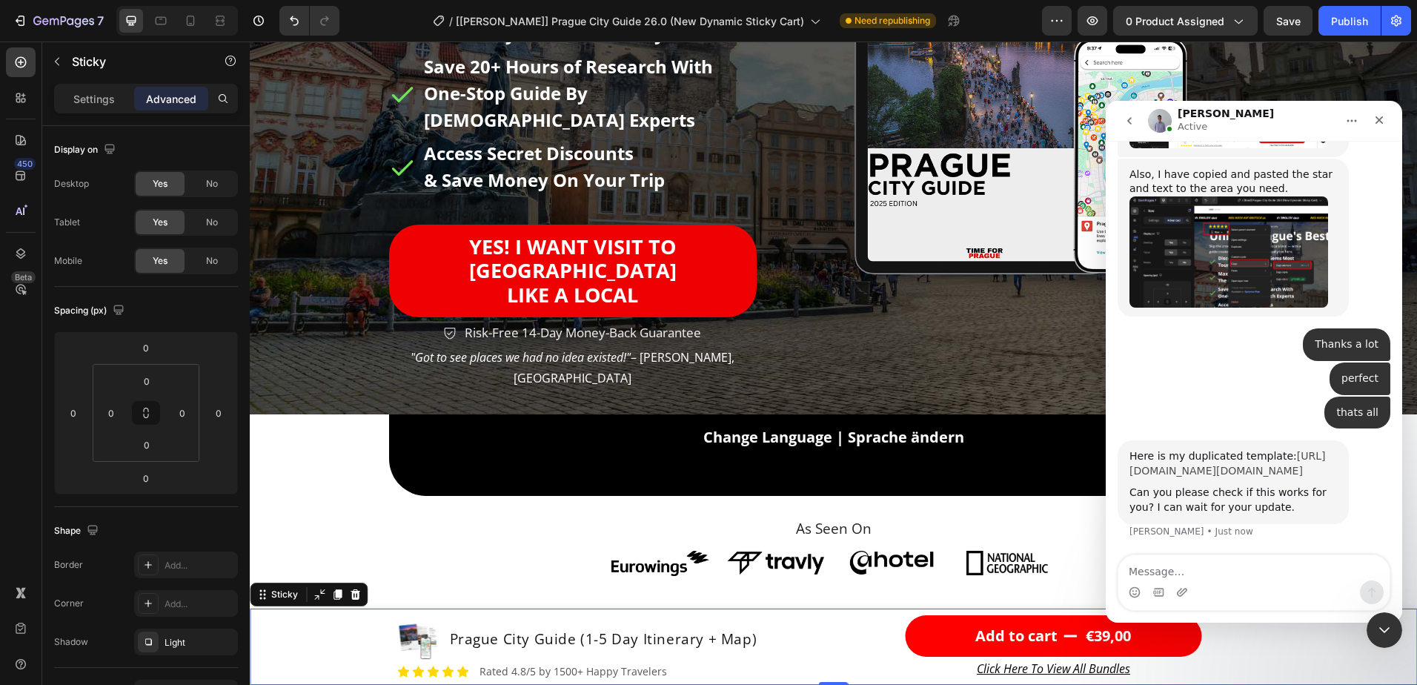
click at [1197, 469] on link "https://builder.gempages.net/editor/535154911755633485/581609151814173411?type=…" at bounding box center [1228, 463] width 196 height 27
click at [1211, 569] on textarea "Message…" at bounding box center [1254, 567] width 271 height 25
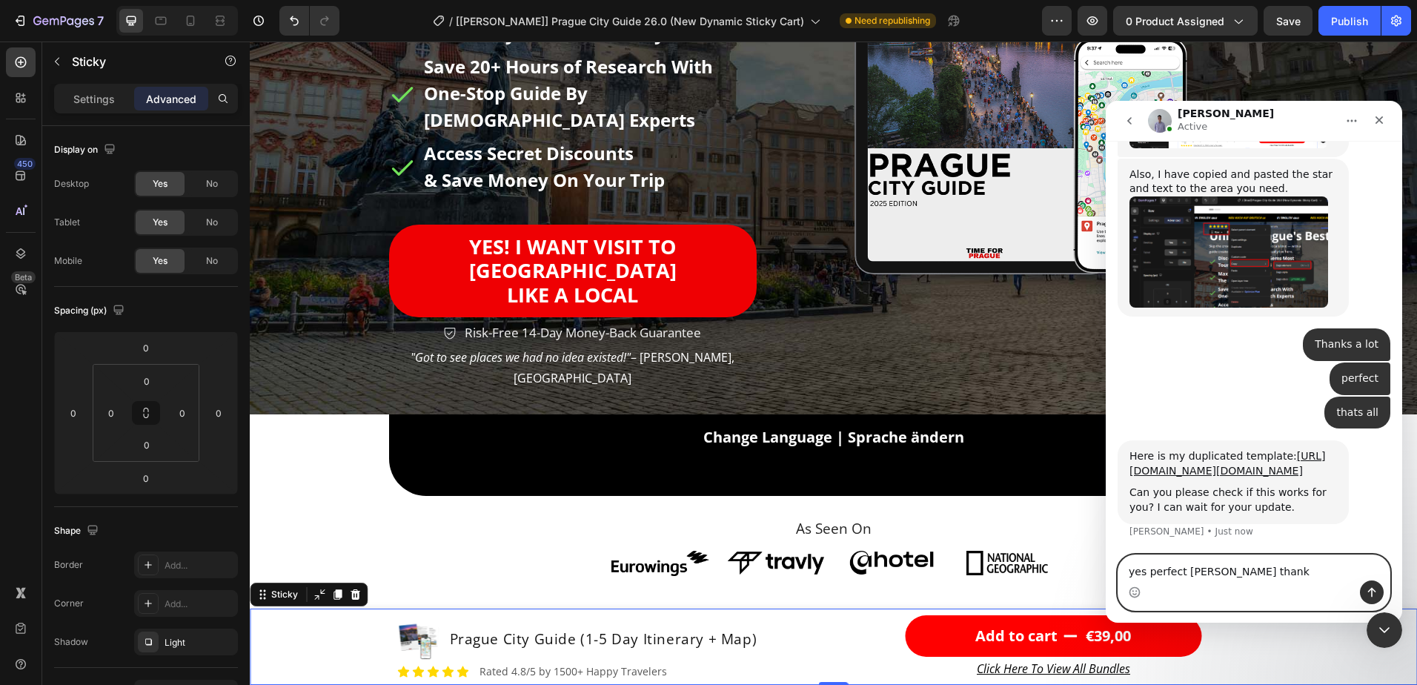
type textarea "yes perfect Brad thanks"
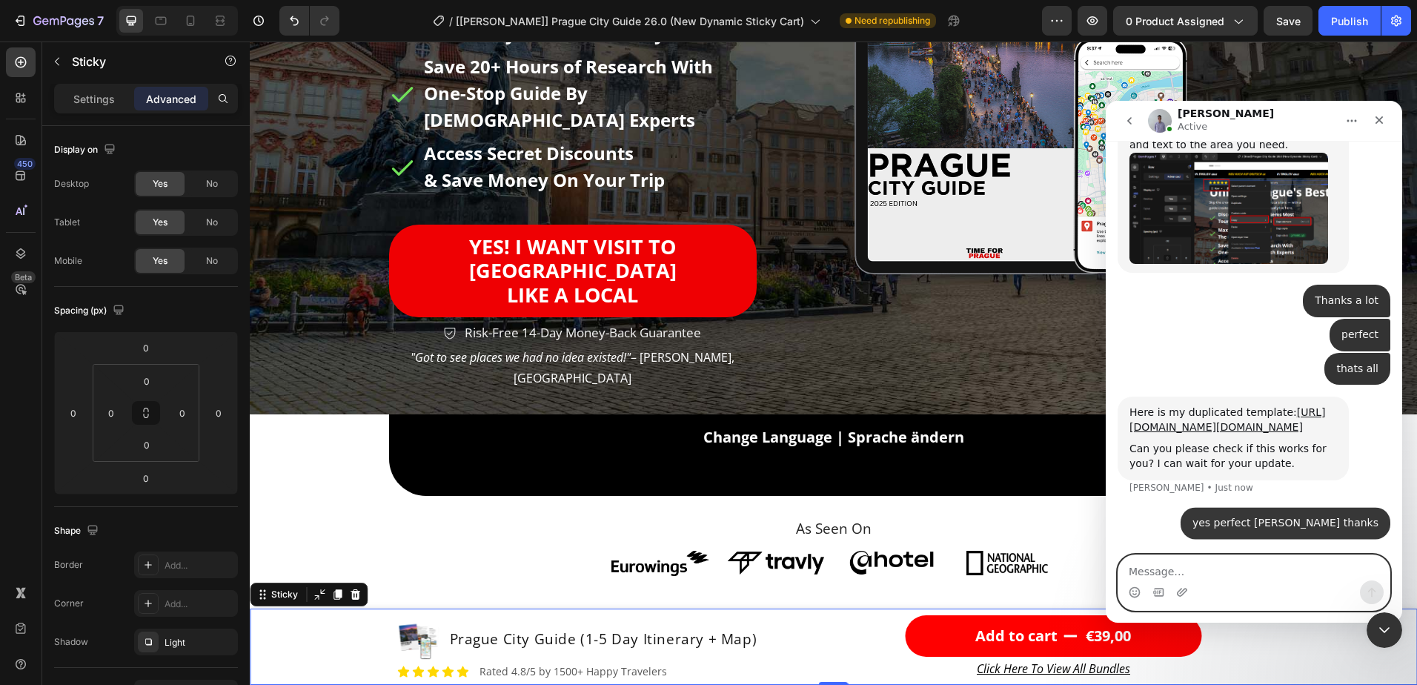
scroll to position [6337, 0]
click at [1388, 624] on icon "Close Intercom Messenger" at bounding box center [1383, 628] width 18 height 18
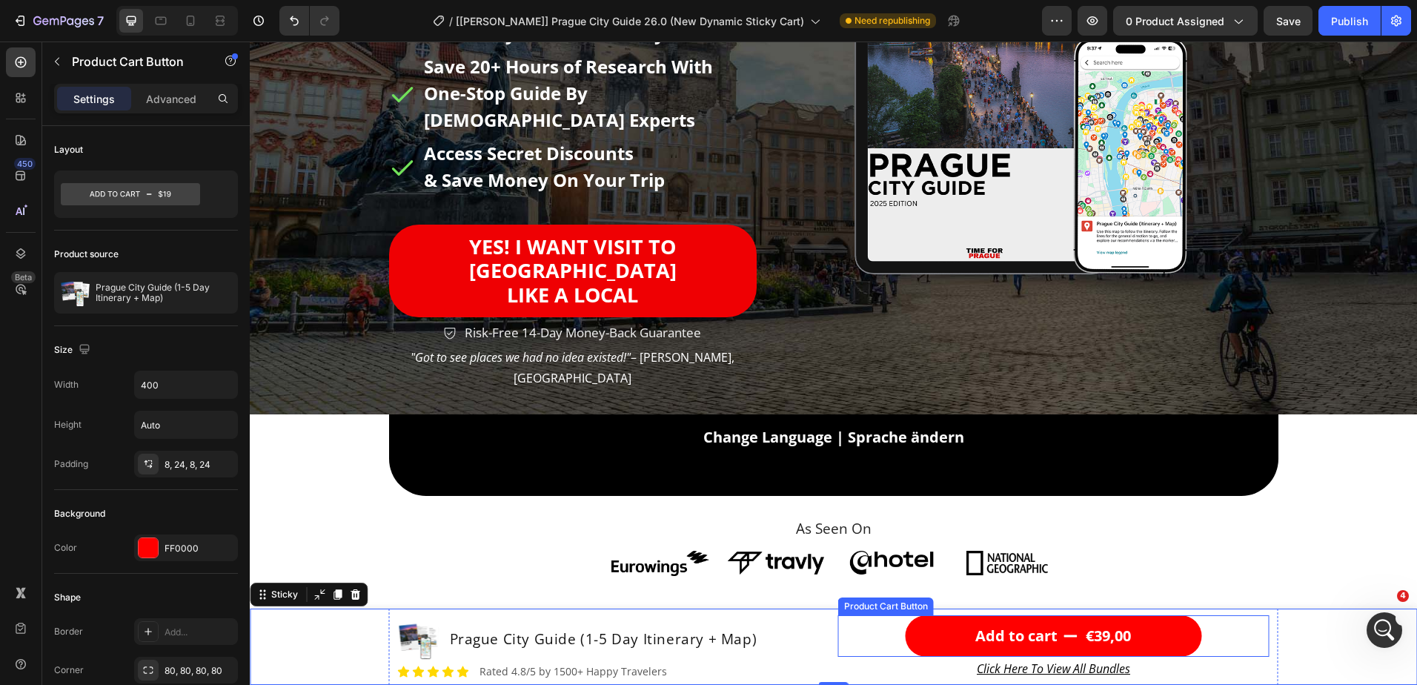
click at [841, 639] on div "Add to cart €39,00 Product Cart Button" at bounding box center [1053, 636] width 431 height 42
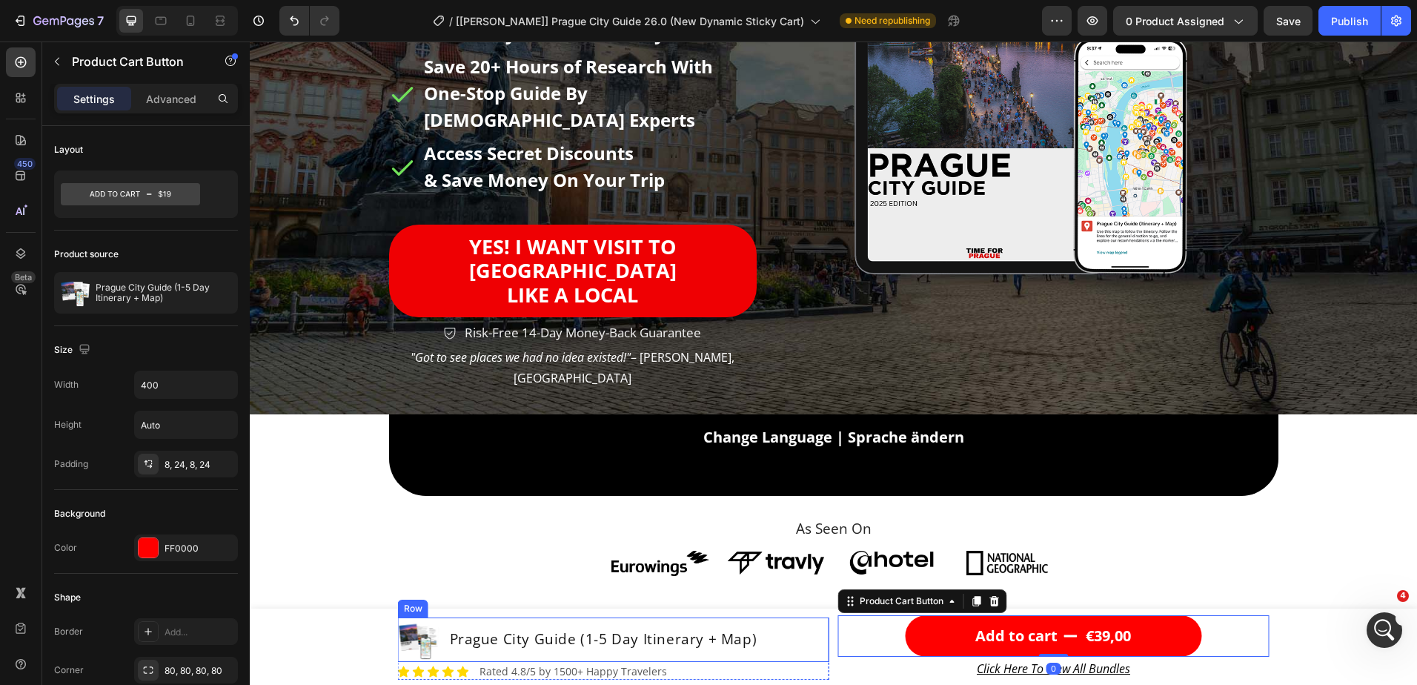
scroll to position [6394, 0]
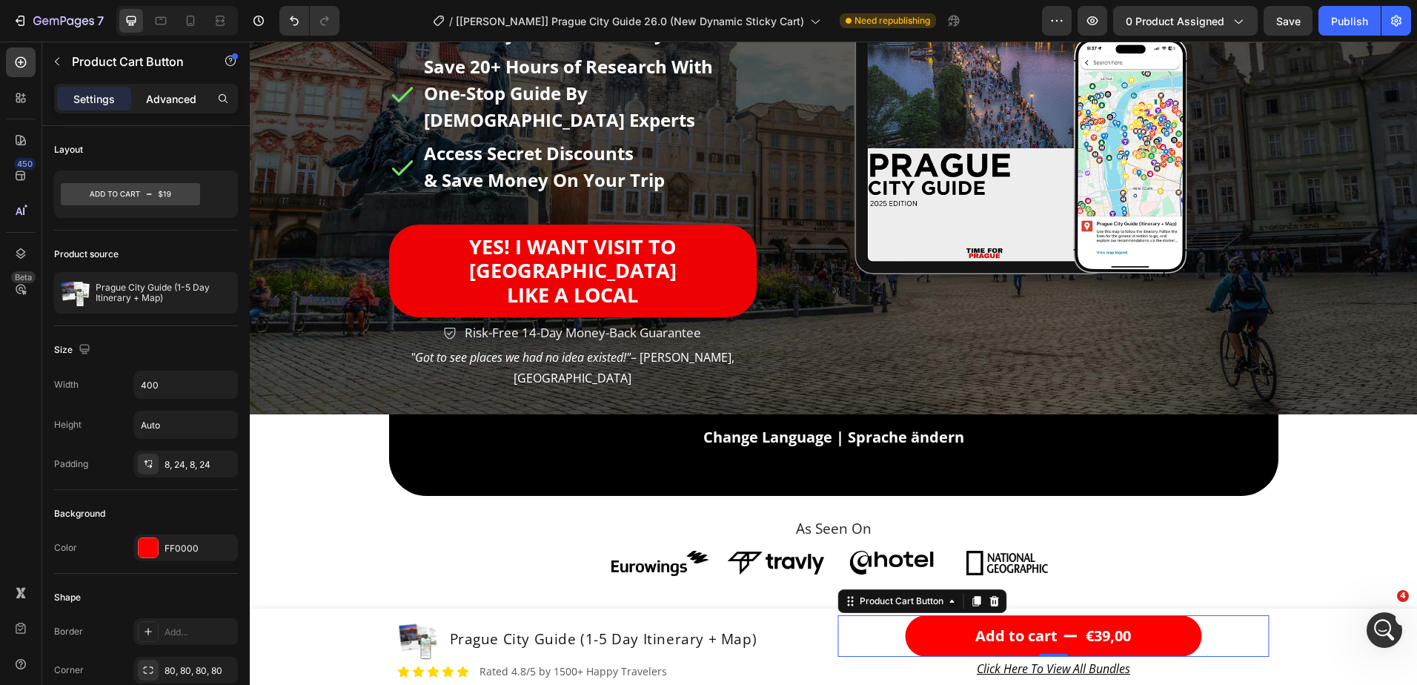
click at [158, 101] on p "Advanced" at bounding box center [171, 99] width 50 height 16
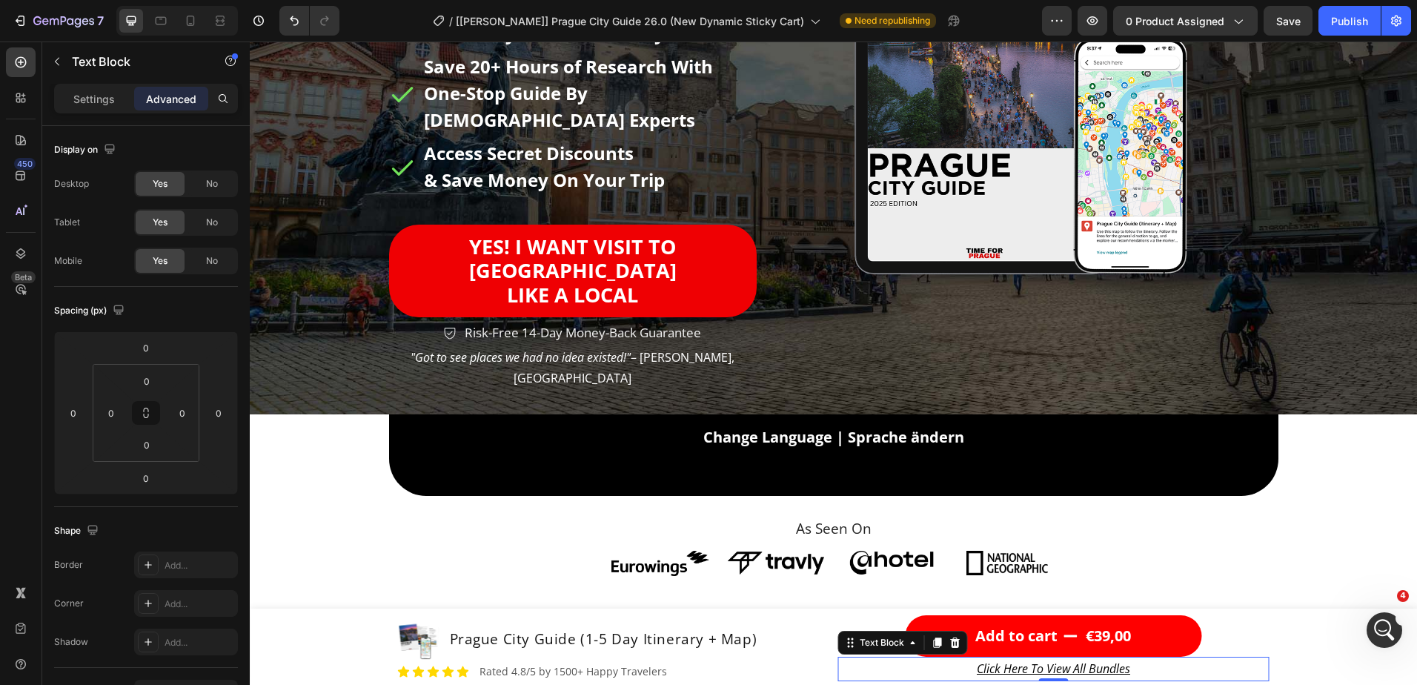
click at [885, 663] on p "Click Here To View All Bundles" at bounding box center [1054, 668] width 428 height 21
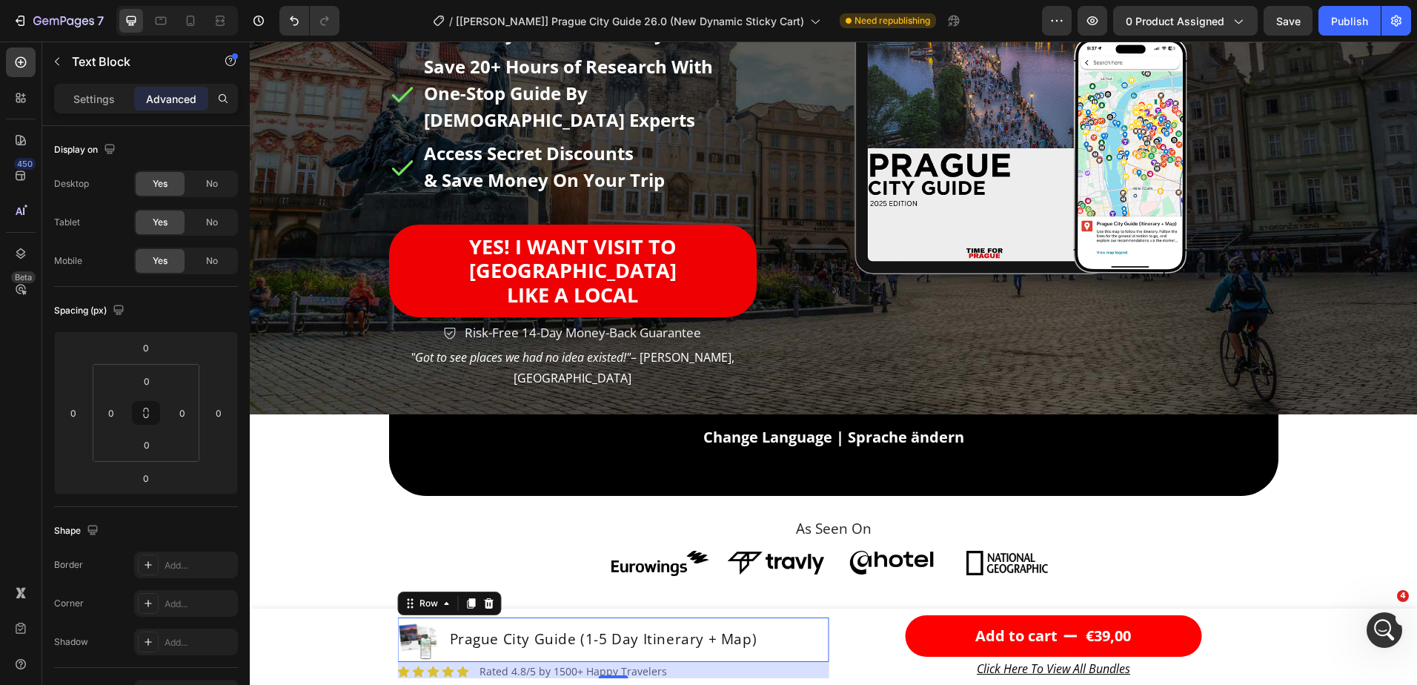
click at [785, 633] on div "Product Images Prague City Guide (1-5 Day Itinerary + Map) Product Title Row 0" at bounding box center [613, 640] width 431 height 44
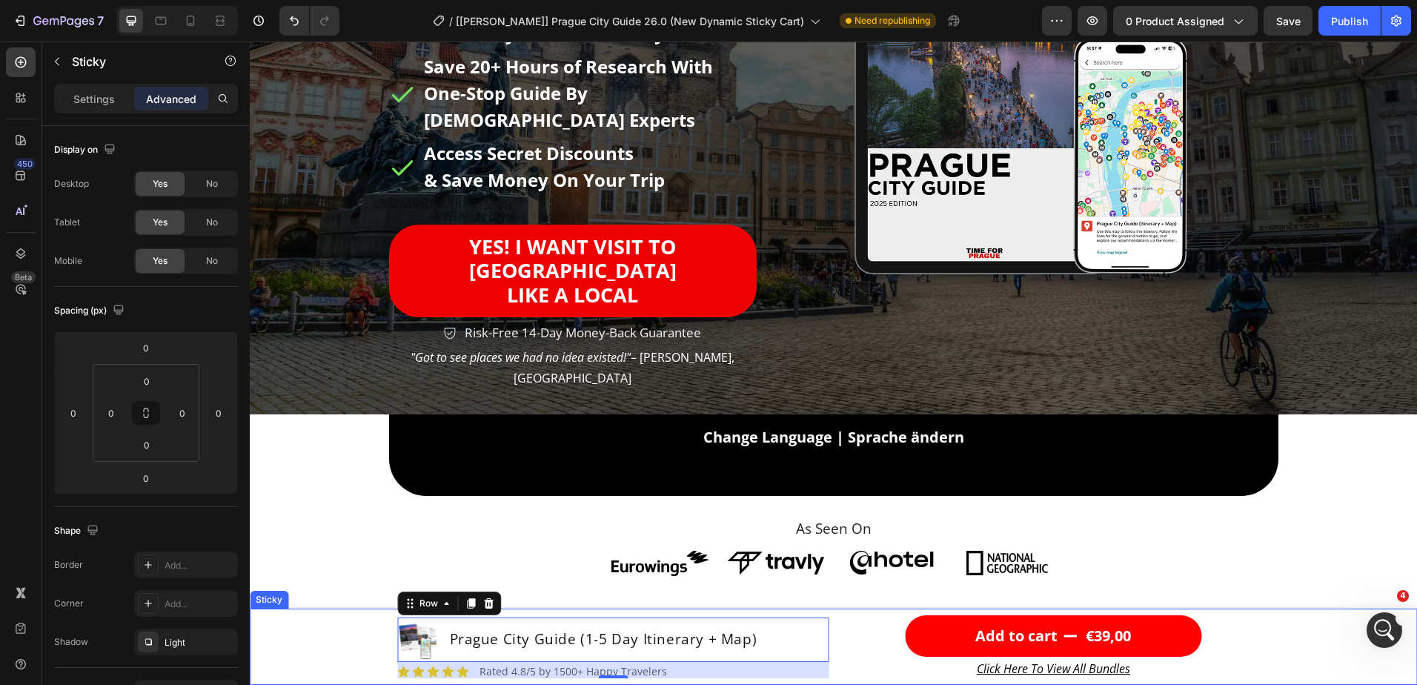
click at [343, 643] on div "Product Images Prague City Guide (1-5 Day Itinerary + Map) Product Title Row 22…" at bounding box center [834, 647] width 1168 height 76
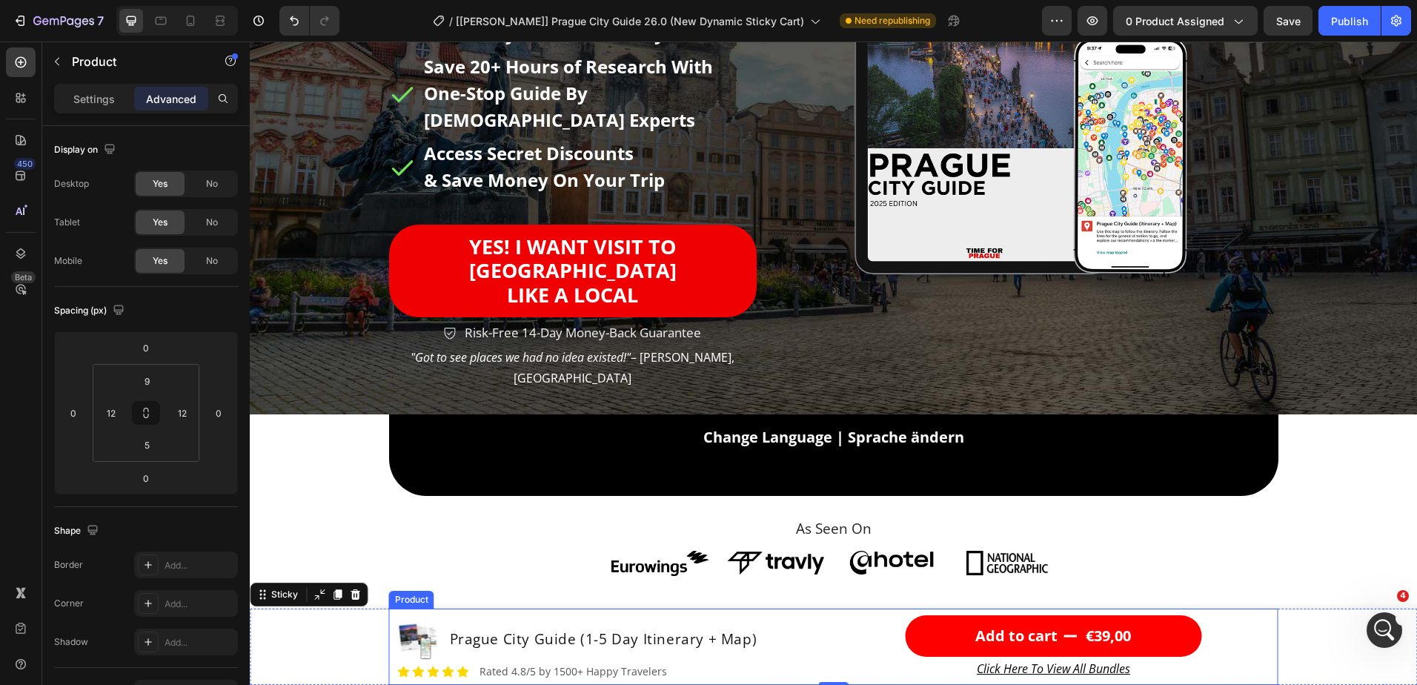
click at [827, 616] on div "Product Images Prague City Guide (1-5 Day Itinerary + Map) Product Title Row Ic…" at bounding box center [834, 647] width 890 height 76
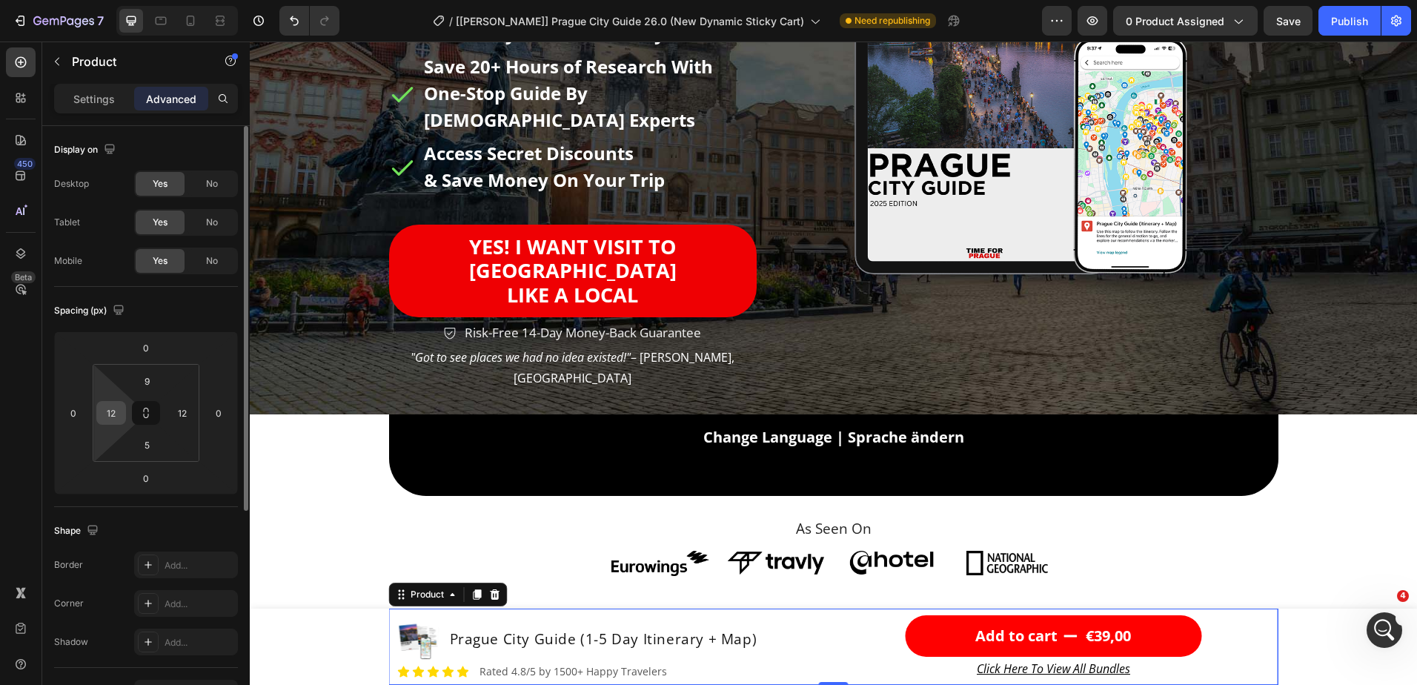
click at [113, 417] on input "12" at bounding box center [111, 413] width 22 height 22
type input "0"
click at [171, 411] on input "12" at bounding box center [182, 413] width 22 height 22
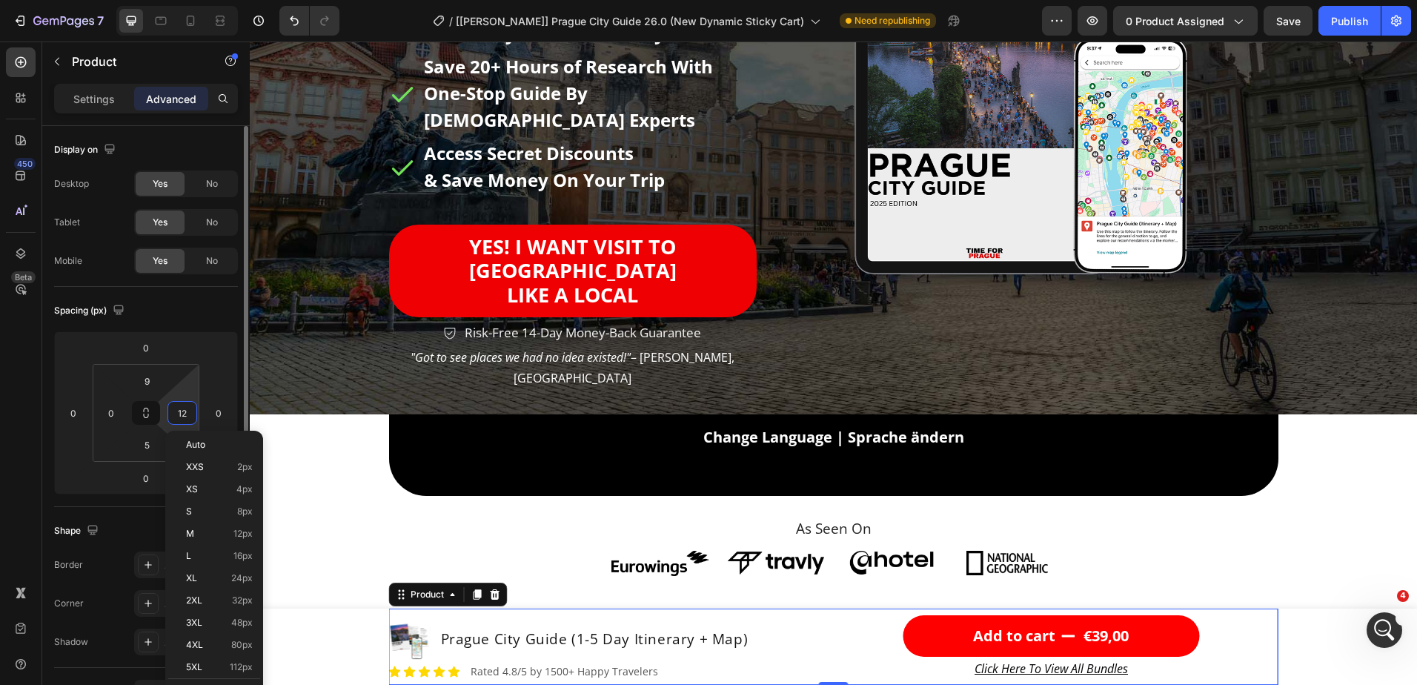
type input "0"
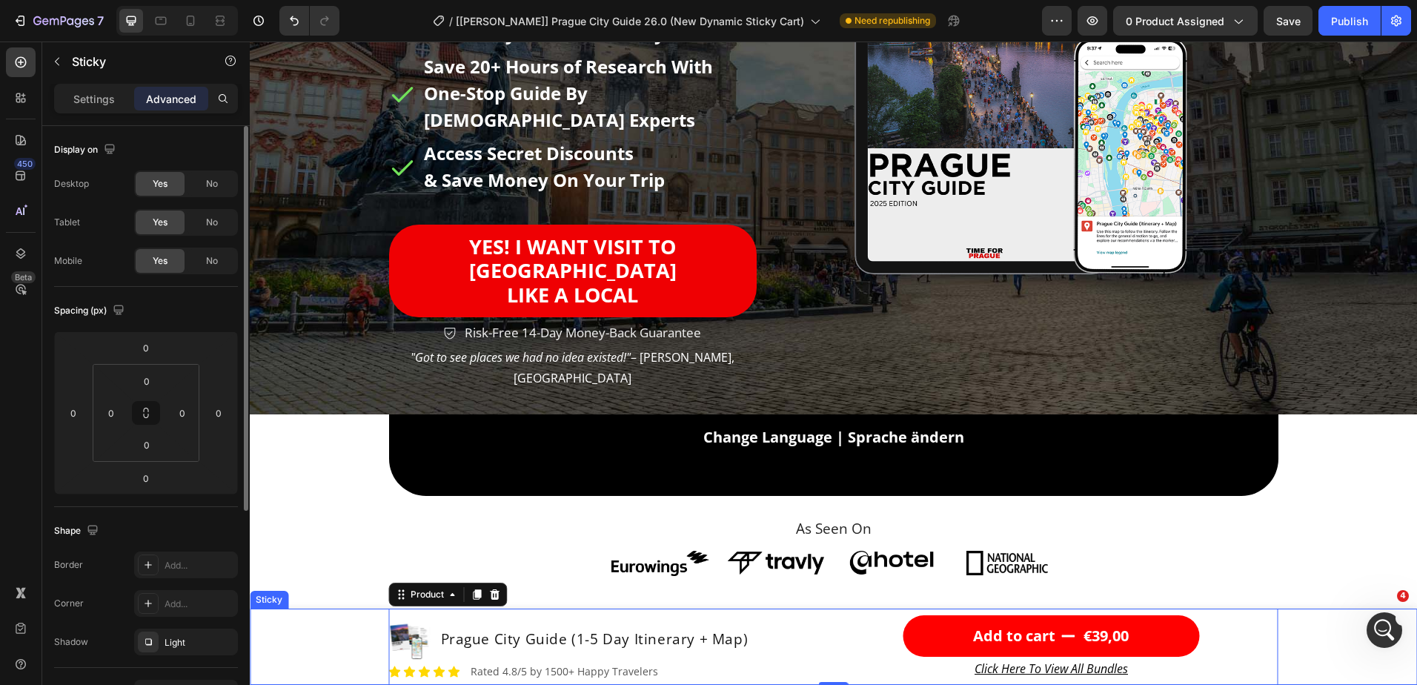
click at [356, 655] on div "Product Images Prague City Guide (1-5 Day Itinerary + Map) Product Title Row Ic…" at bounding box center [834, 647] width 1168 height 76
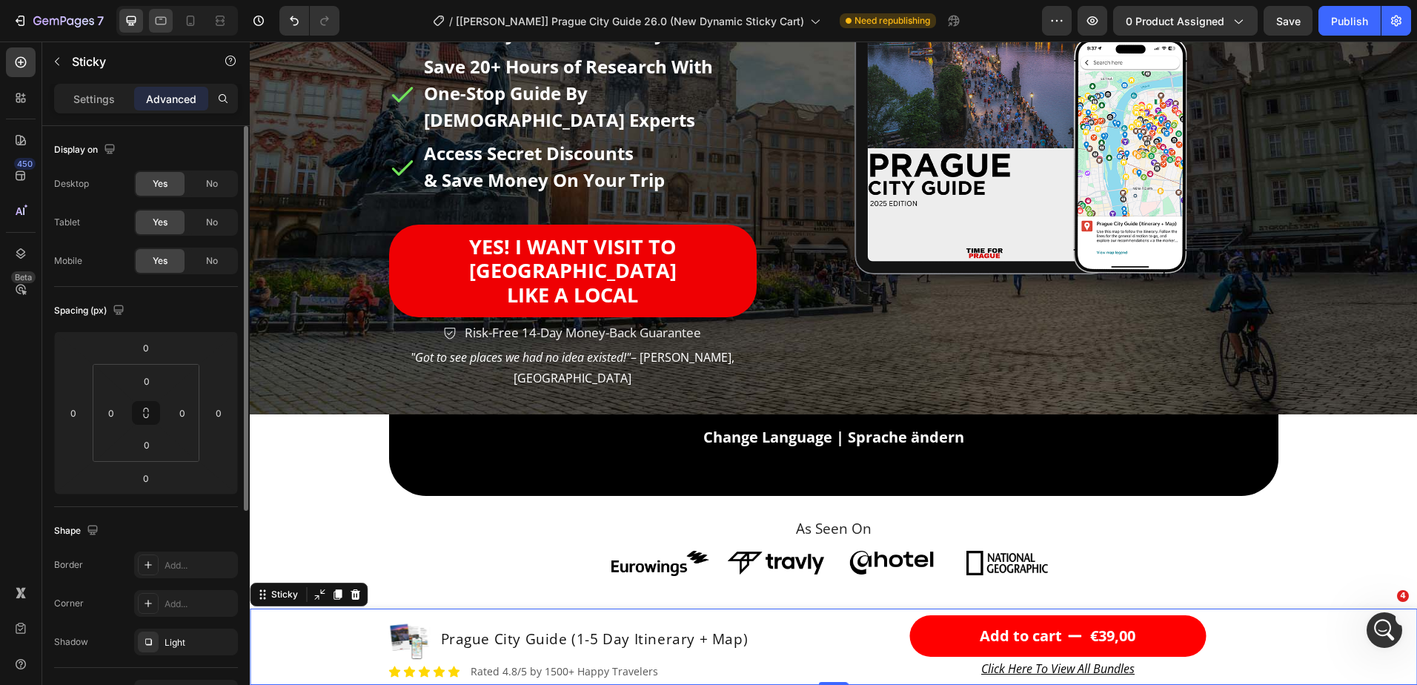
click at [168, 31] on div at bounding box center [161, 21] width 24 height 24
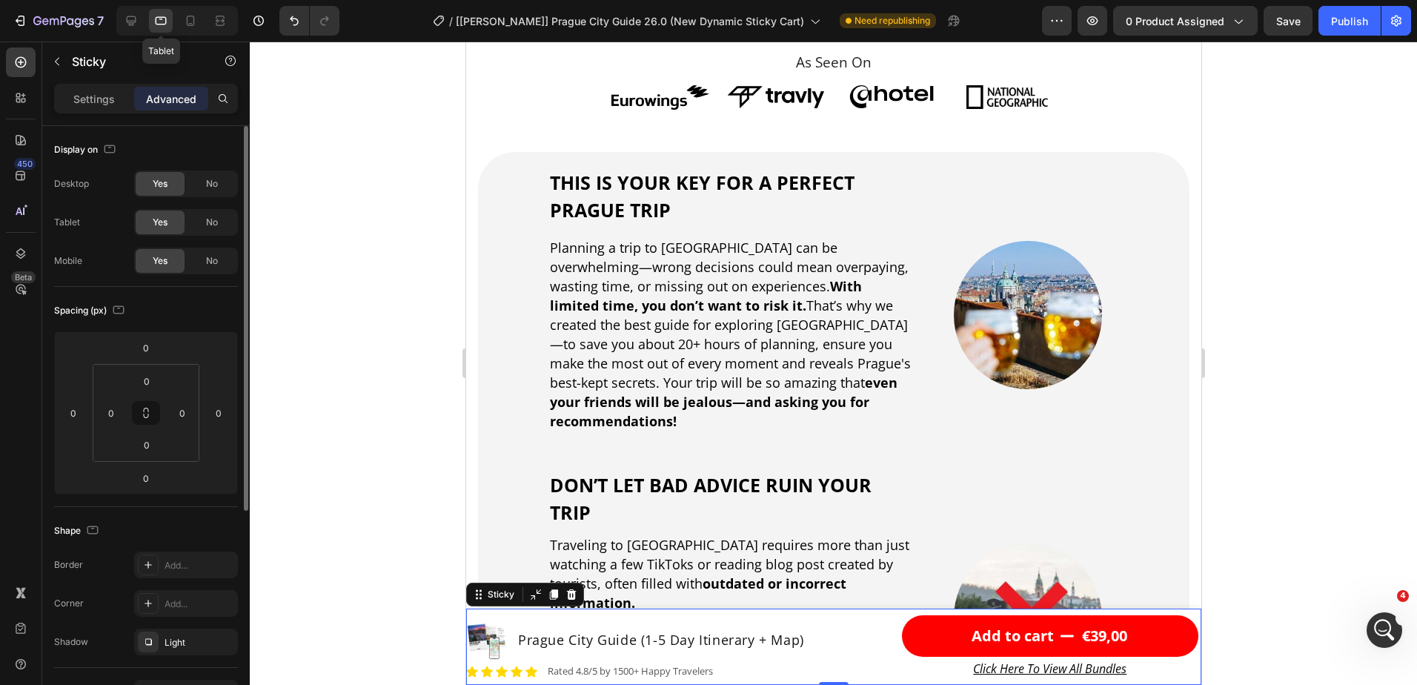
scroll to position [812, 0]
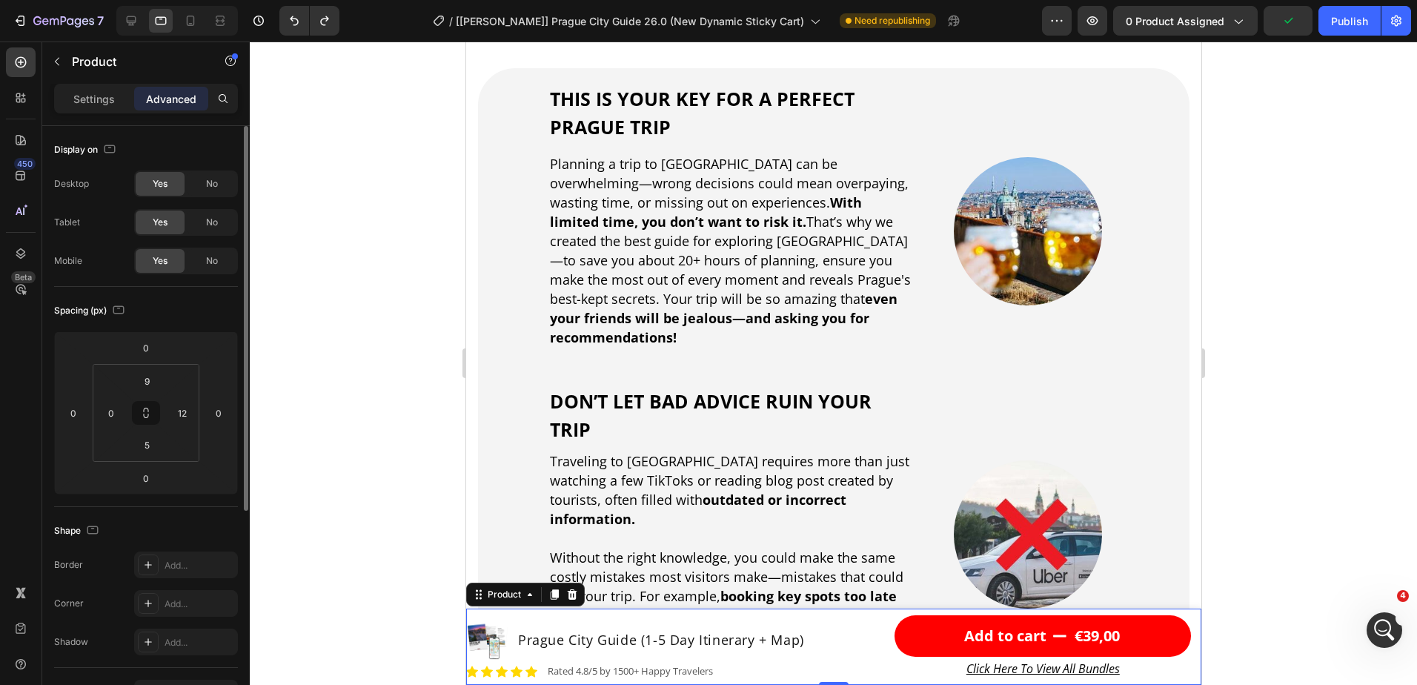
click at [844, 616] on div "Product Images Prague City Guide (1-5 Day Itinerary + Map) Product Title Row Ic…" at bounding box center [675, 648] width 419 height 66
click at [113, 411] on input "0" at bounding box center [111, 413] width 22 height 22
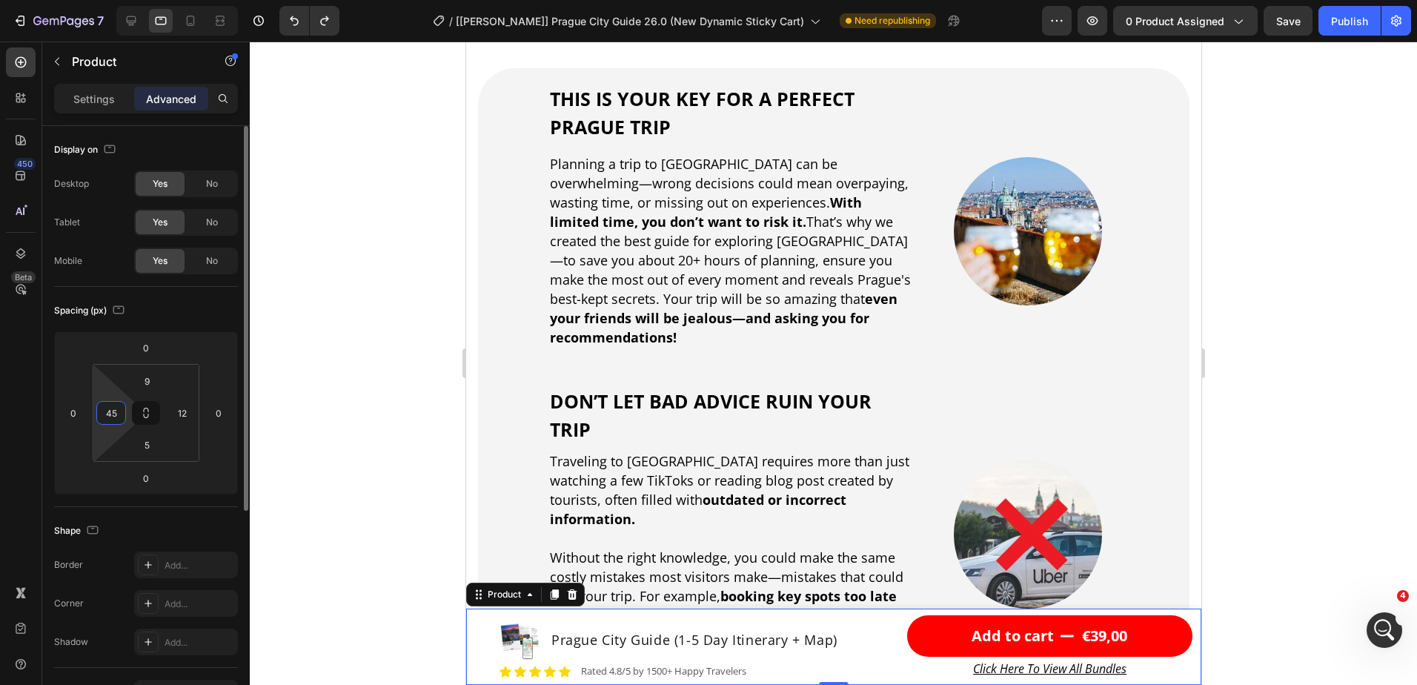
type input "4"
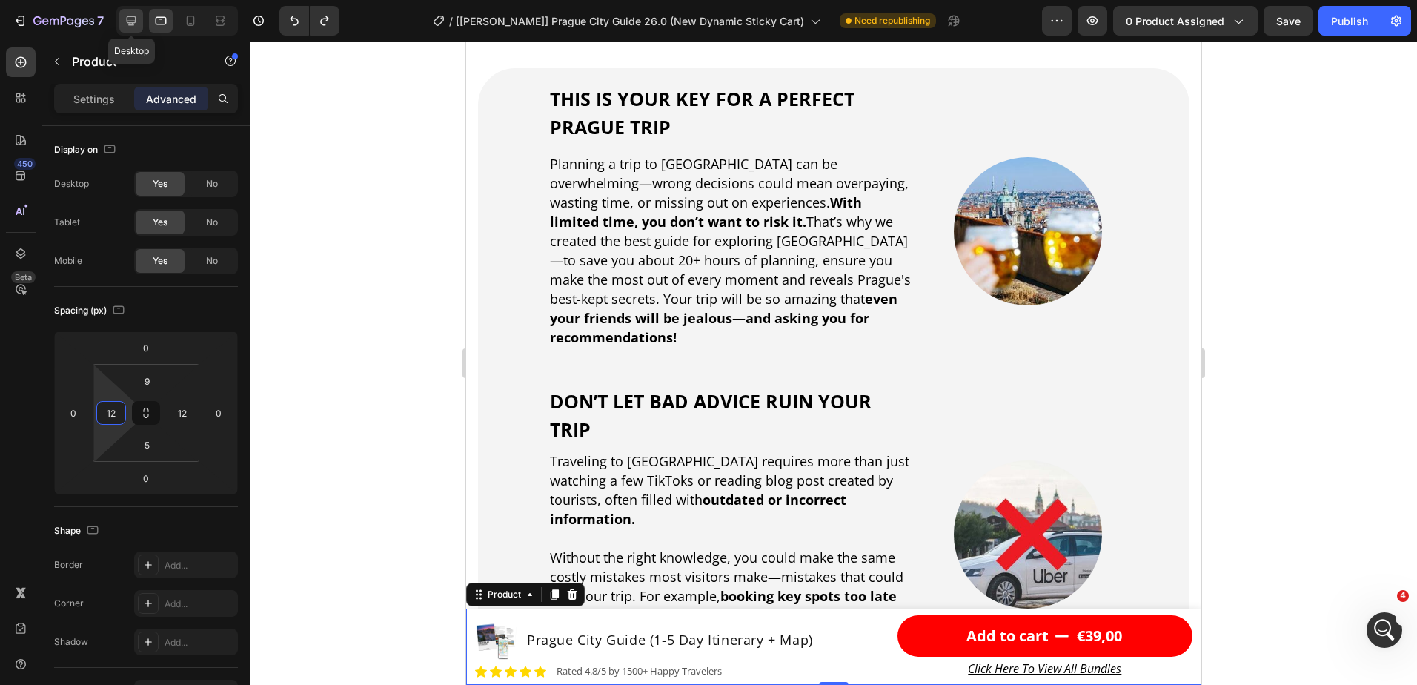
click at [127, 23] on icon at bounding box center [131, 20] width 15 height 15
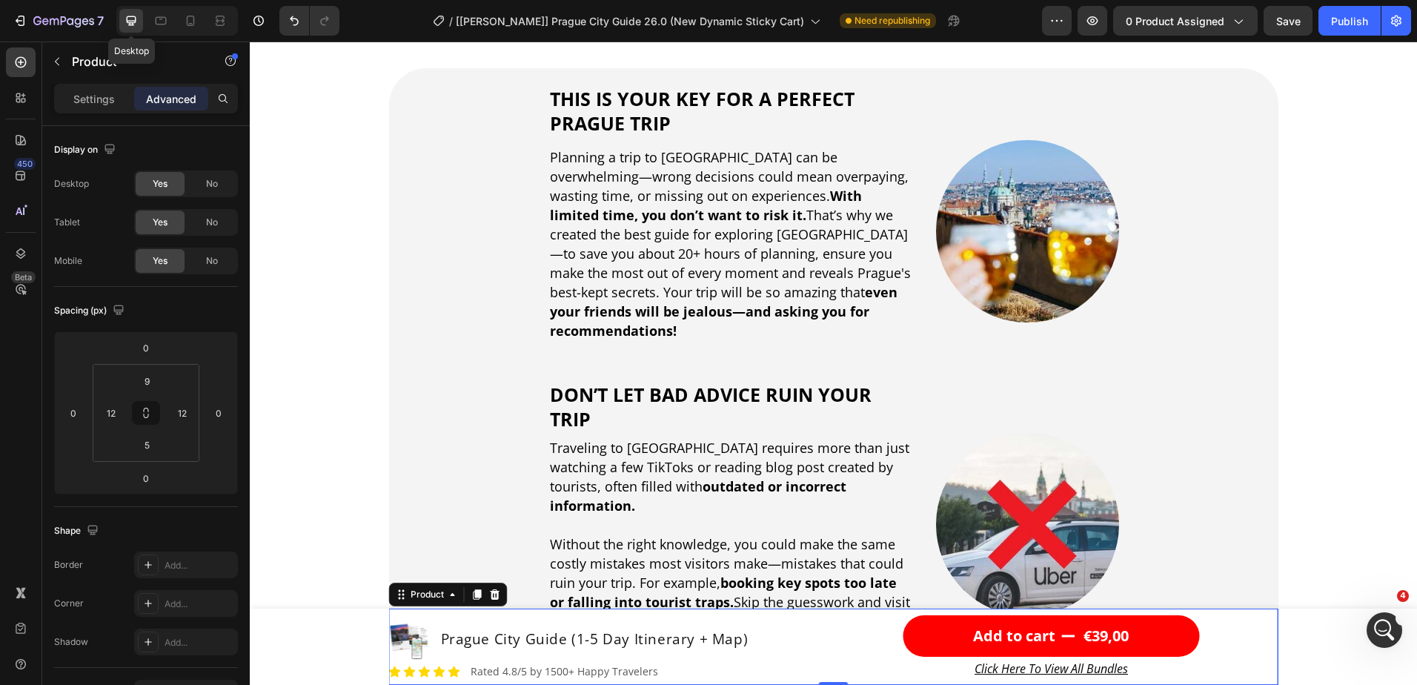
type input "0"
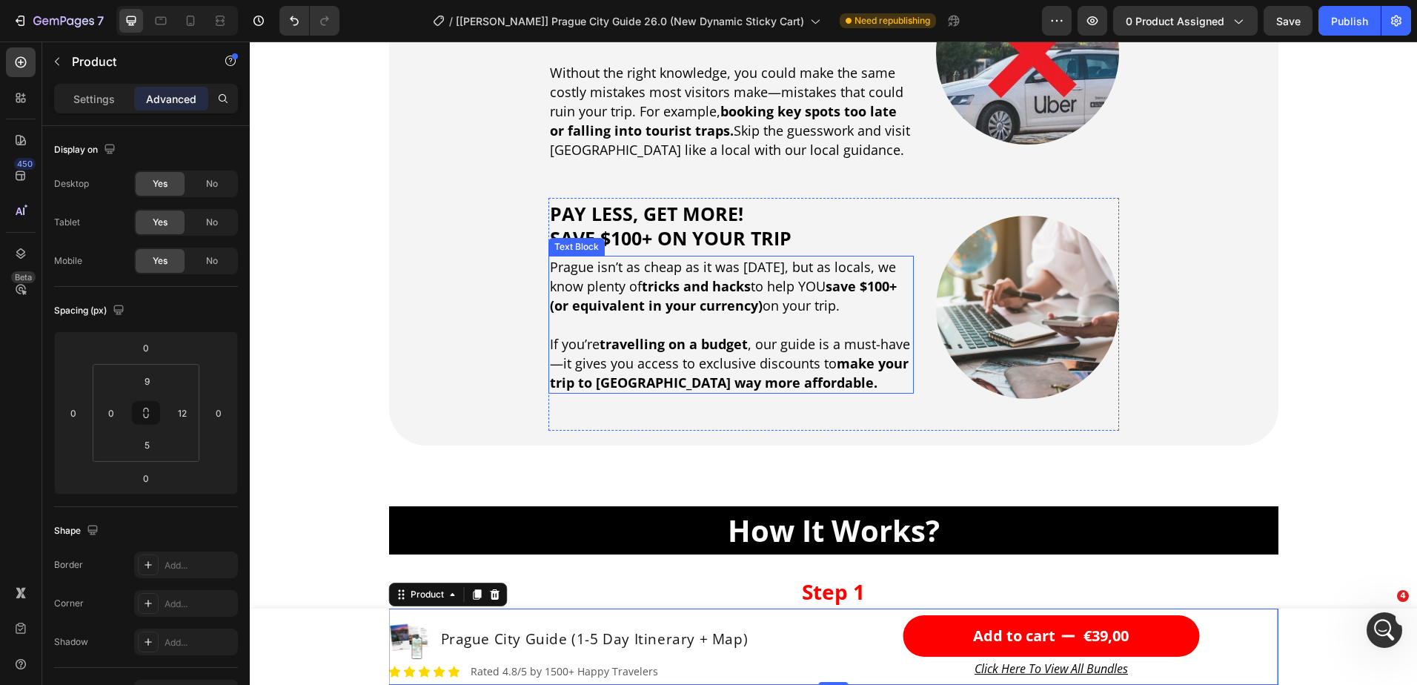
scroll to position [1327, 0]
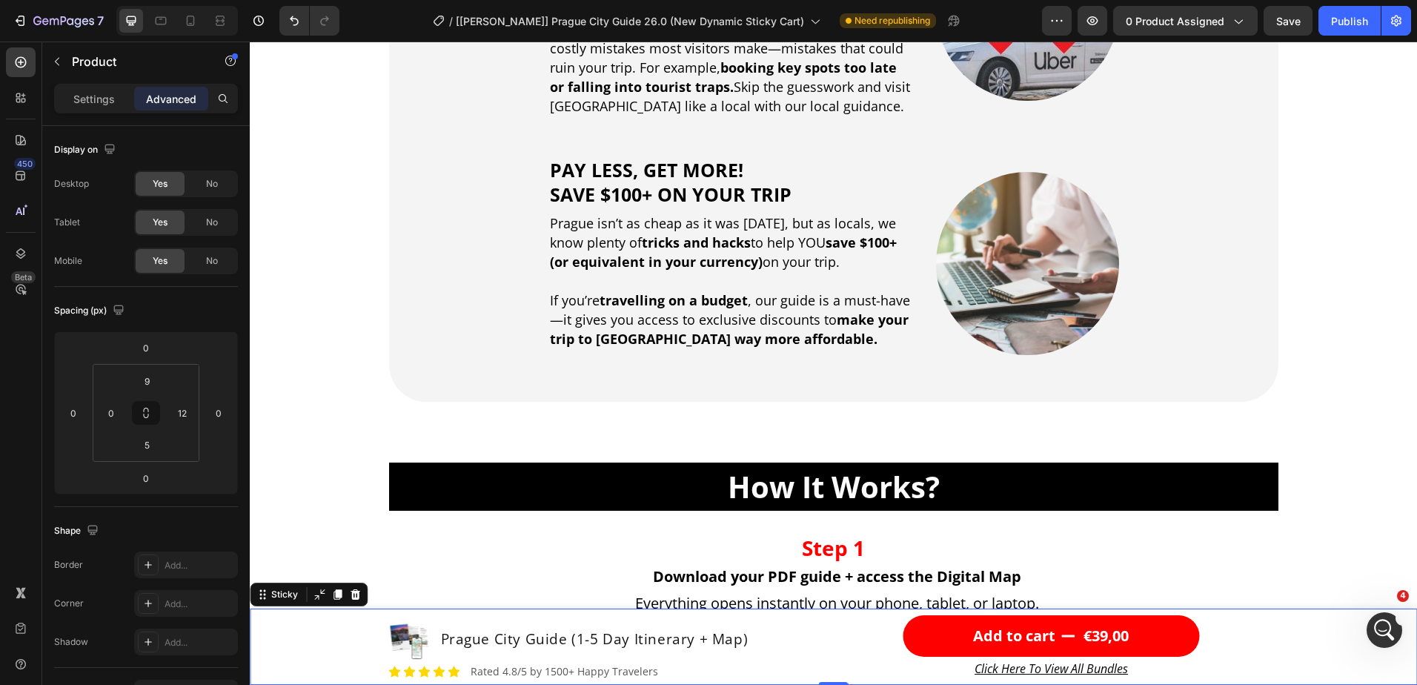
click at [305, 647] on div "Product Images Prague City Guide (1-5 Day Itinerary + Map) Product Title Row Ic…" at bounding box center [834, 647] width 1168 height 76
click at [1376, 635] on icon "Open Intercom Messenger" at bounding box center [1383, 628] width 24 height 24
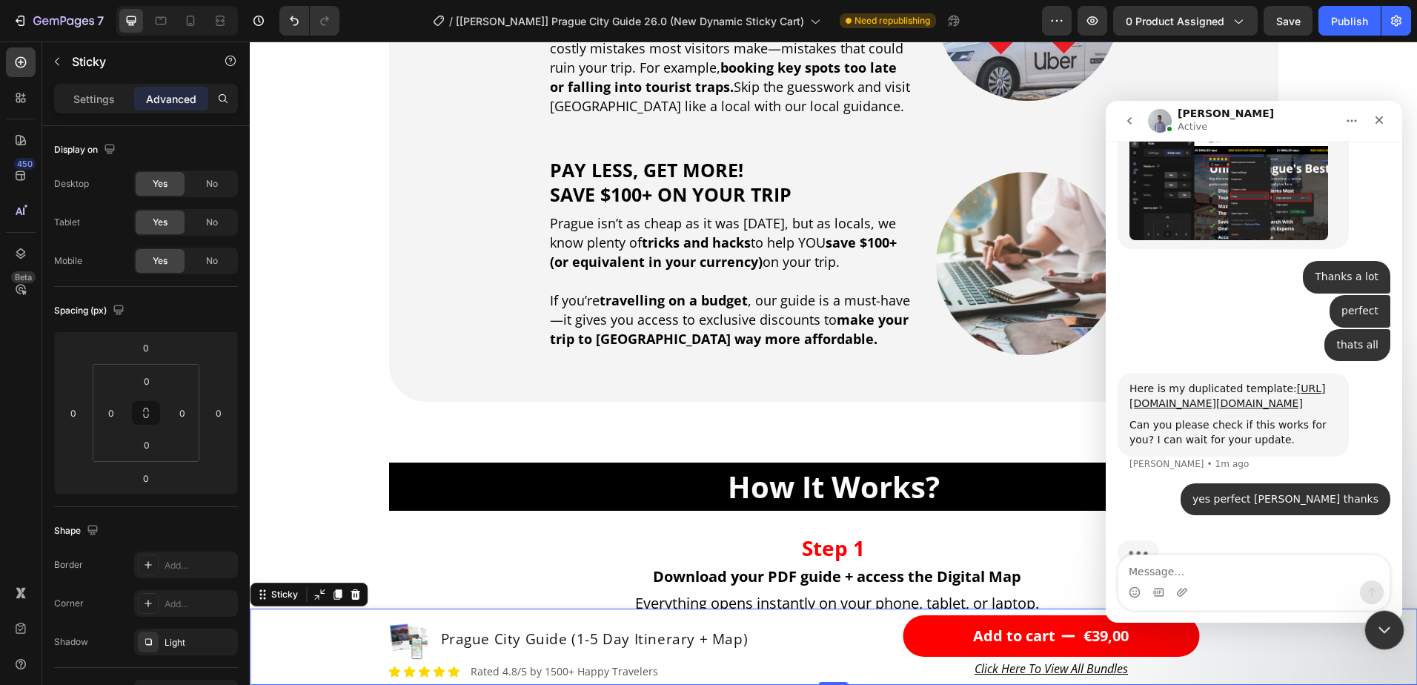
scroll to position [6394, 0]
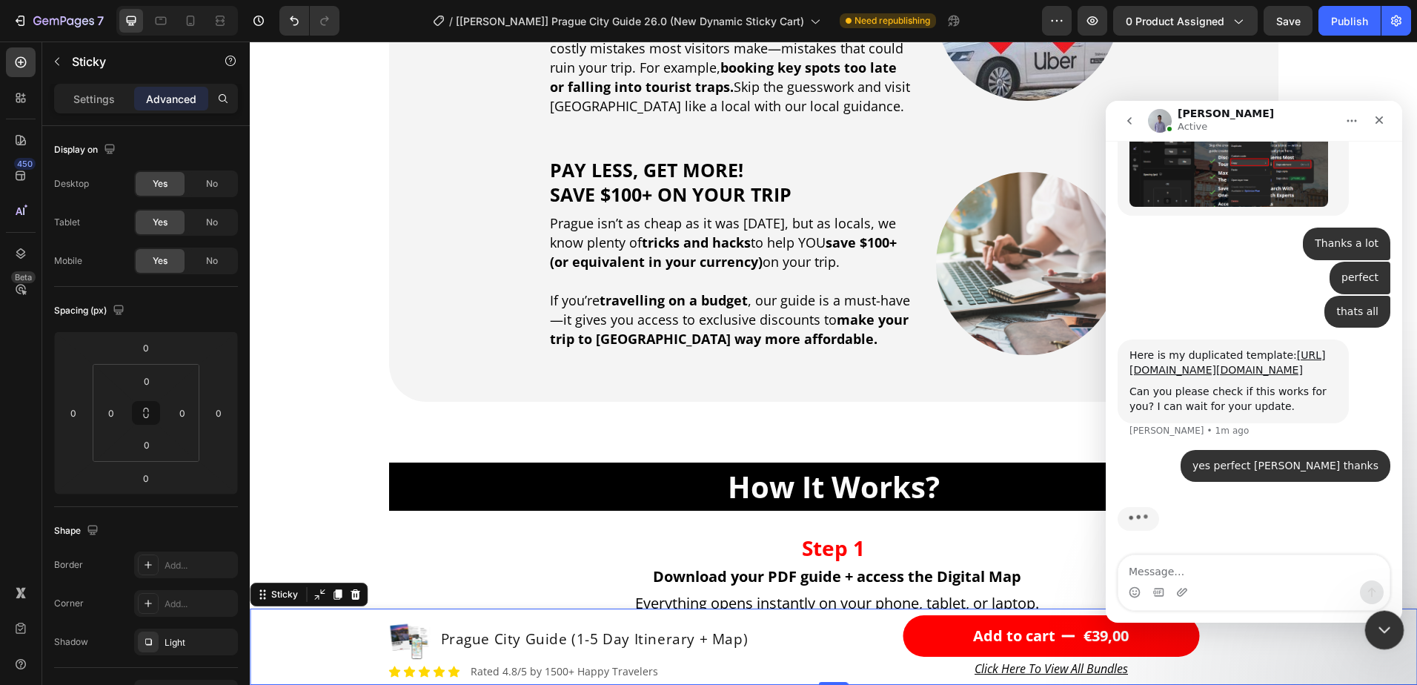
click at [1378, 636] on icon "Close Intercom Messenger" at bounding box center [1383, 628] width 18 height 18
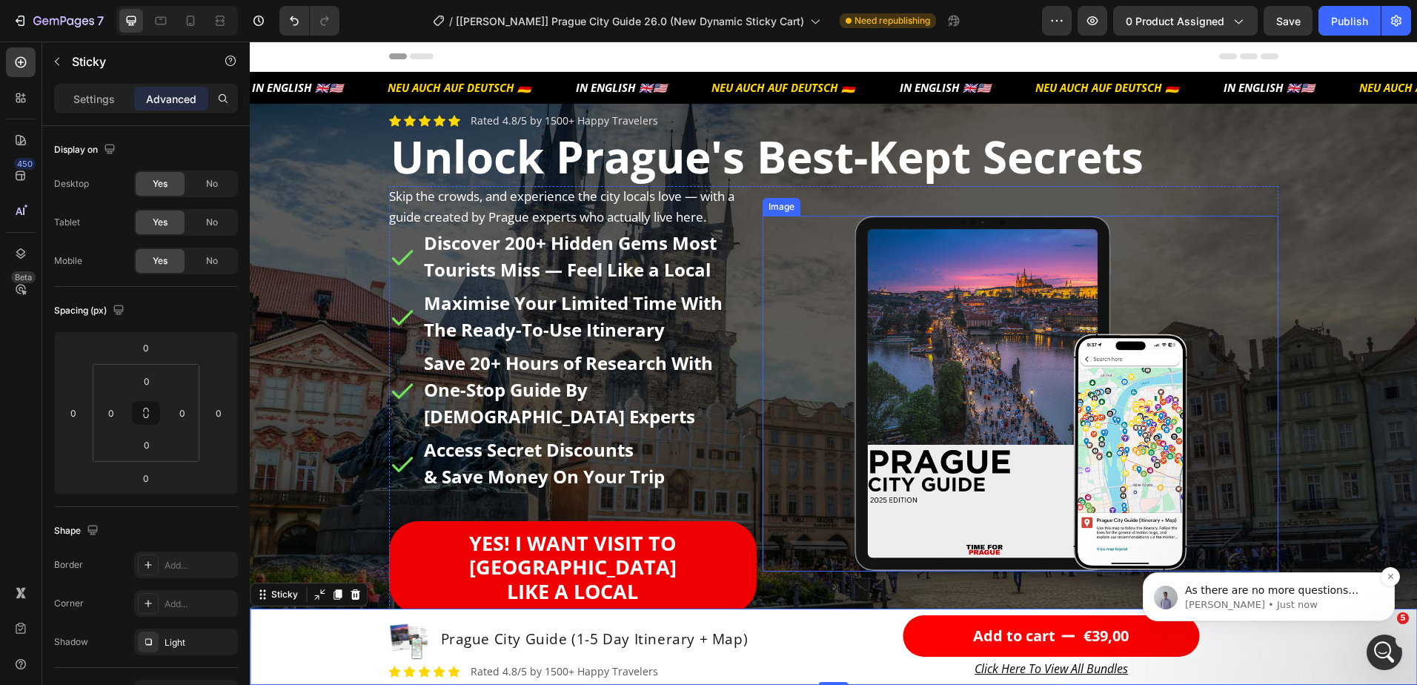
scroll to position [6604, 0]
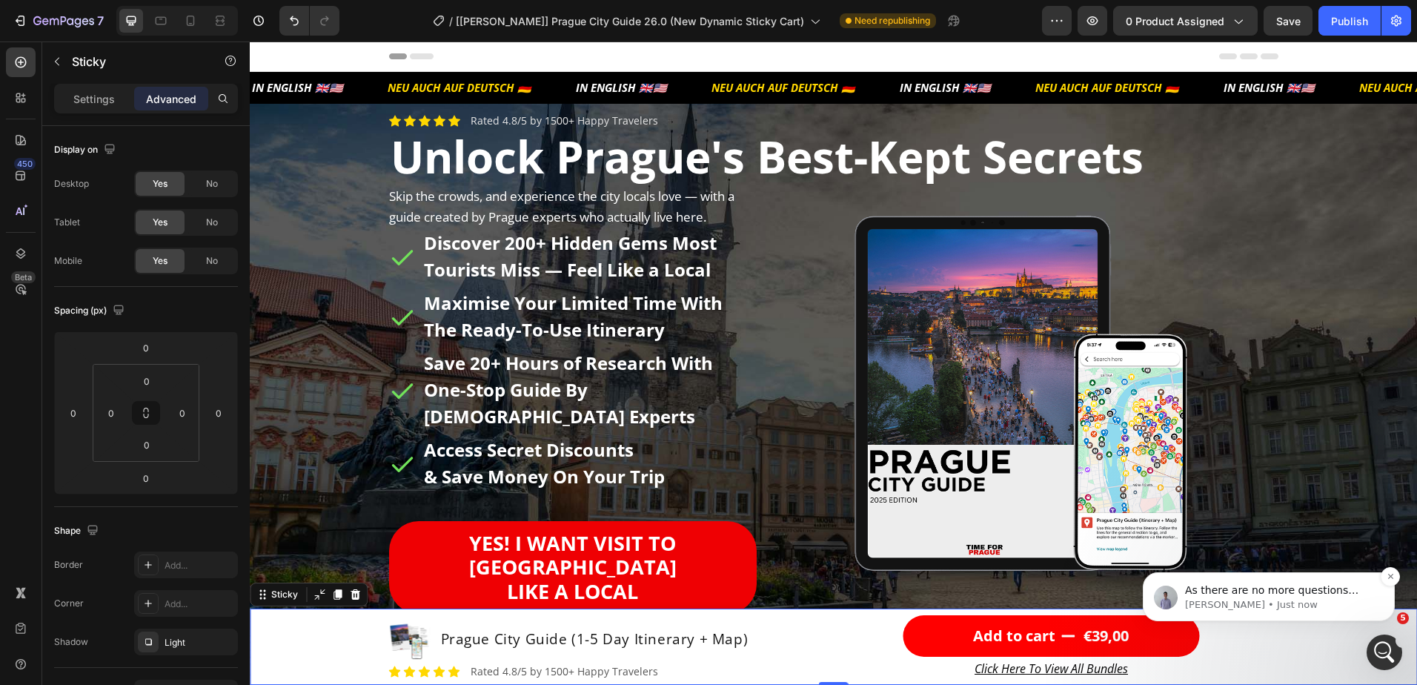
click at [1271, 613] on div "As there are no more questions being raised, this conversation shall be closed.…" at bounding box center [1269, 596] width 252 height 49
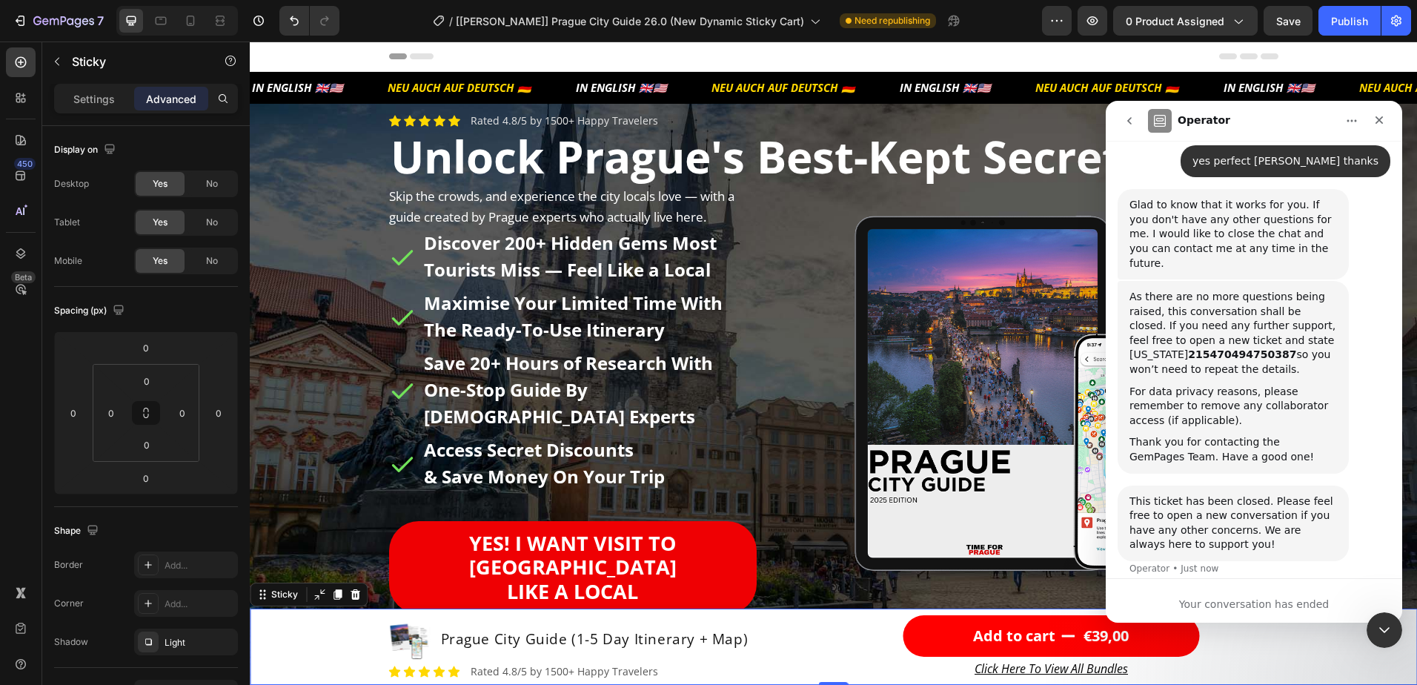
scroll to position [6683, 0]
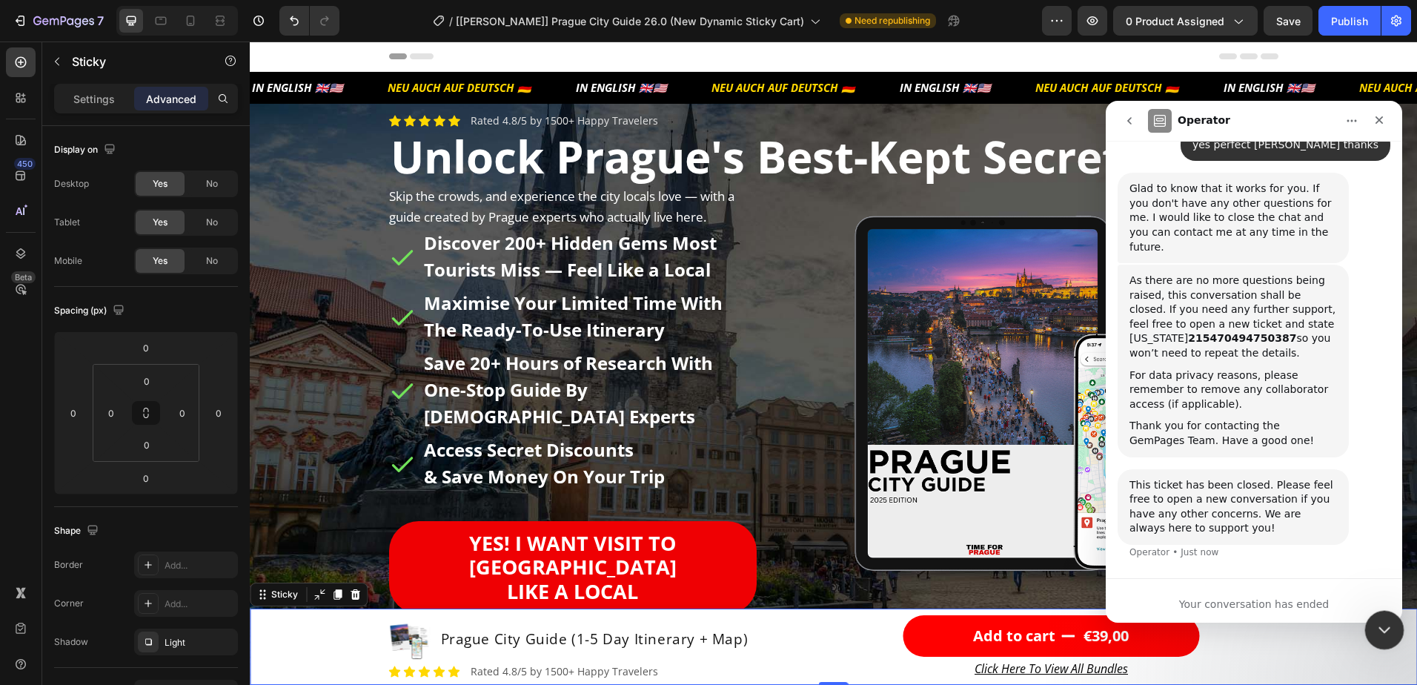
click at [1386, 628] on icon "Close Intercom Messenger" at bounding box center [1383, 628] width 18 height 18
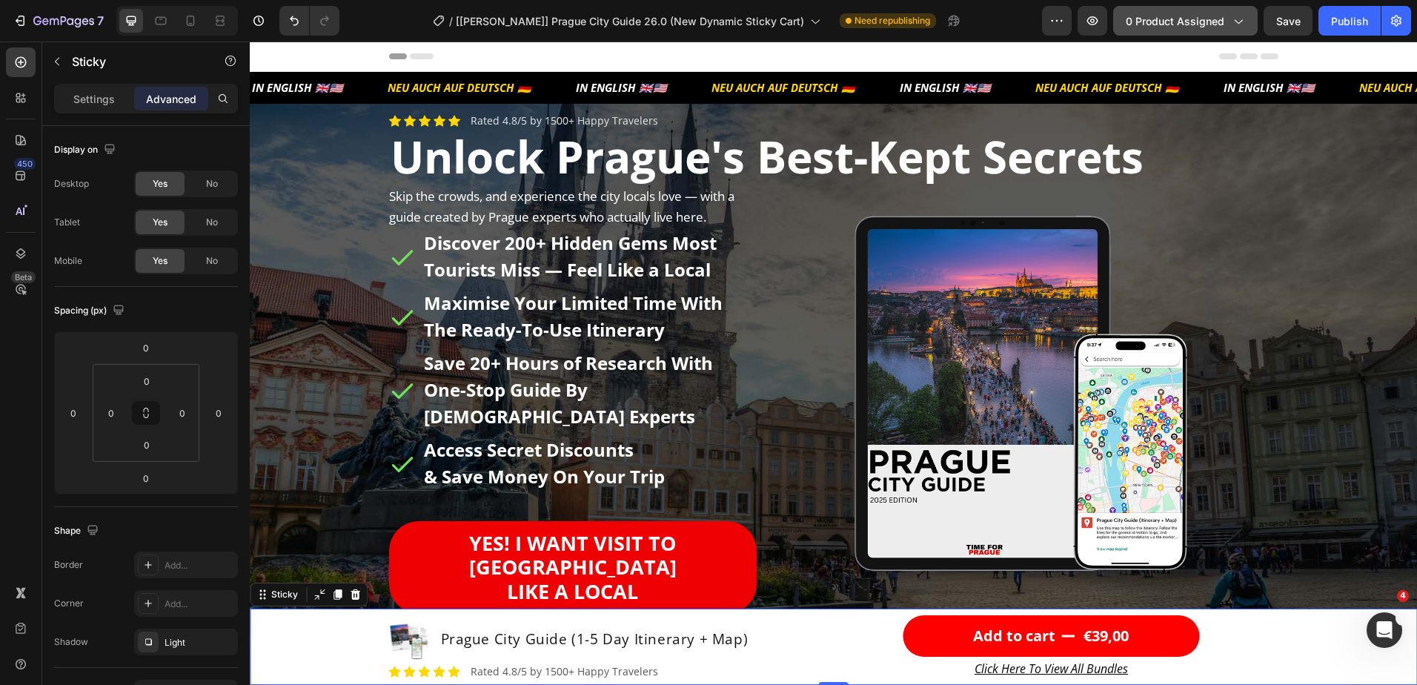
click at [1217, 17] on span "0 product assigned" at bounding box center [1175, 21] width 99 height 16
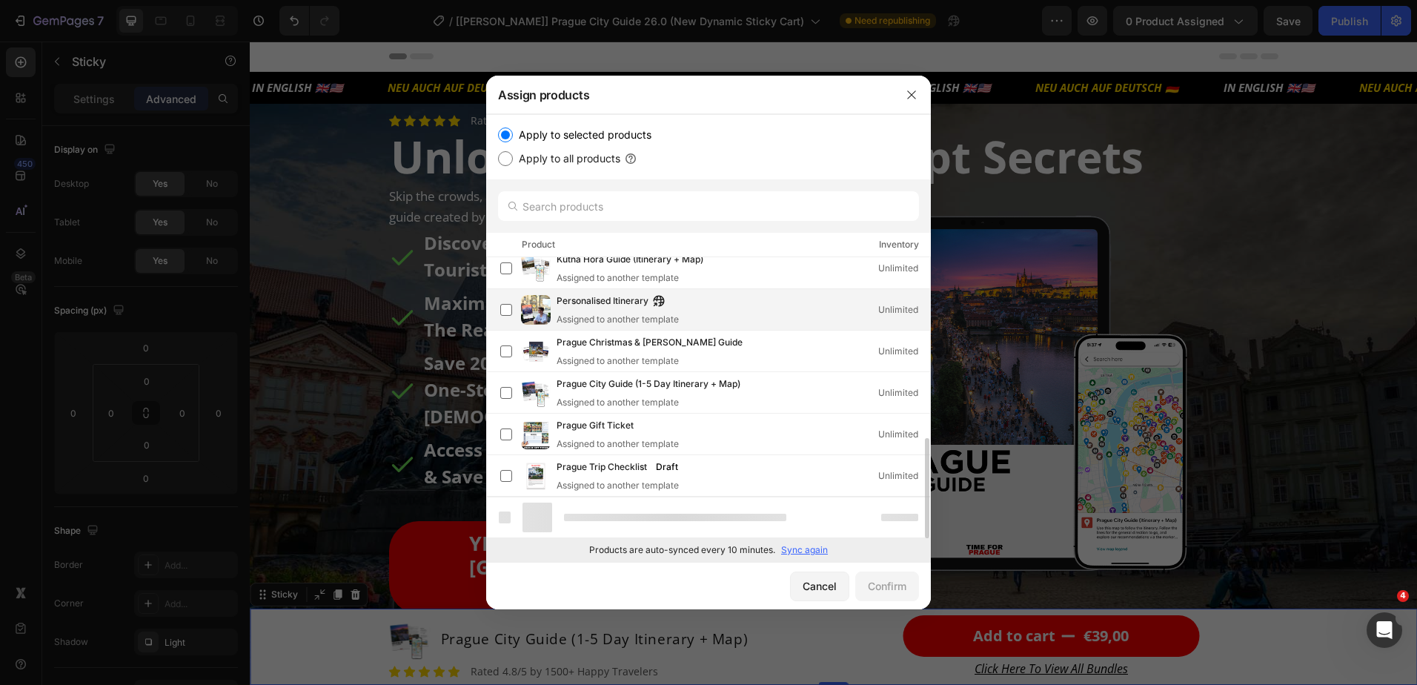
scroll to position [466, 0]
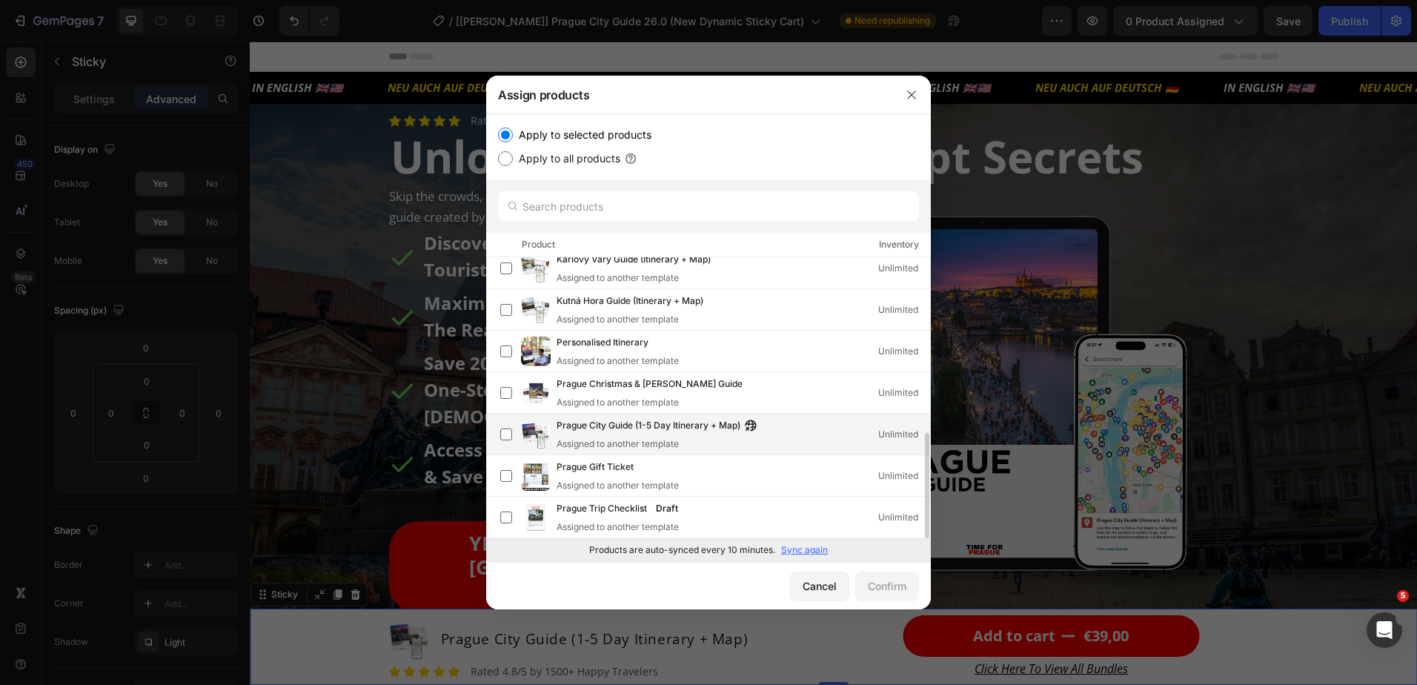
click at [796, 435] on div "Prague City Guide (1-5 Day Itinerary + Map) Assigned to another template Unlimi…" at bounding box center [744, 434] width 374 height 33
click at [890, 587] on div "Confirm" at bounding box center [887, 586] width 39 height 16
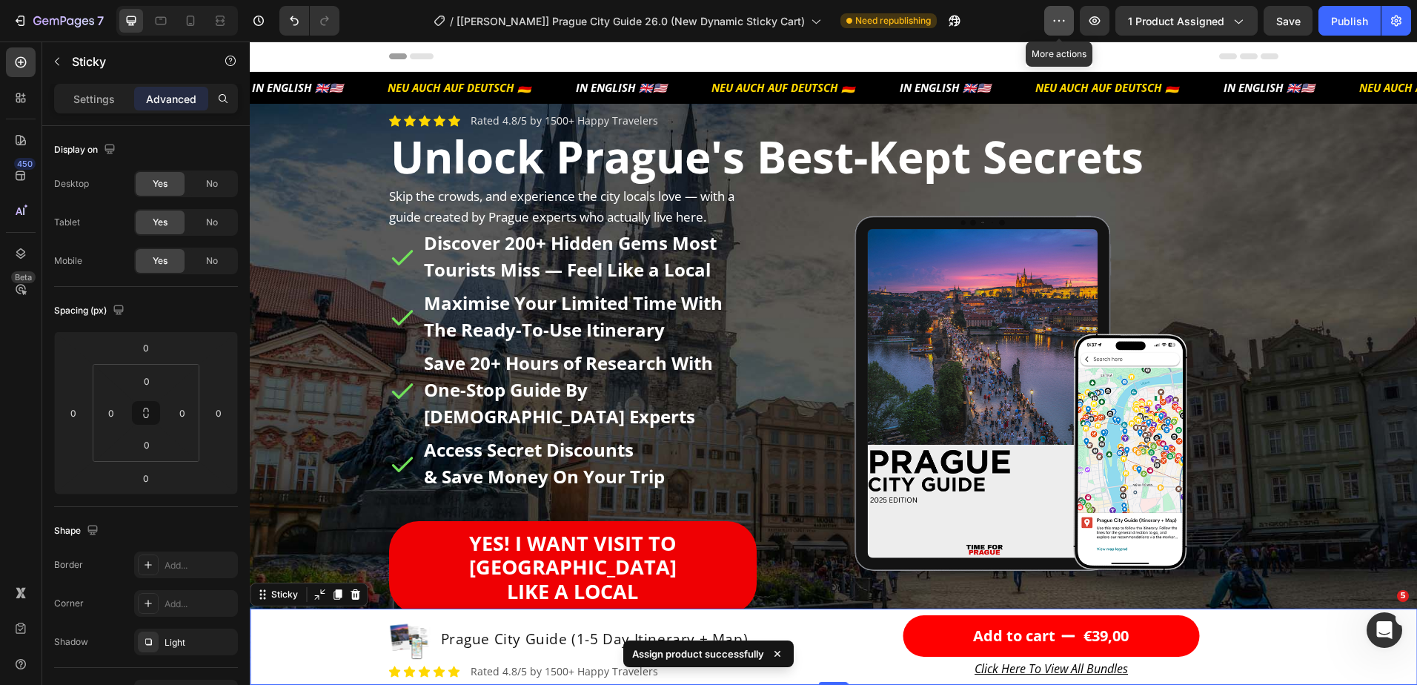
click at [1061, 20] on icon "button" at bounding box center [1060, 20] width 2 height 1
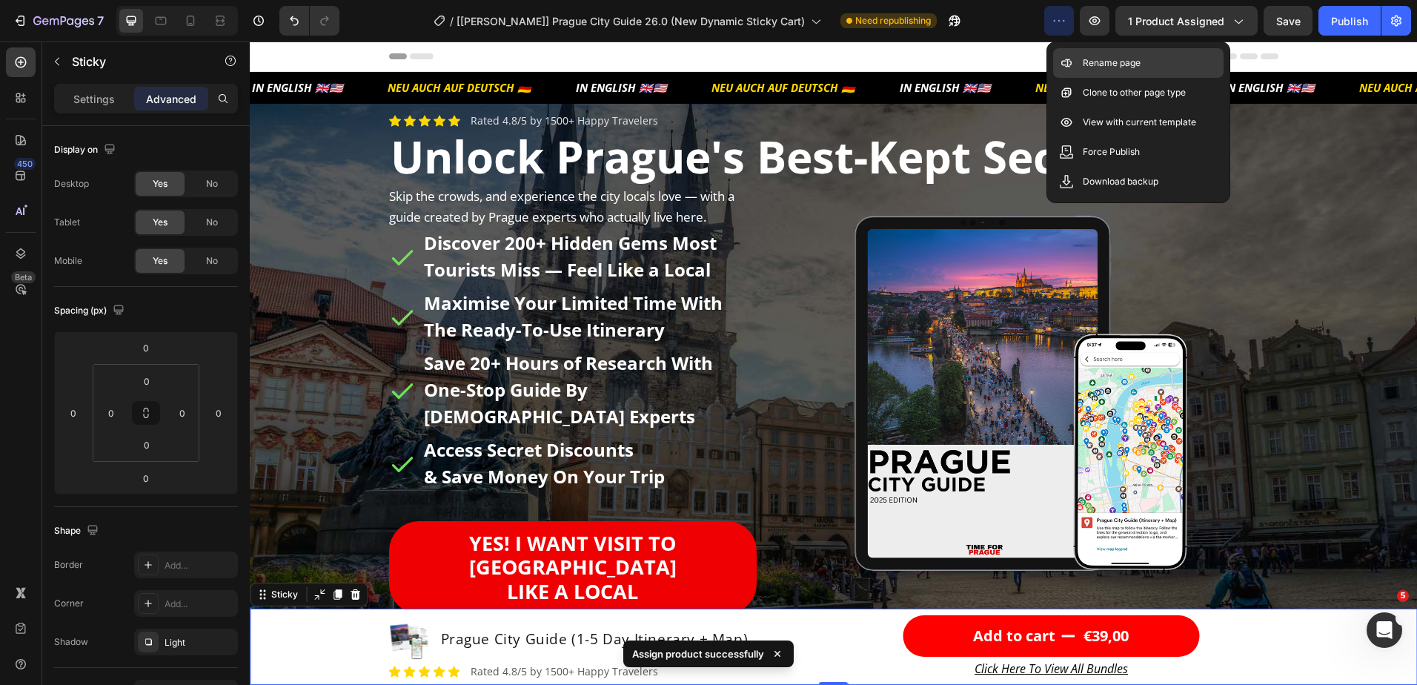
click at [1096, 78] on div "Rename page" at bounding box center [1138, 93] width 171 height 30
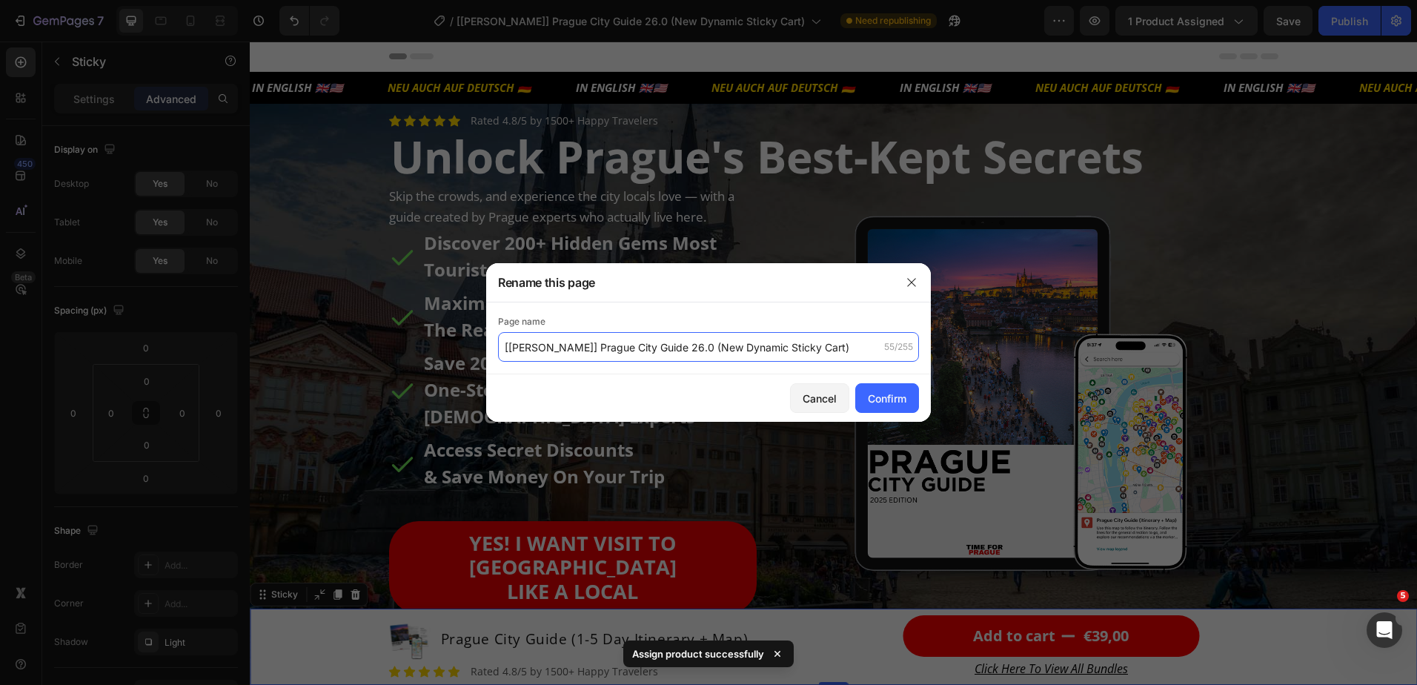
drag, startPoint x: 641, startPoint y: 348, endPoint x: 646, endPoint y: 378, distance: 30.8
click at [641, 348] on input "[Brad] Prague City Guide 26.0 (New Dynamic Sticky Cart)" at bounding box center [708, 347] width 421 height 30
drag, startPoint x: 541, startPoint y: 351, endPoint x: 489, endPoint y: 351, distance: 52.6
click at [489, 351] on div "Page name [Brad] Prague City Guide 27.0 (New Dynamic Sticky Cart) 55/255" at bounding box center [708, 338] width 445 height 72
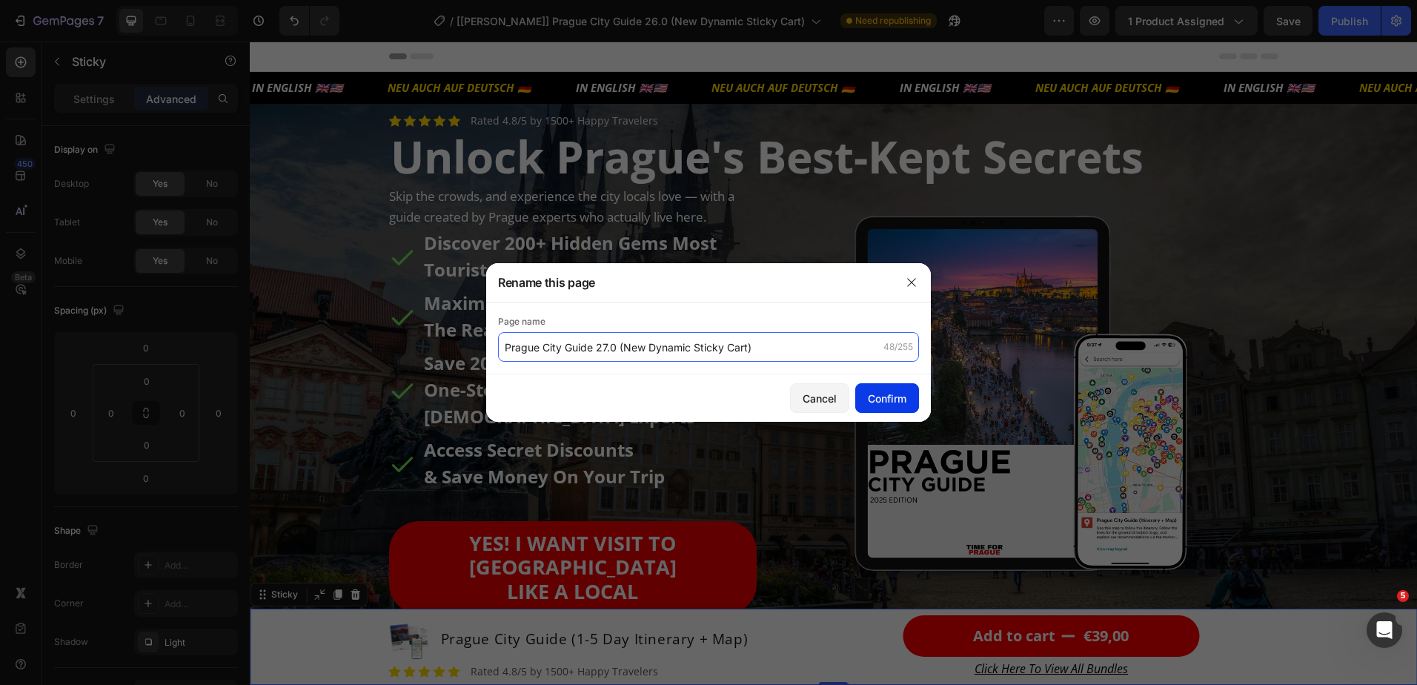
type input "Prague City Guide 27.0 (New Dynamic Sticky Cart)"
click at [896, 404] on div "Confirm" at bounding box center [887, 399] width 39 height 16
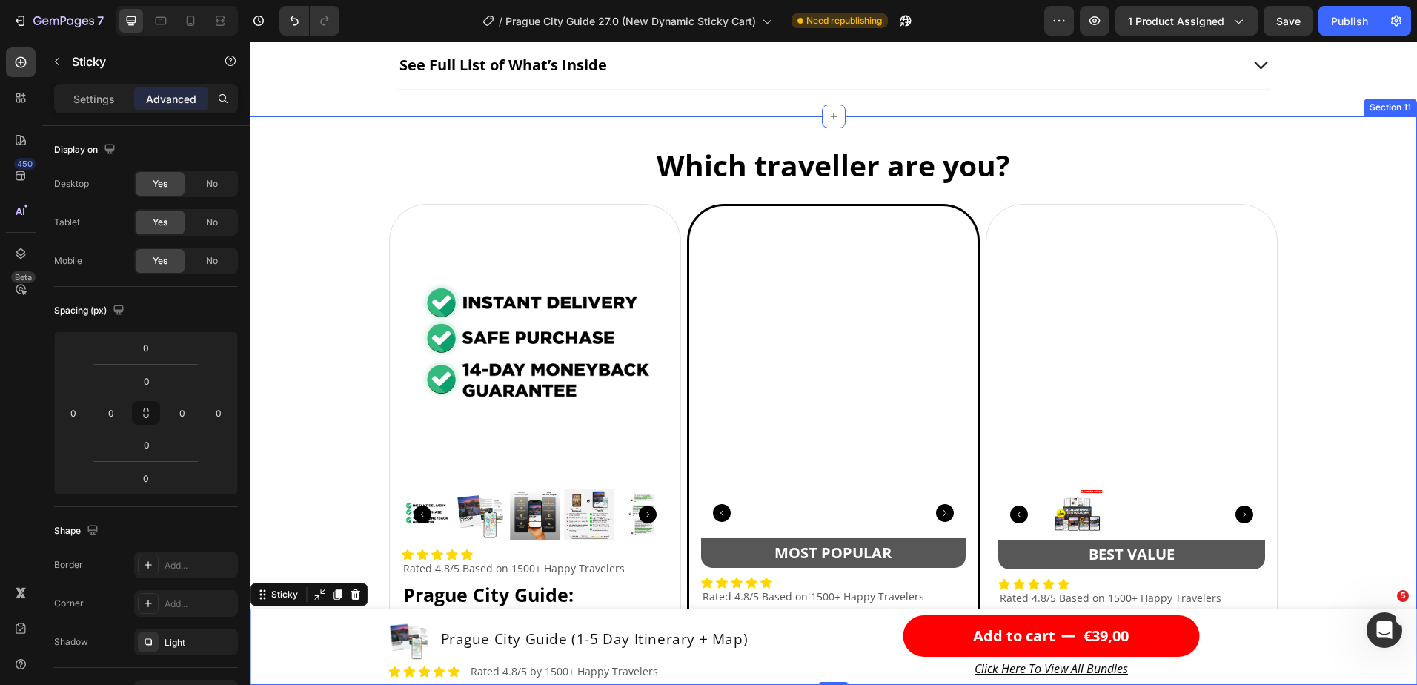
scroll to position [4596, 0]
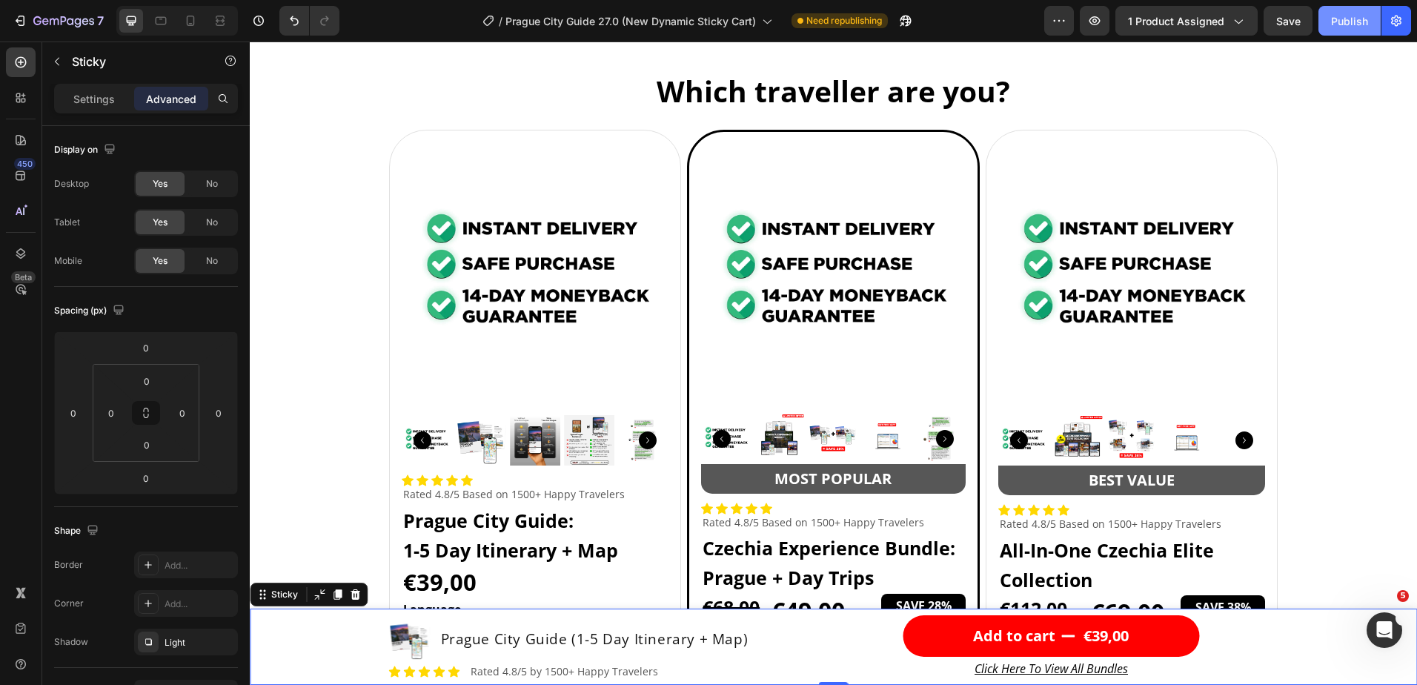
click at [1340, 22] on div "Publish" at bounding box center [1349, 21] width 37 height 16
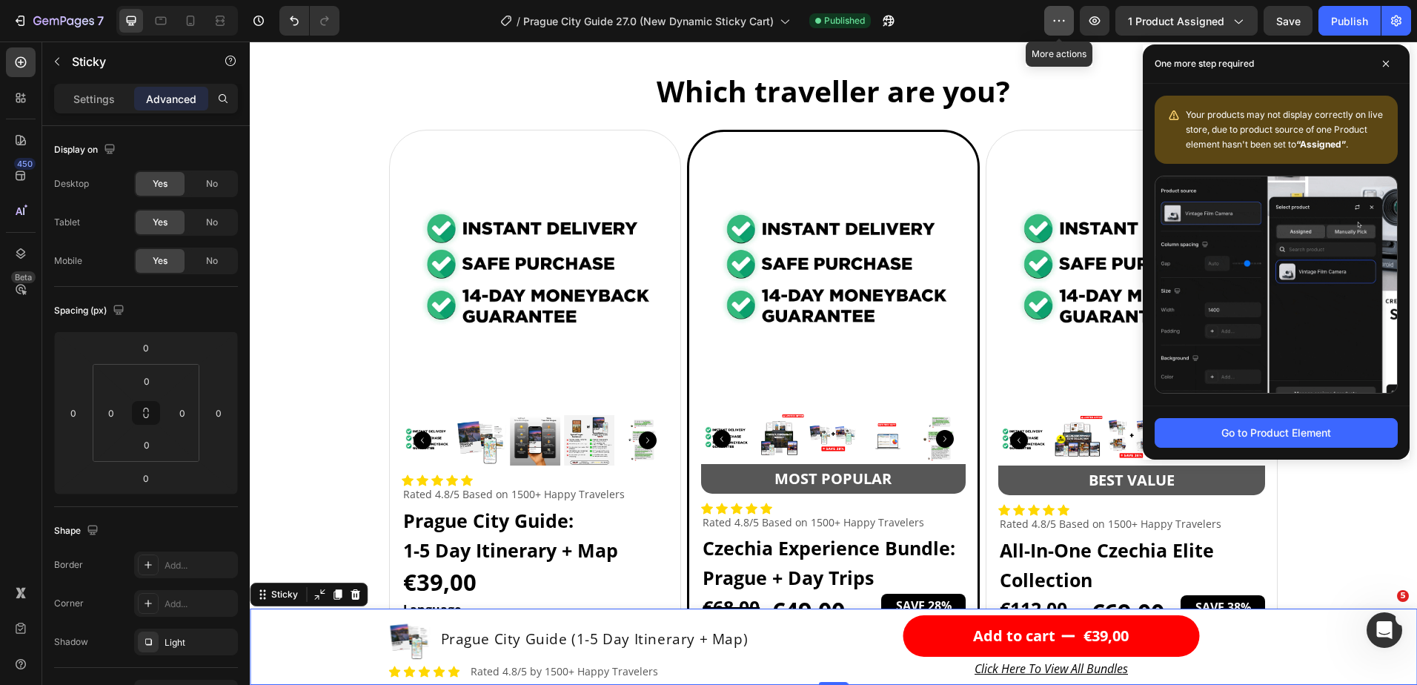
click at [1071, 16] on button "button" at bounding box center [1060, 21] width 30 height 30
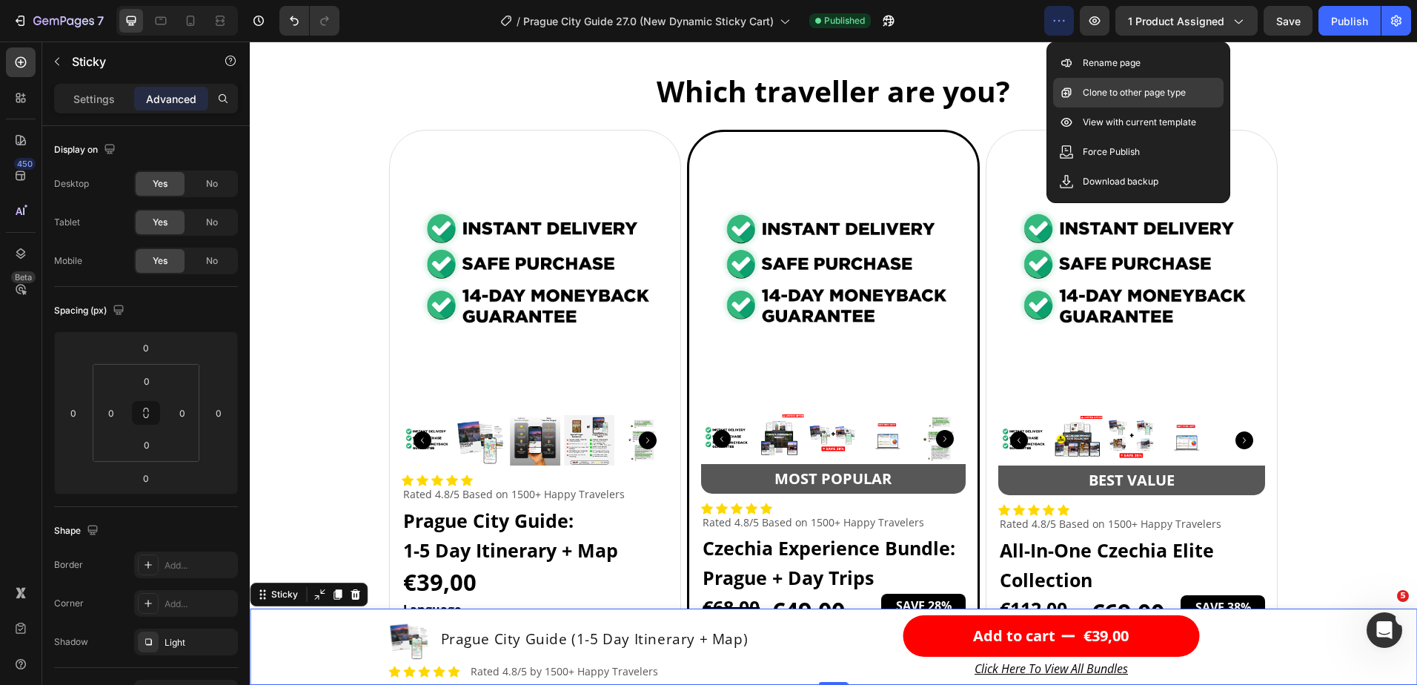
click at [1154, 93] on p "Clone to other page type" at bounding box center [1134, 92] width 103 height 15
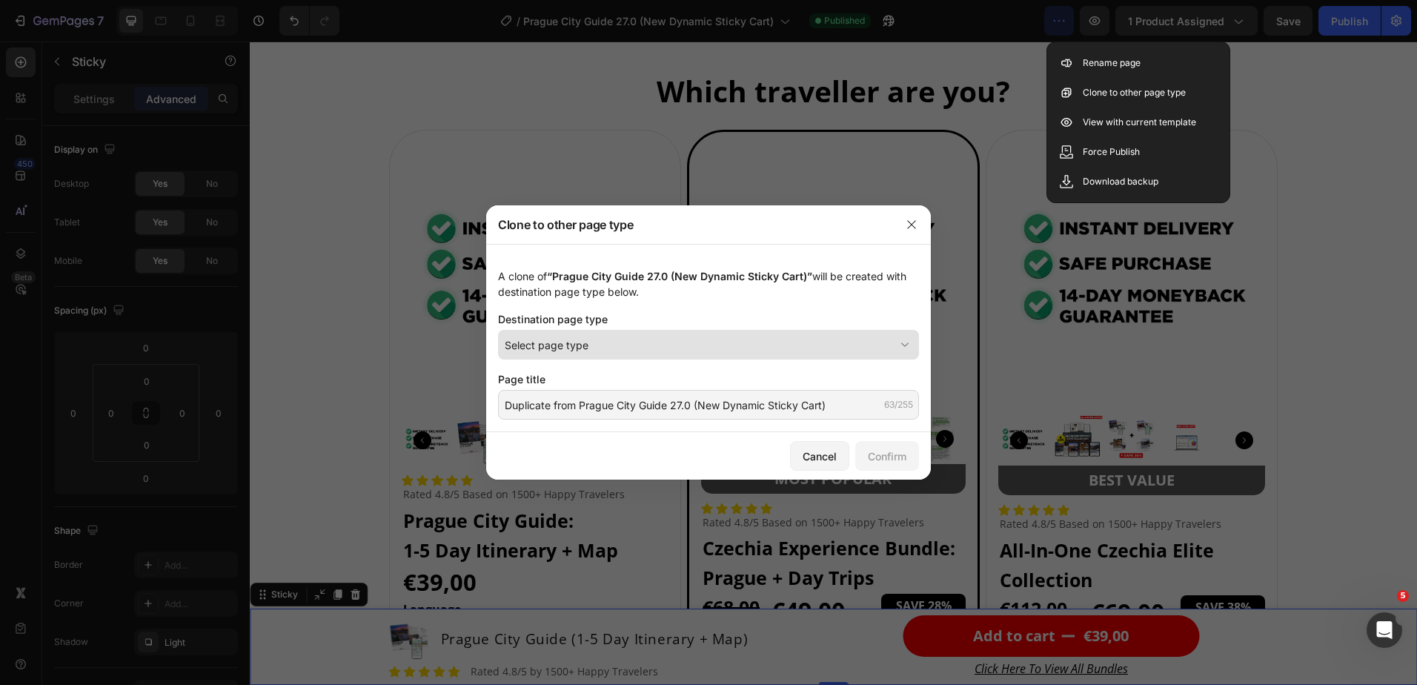
click at [649, 342] on div "Select page type" at bounding box center [700, 345] width 390 height 16
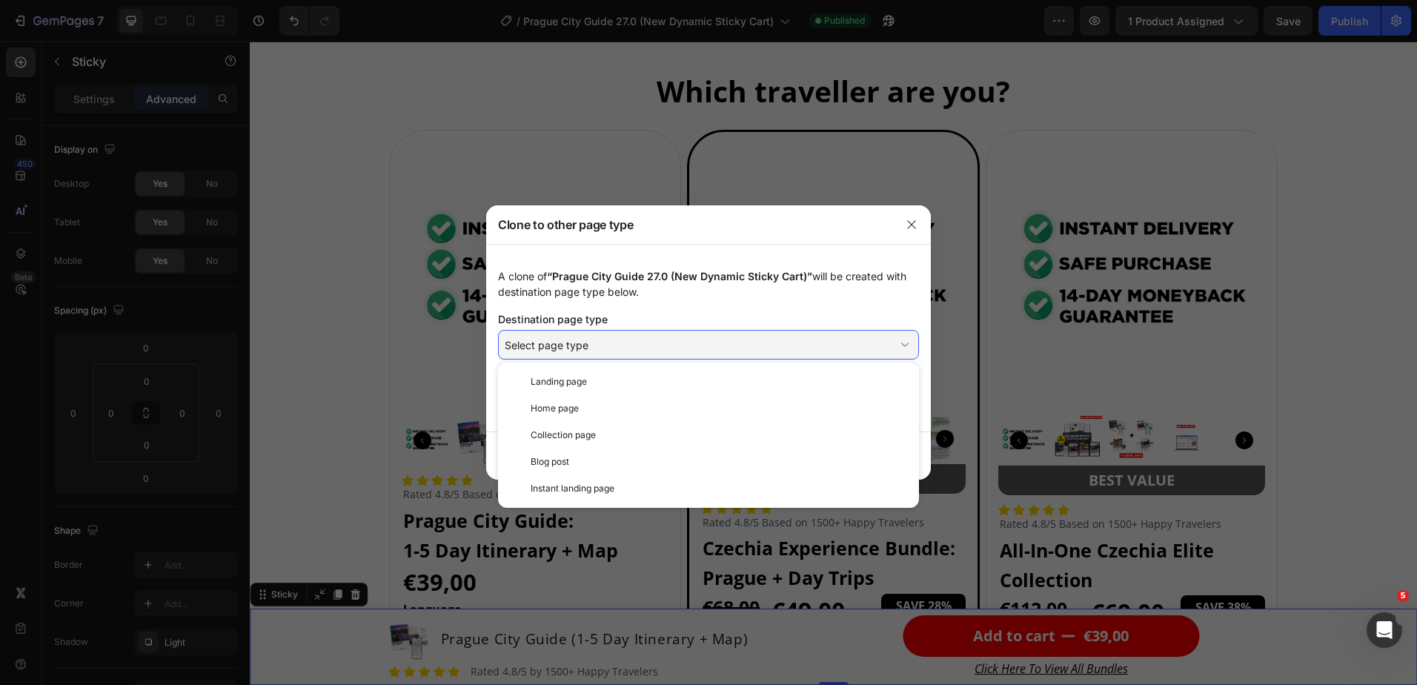
click at [719, 227] on div "Clone to other page type" at bounding box center [689, 224] width 406 height 39
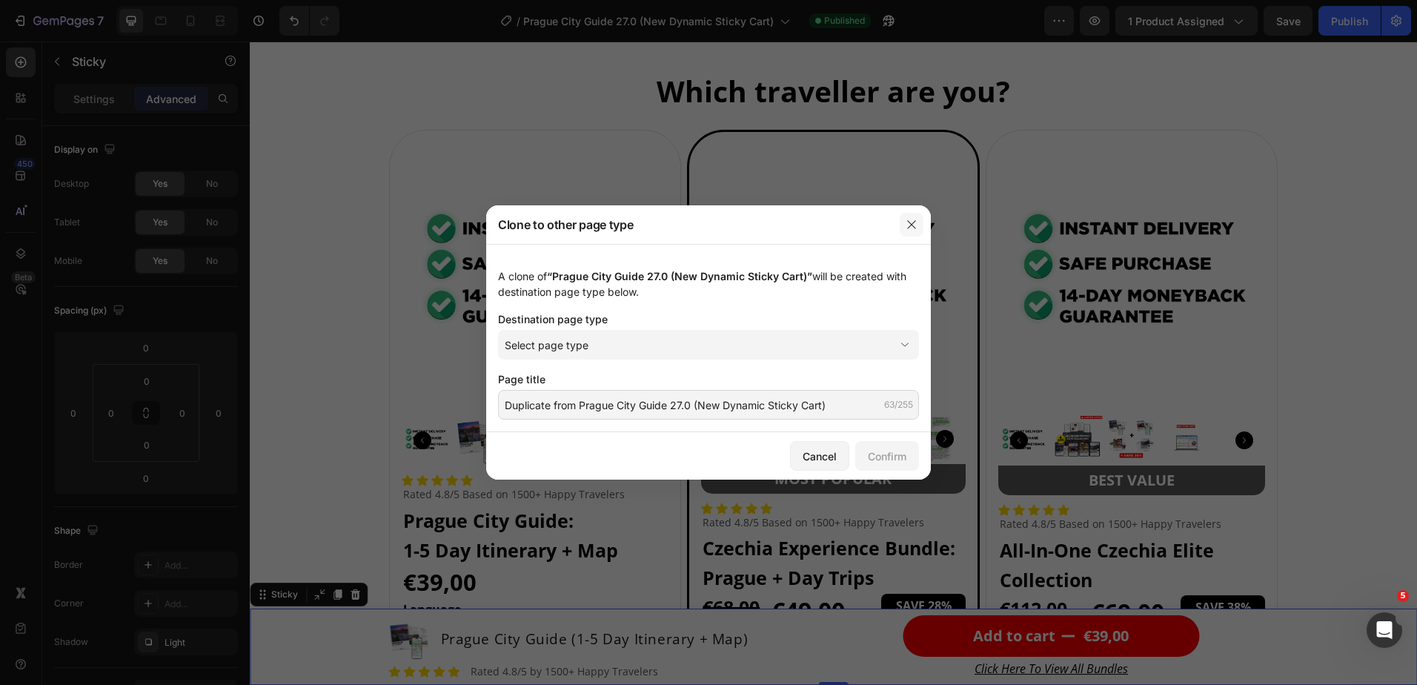
click at [917, 226] on icon "button" at bounding box center [912, 225] width 12 height 12
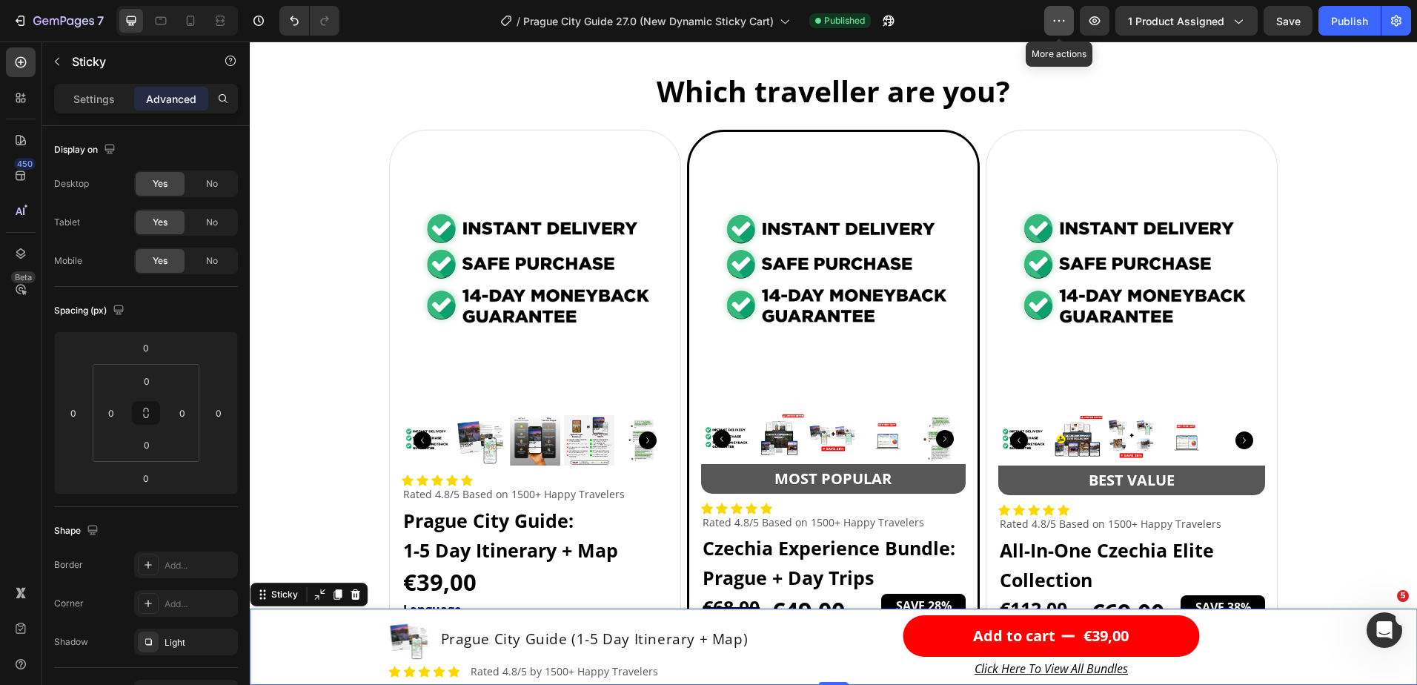
click at [1067, 23] on icon "button" at bounding box center [1059, 20] width 15 height 15
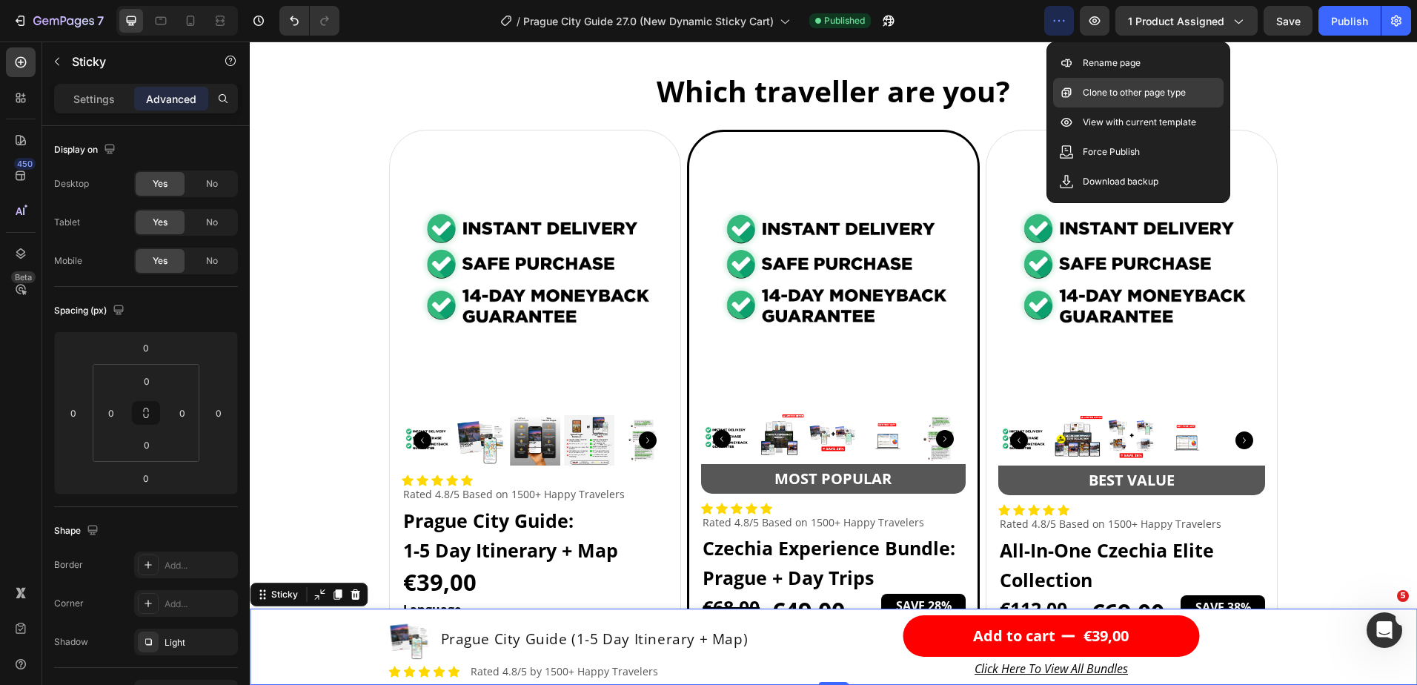
click at [1133, 90] on p "Clone to other page type" at bounding box center [1134, 92] width 103 height 15
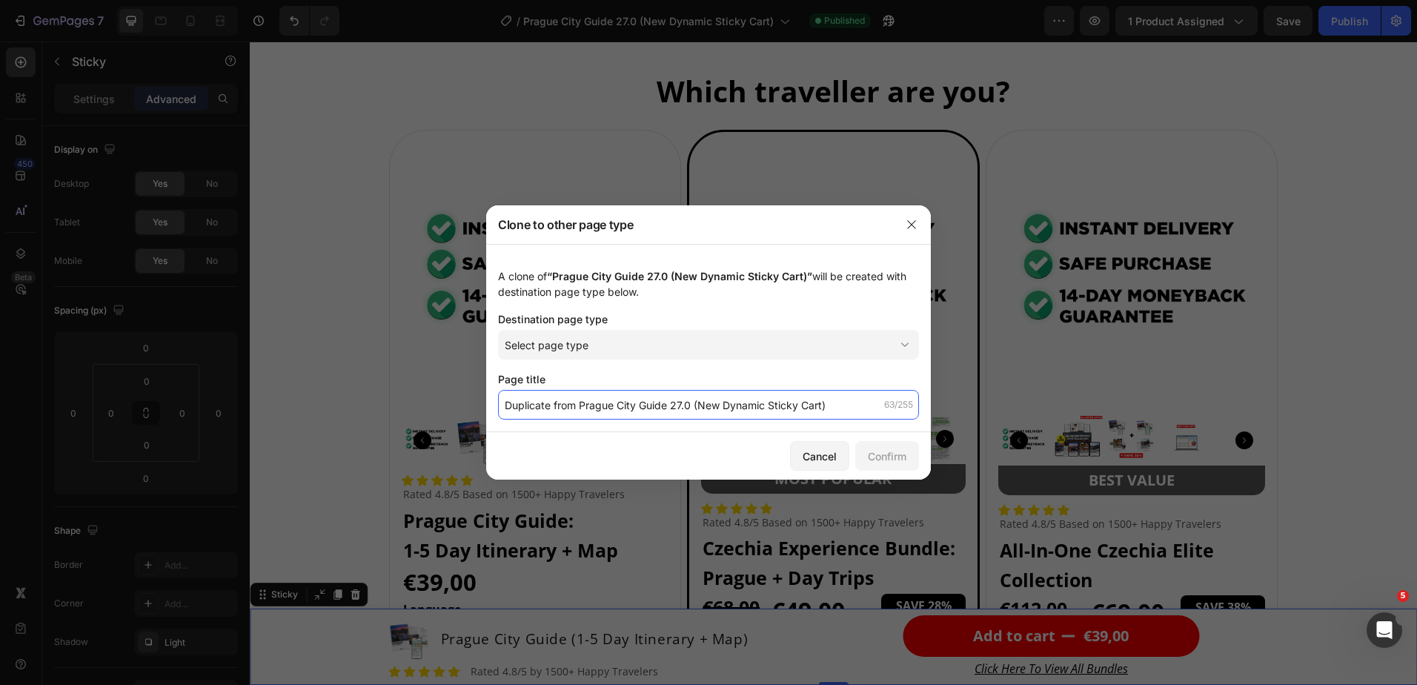
click at [646, 403] on input "Duplicate from Prague City Guide 27.0 (New Dynamic Sticky Cart)" at bounding box center [708, 405] width 421 height 30
drag, startPoint x: 669, startPoint y: 406, endPoint x: 468, endPoint y: 403, distance: 201.7
click at [468, 405] on div "Clone to other page type A clone of “Prague City Guide 27.0 (New Dynamic Sticky…" at bounding box center [708, 342] width 1417 height 685
type input "Home Page 27.0 (New Dynamic Sticky Cart)"
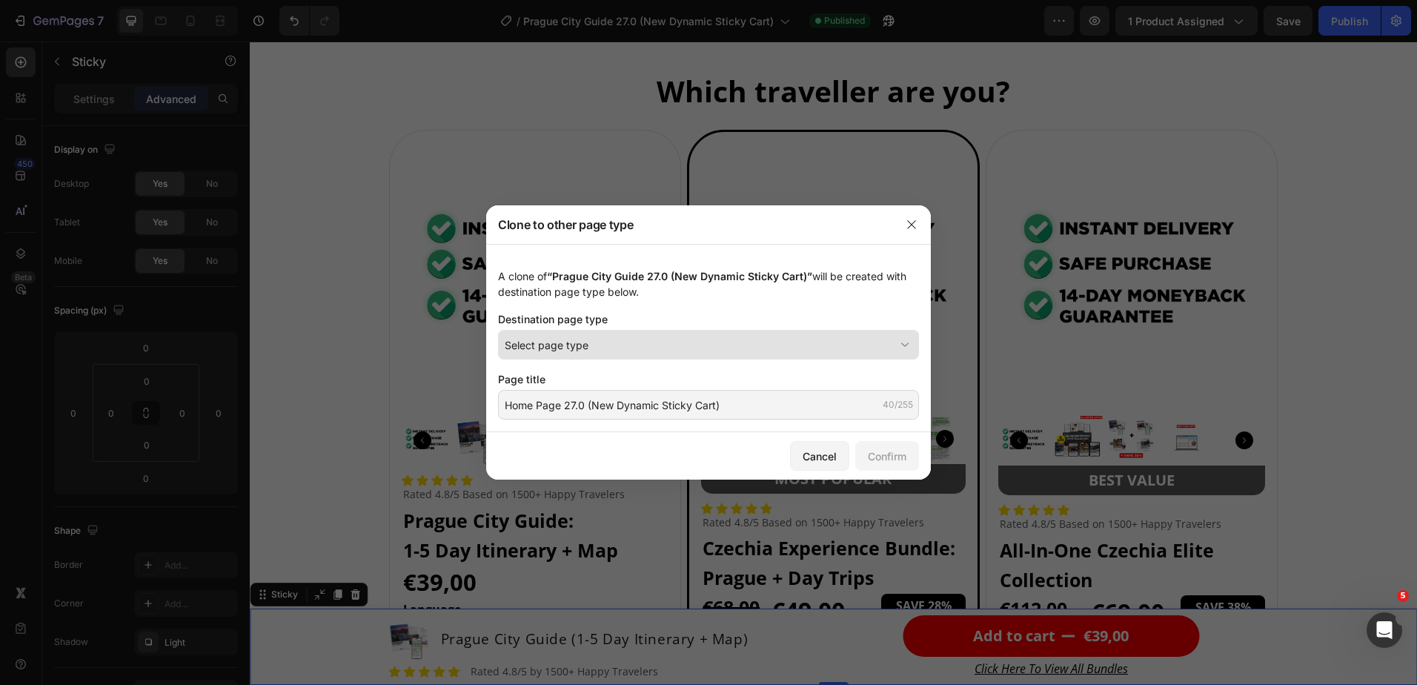
click at [610, 345] on div "Select page type" at bounding box center [700, 345] width 390 height 16
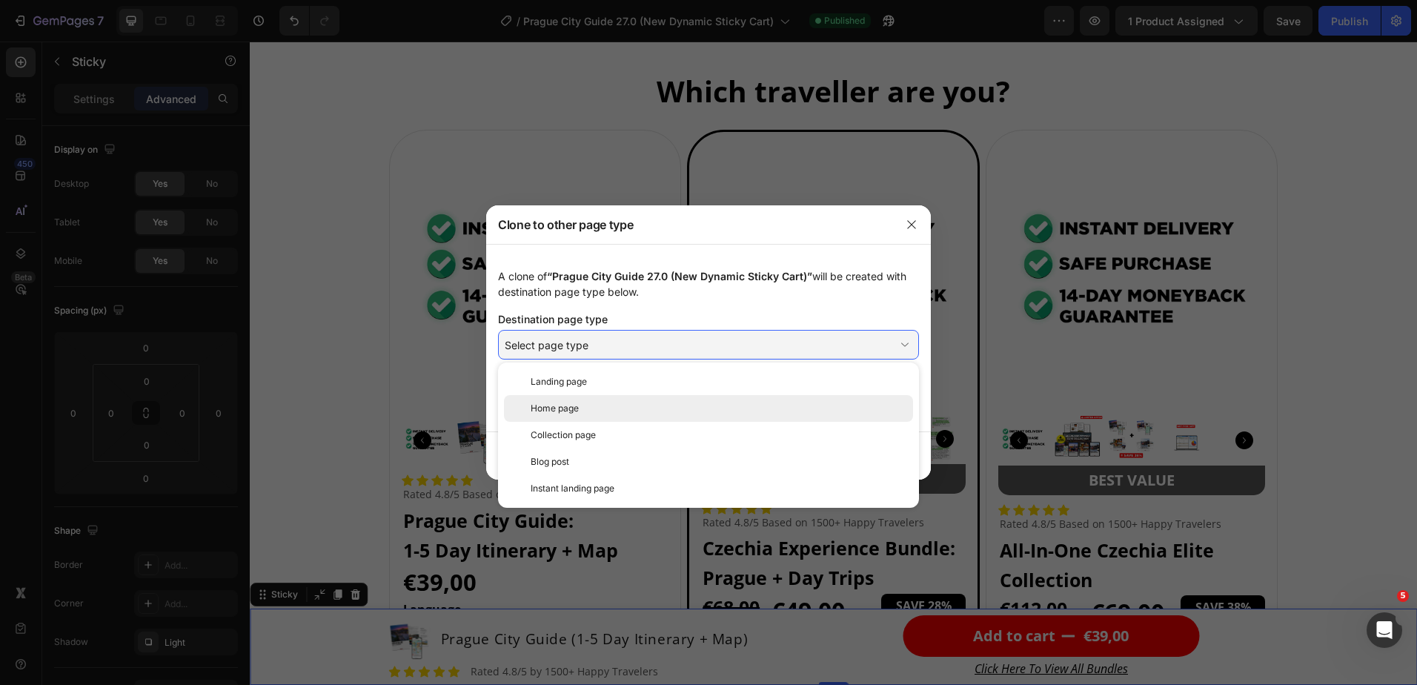
click at [591, 403] on div "Home page" at bounding box center [719, 408] width 377 height 13
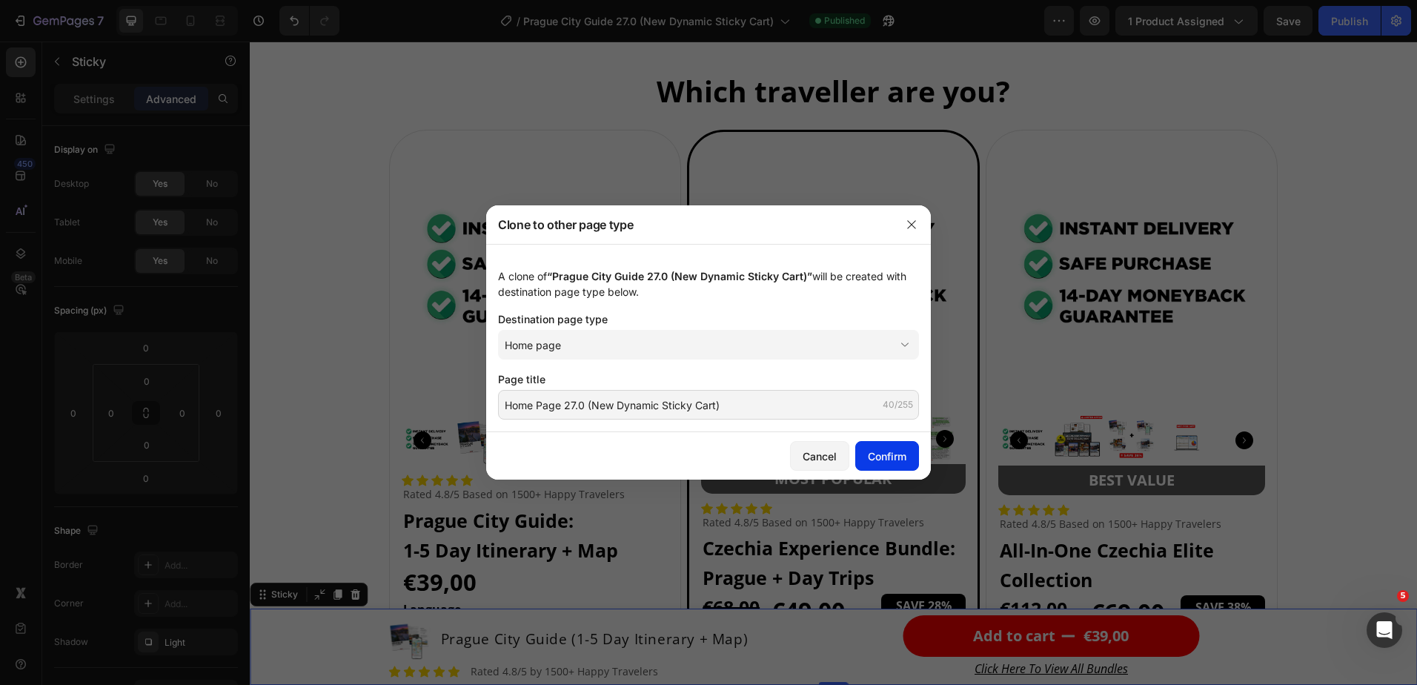
click at [882, 449] on div "Confirm" at bounding box center [887, 456] width 39 height 16
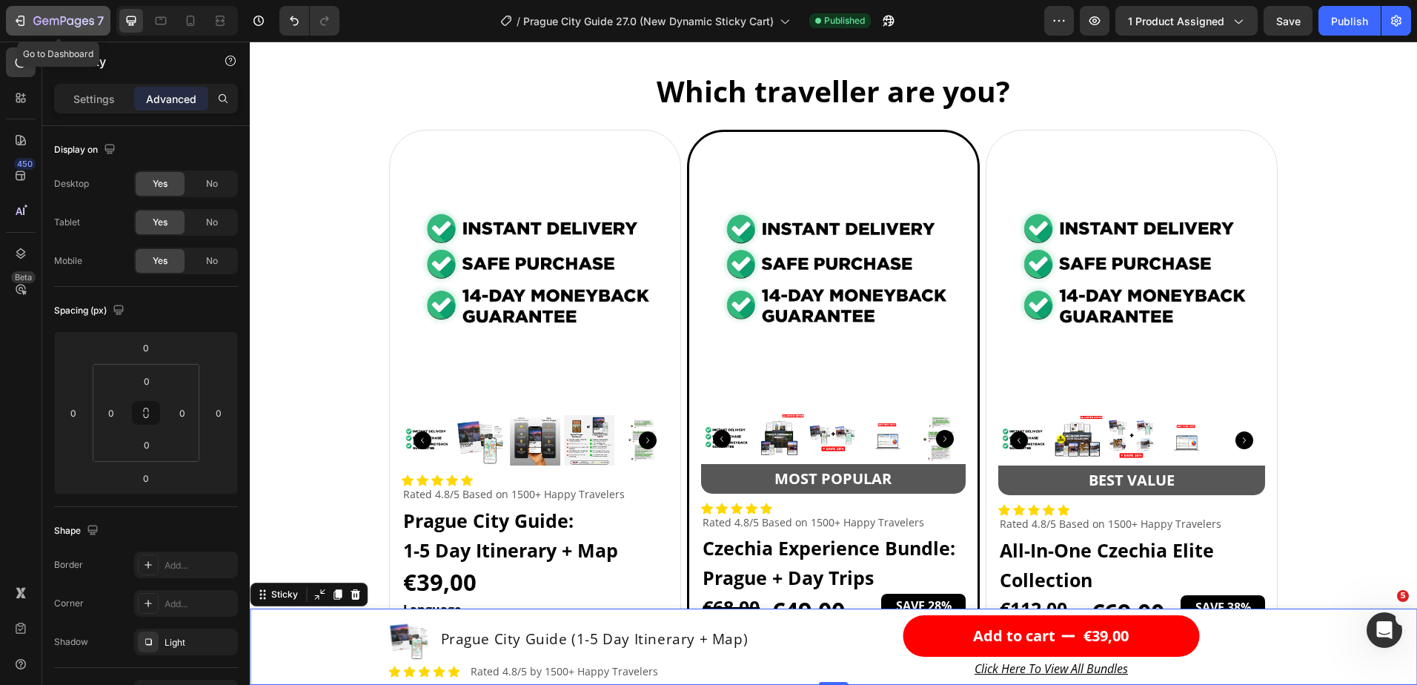
click at [50, 11] on button "7" at bounding box center [58, 21] width 105 height 30
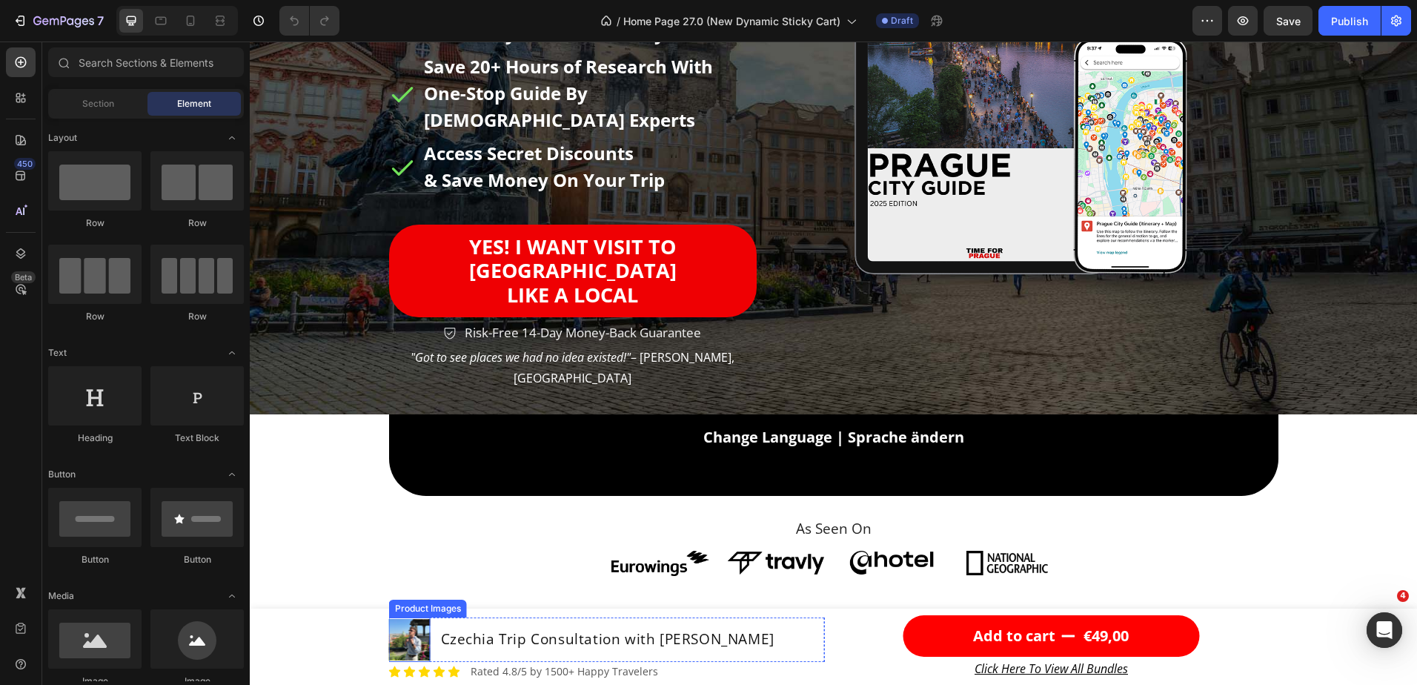
click at [408, 632] on img at bounding box center [410, 640] width 42 height 42
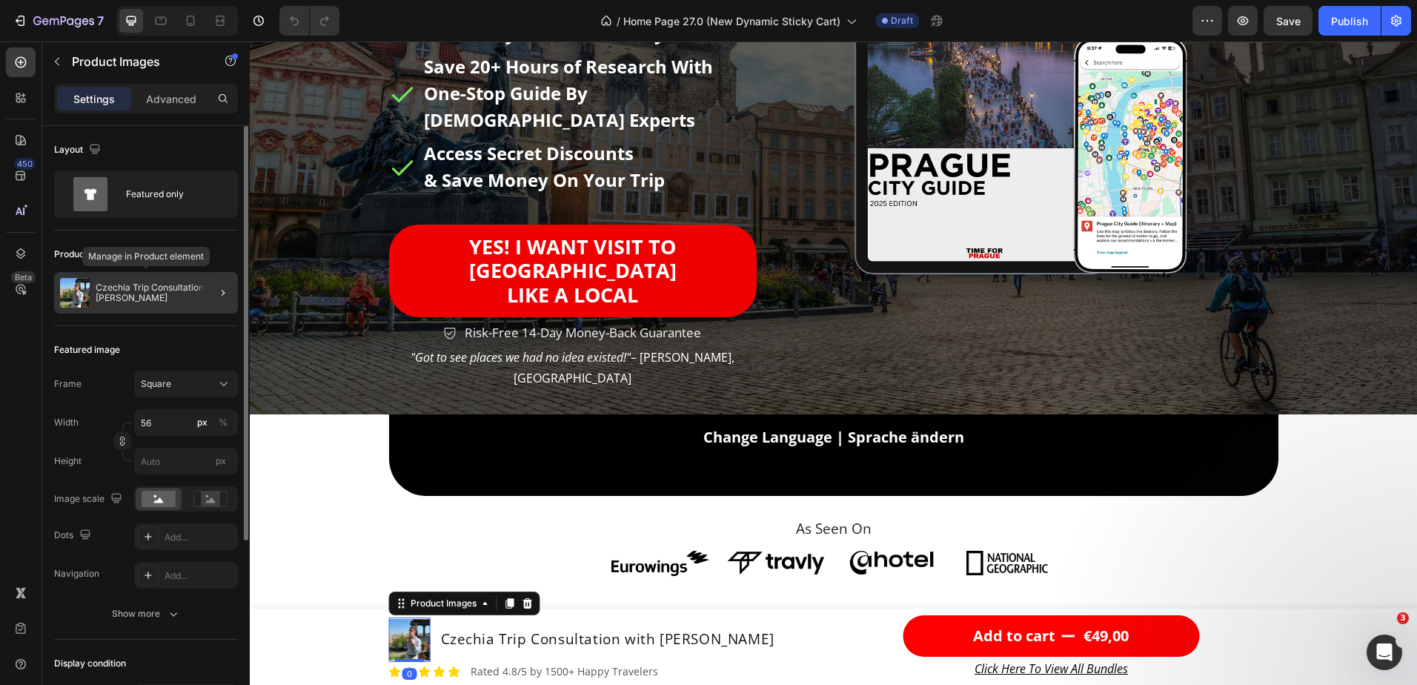
click at [145, 291] on p "Czechia Trip Consultation with [PERSON_NAME]" at bounding box center [164, 292] width 136 height 21
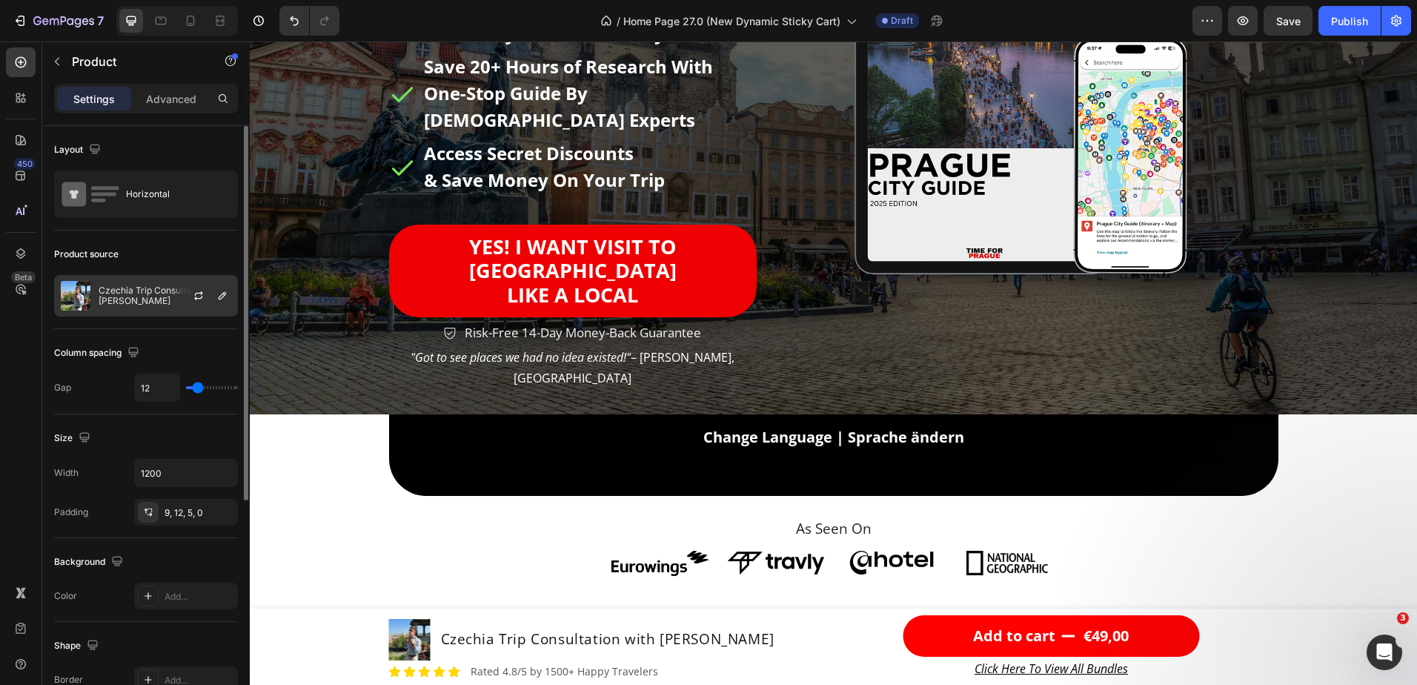
click at [150, 291] on p "Czechia Trip Consultation with [PERSON_NAME]" at bounding box center [165, 295] width 133 height 21
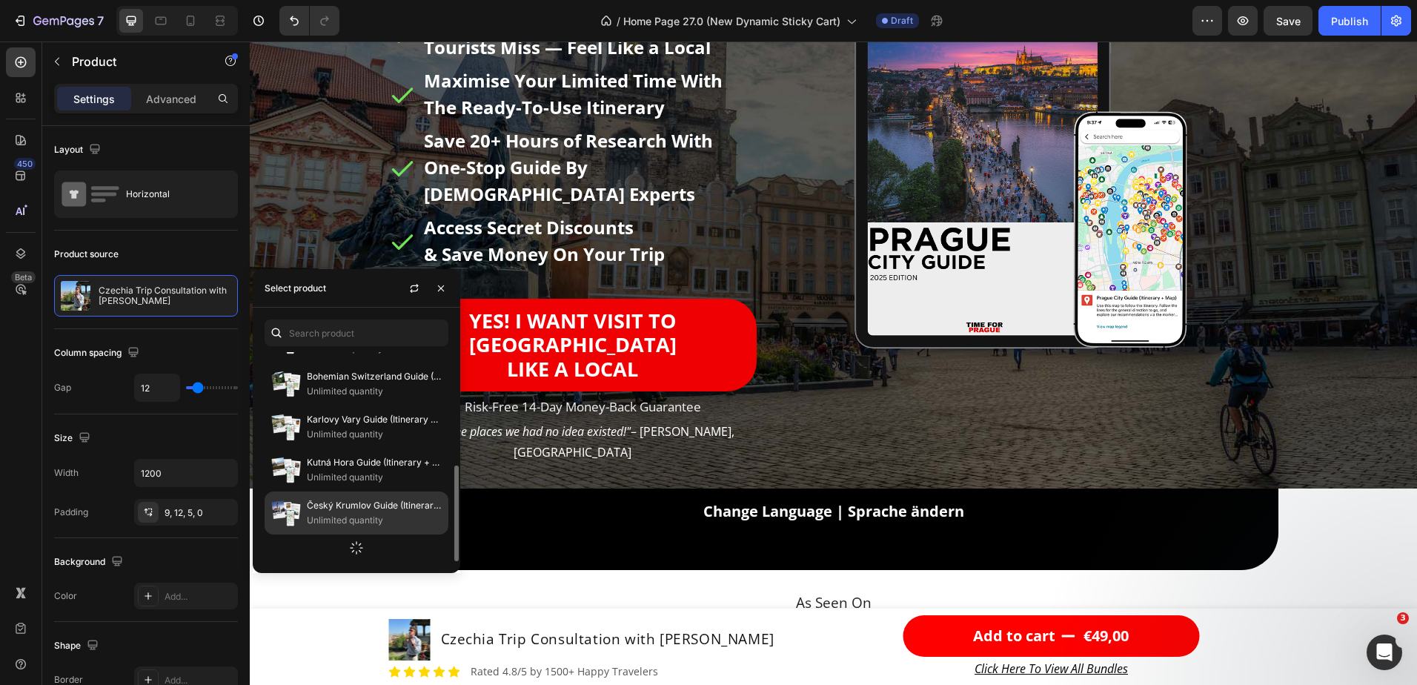
scroll to position [565, 0]
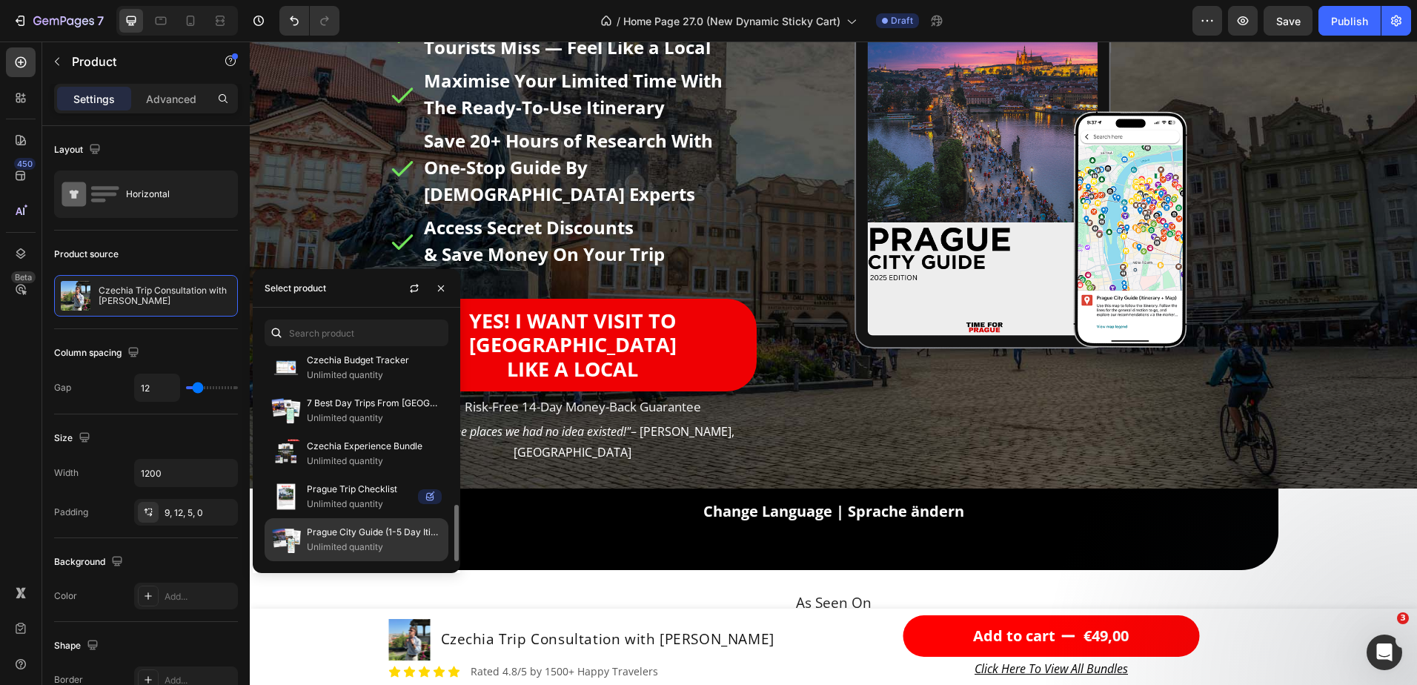
click at [342, 541] on p "Unlimited quantity" at bounding box center [374, 547] width 135 height 15
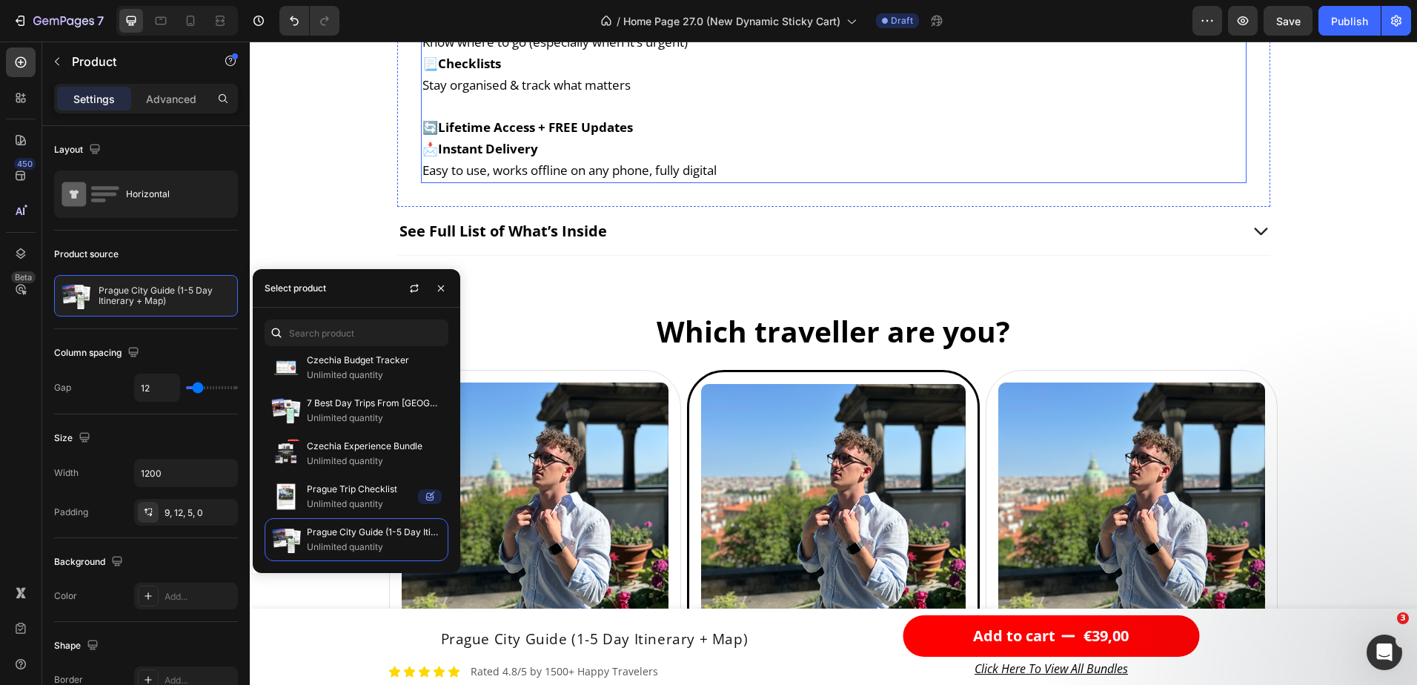
scroll to position [4596, 0]
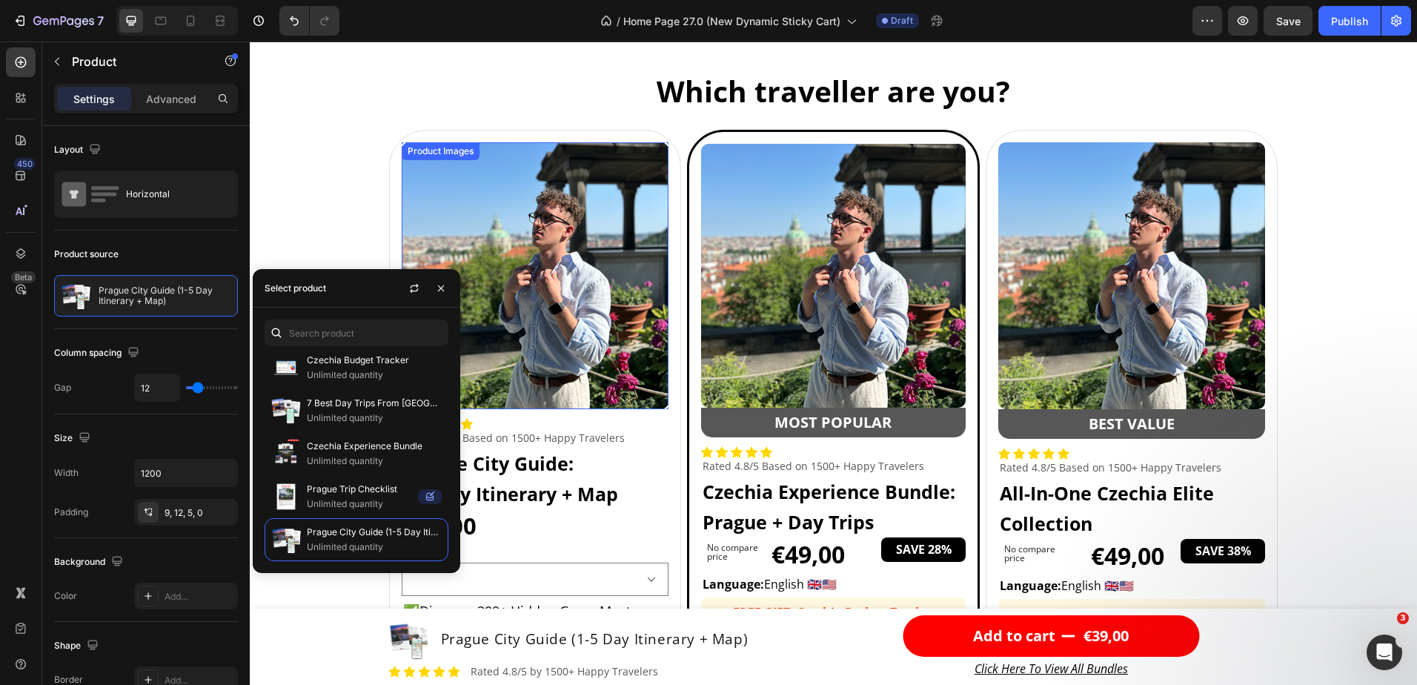
click at [585, 280] on img at bounding box center [536, 276] width 268 height 268
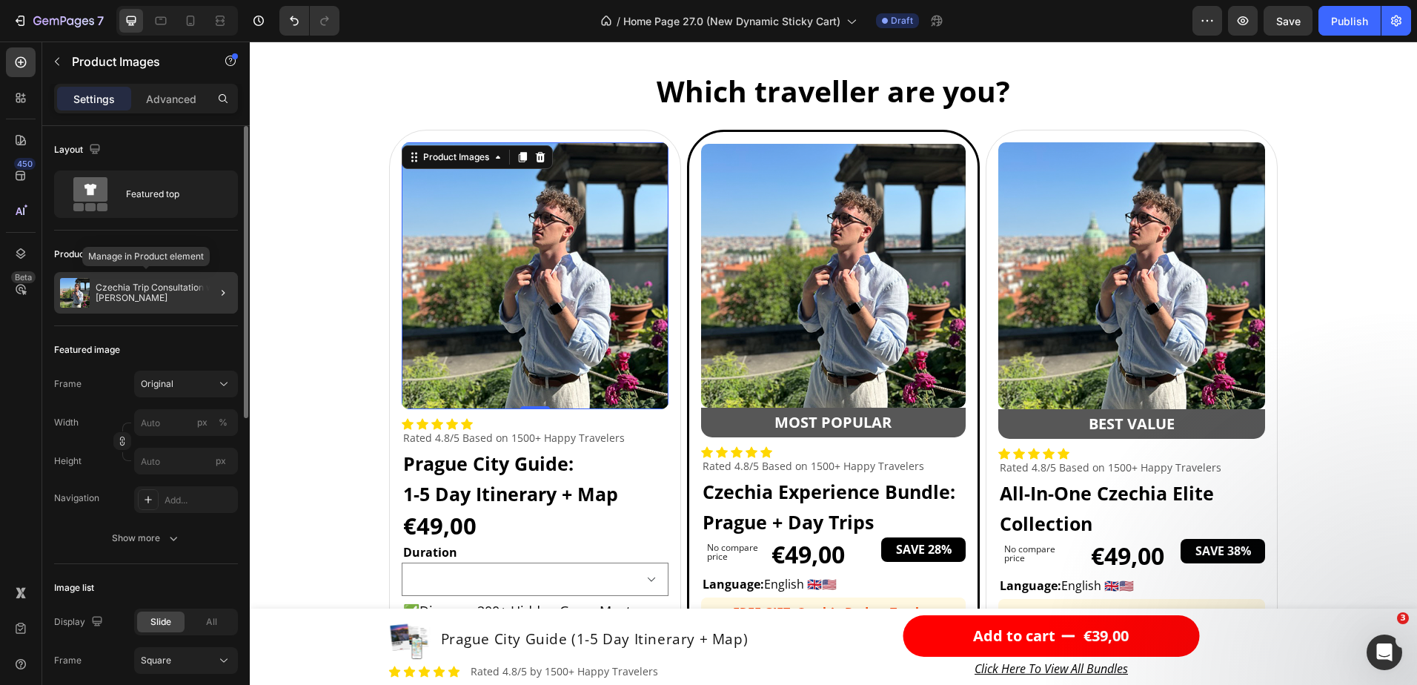
click at [136, 287] on p "Czechia Trip Consultation with [PERSON_NAME]" at bounding box center [164, 292] width 136 height 21
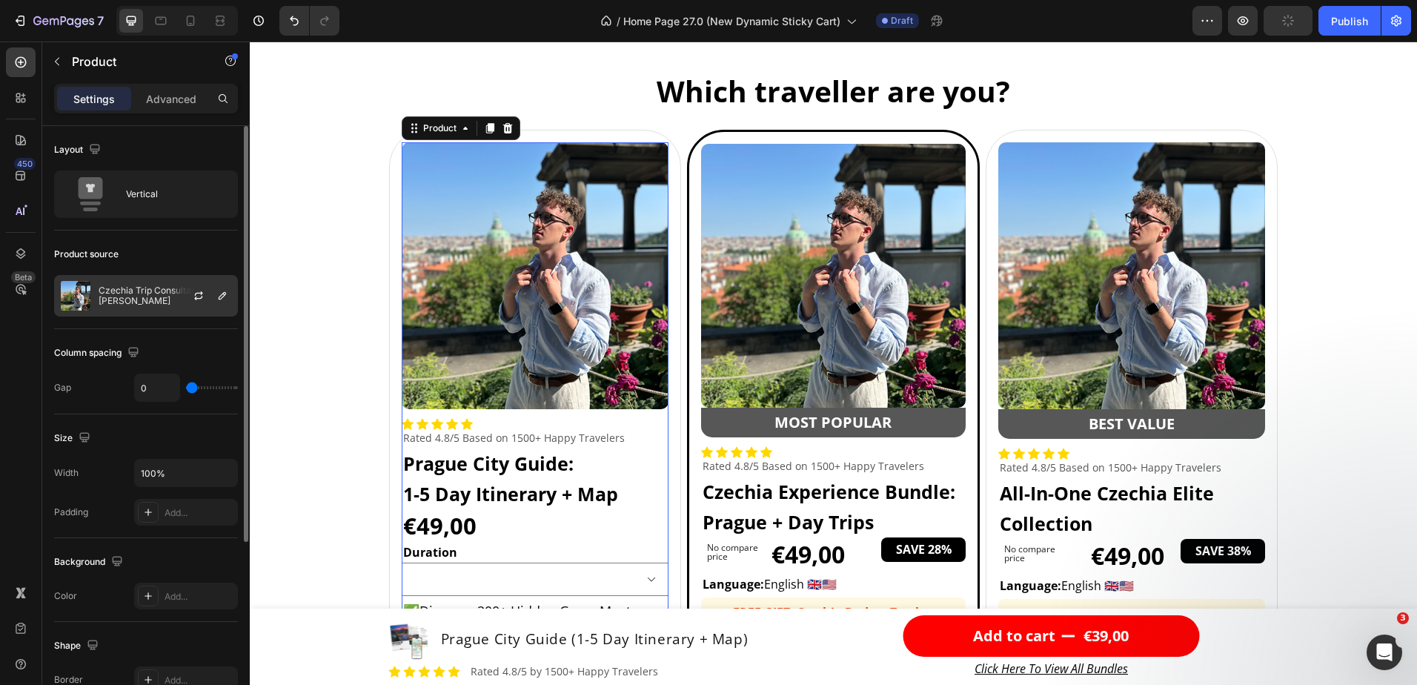
click at [139, 297] on p "Czechia Trip Consultation with [PERSON_NAME]" at bounding box center [165, 295] width 133 height 21
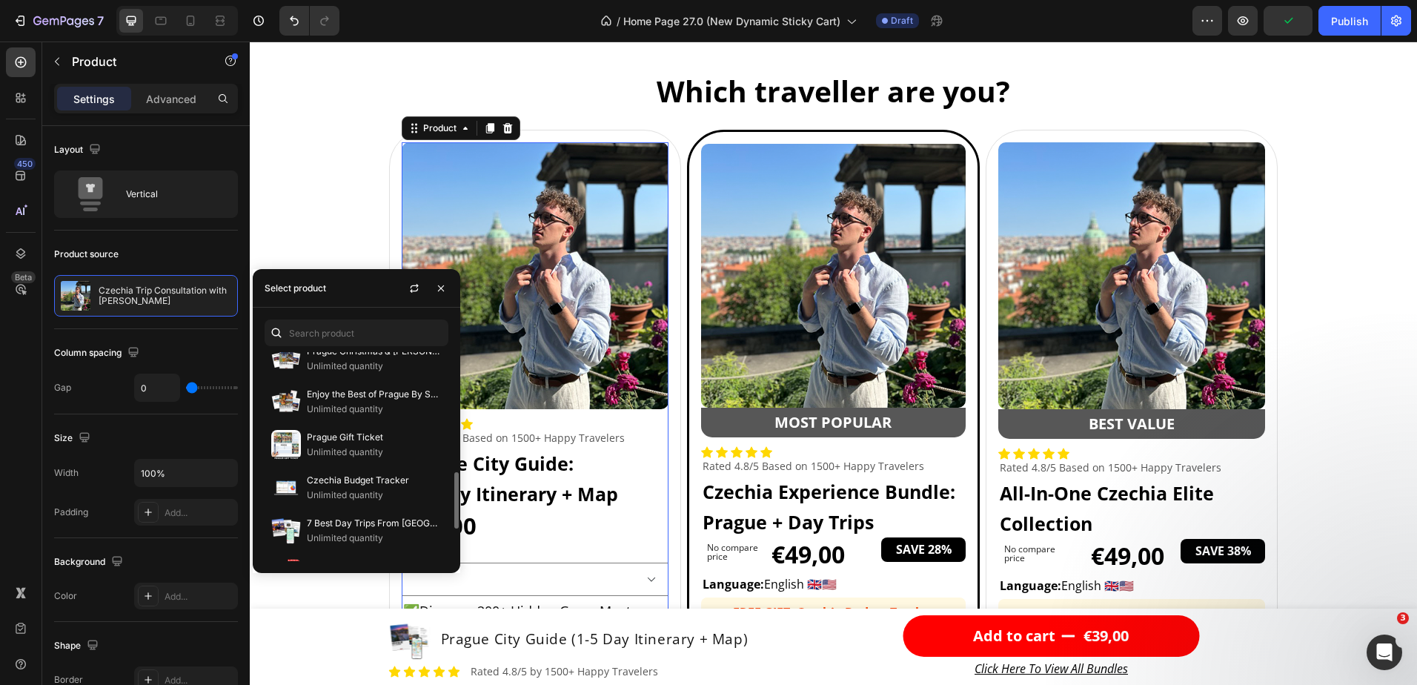
scroll to position [565, 0]
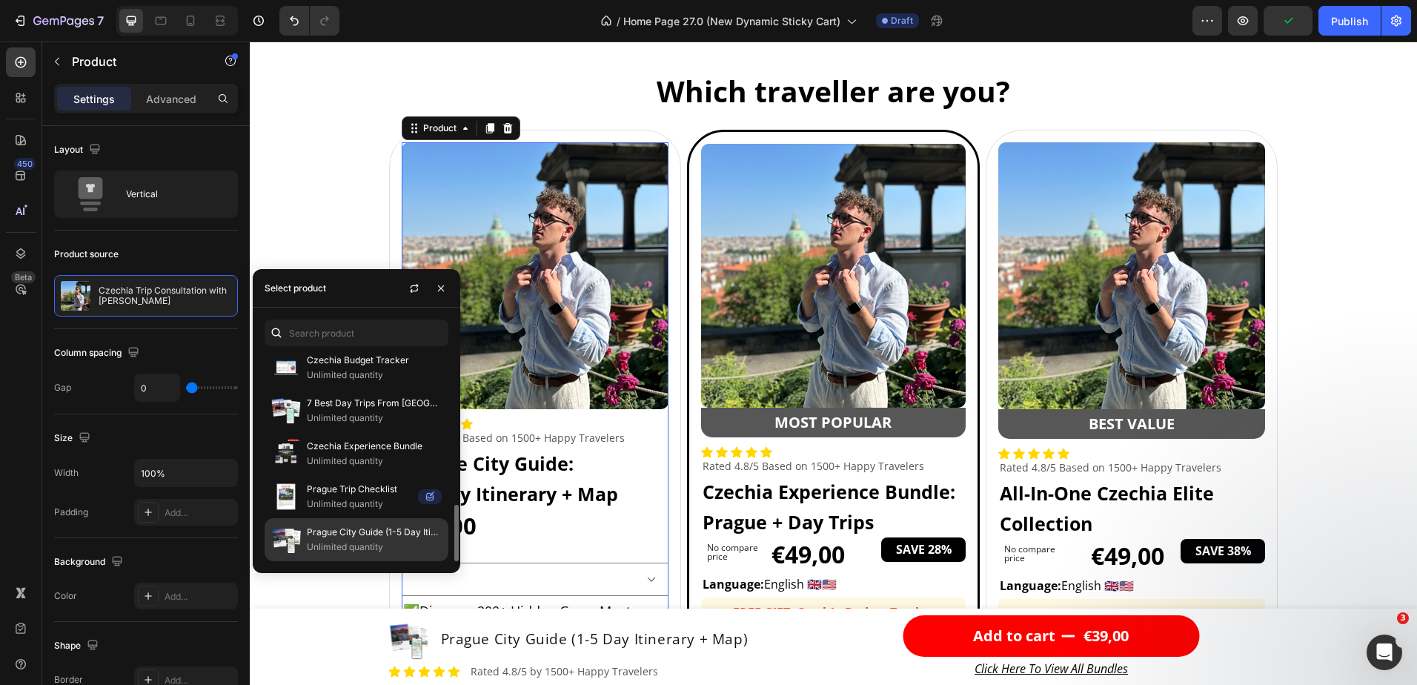
click at [340, 524] on div "Prague City Guide (1-5 Day Itinerary + Map) Unlimited quantity" at bounding box center [357, 539] width 184 height 43
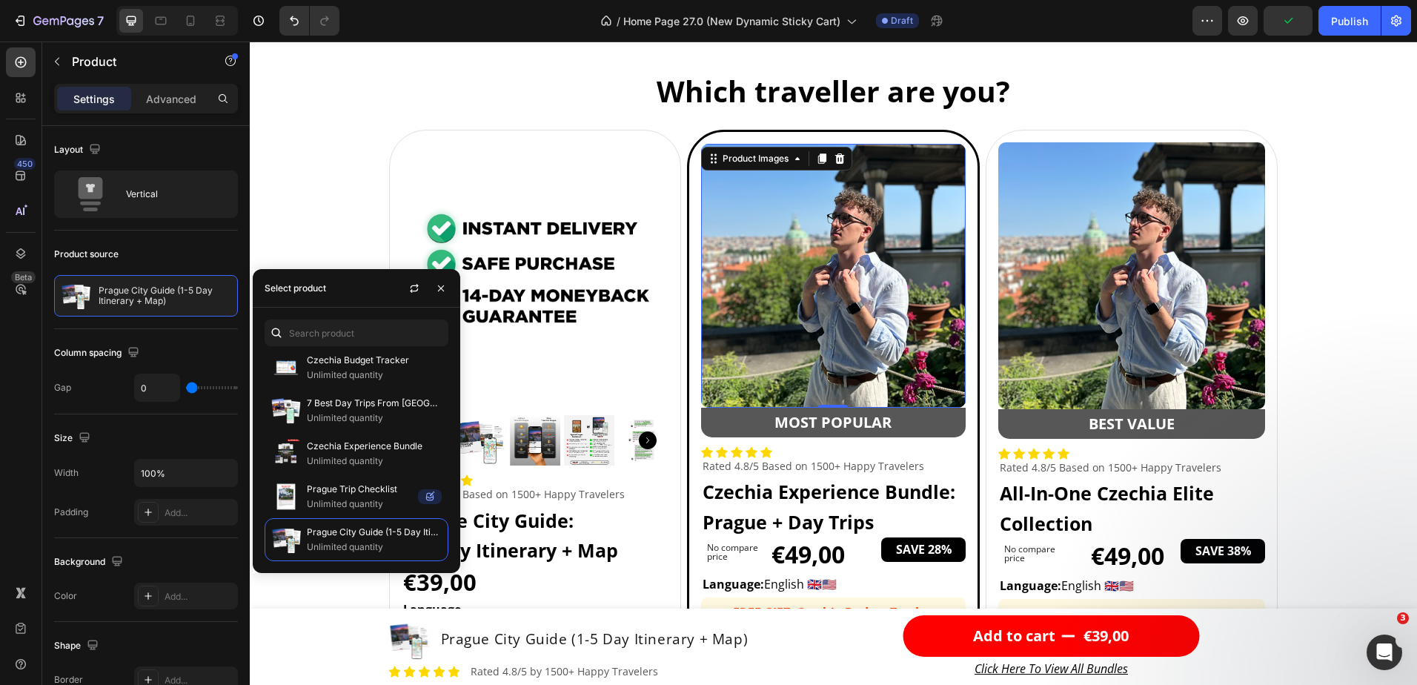
click at [851, 304] on img at bounding box center [833, 276] width 265 height 265
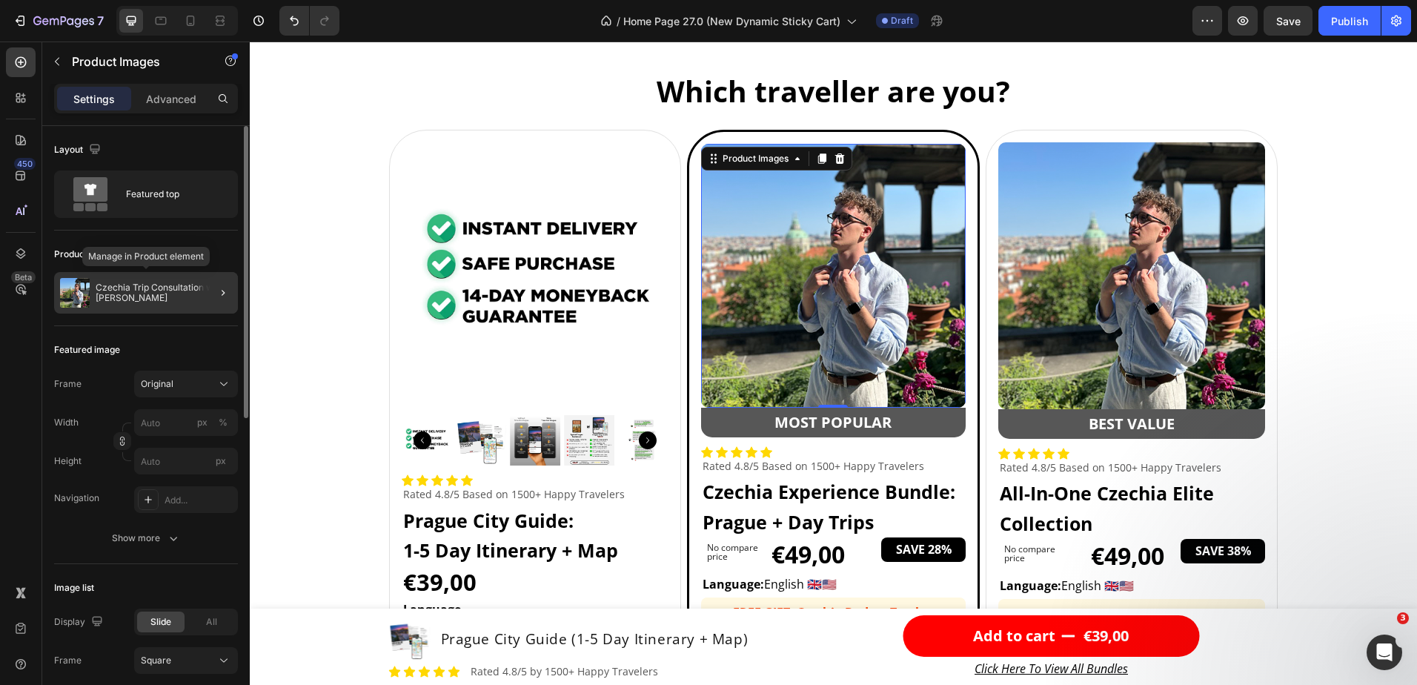
click at [123, 284] on p "Czechia Trip Consultation with [PERSON_NAME]" at bounding box center [164, 292] width 136 height 21
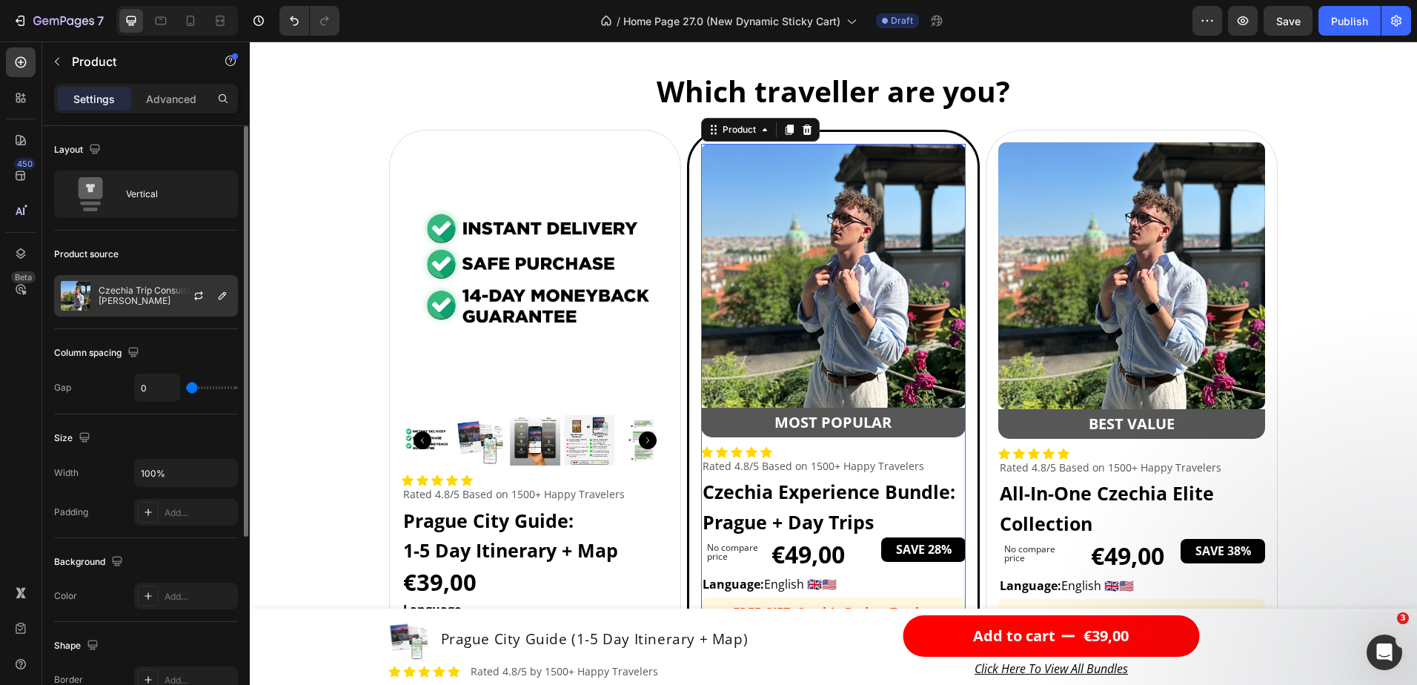
click at [130, 297] on p "Czechia Trip Consultation with [PERSON_NAME]" at bounding box center [165, 295] width 133 height 21
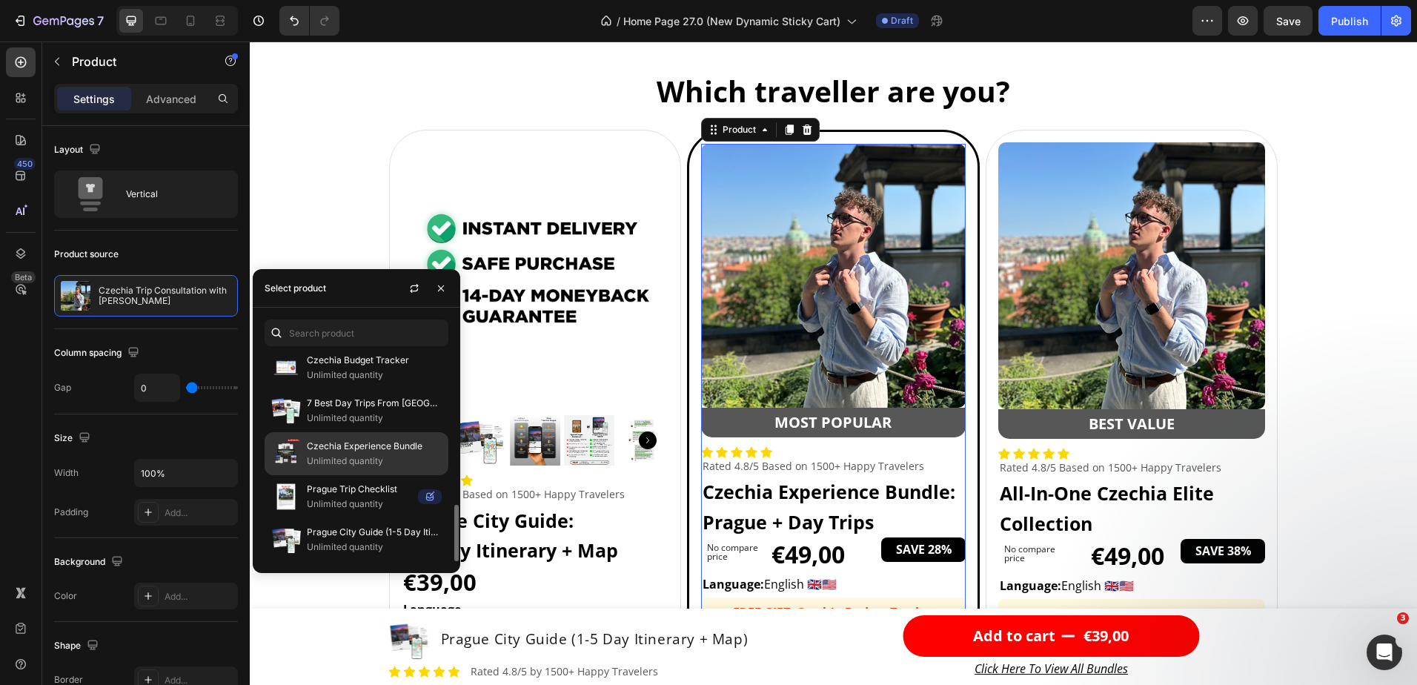
click at [367, 446] on p "Czechia Experience Bundle" at bounding box center [374, 446] width 135 height 15
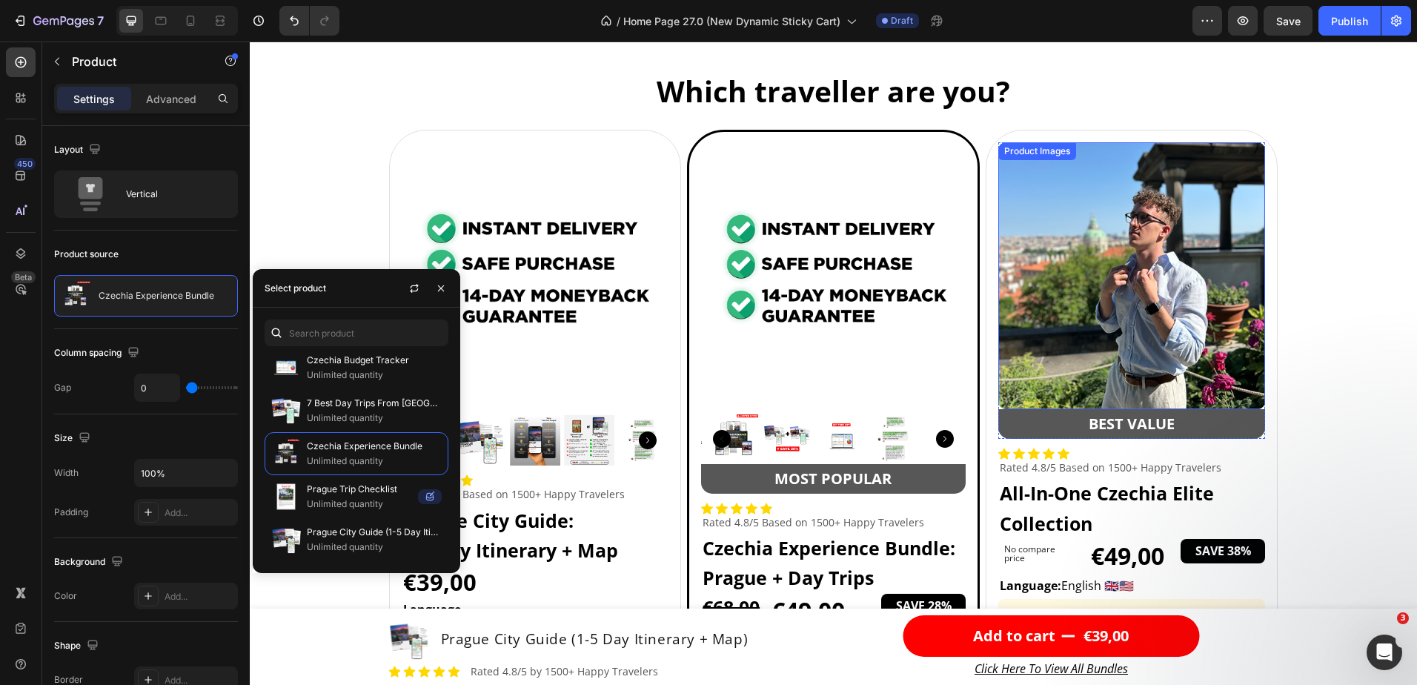
click at [1108, 299] on img at bounding box center [1133, 276] width 268 height 268
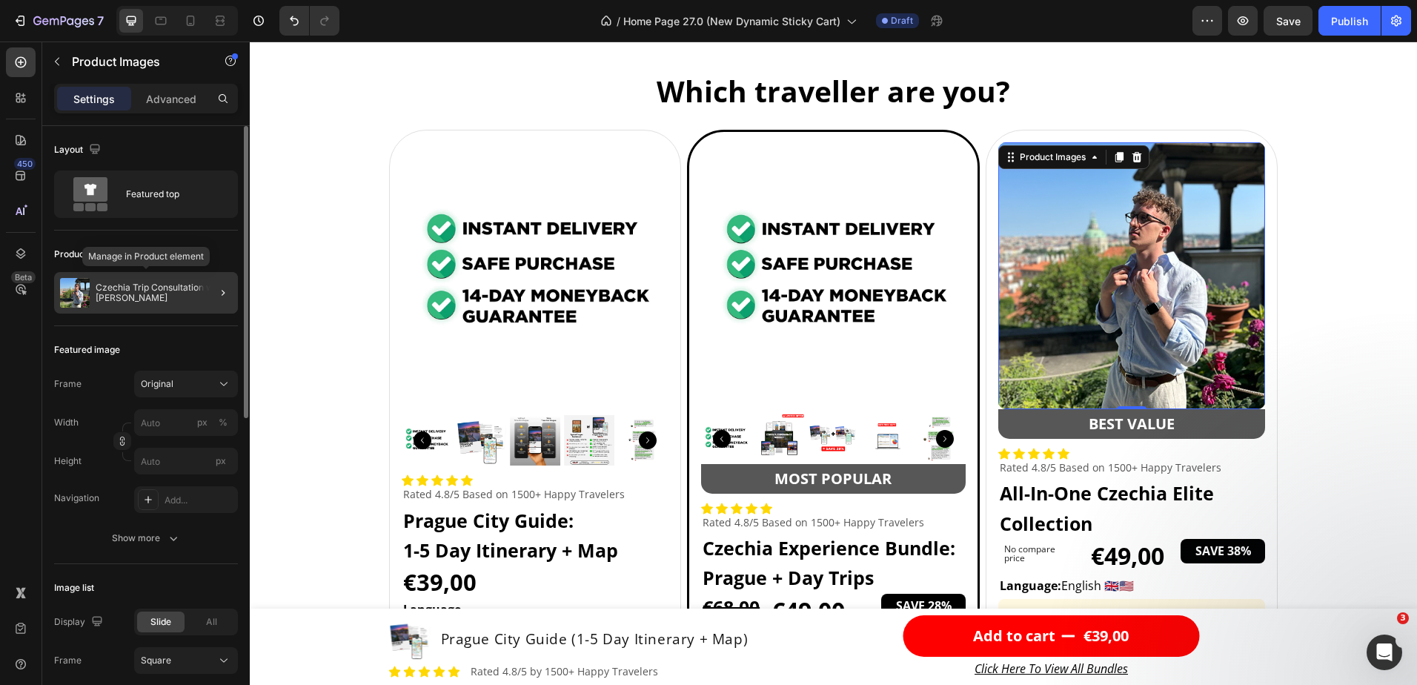
click at [131, 280] on div "Czechia Trip Consultation with [PERSON_NAME]" at bounding box center [146, 293] width 184 height 42
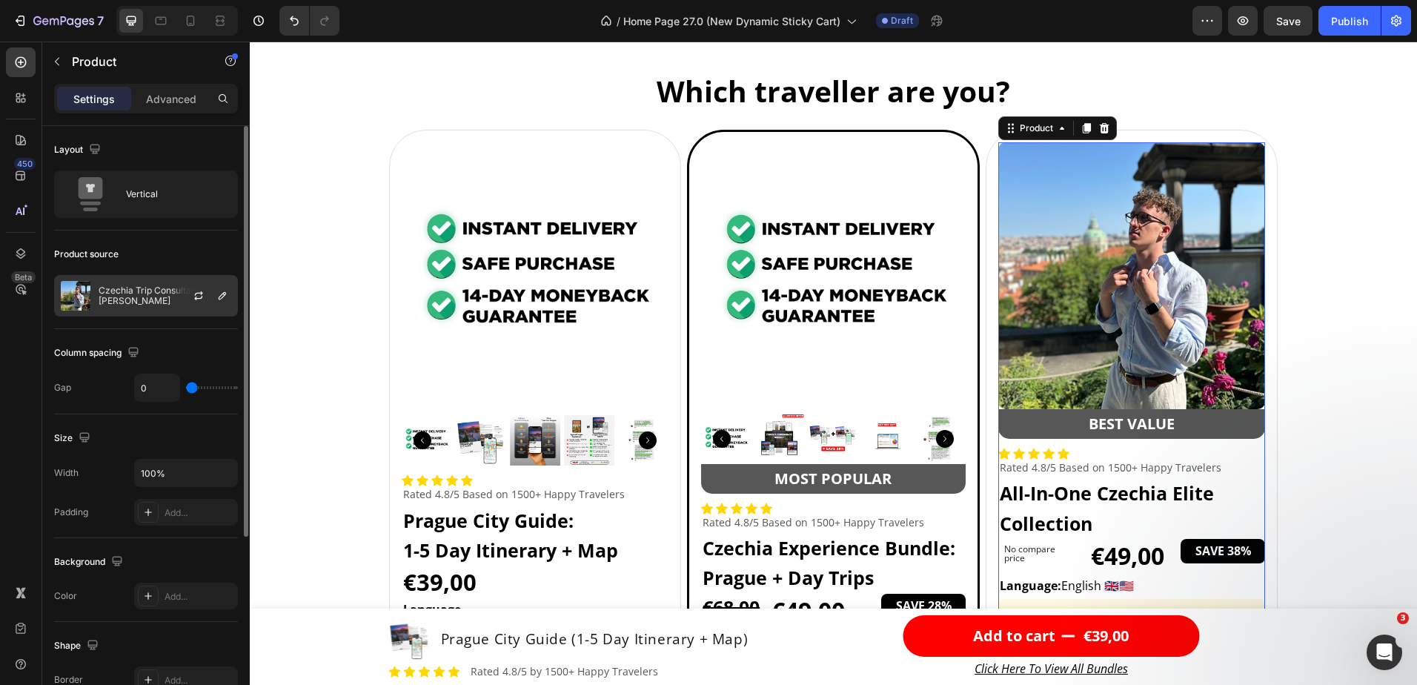
click at [106, 294] on p "Czechia Trip Consultation with [PERSON_NAME]" at bounding box center [165, 295] width 133 height 21
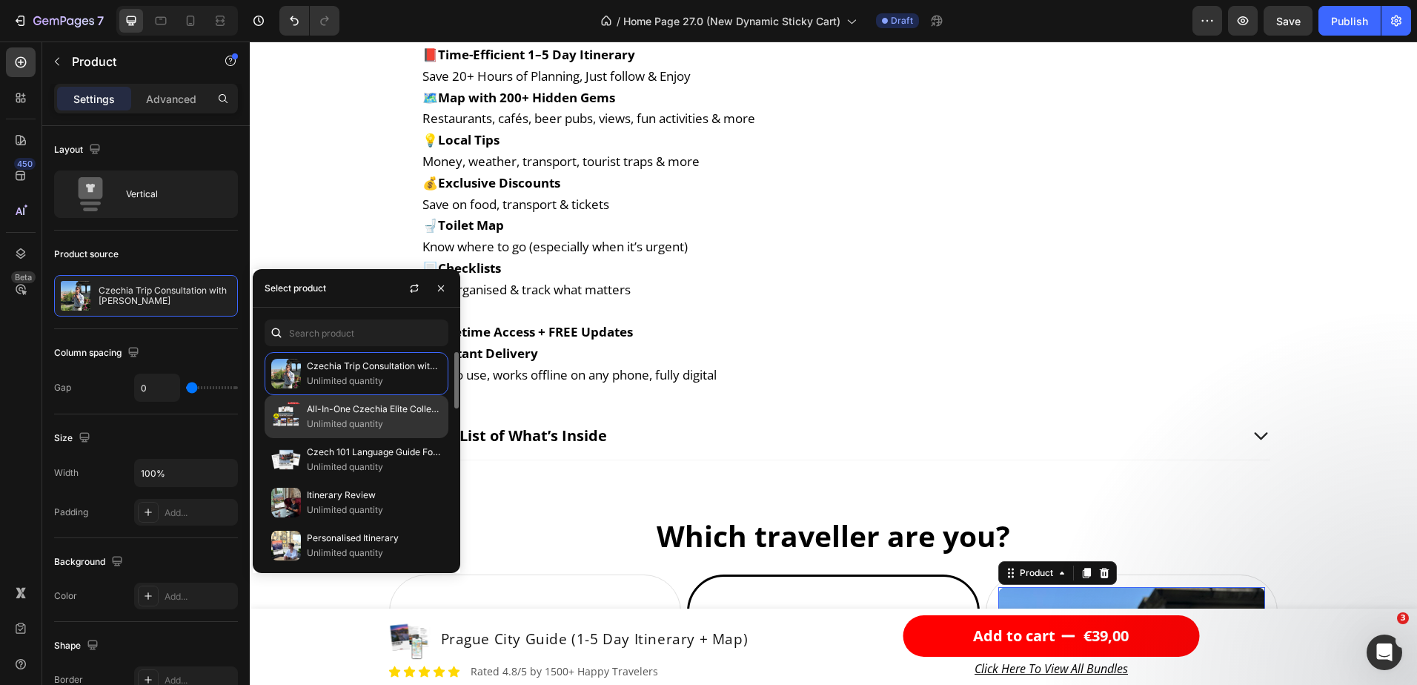
click at [354, 413] on p "All-In-One Czechia Elite Collection" at bounding box center [374, 409] width 135 height 15
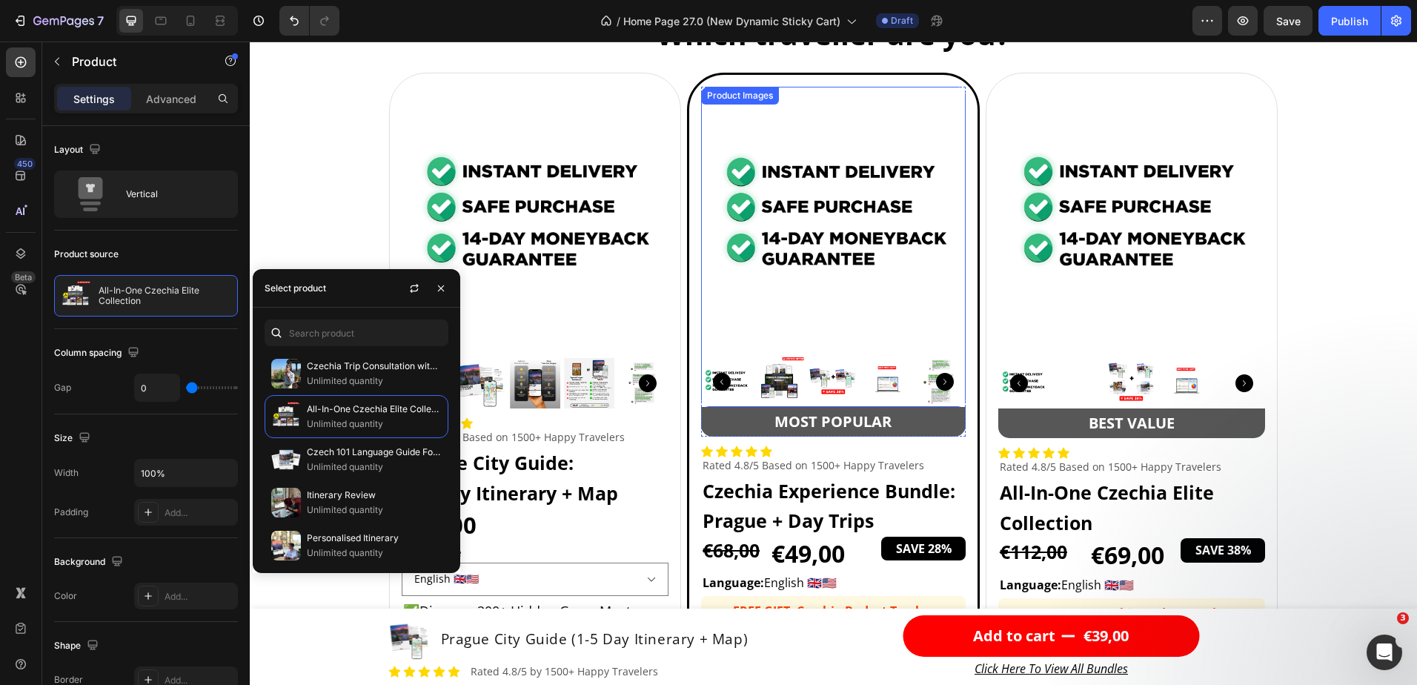
scroll to position [4670, 0]
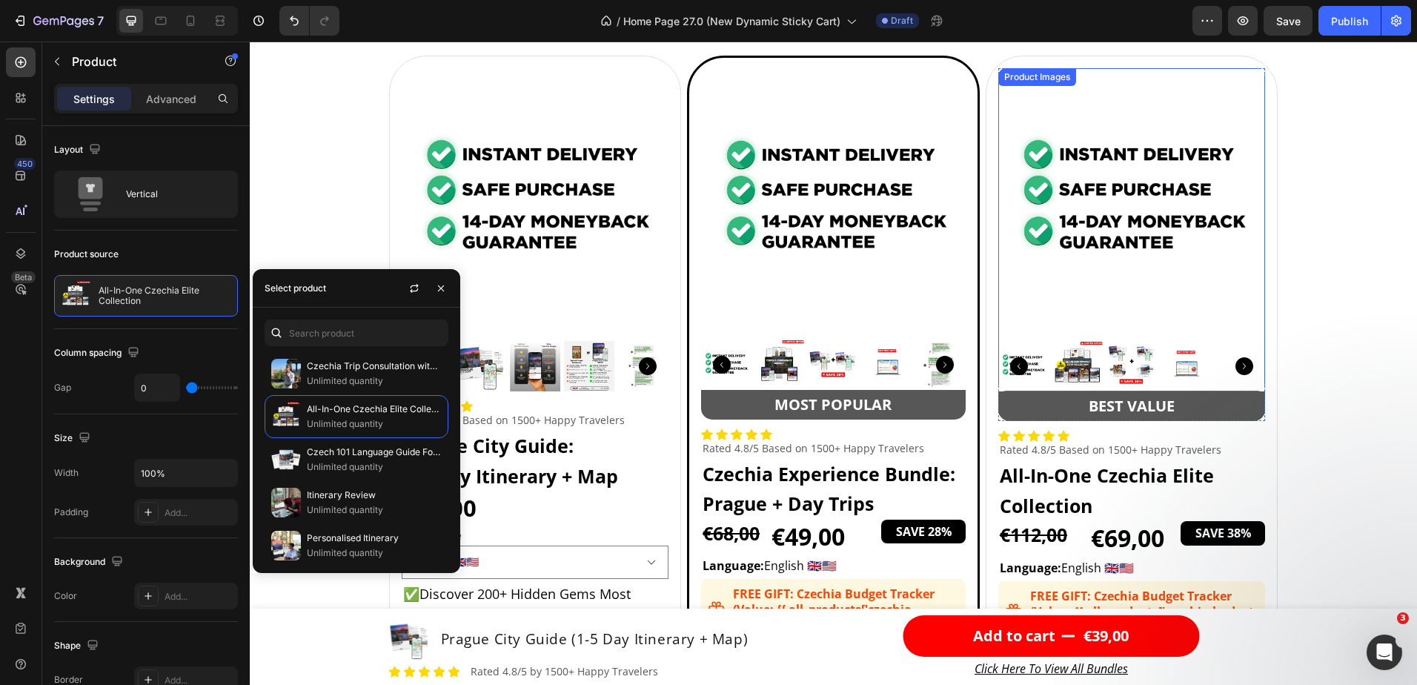
click at [1071, 353] on img at bounding box center [1078, 366] width 50 height 50
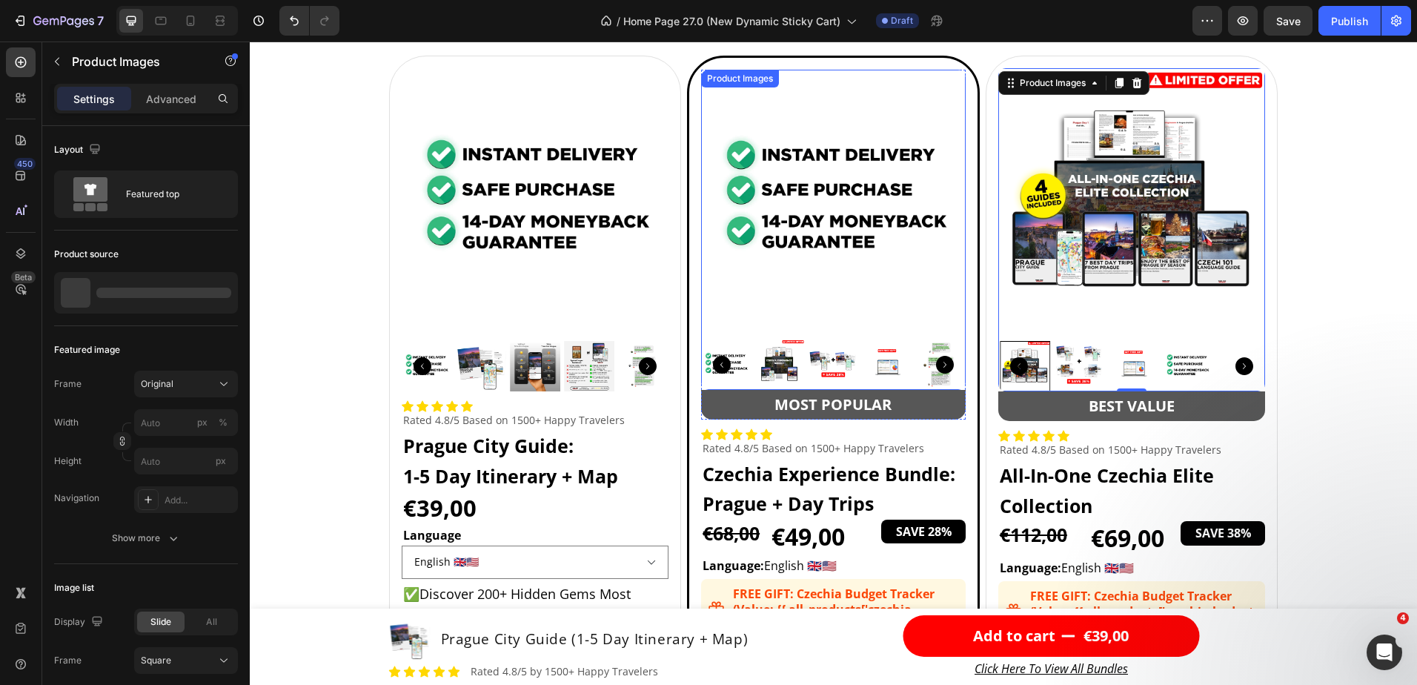
click at [775, 359] on img at bounding box center [780, 365] width 50 height 50
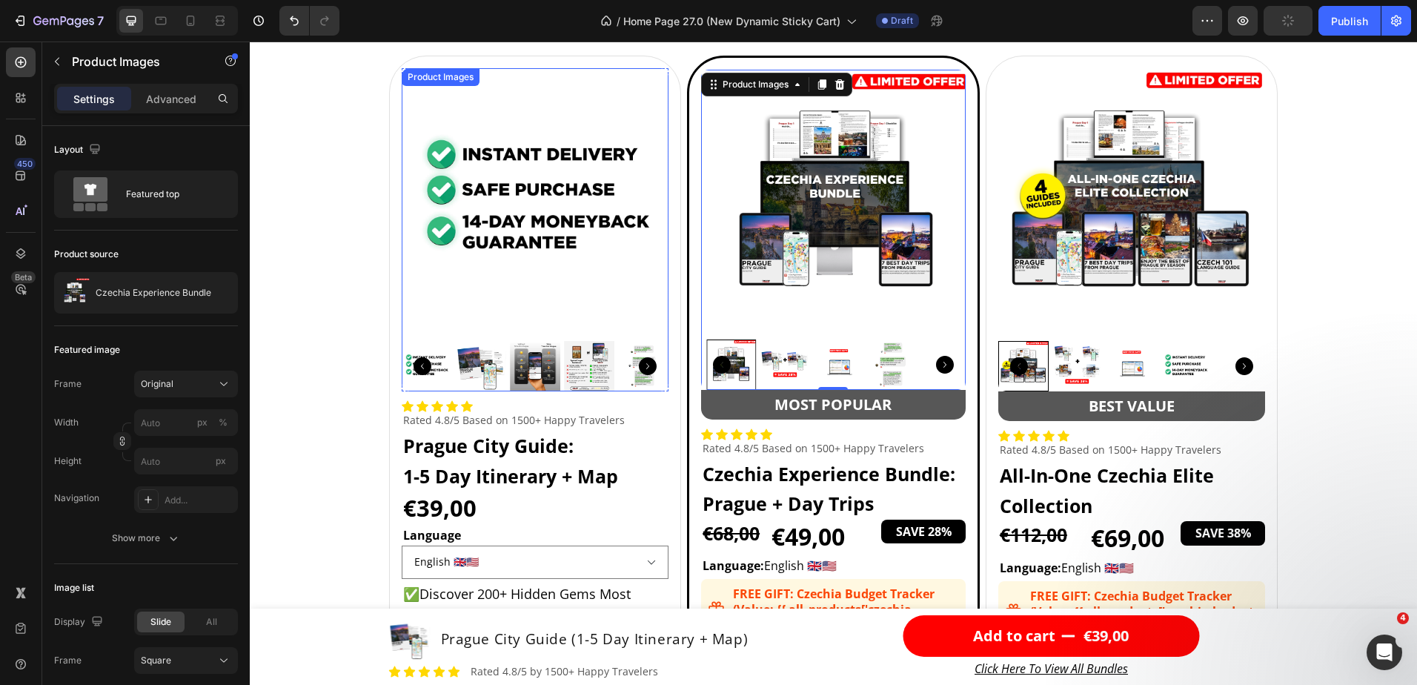
click at [476, 364] on img at bounding box center [481, 366] width 50 height 50
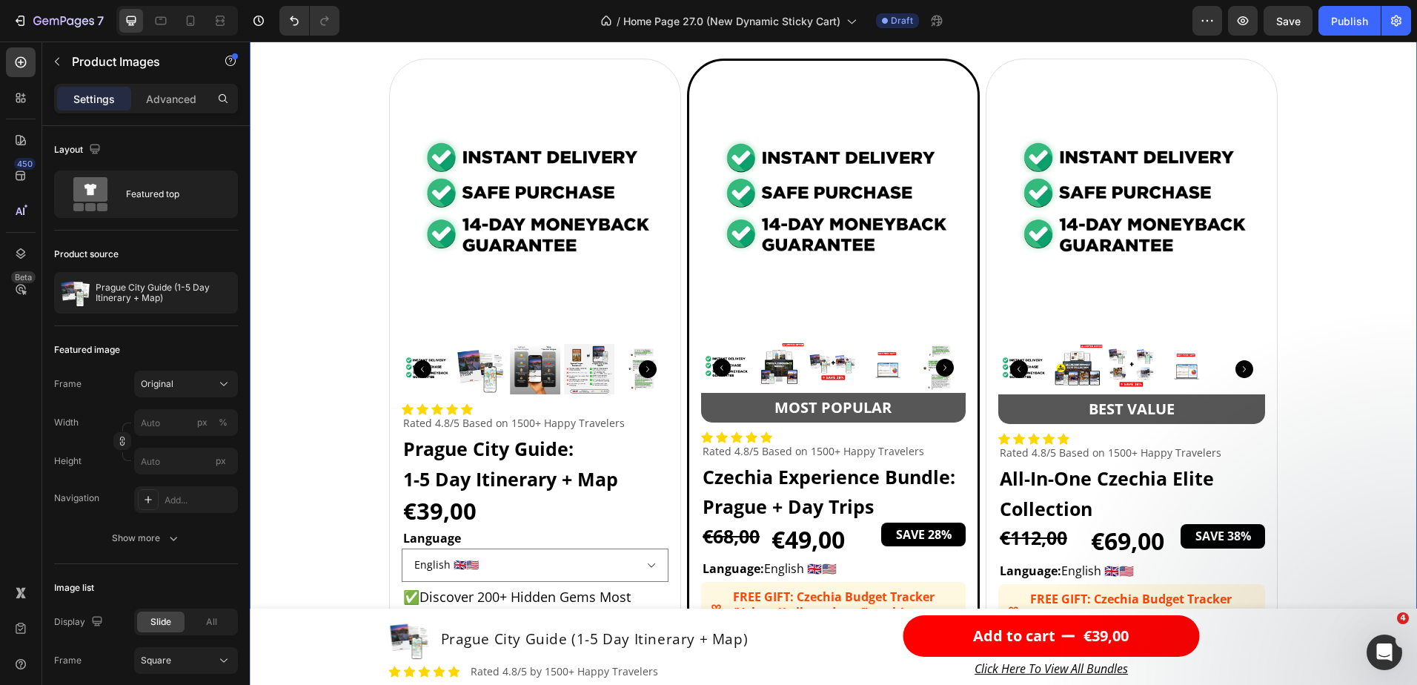
scroll to position [4662, 0]
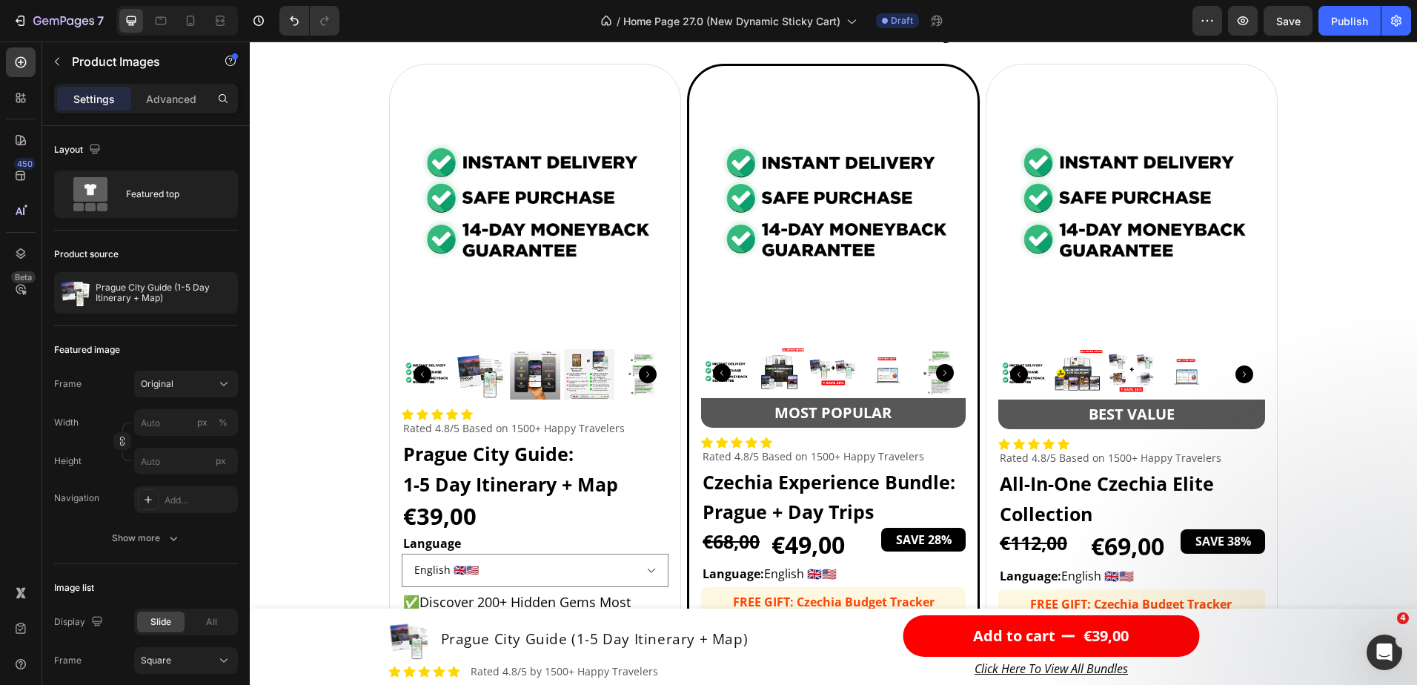
click at [477, 364] on img at bounding box center [481, 374] width 50 height 50
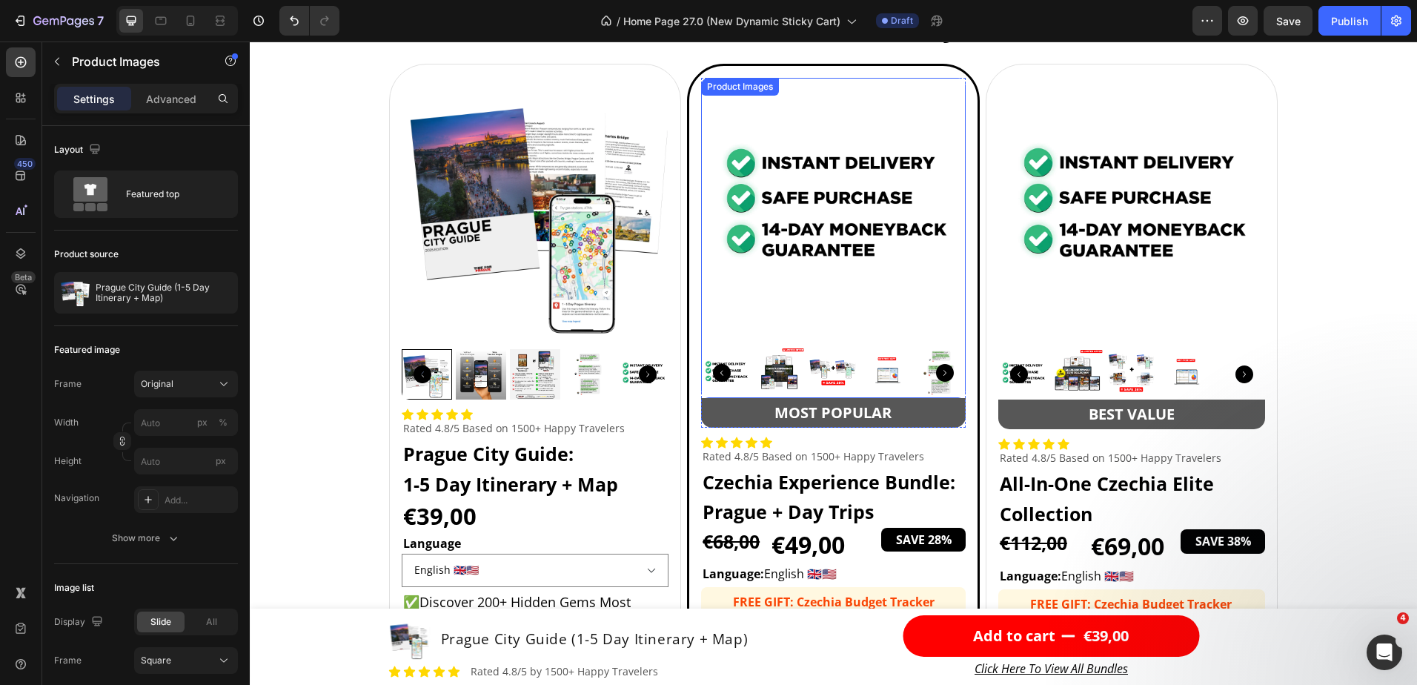
click at [784, 374] on img at bounding box center [780, 373] width 50 height 50
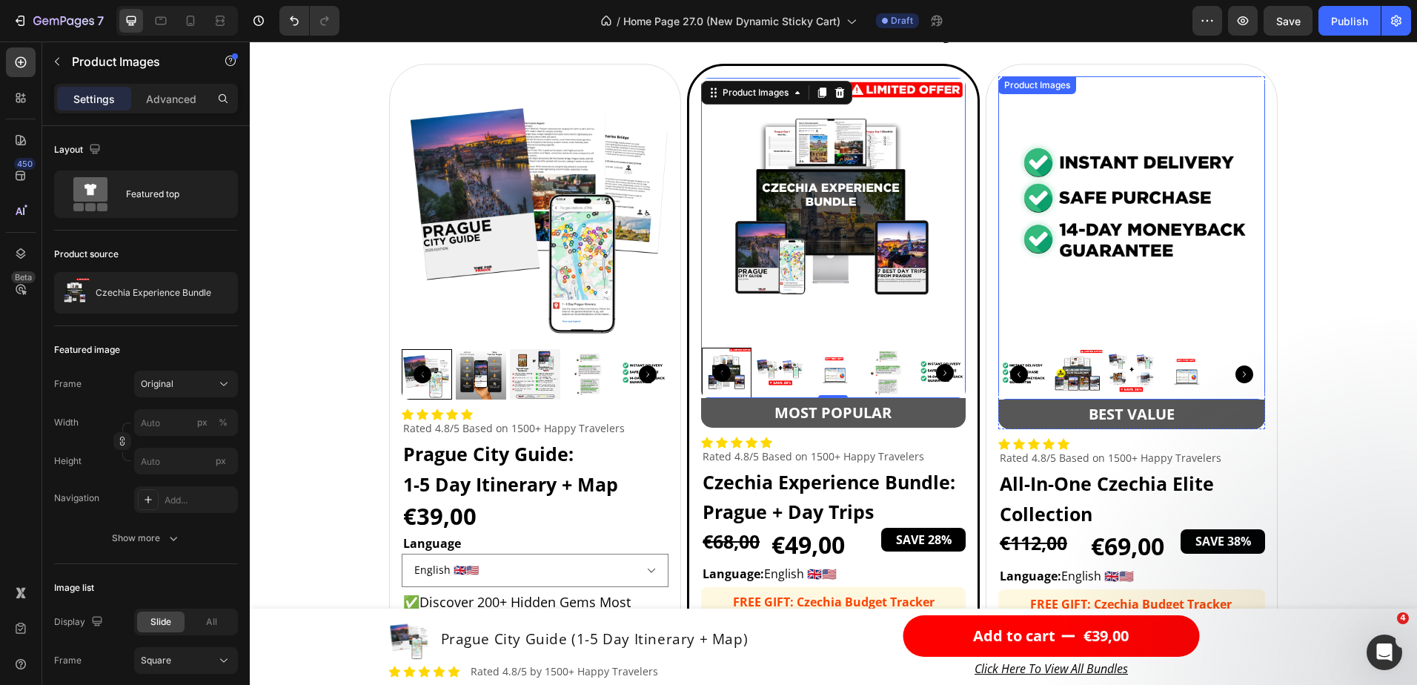
click at [1061, 372] on img at bounding box center [1078, 374] width 50 height 50
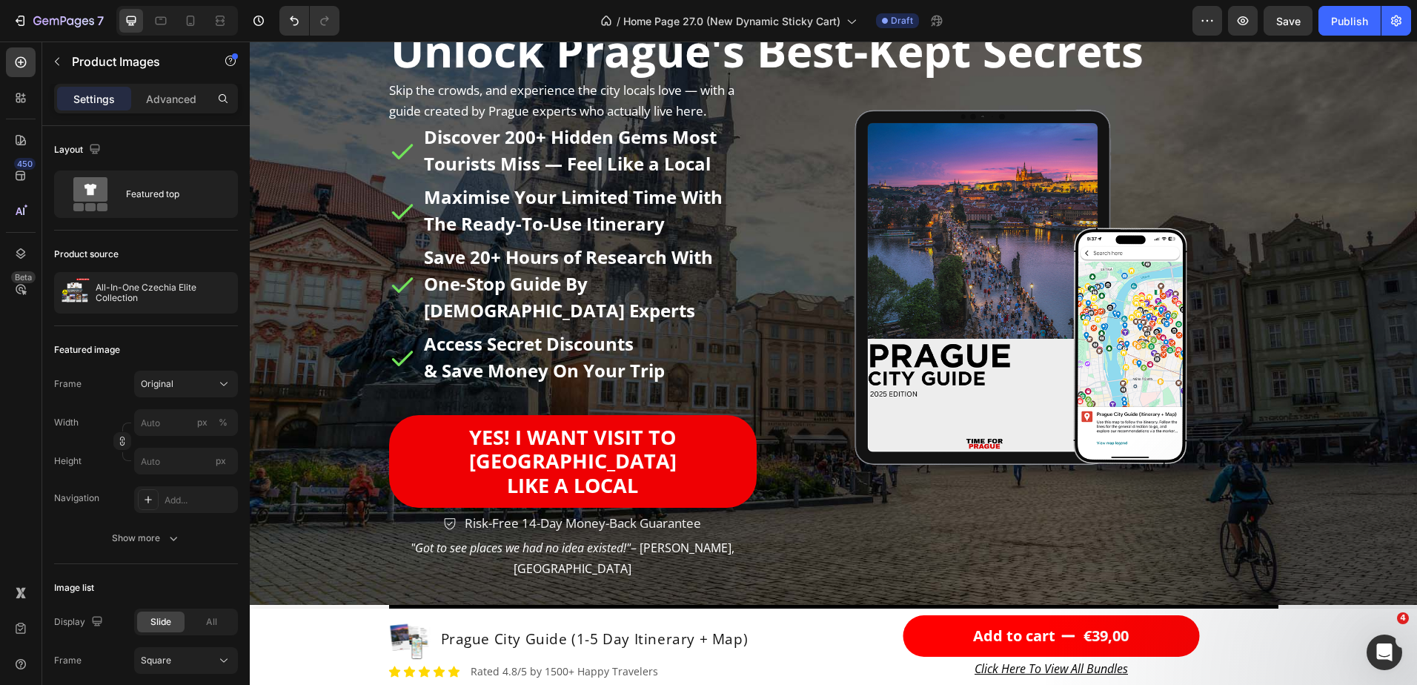
scroll to position [0, 0]
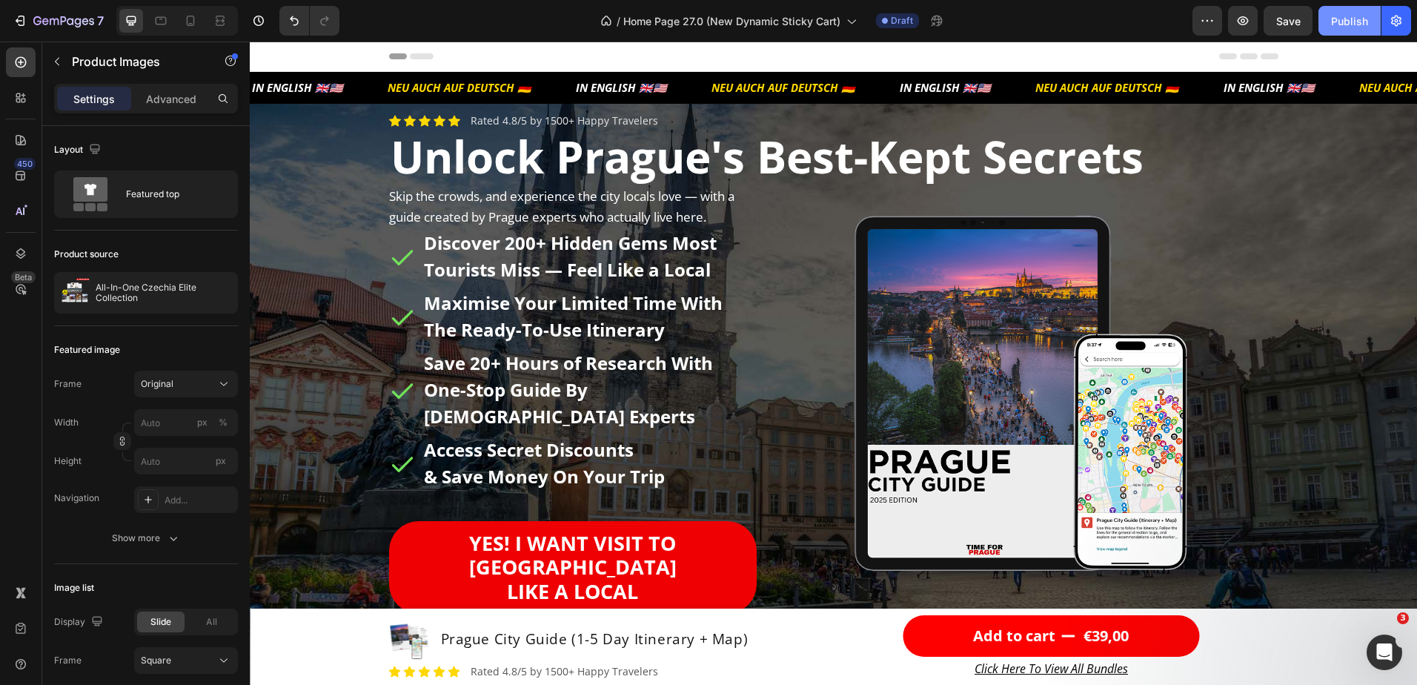
click at [1354, 27] on div "Publish" at bounding box center [1349, 21] width 37 height 16
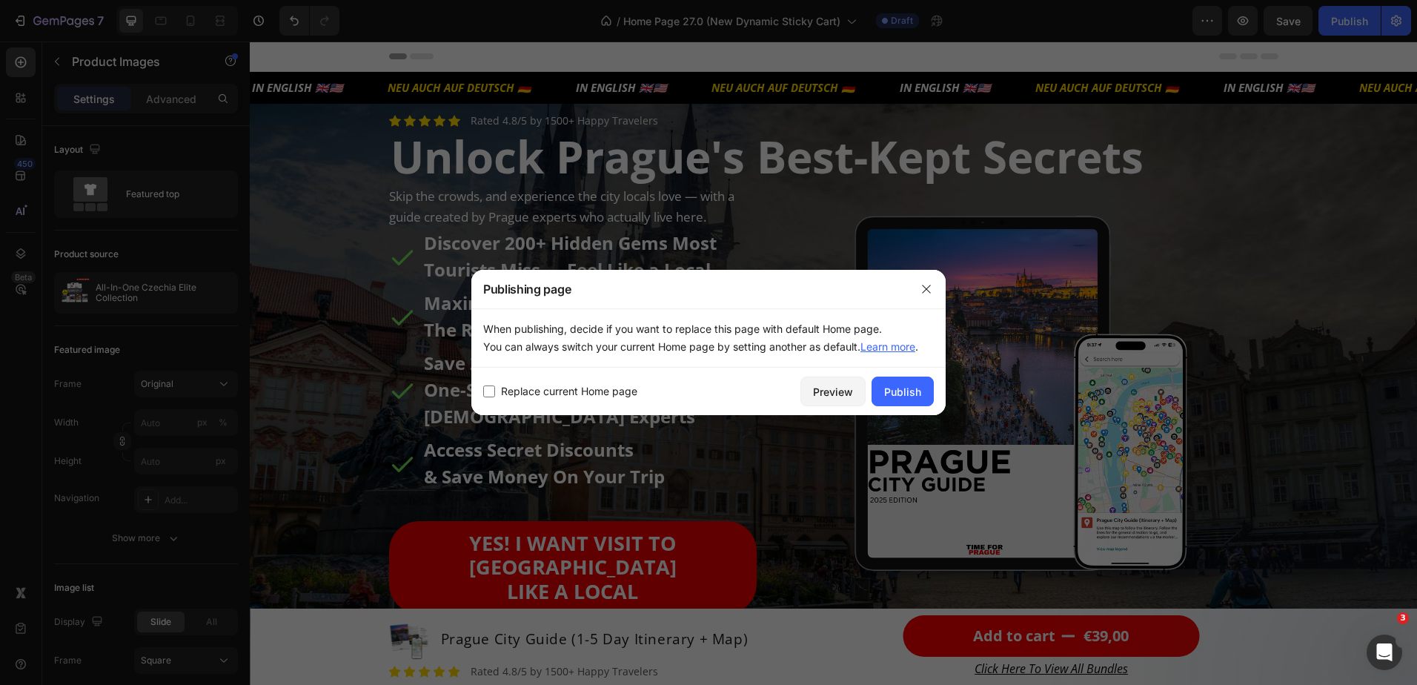
click at [575, 391] on span "Replace current Home page" at bounding box center [569, 392] width 136 height 18
checkbox input "true"
click at [898, 394] on div "Publish" at bounding box center [902, 392] width 37 height 16
